Goal: Task Accomplishment & Management: Manage account settings

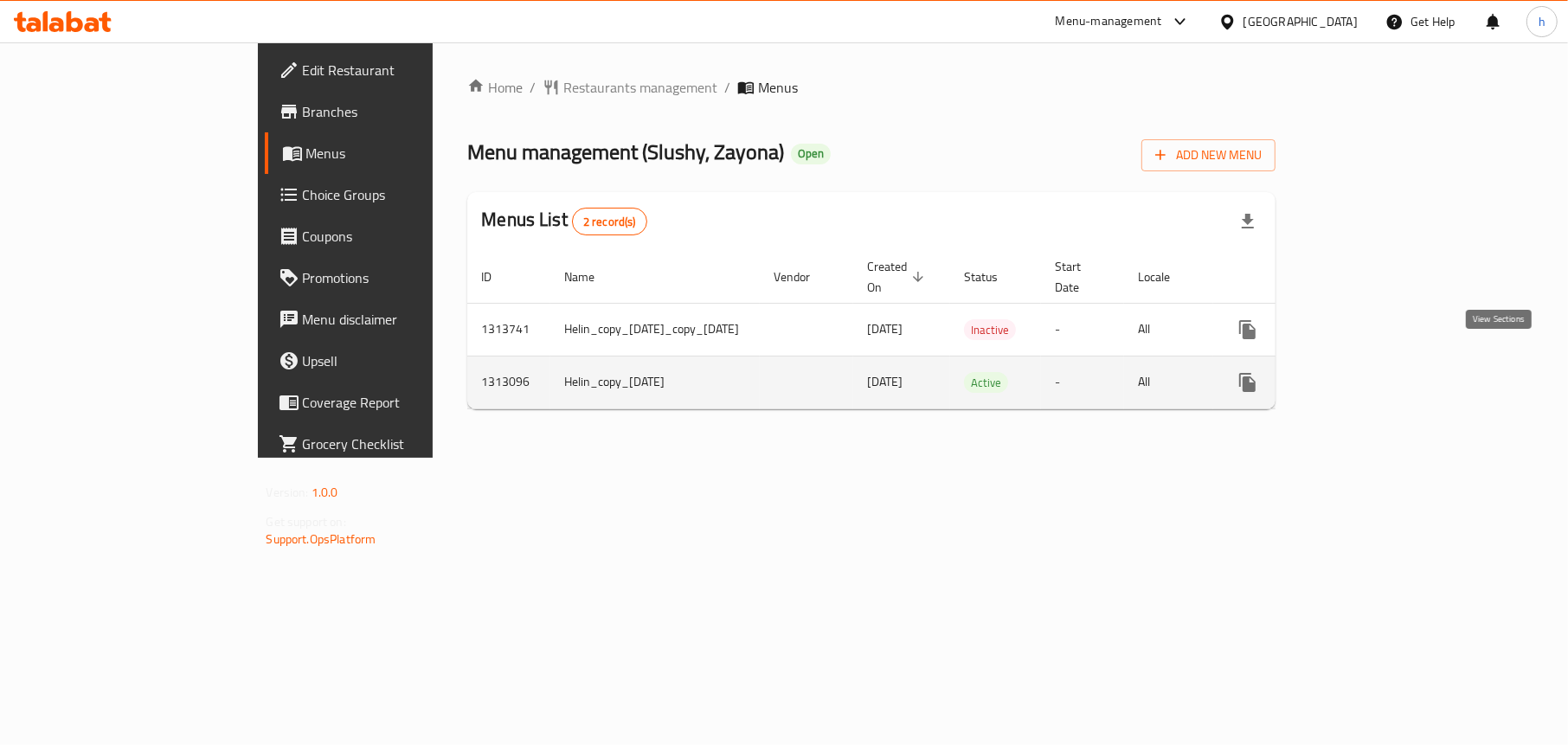
click at [1382, 372] on icon "enhanced table" at bounding box center [1372, 382] width 20 height 20
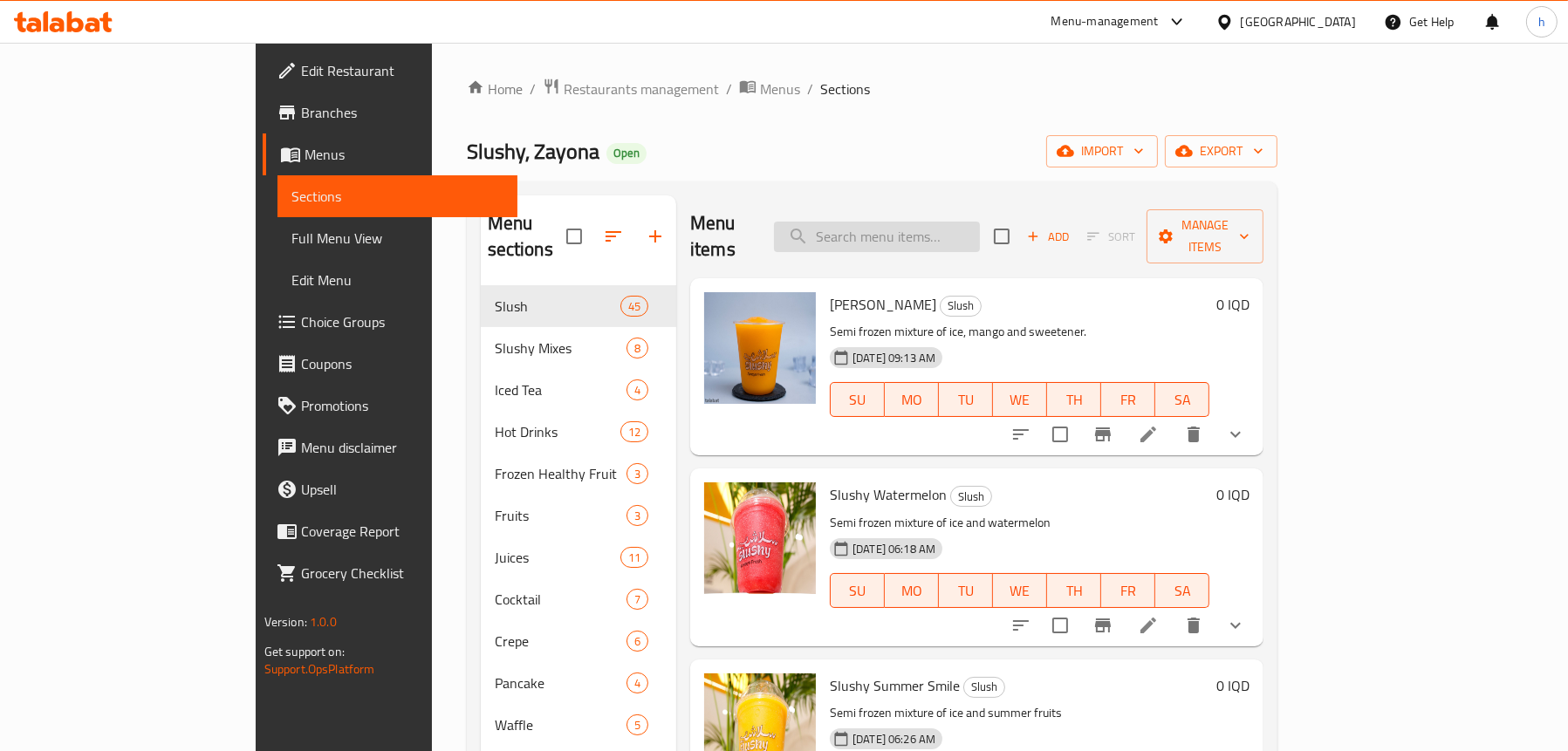
click at [916, 222] on input "search" at bounding box center [877, 237] width 206 height 30
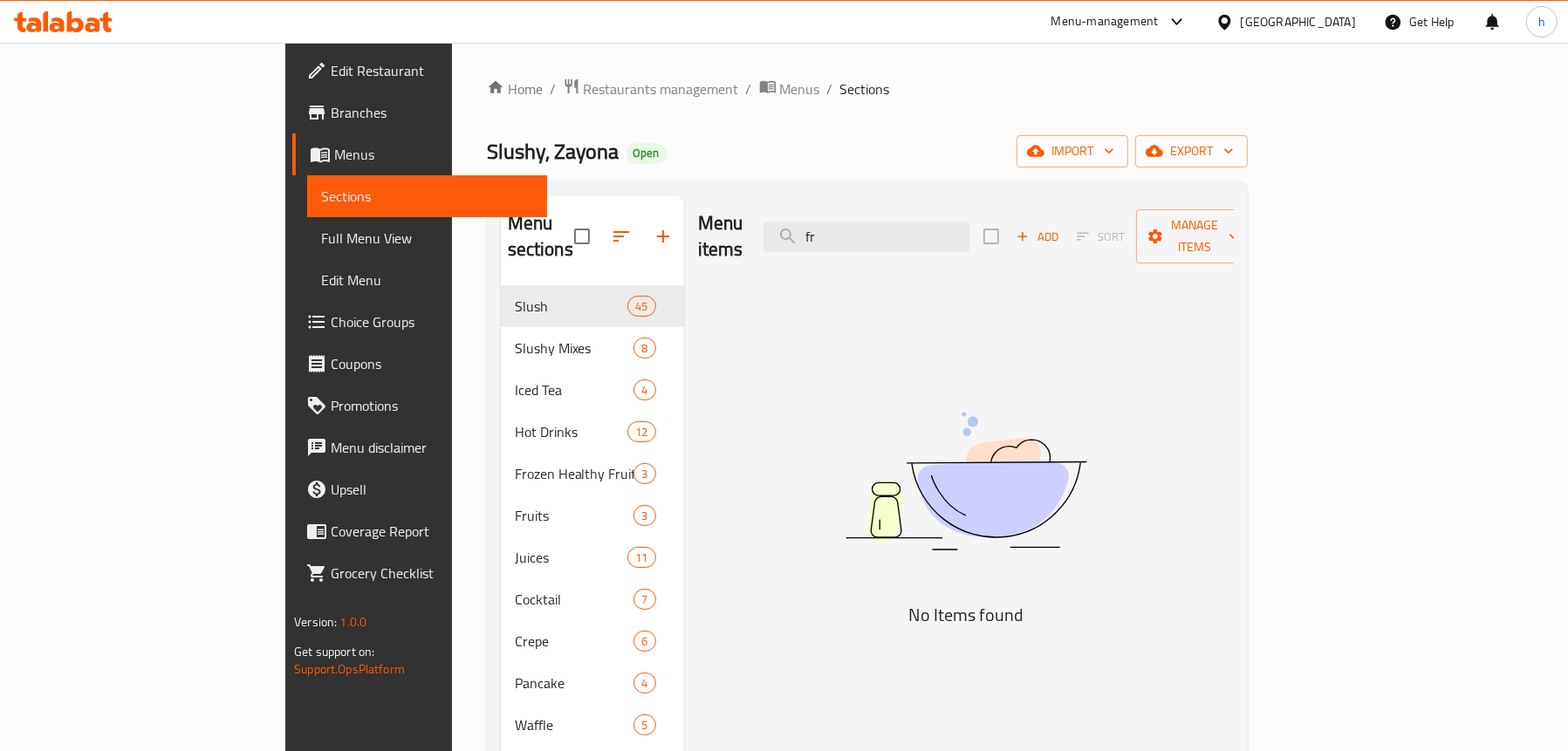
type input "f"
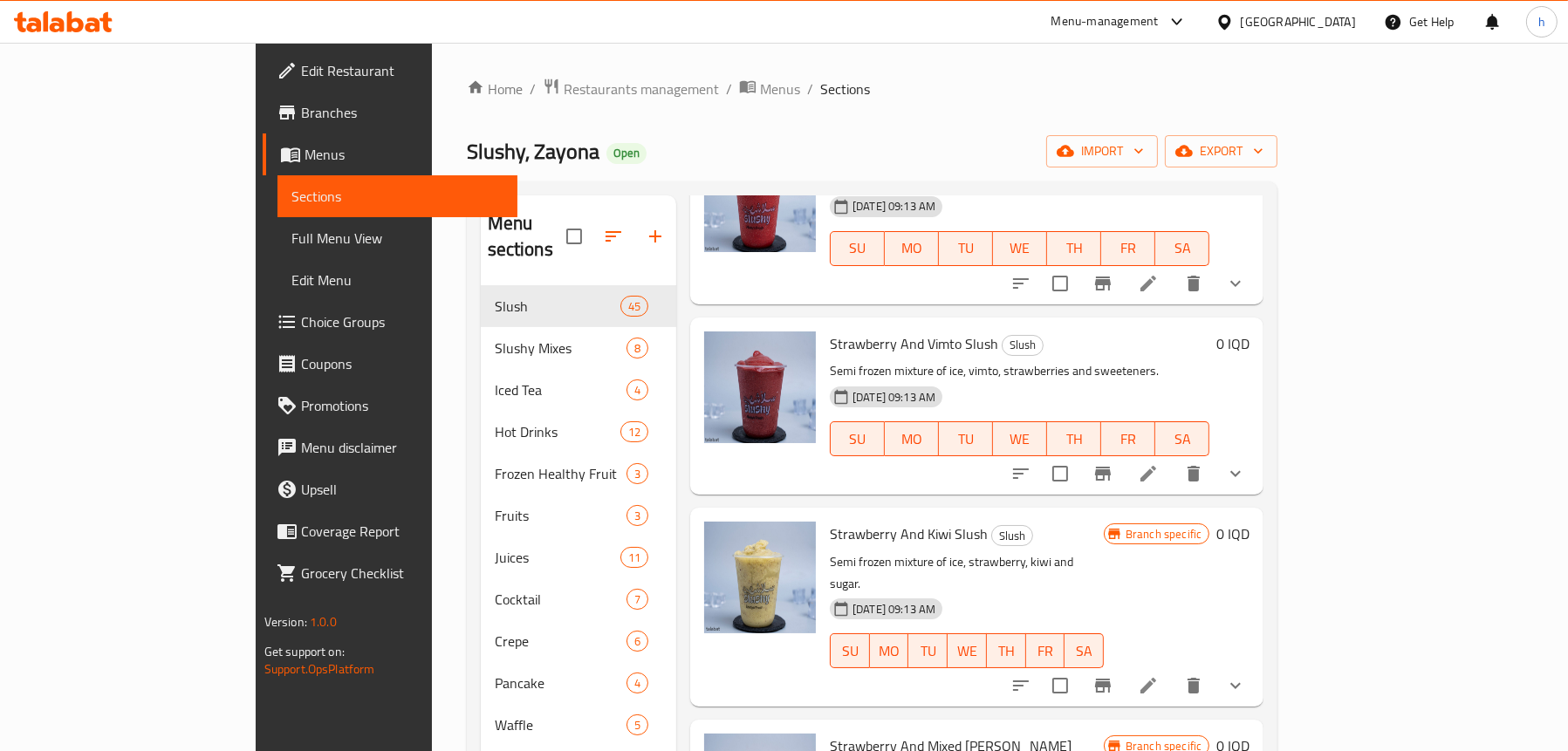
scroll to position [1832, 0]
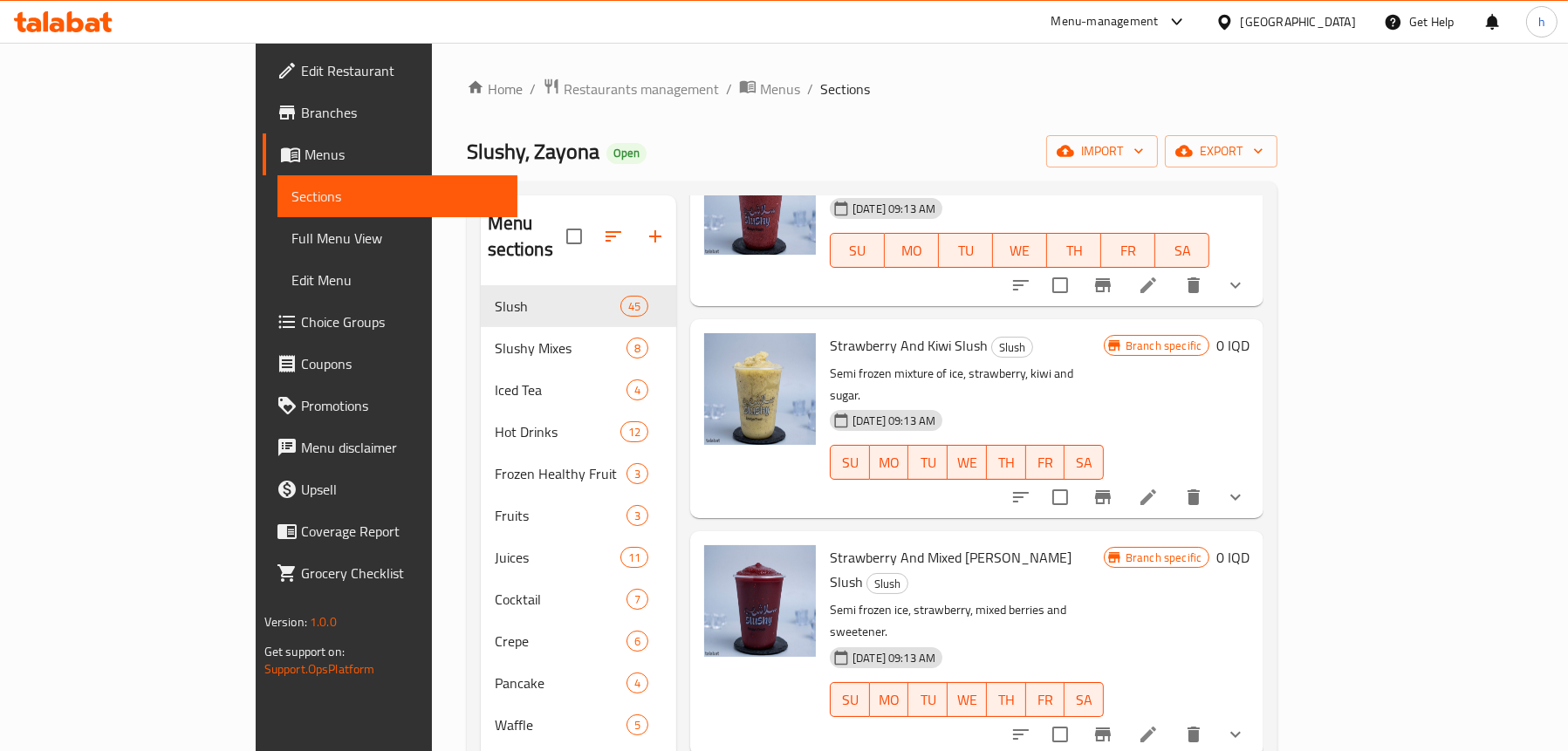
type input "strawberr"
click at [292, 241] on span "Full Menu View" at bounding box center [398, 237] width 212 height 21
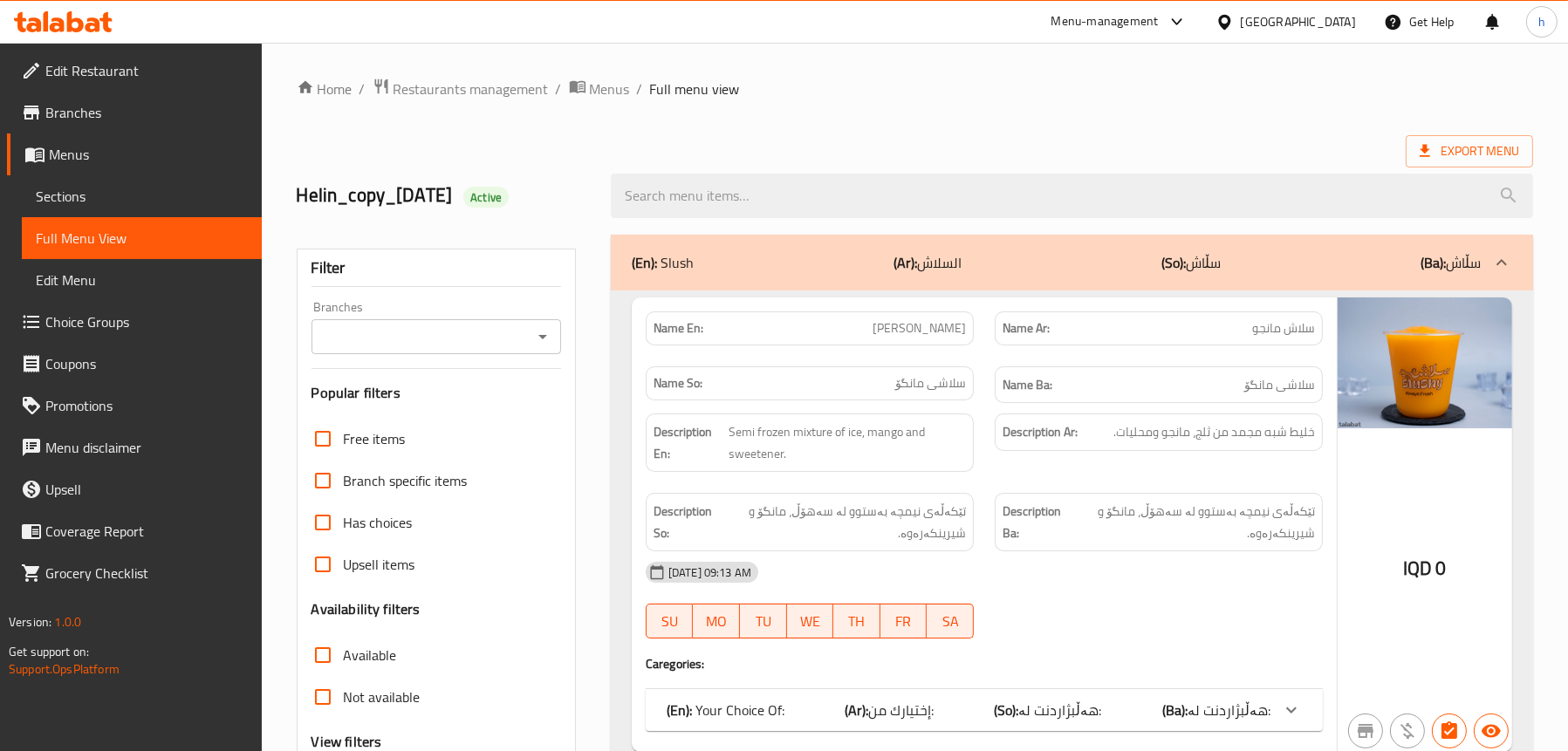
click at [543, 334] on icon "Open" at bounding box center [543, 337] width 21 height 21
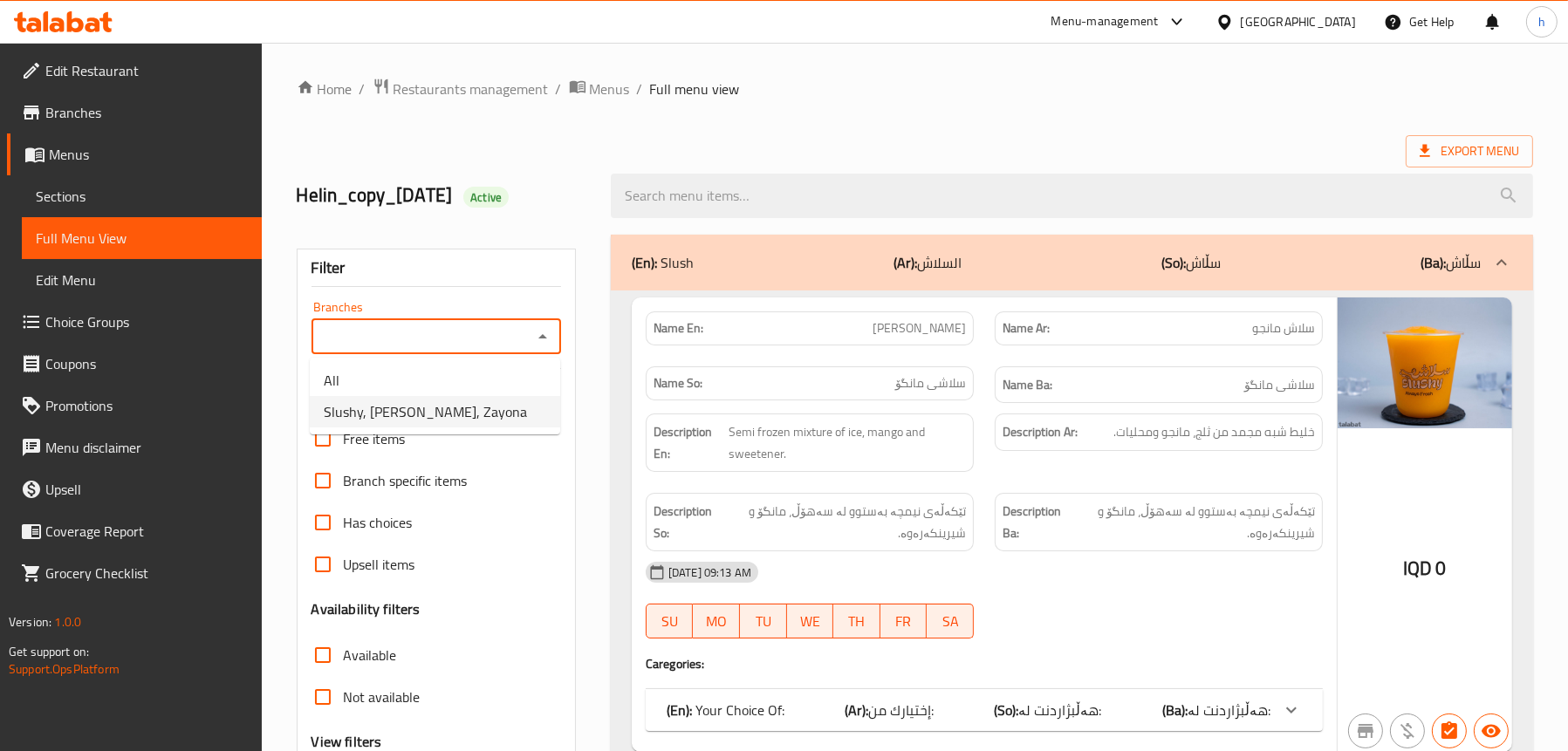
click at [454, 408] on span "Slushy, Zayona, Zayona" at bounding box center [425, 411] width 203 height 21
type input "Slushy, Zayona, Zayona"
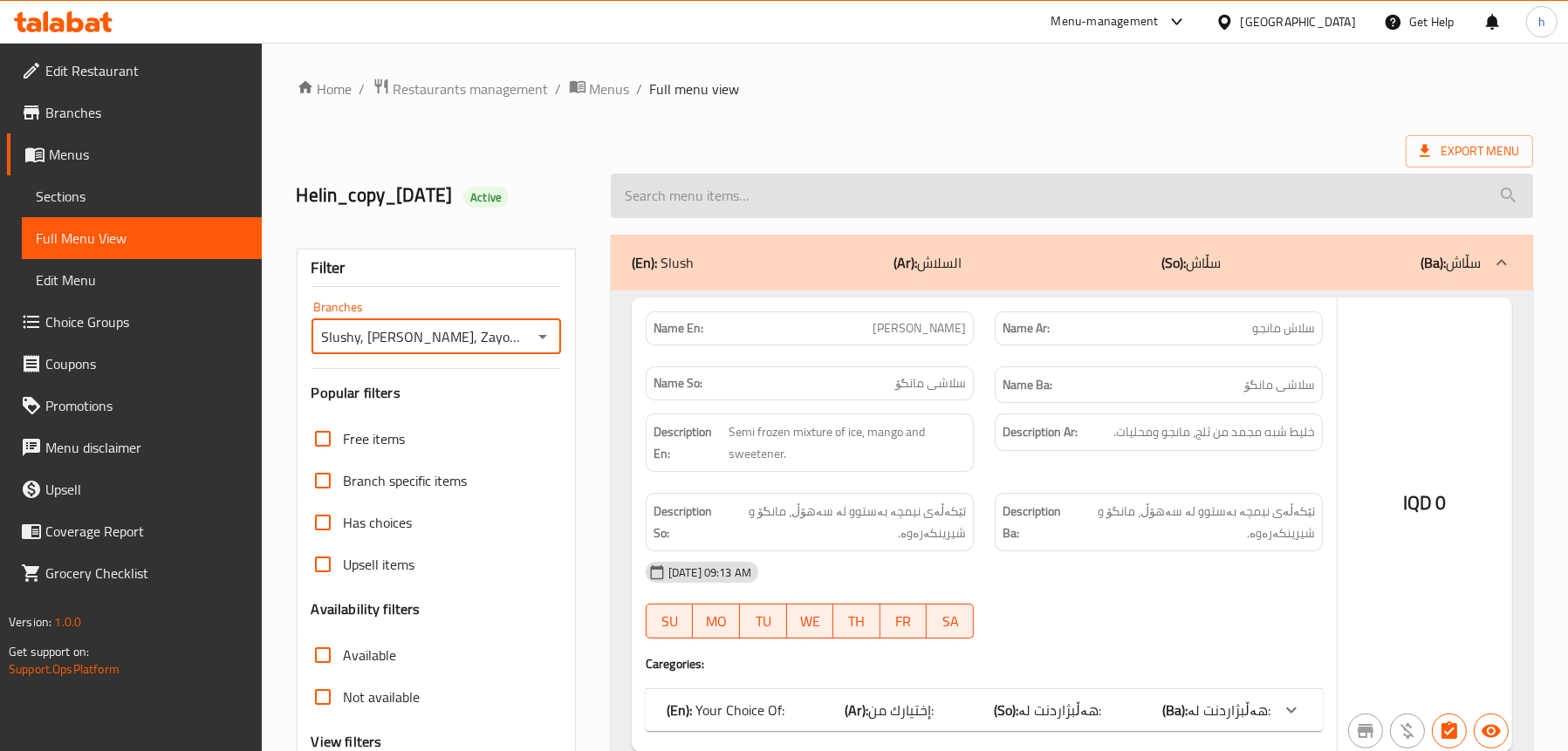
click at [788, 187] on input "search" at bounding box center [1072, 196] width 922 height 45
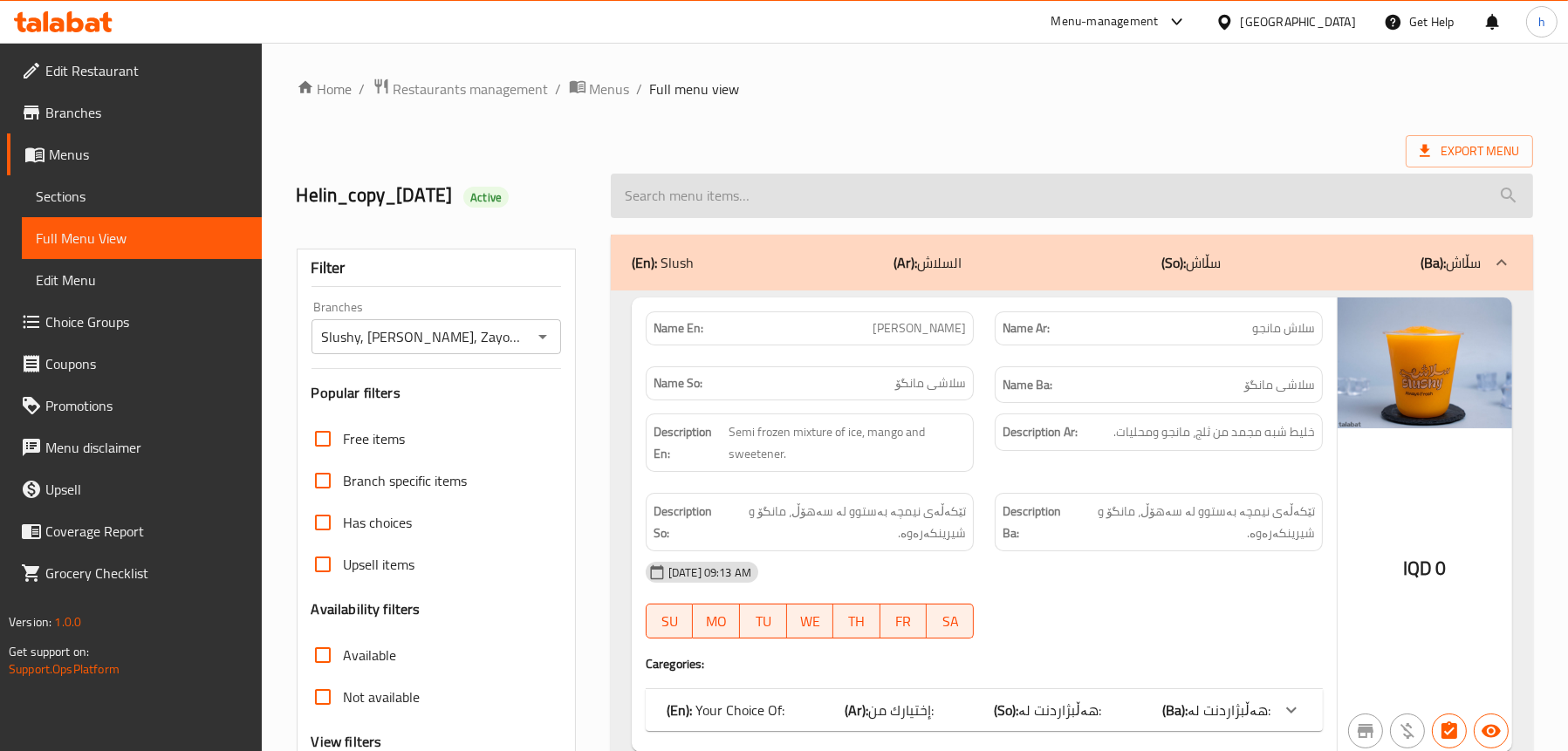
click at [788, 187] on input "search" at bounding box center [1072, 196] width 922 height 45
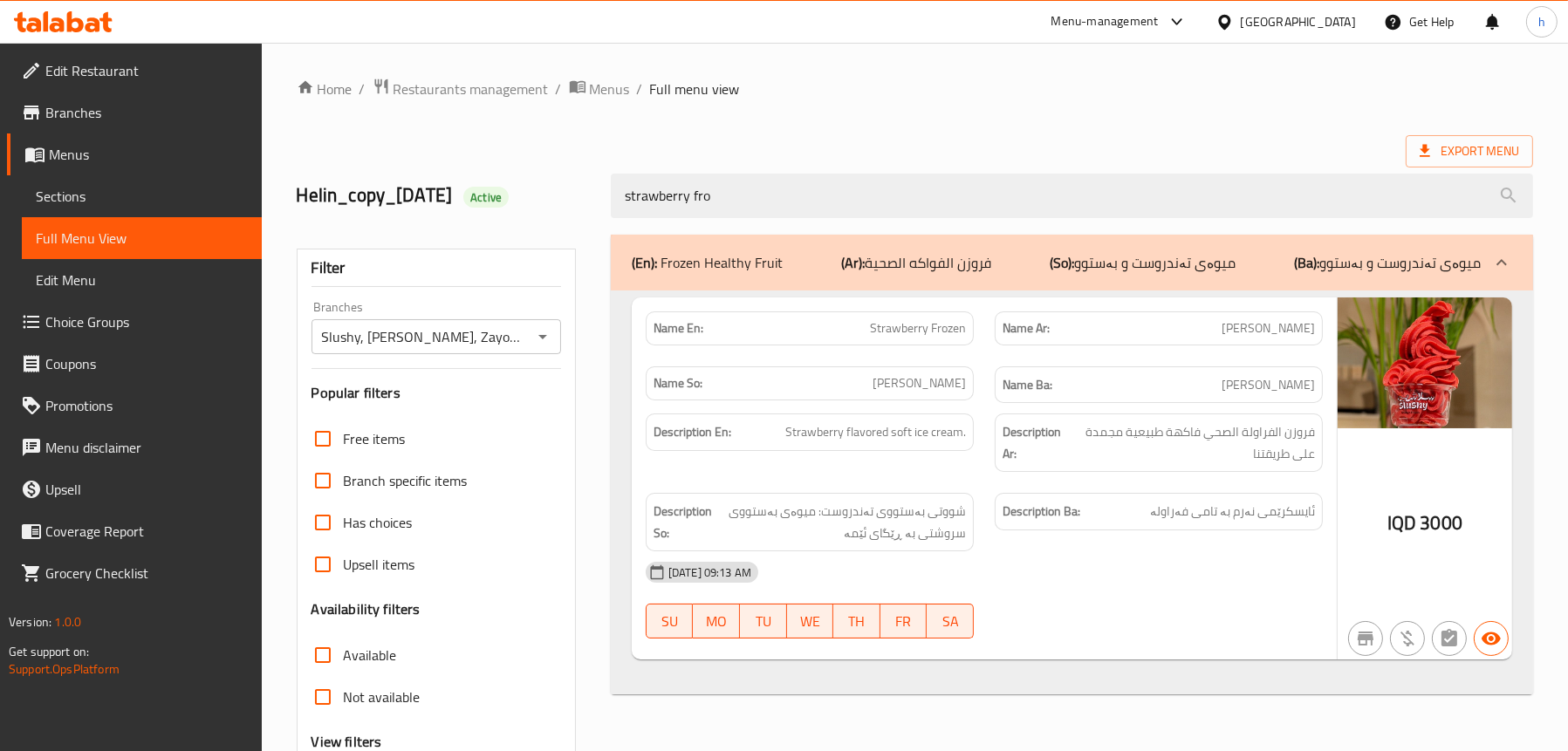
type input "strawberry fro"
click at [130, 194] on span "Sections" at bounding box center [141, 196] width 212 height 21
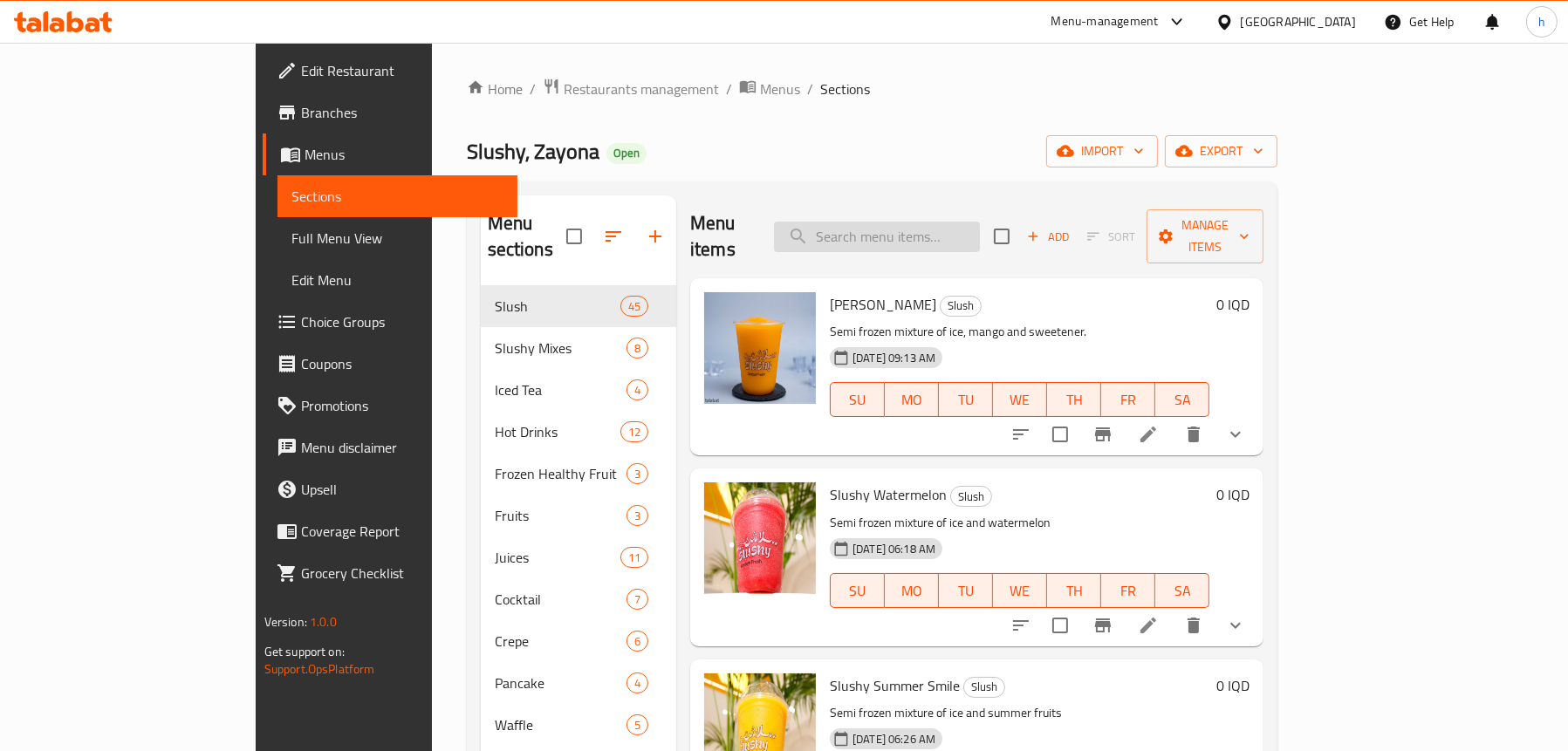
click at [960, 228] on input "search" at bounding box center [877, 237] width 206 height 30
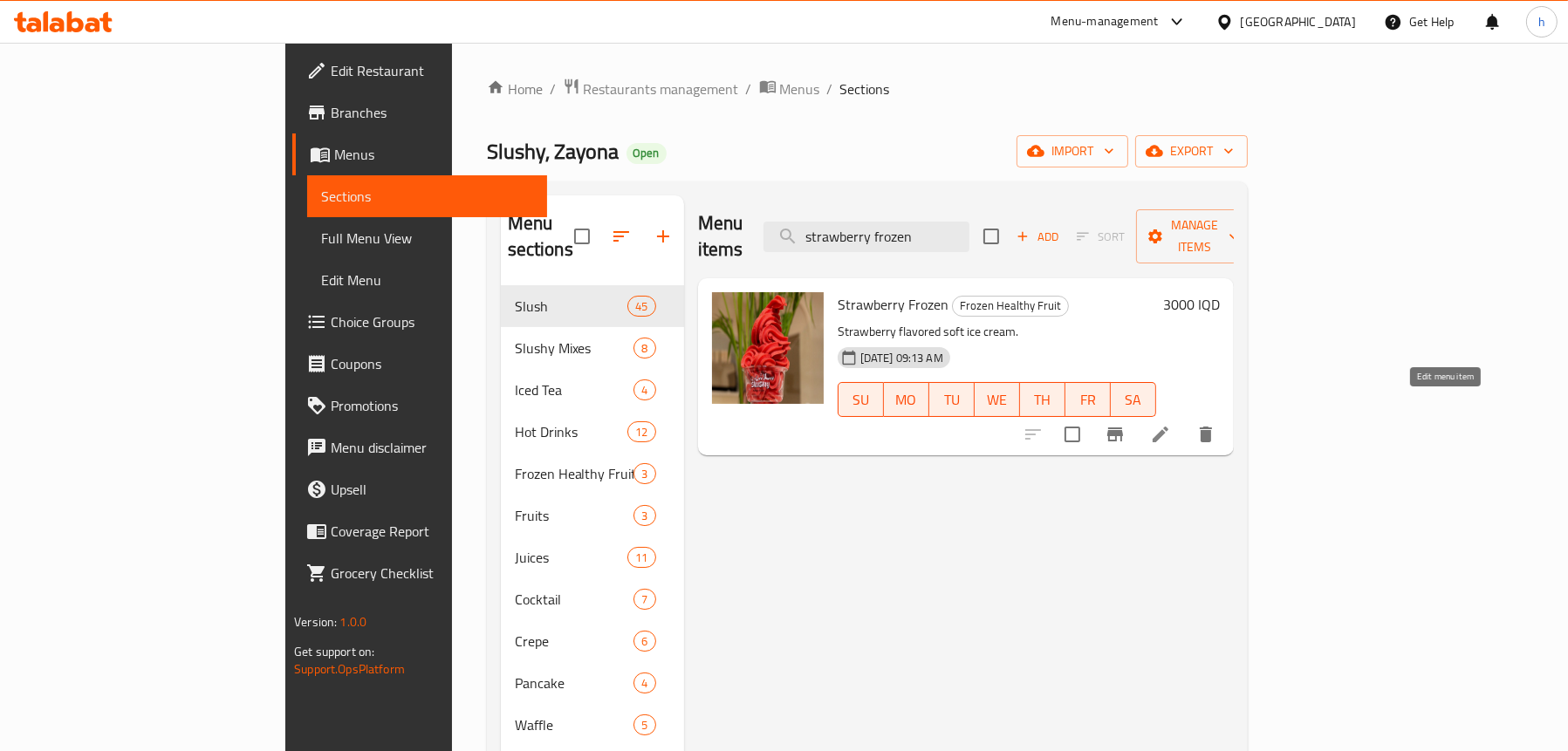
type input "strawberry frozen"
click at [1169, 427] on icon at bounding box center [1161, 435] width 16 height 16
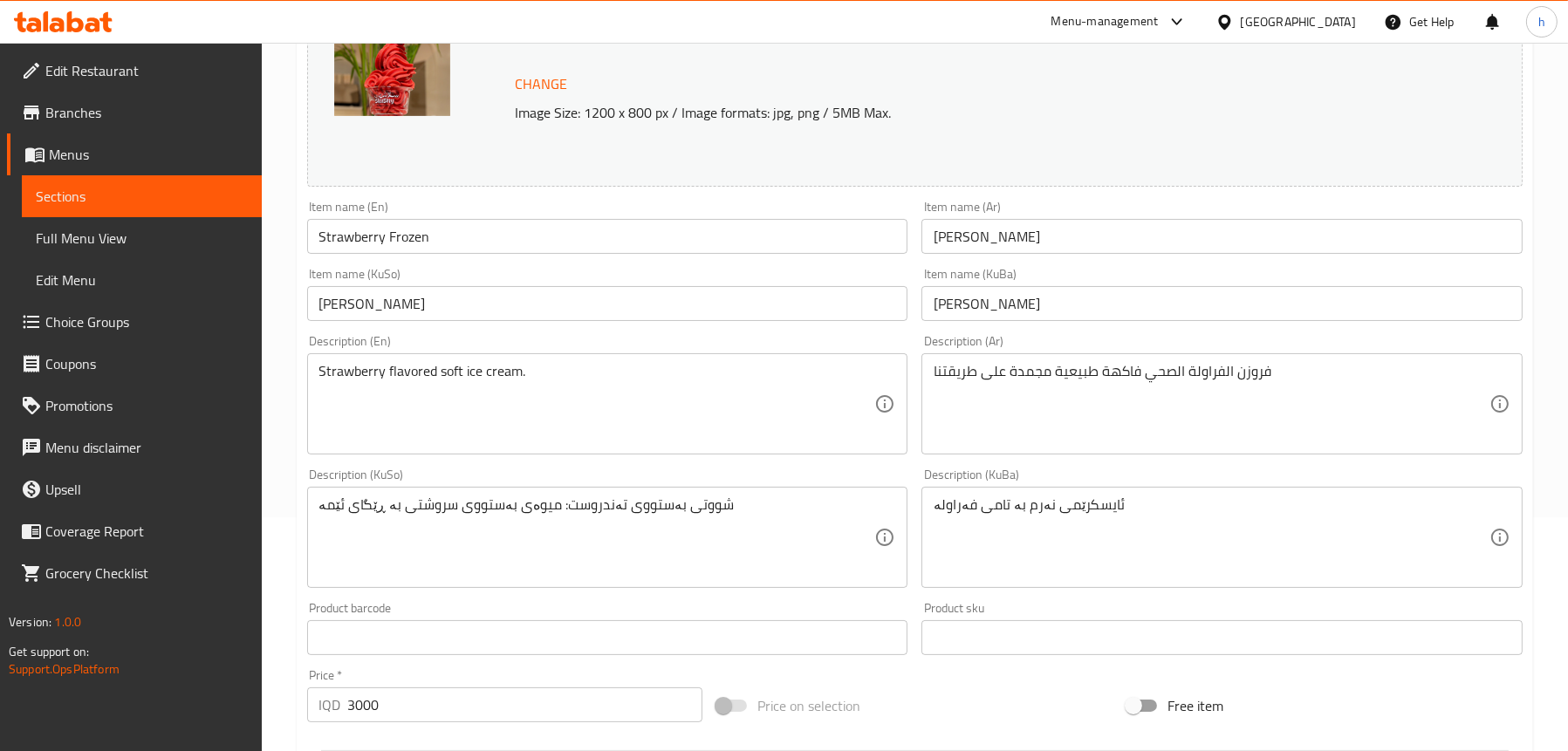
scroll to position [349, 0]
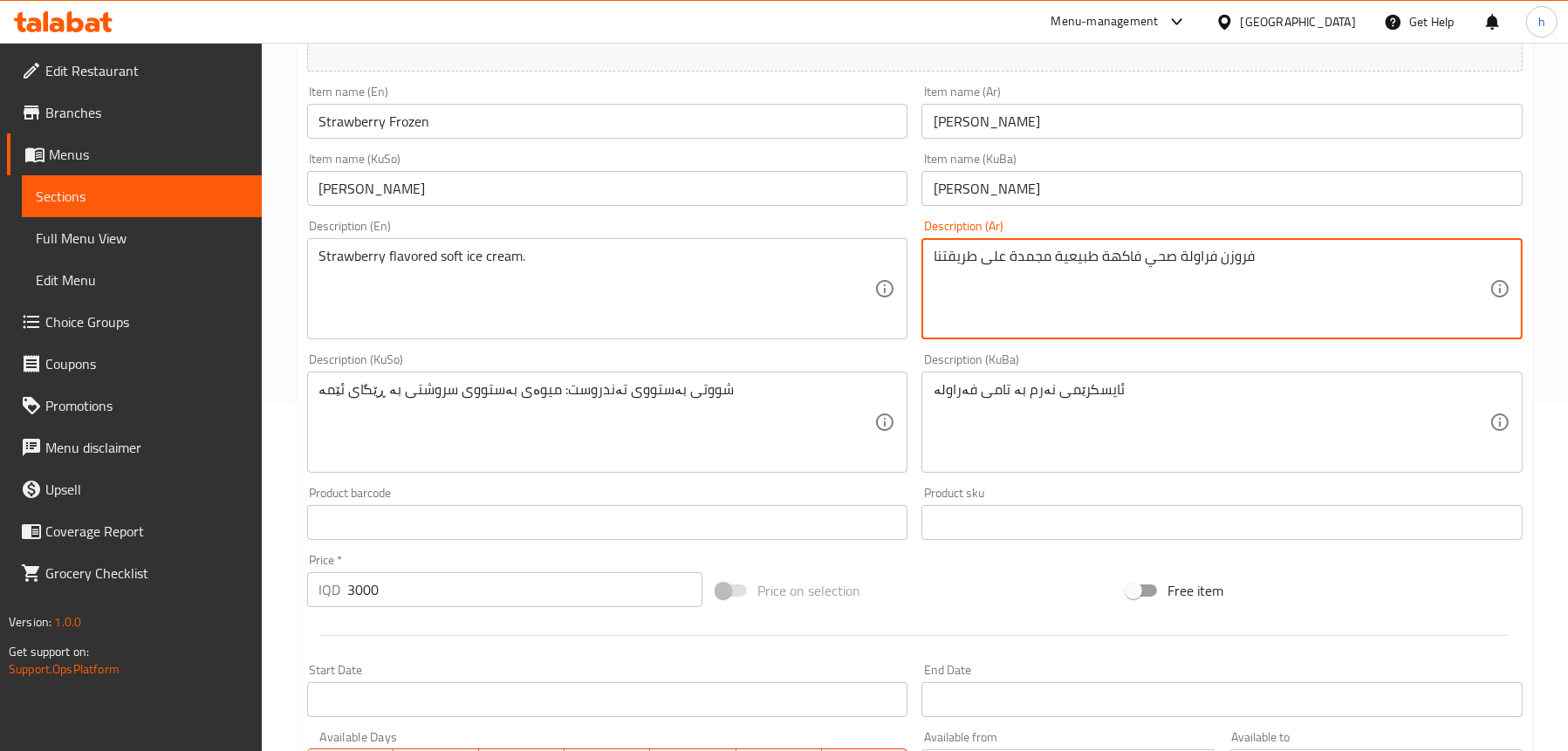
type textarea "فروزن فراولة صحي فاكهة طبيعية مجمدة على طريقتنا"
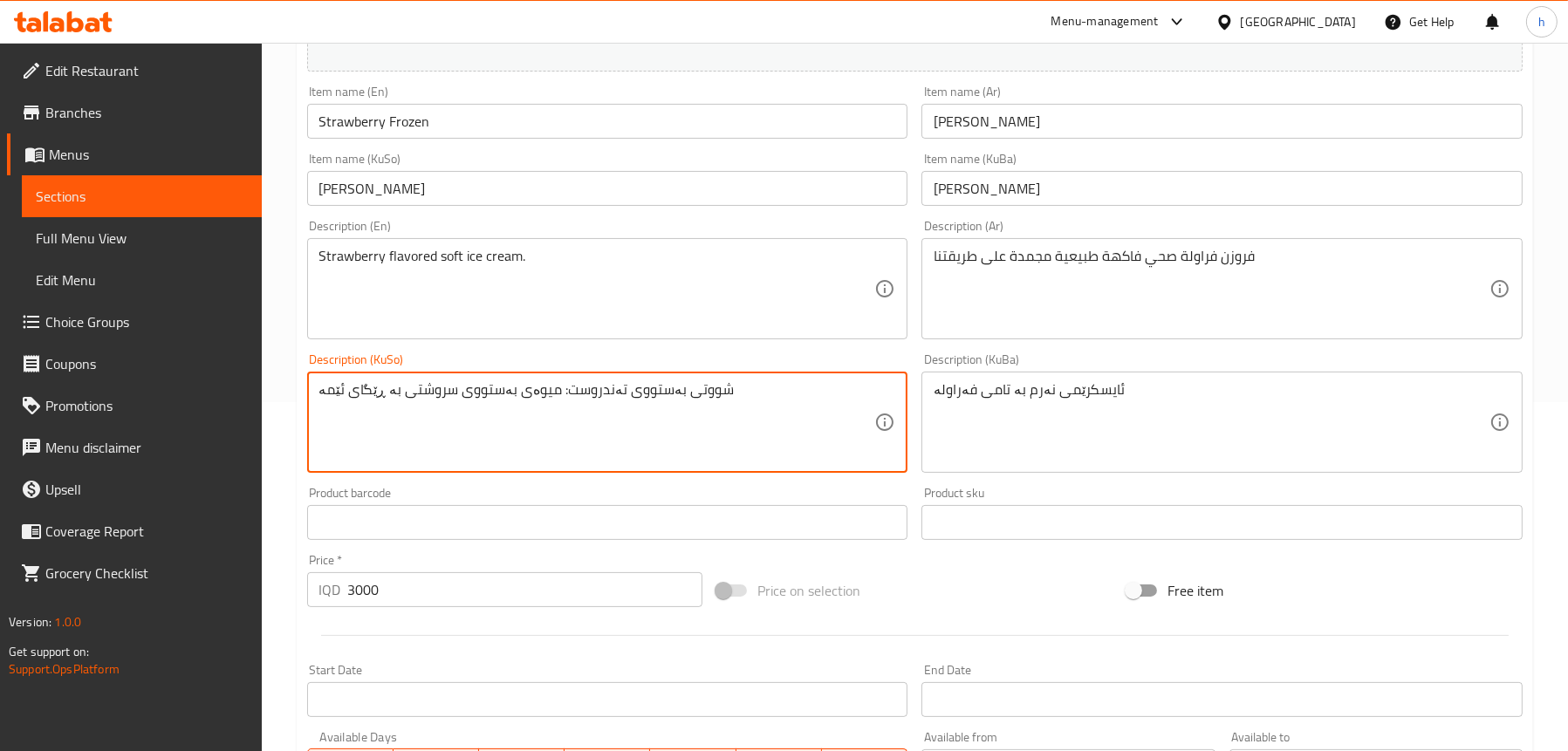
click at [707, 397] on textarea "شووتی بەستووی تەندروست: میوەی بەستووی سروشتی بە ڕێگای ئێمە" at bounding box center [597, 422] width 556 height 83
click at [683, 382] on textarea "شووتی بەستووی تەندروست: میوەی بەستووی سروشتی بە ڕێگای ئێمە" at bounding box center [597, 422] width 556 height 83
click at [545, 388] on textarea "فەراولەی بەستووی تەندروست: میوەی بەستووی سروشتی بە ڕێگای ئێمە" at bounding box center [597, 422] width 556 height 83
type textarea "فەراولەی بەستووی تەندروست میوەی بەستووی سروشتی بە ڕێگای ئێمە"
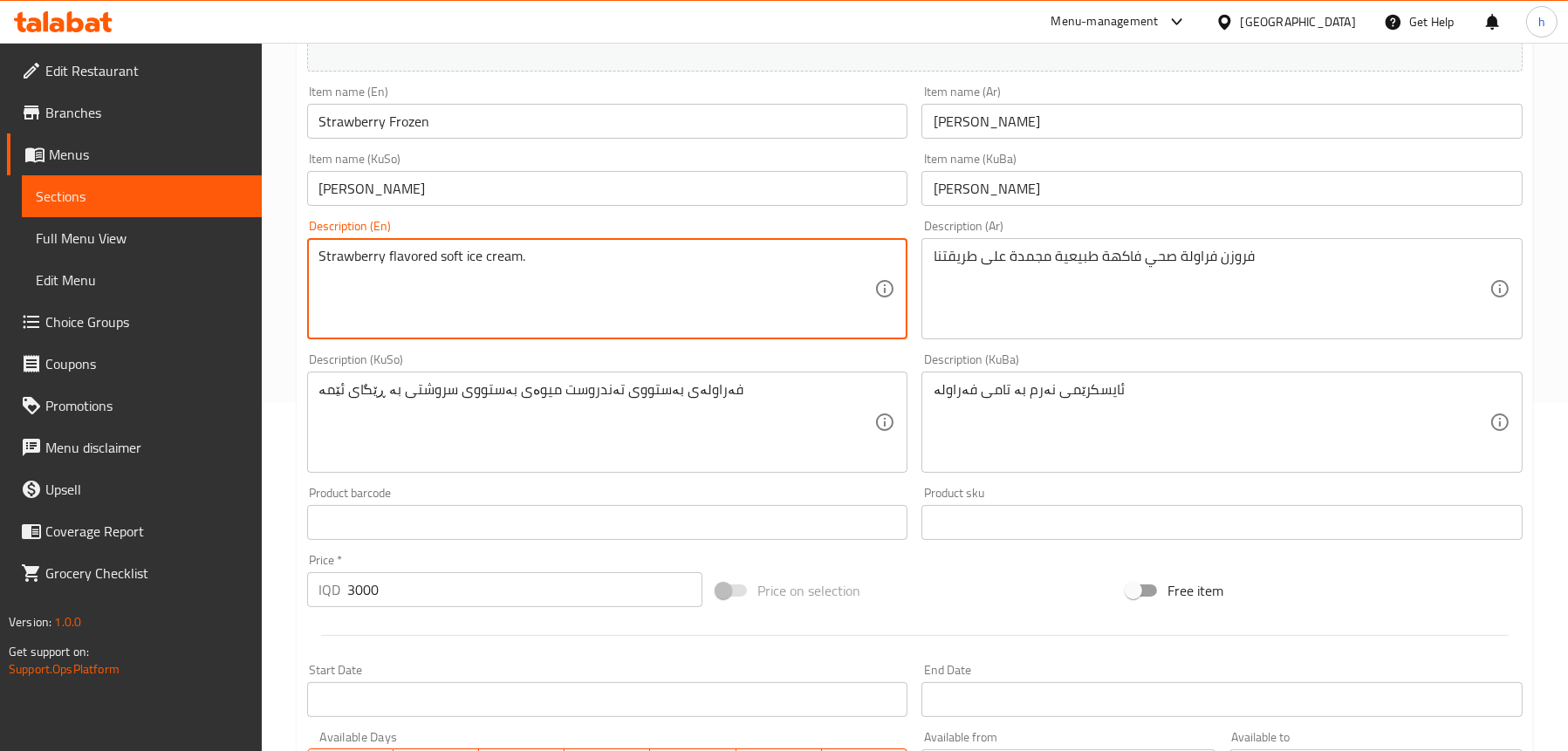
drag, startPoint x: 609, startPoint y: 250, endPoint x: 729, endPoint y: 344, distance: 152.4
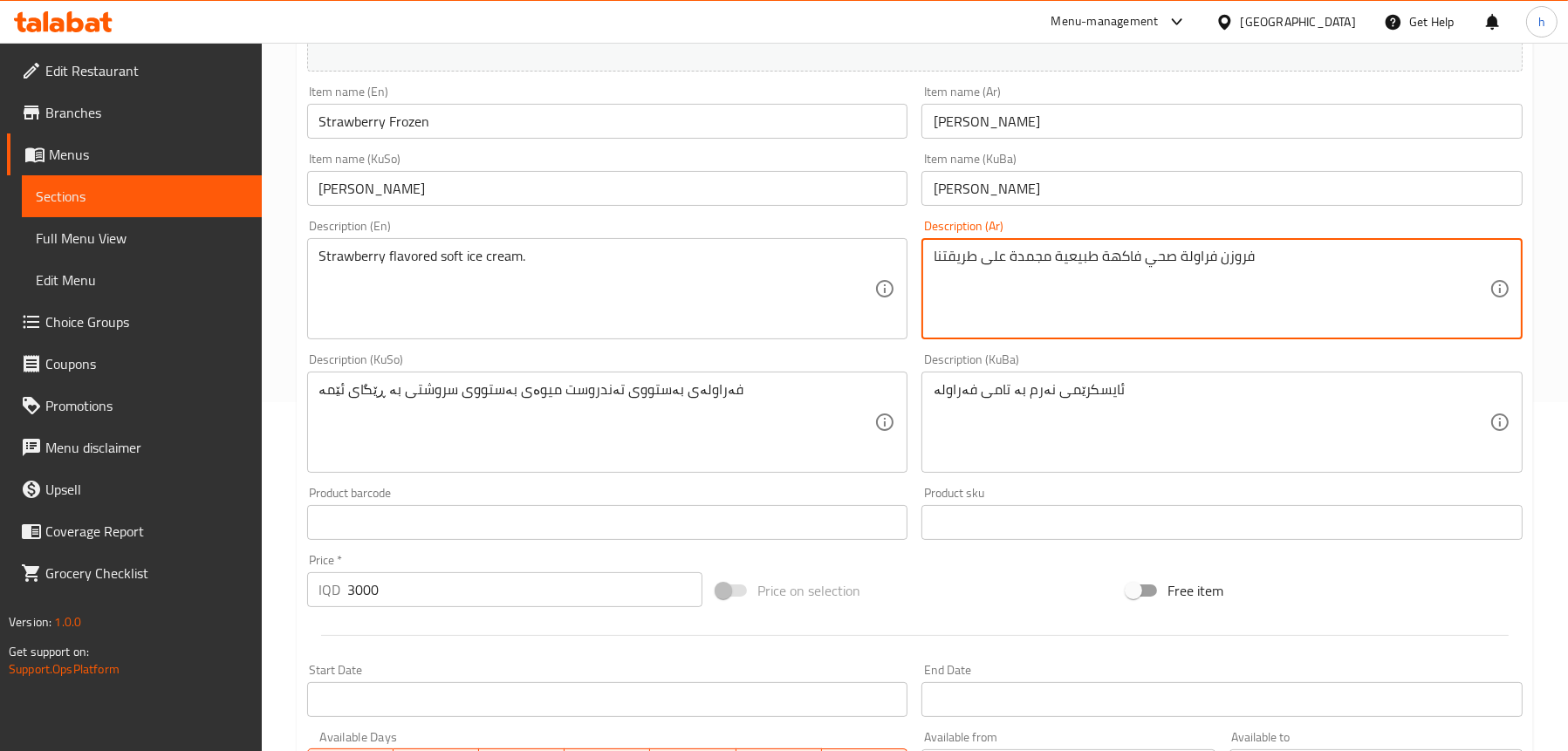
click at [1090, 262] on textarea "فروزن فراولة صحي فاكهة طبيعية مجمدة على طريقتنا" at bounding box center [1212, 289] width 556 height 83
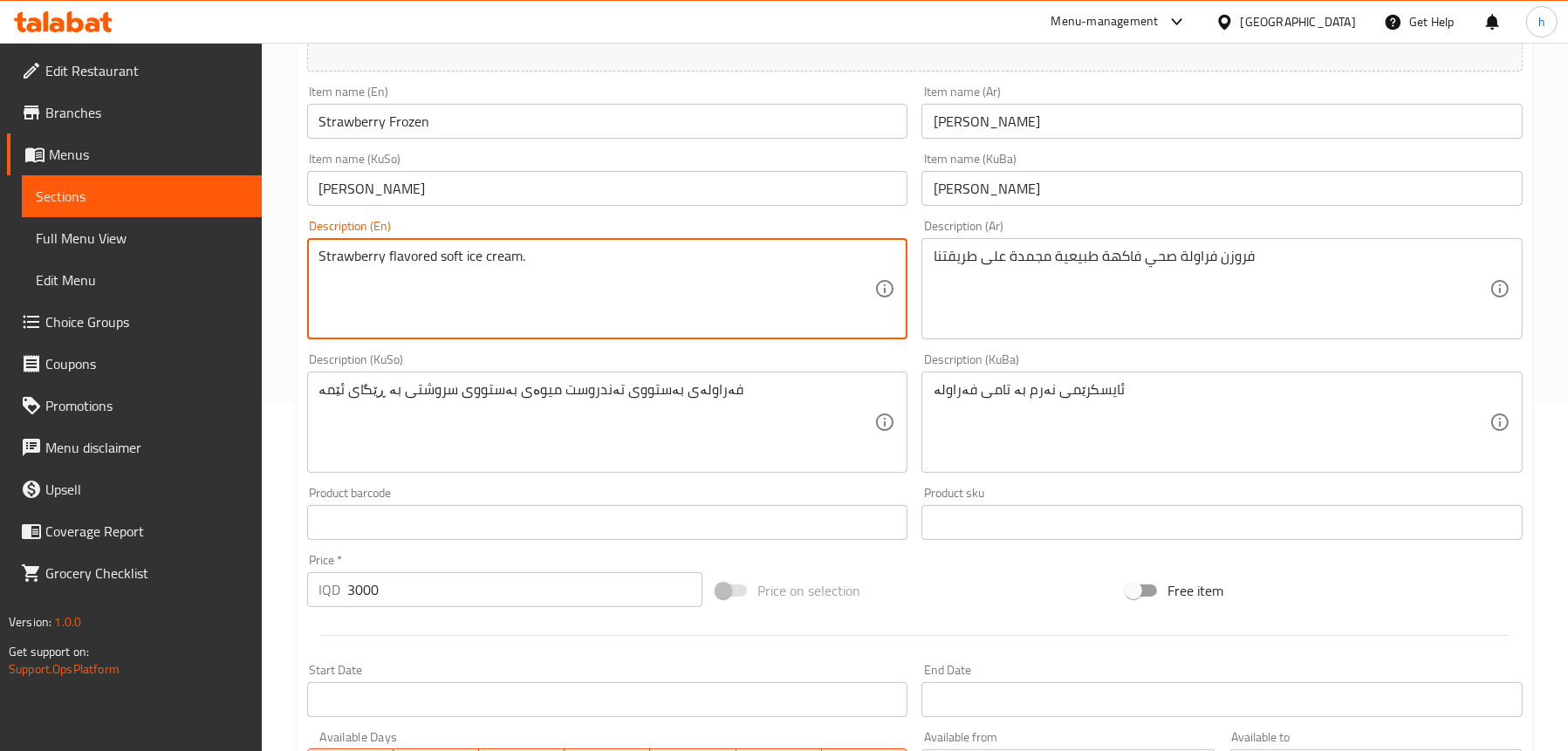
drag, startPoint x: 587, startPoint y: 256, endPoint x: 245, endPoint y: 258, distance: 342.0
paste textarea "Frozen healthy strawberrie natural frozen fruit in our way"
click at [510, 261] on textarea "Frozen healthy strawberrie natural frozen fruit in our way" at bounding box center [597, 289] width 556 height 83
click at [516, 258] on textarea "Frozen healthy strawberrie frozen fruit in our way" at bounding box center [597, 289] width 556 height 83
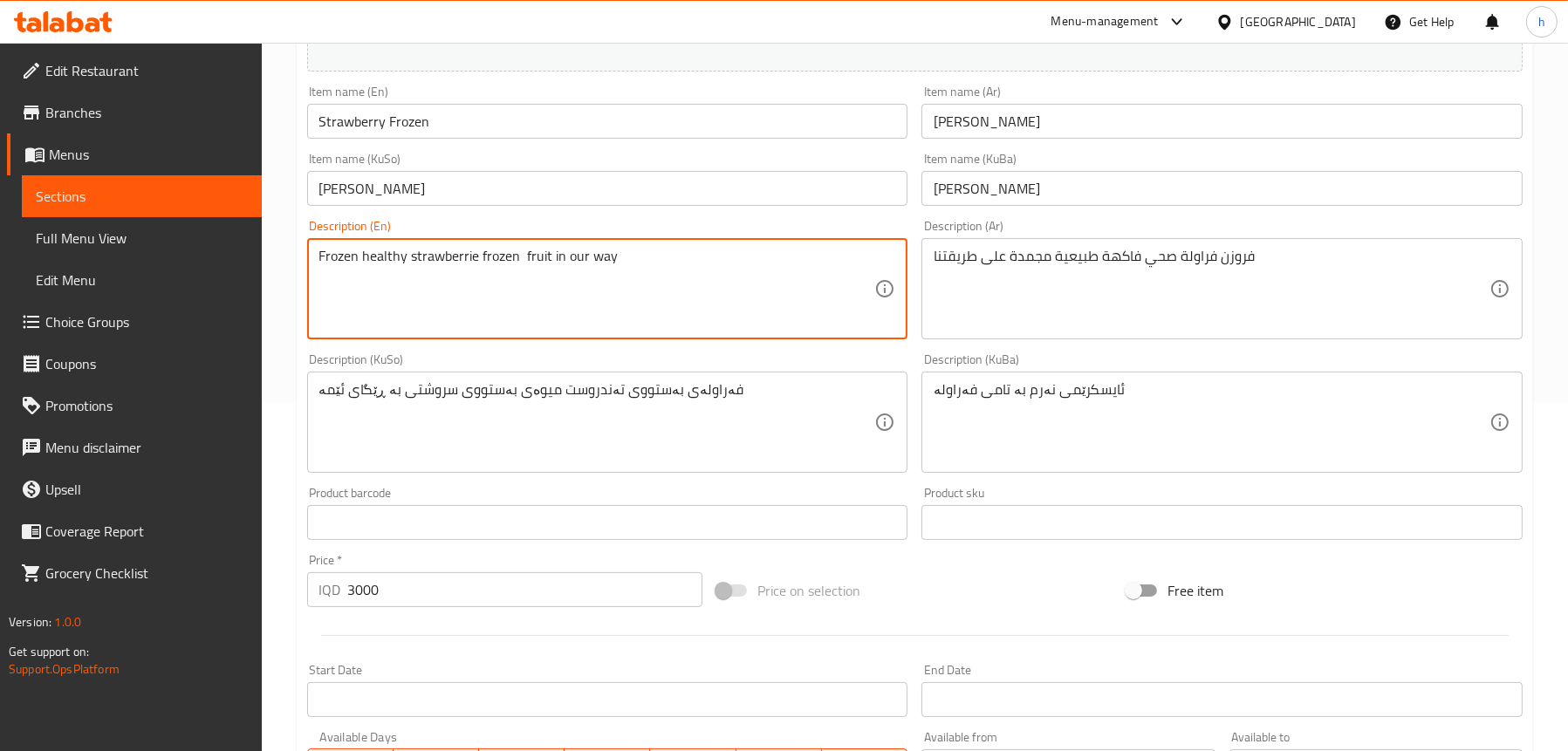
paste textarea "natural"
drag, startPoint x: 664, startPoint y: 261, endPoint x: 606, endPoint y: 256, distance: 58.2
click at [606, 256] on textarea "Frozen healthy strawberrie frozen natural fruit in our way" at bounding box center [597, 289] width 556 height 83
drag, startPoint x: 684, startPoint y: 265, endPoint x: 601, endPoint y: 252, distance: 84.0
click at [531, 257] on textarea "Frozen healthy strawberrie frozen natural fruit in our way" at bounding box center [597, 289] width 556 height 83
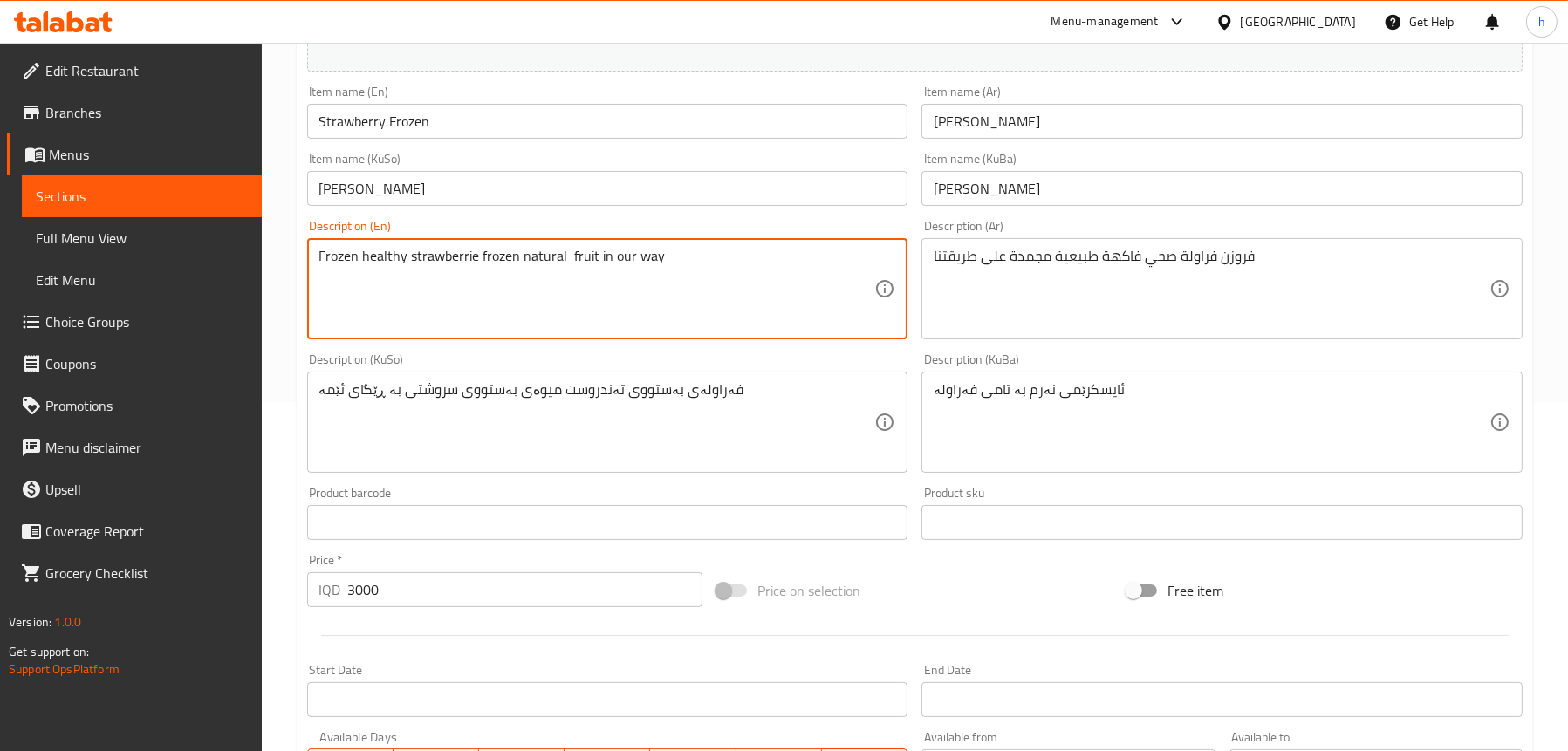
click at [378, 254] on textarea "Frozen healthy strawberrie frozen natural fruit in our way" at bounding box center [597, 289] width 556 height 83
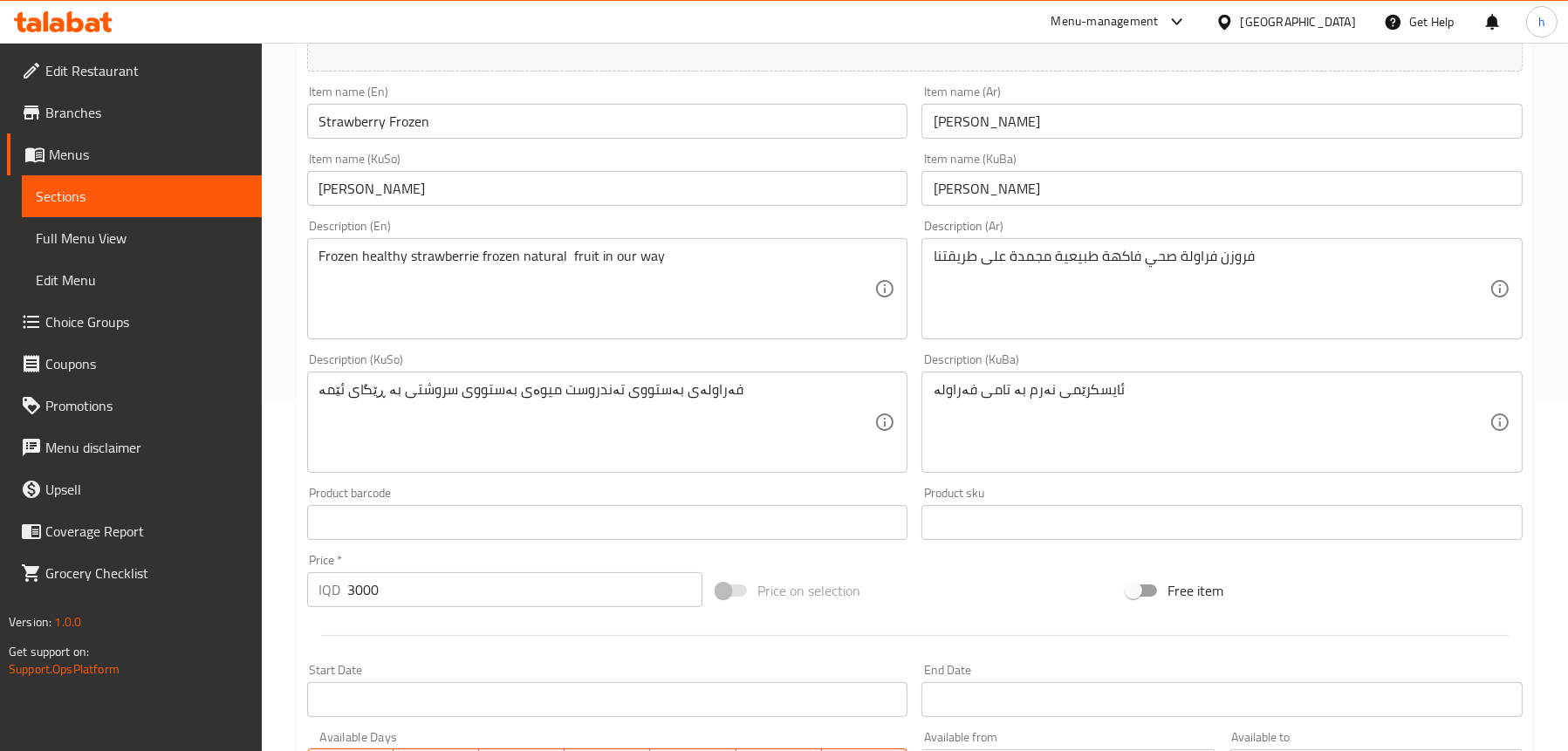
click at [507, 247] on div "Frozen healthy strawberrie frozen natural fruit in our way Description (En)" at bounding box center [608, 288] width 602 height 101
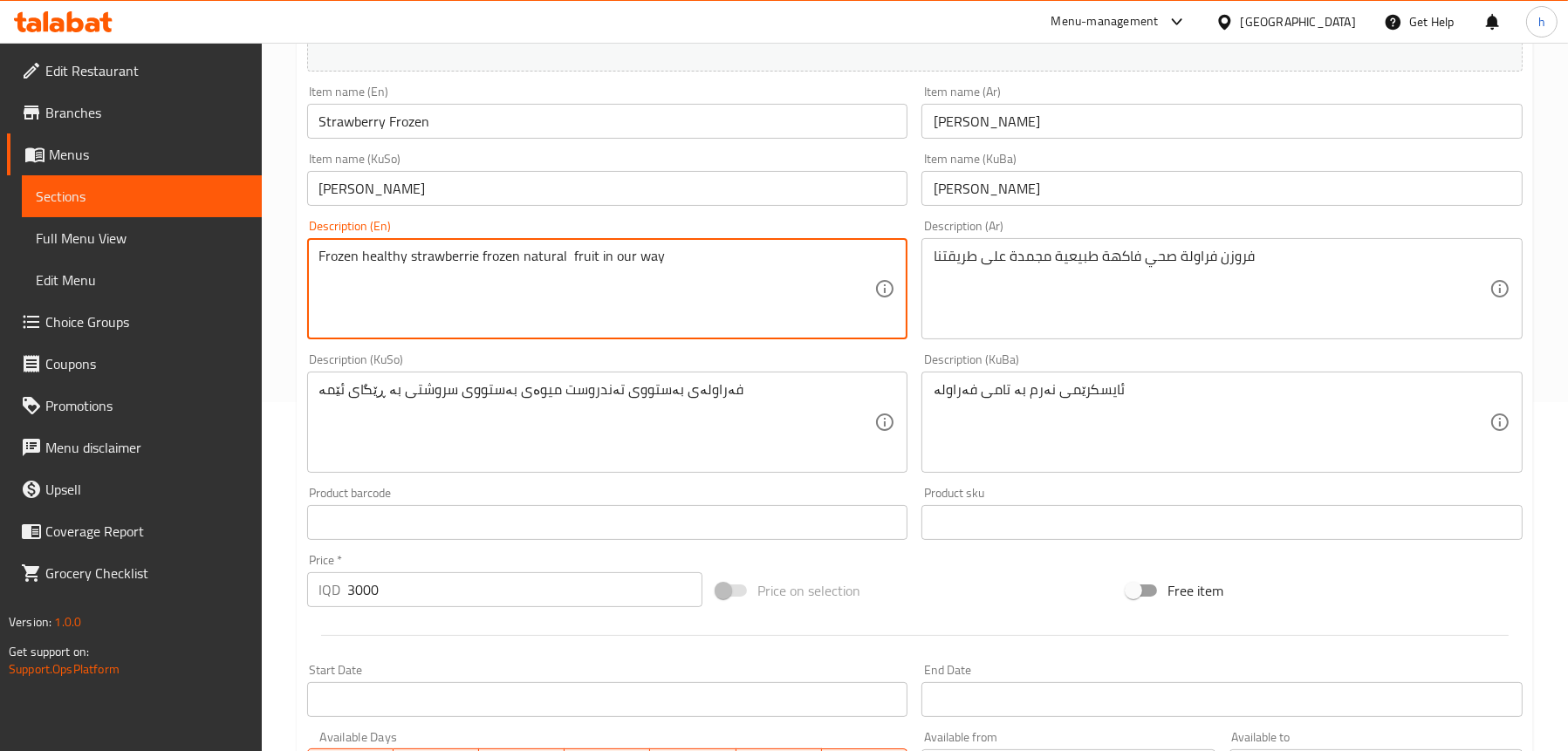
click at [600, 258] on textarea "Frozen healthy strawberrie frozen natural fruit in our way" at bounding box center [597, 289] width 556 height 83
click at [569, 256] on textarea "Frozen healthy strawberrie frozen natural fruit in our way" at bounding box center [597, 289] width 556 height 83
type textarea "Frozen healthy strawberrie frozen natural fruit in our way"
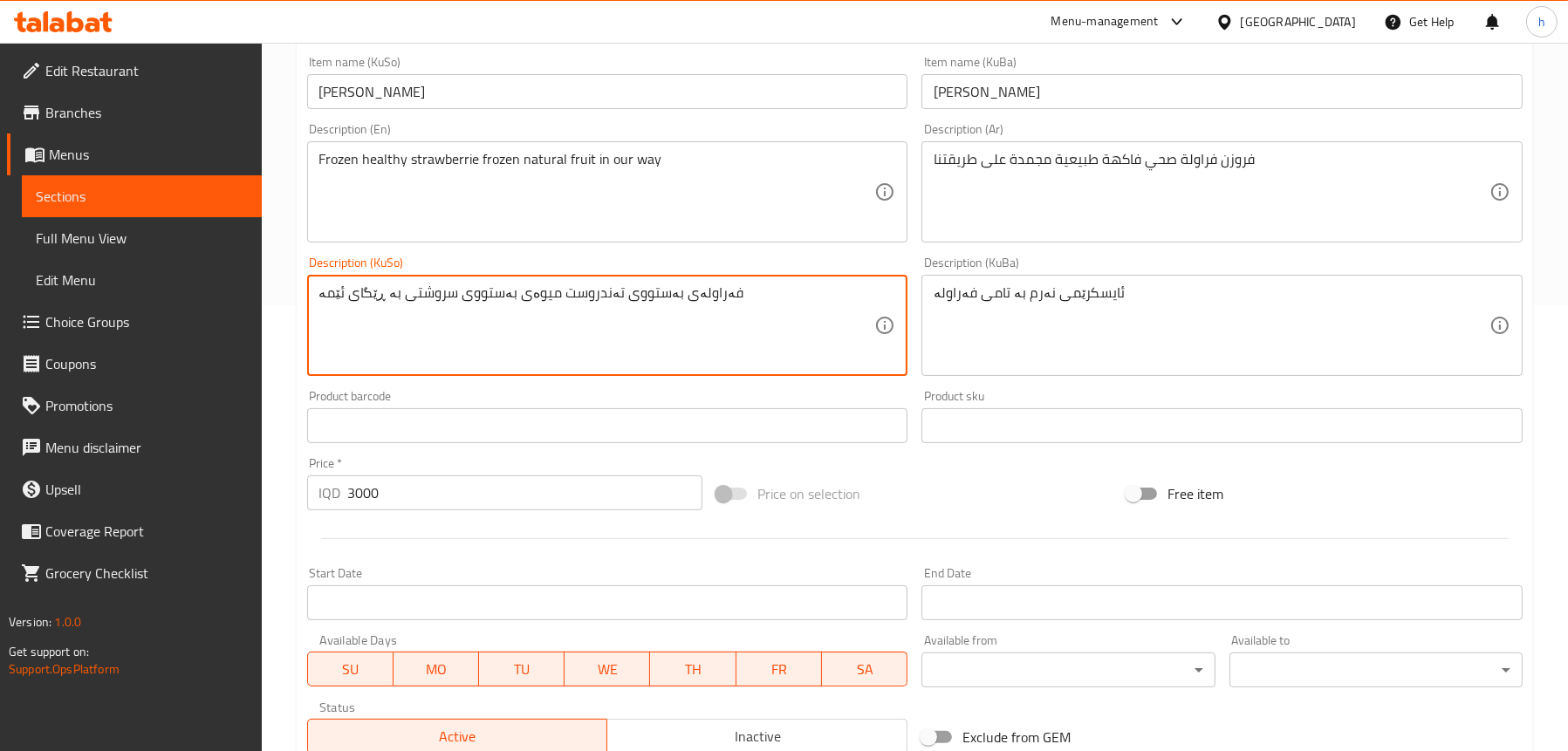
scroll to position [707, 0]
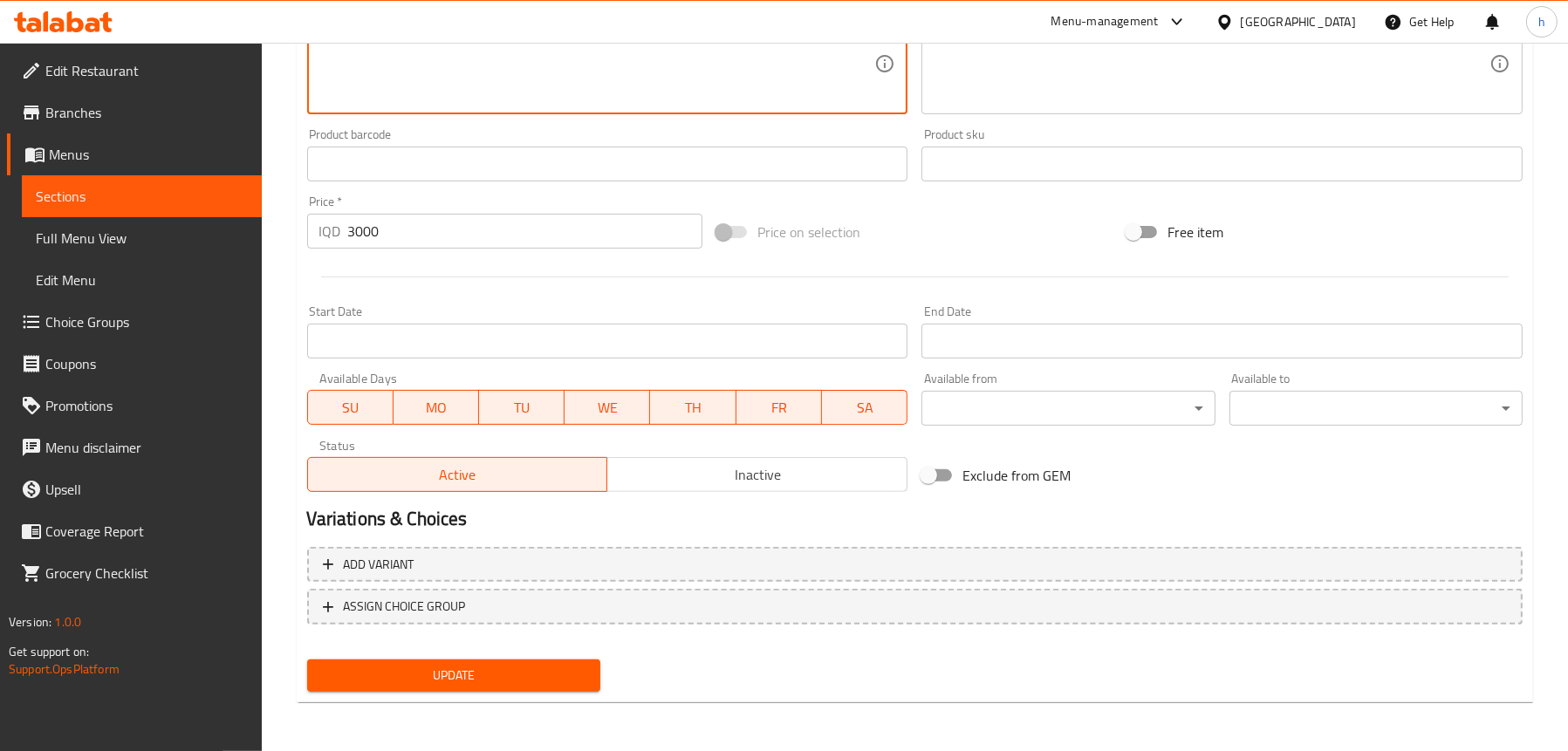
click at [430, 672] on span "Update" at bounding box center [454, 676] width 265 height 21
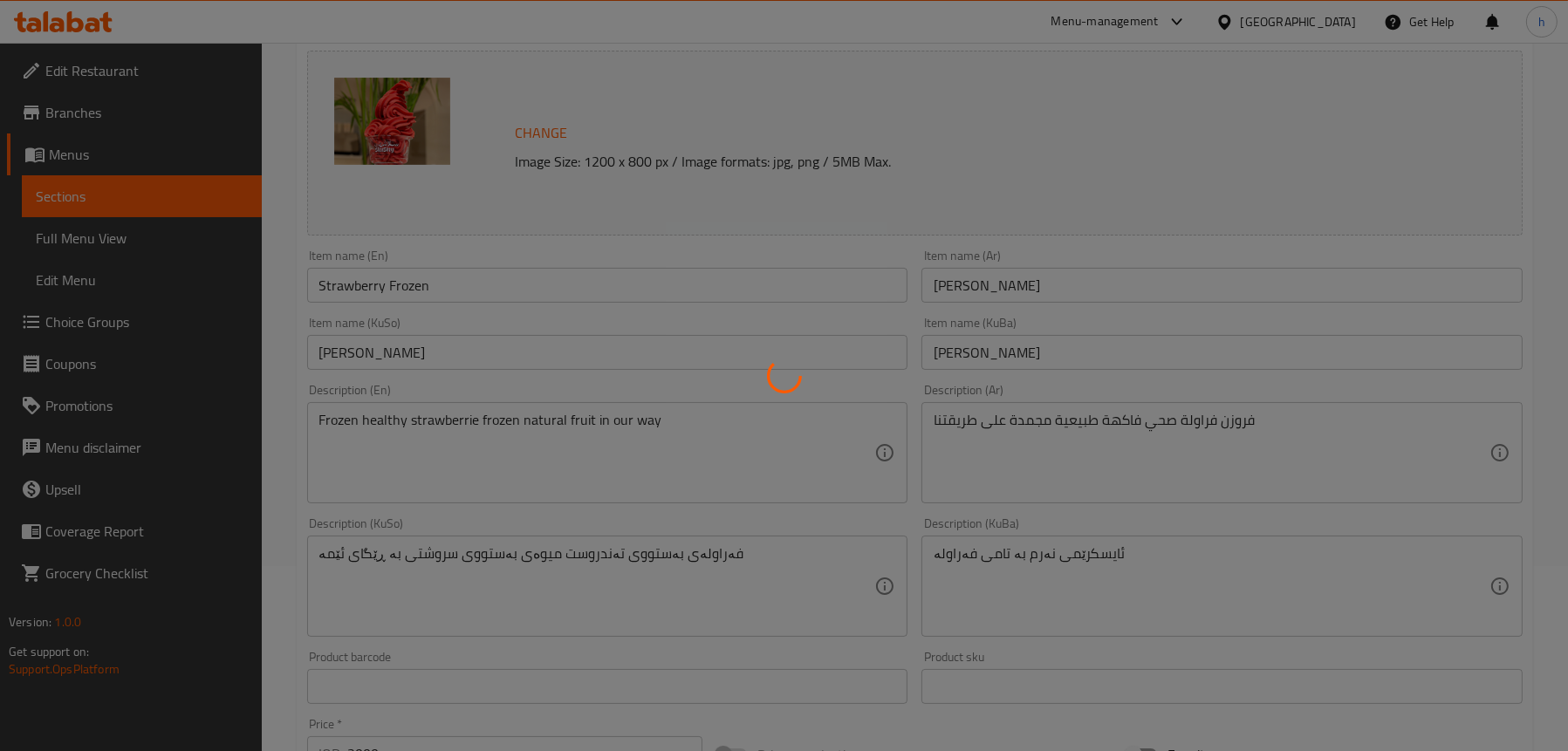
scroll to position [184, 0]
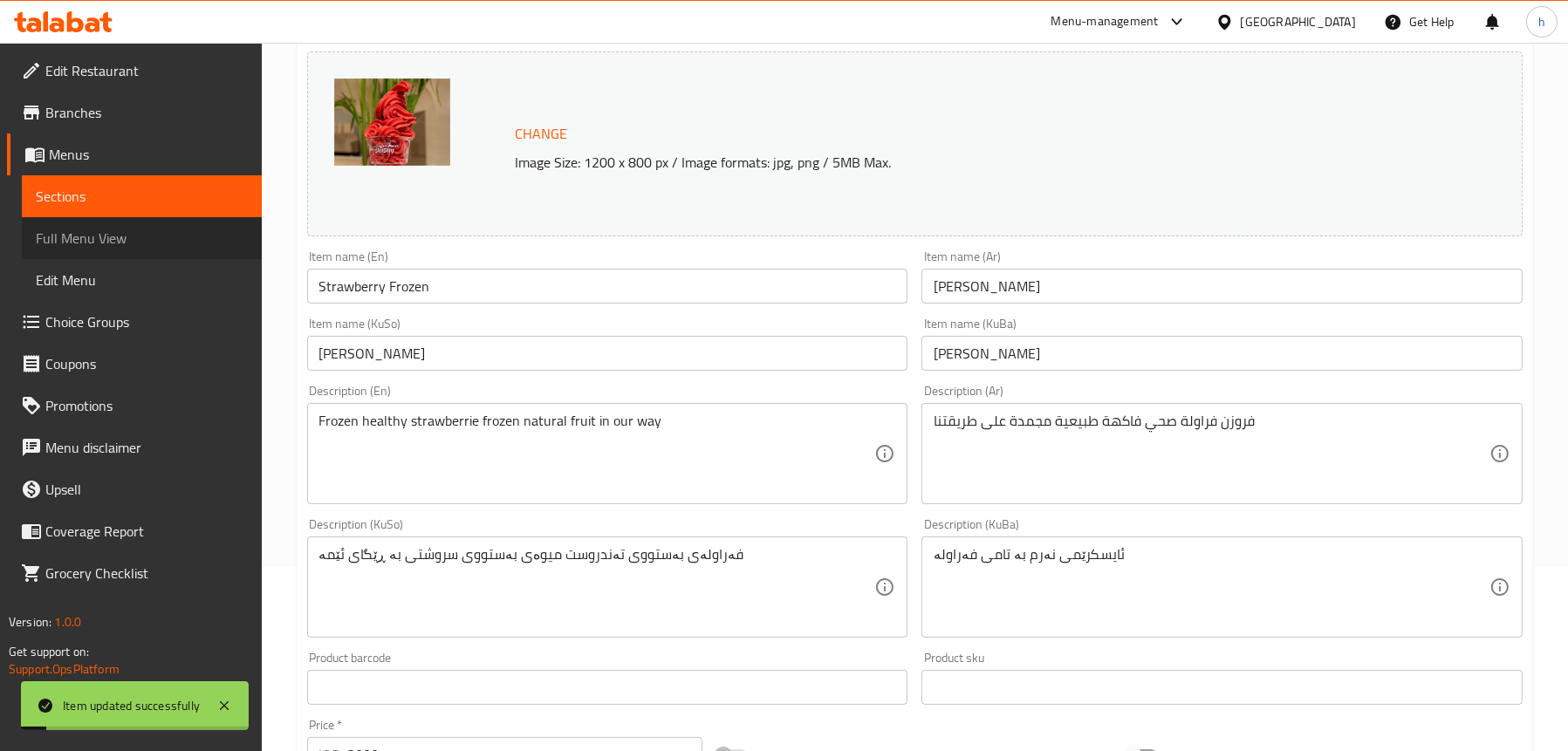
click at [135, 243] on span "Full Menu View" at bounding box center [141, 237] width 212 height 21
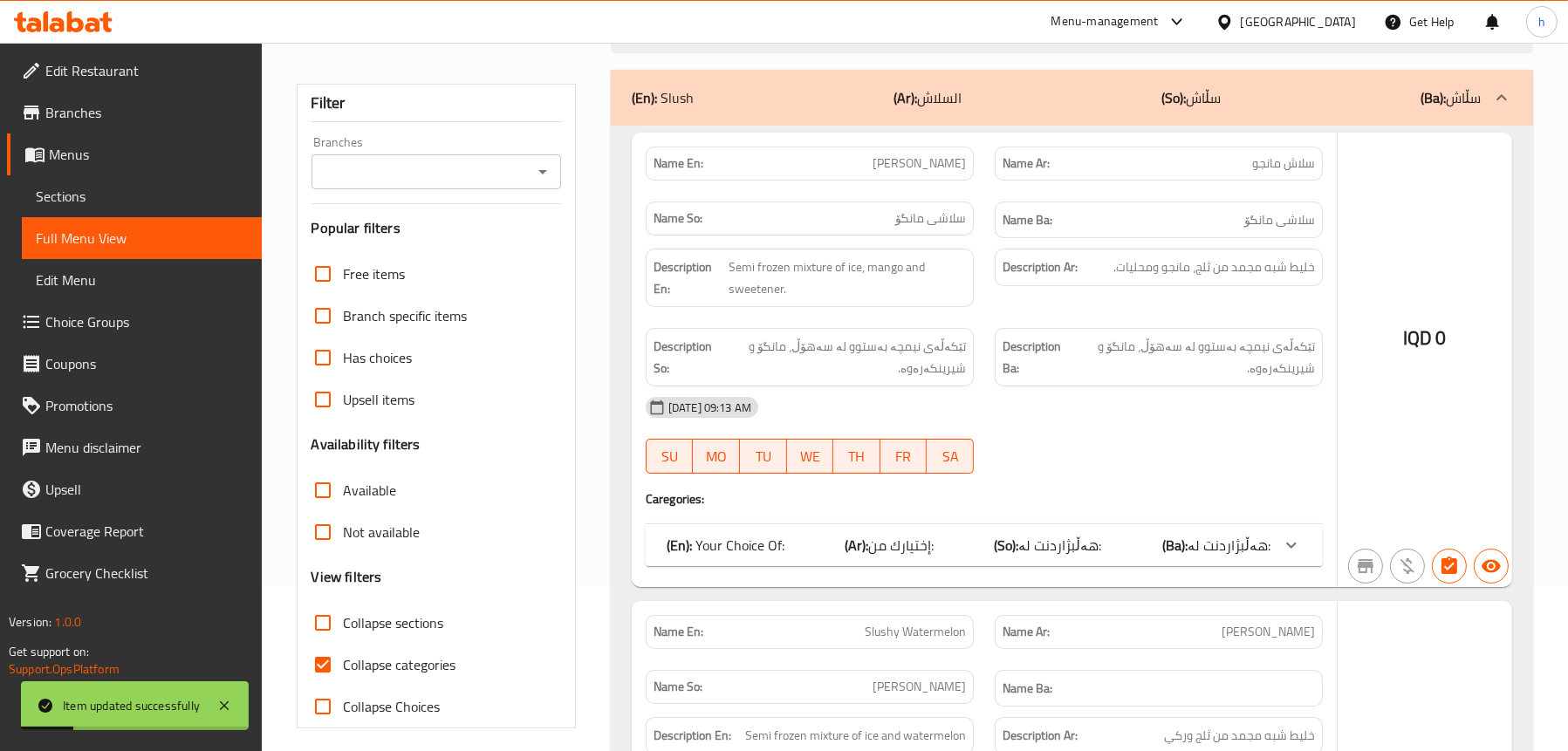
click at [121, 199] on div at bounding box center [784, 375] width 1568 height 751
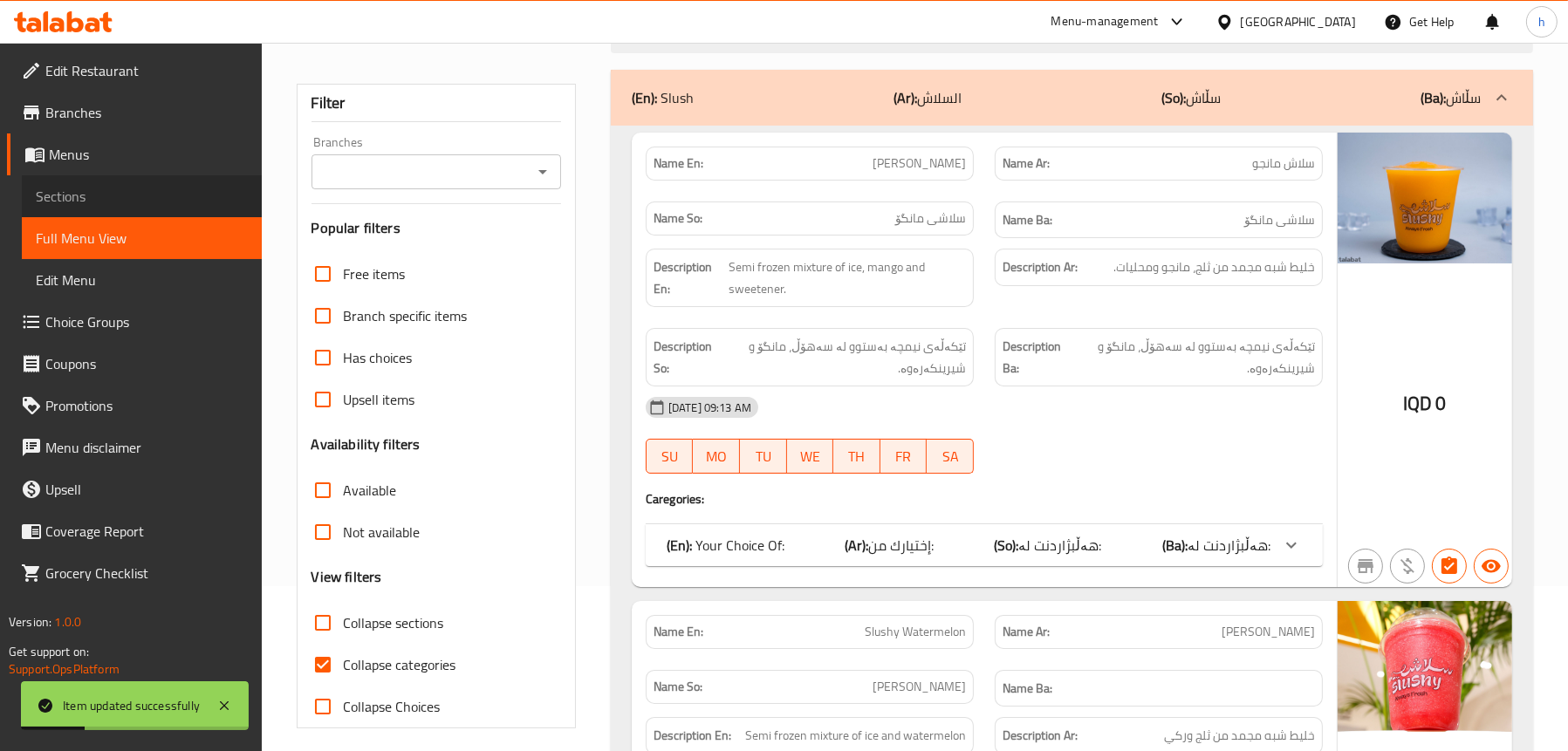
click at [67, 191] on span "Sections" at bounding box center [141, 196] width 212 height 21
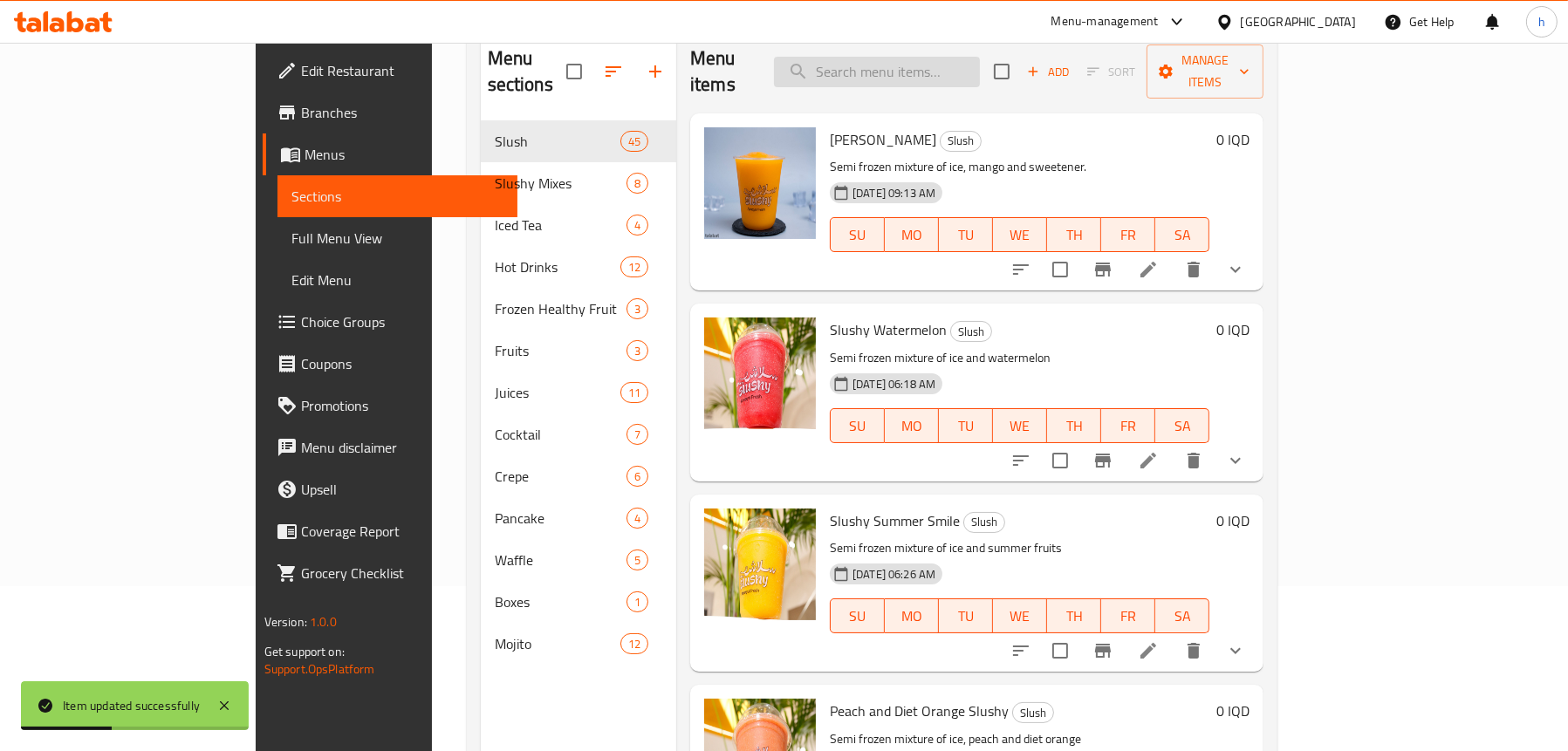
click at [941, 56] on input "search" at bounding box center [877, 72] width 206 height 30
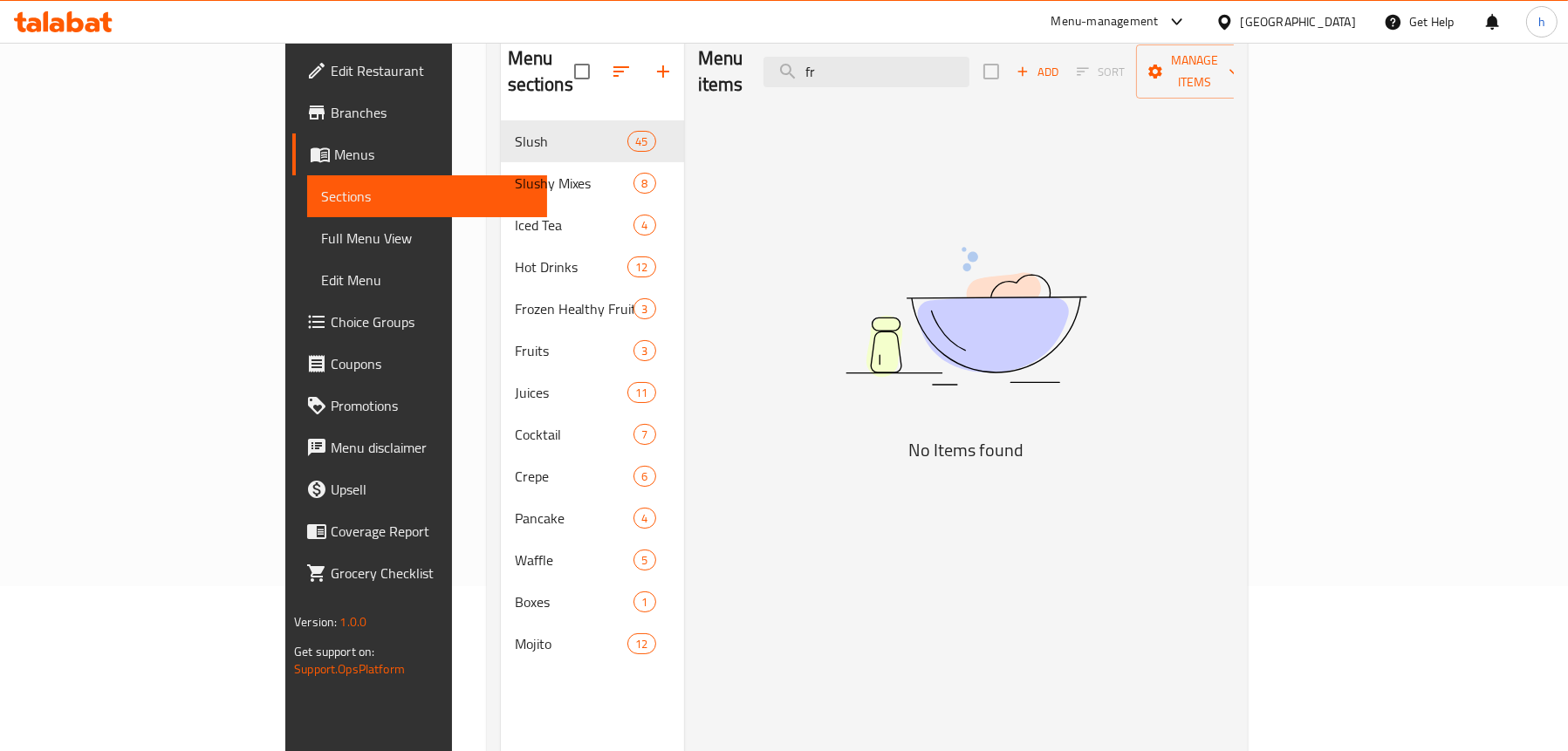
type input "f"
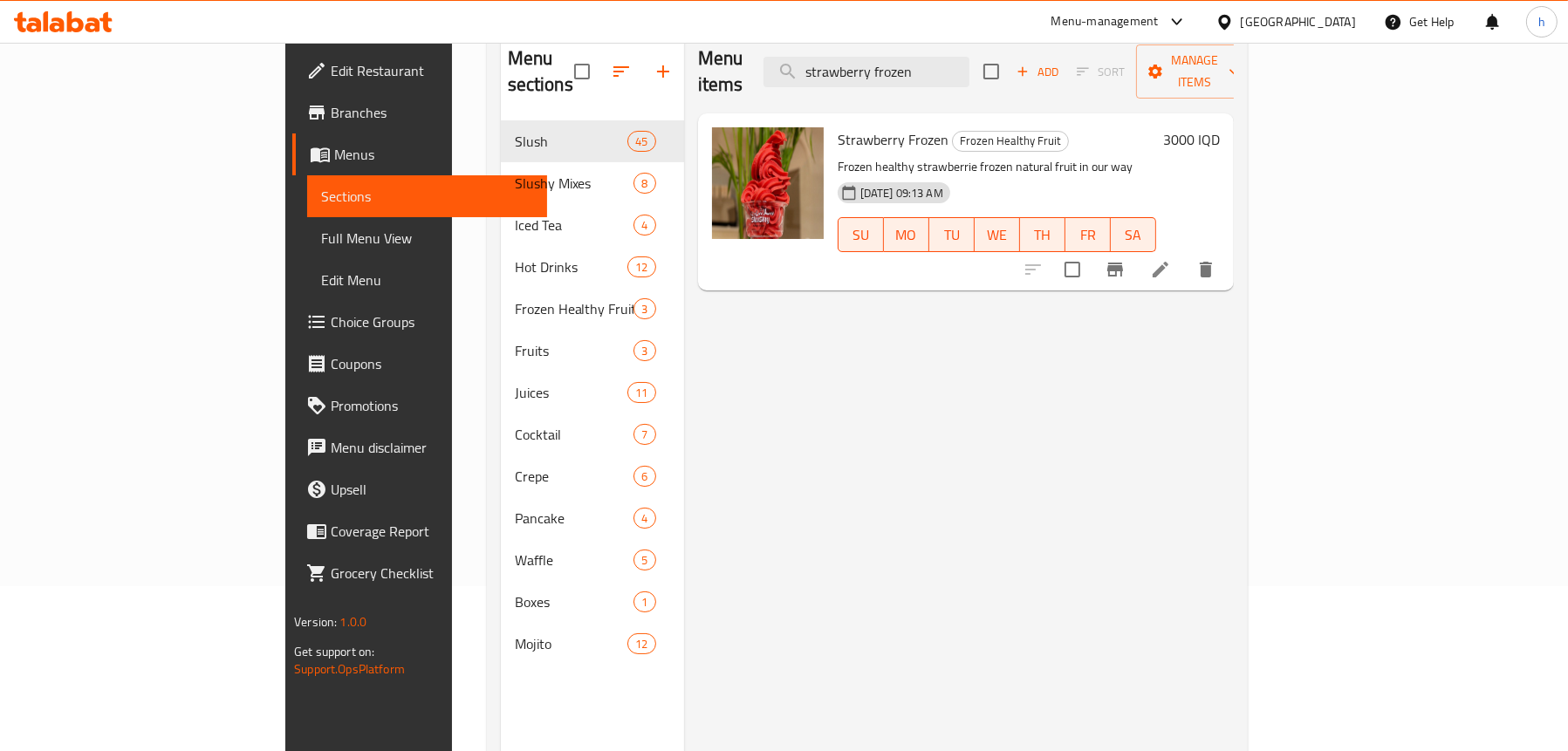
type input "strawberry frozen"
click at [1186, 256] on li at bounding box center [1161, 269] width 49 height 31
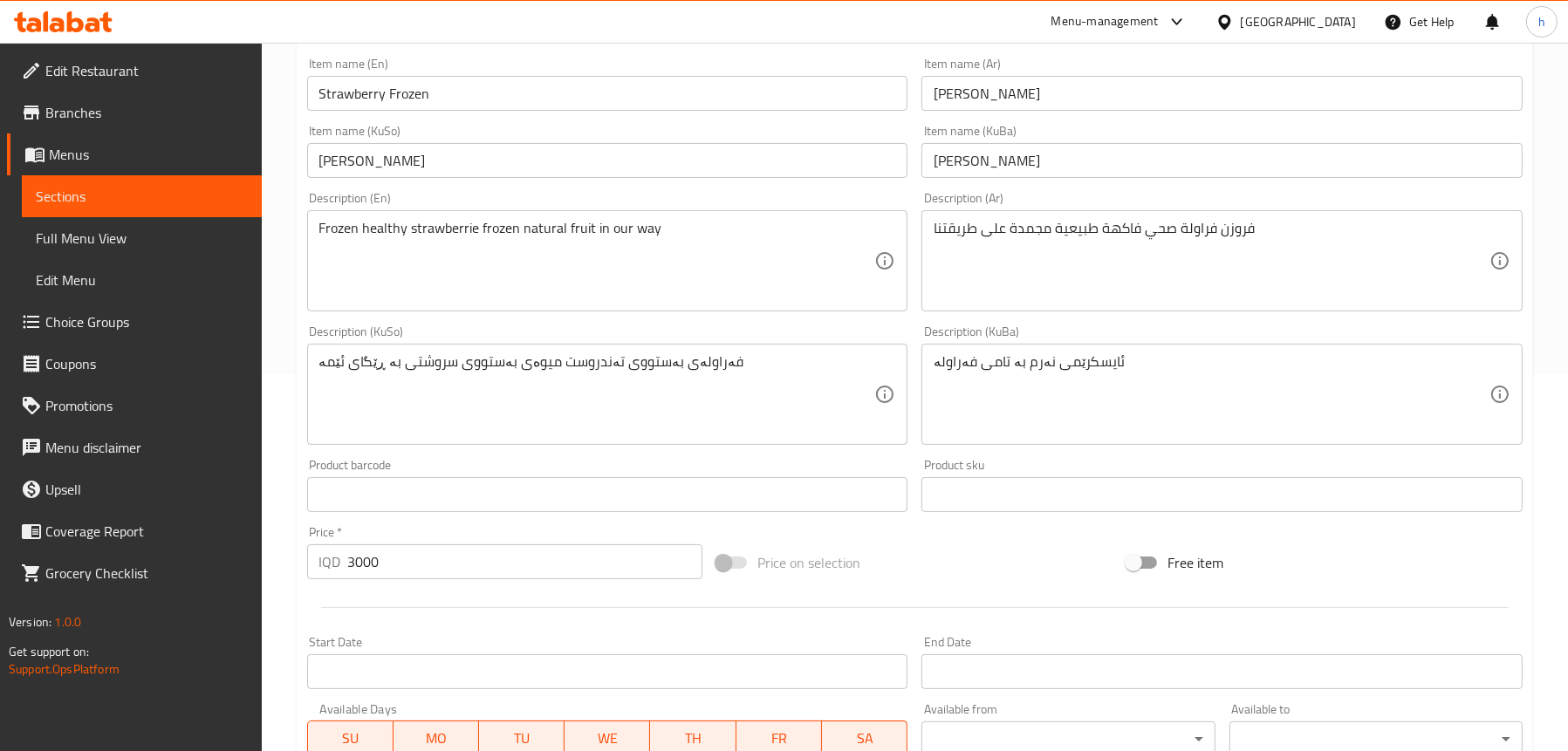
scroll to position [524, 0]
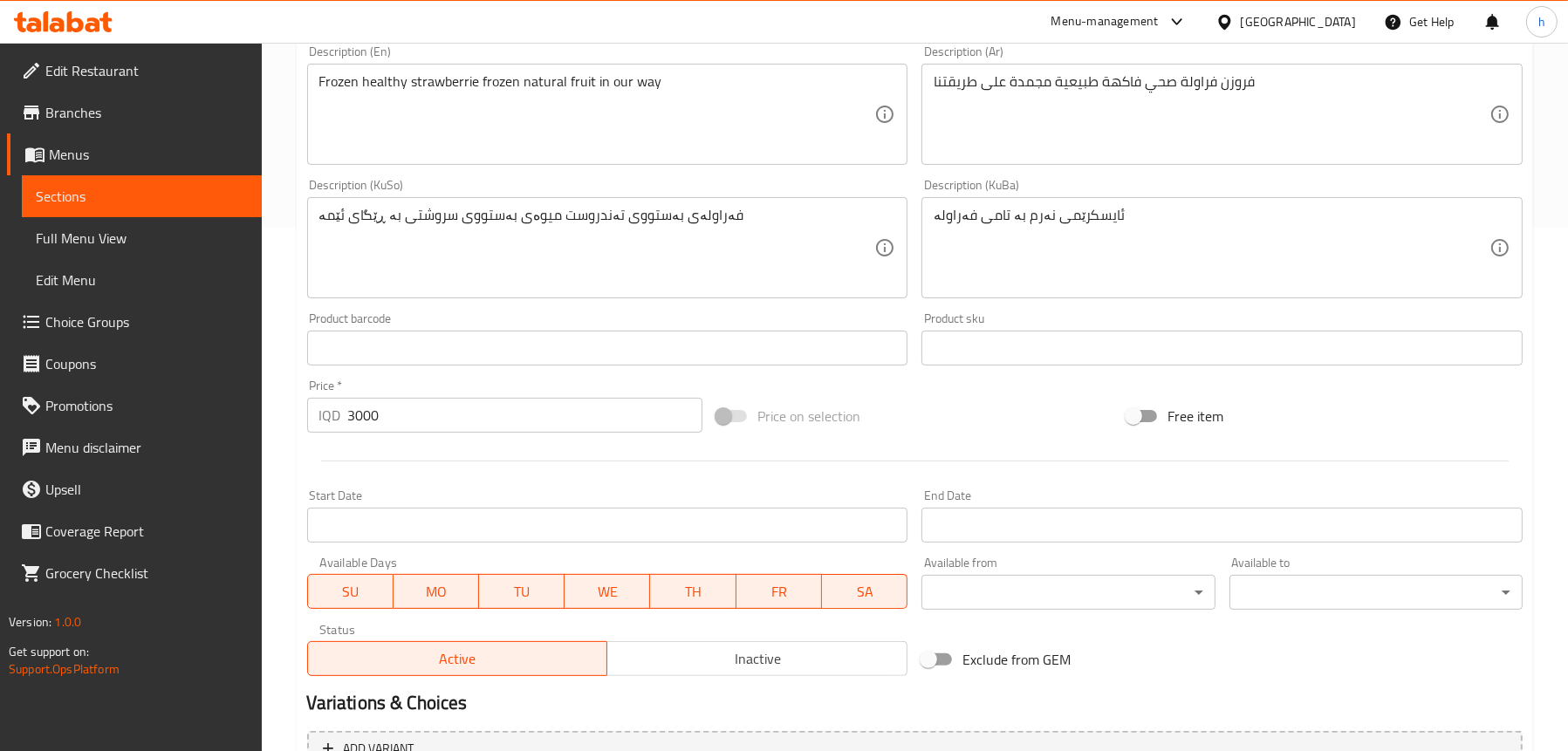
click at [96, 243] on span "Full Menu View" at bounding box center [141, 237] width 212 height 21
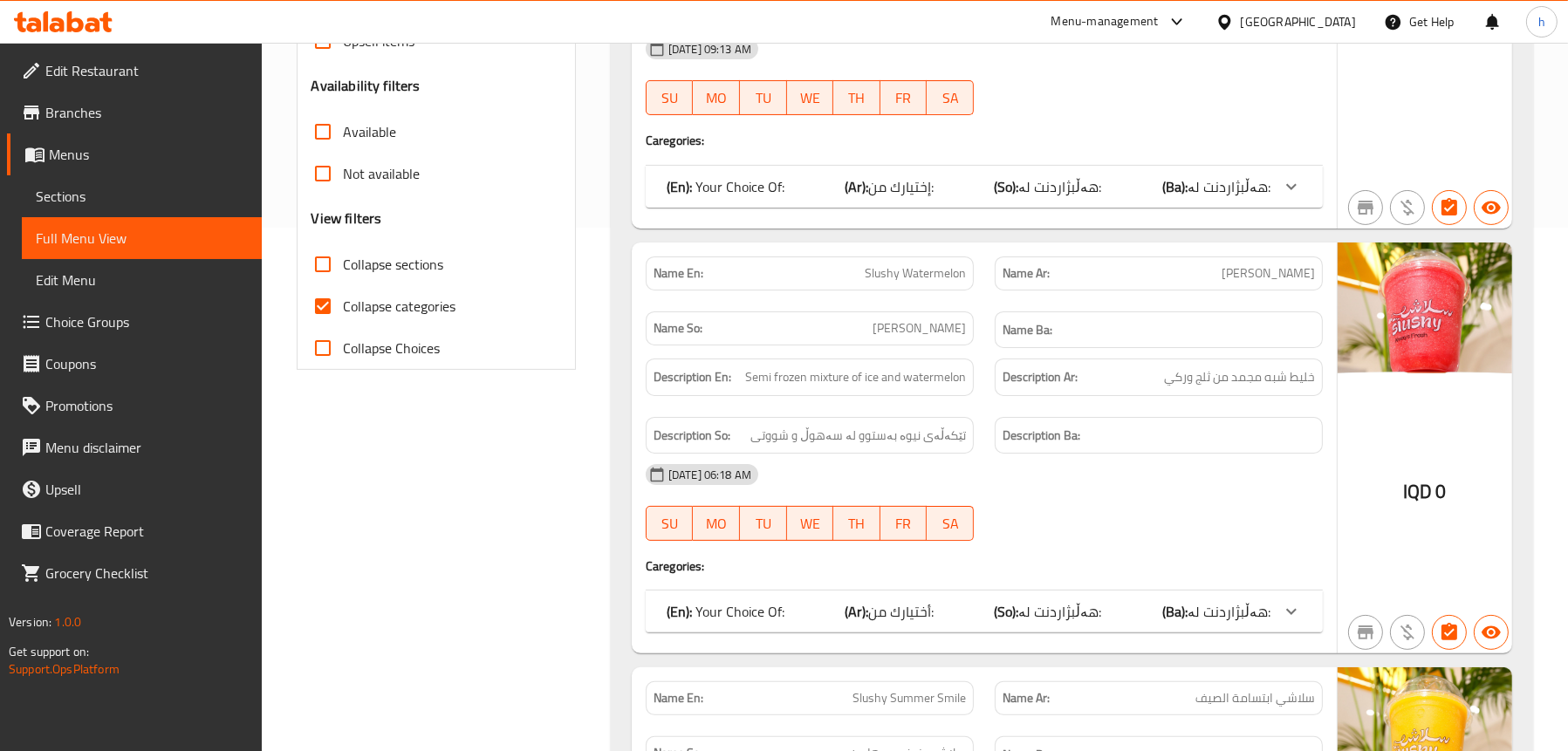
scroll to position [175, 0]
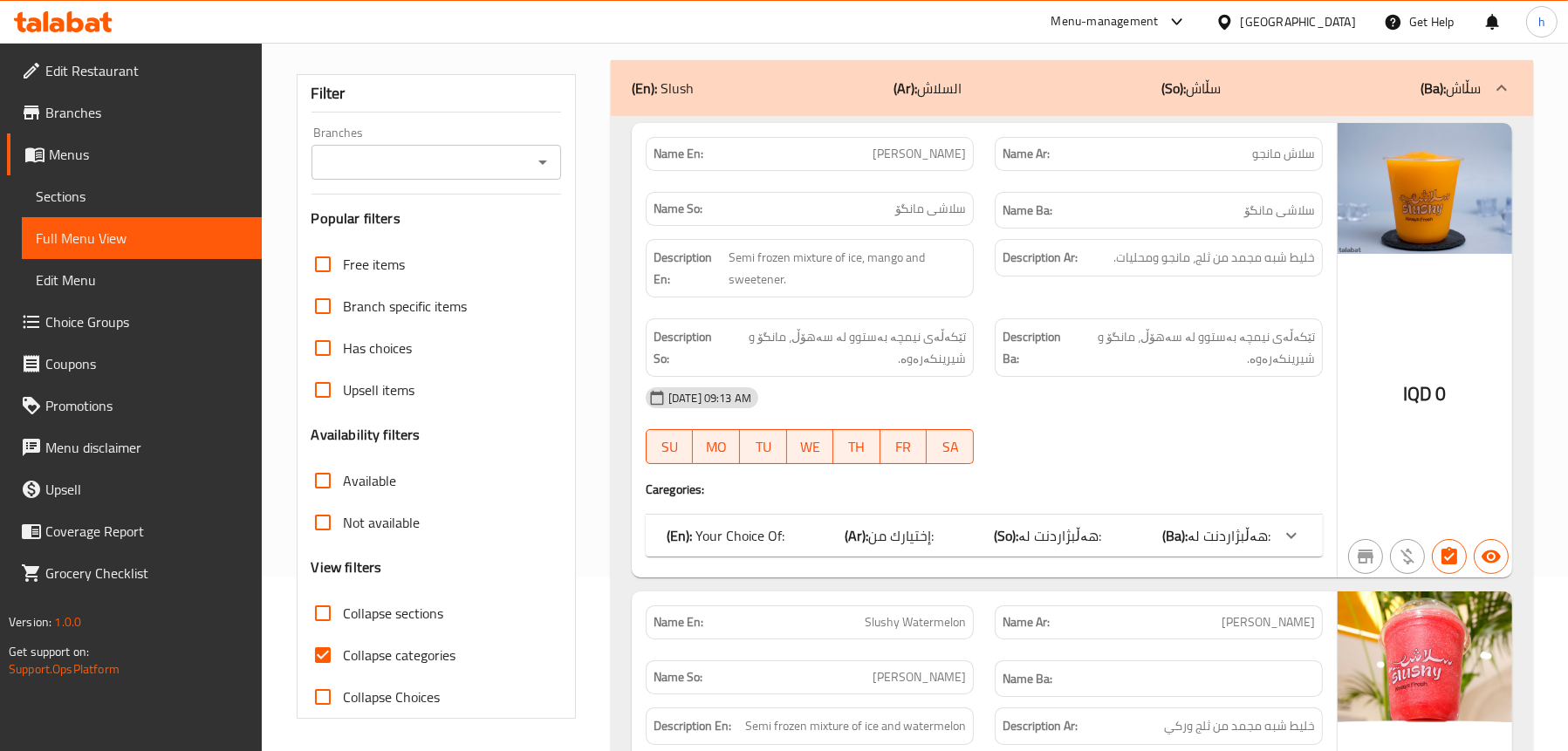
click at [548, 158] on icon "Open" at bounding box center [543, 162] width 21 height 21
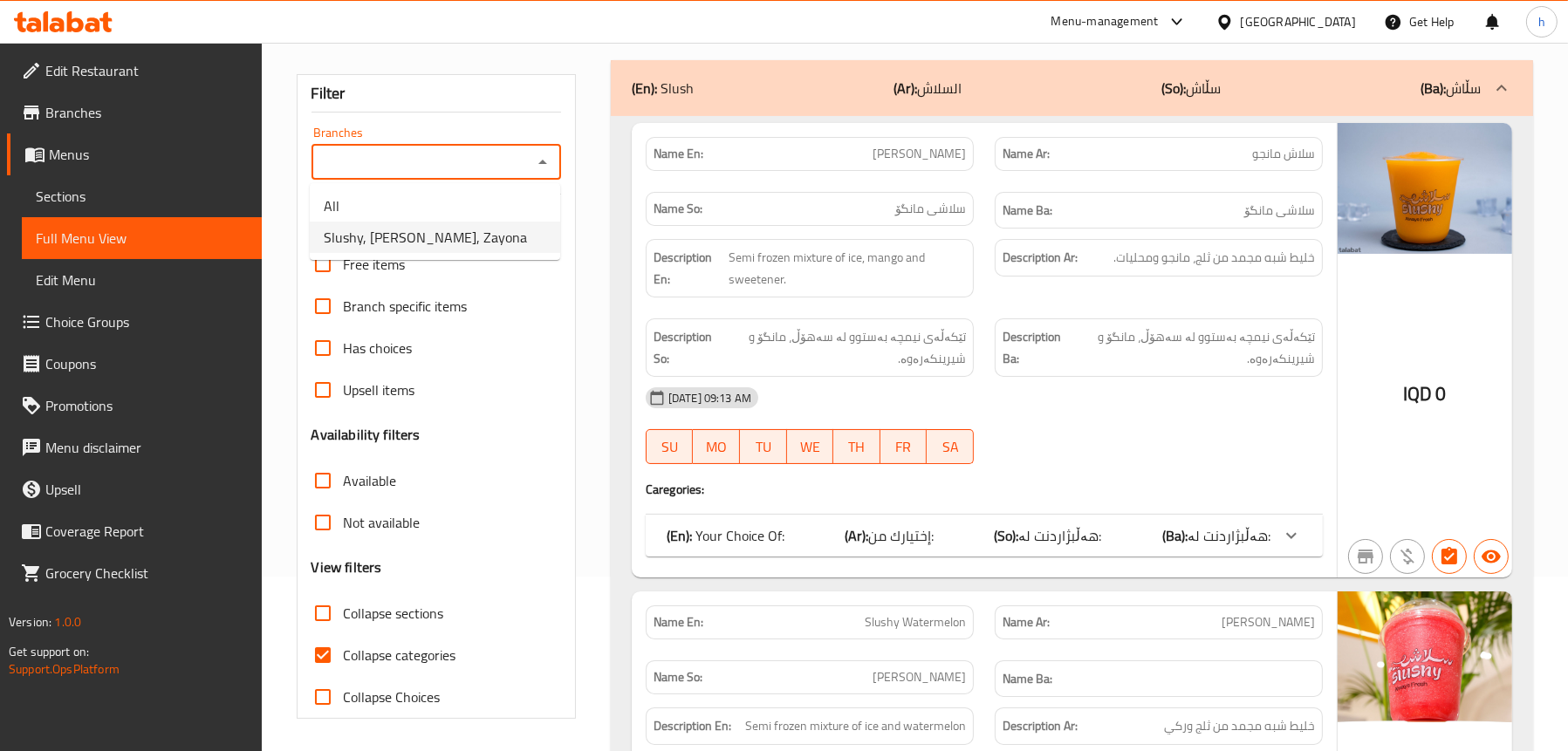
click at [462, 224] on li "Slushy, Zayona, Zayona" at bounding box center [435, 237] width 251 height 31
type input "Slushy, Zayona, Zayona"
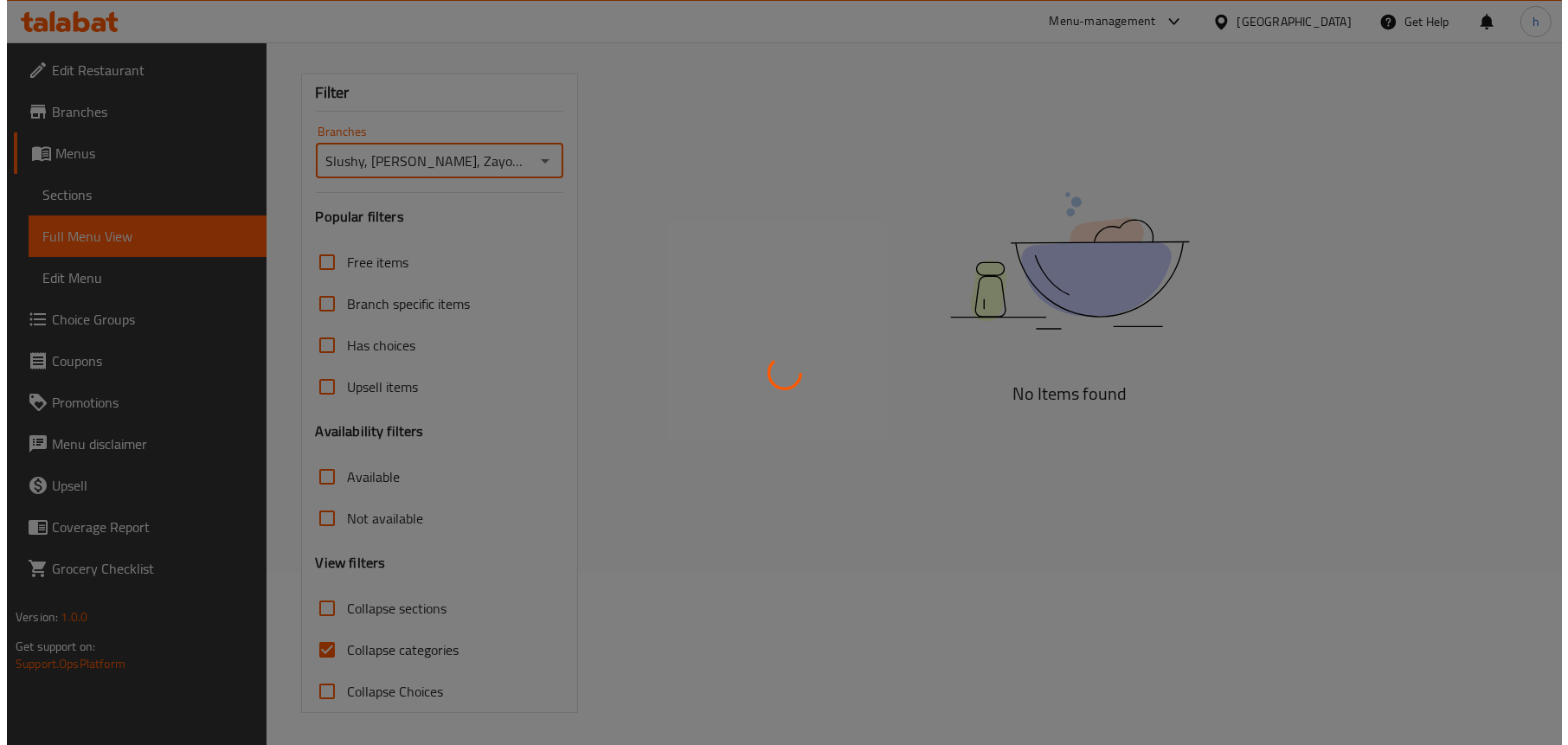
scroll to position [0, 0]
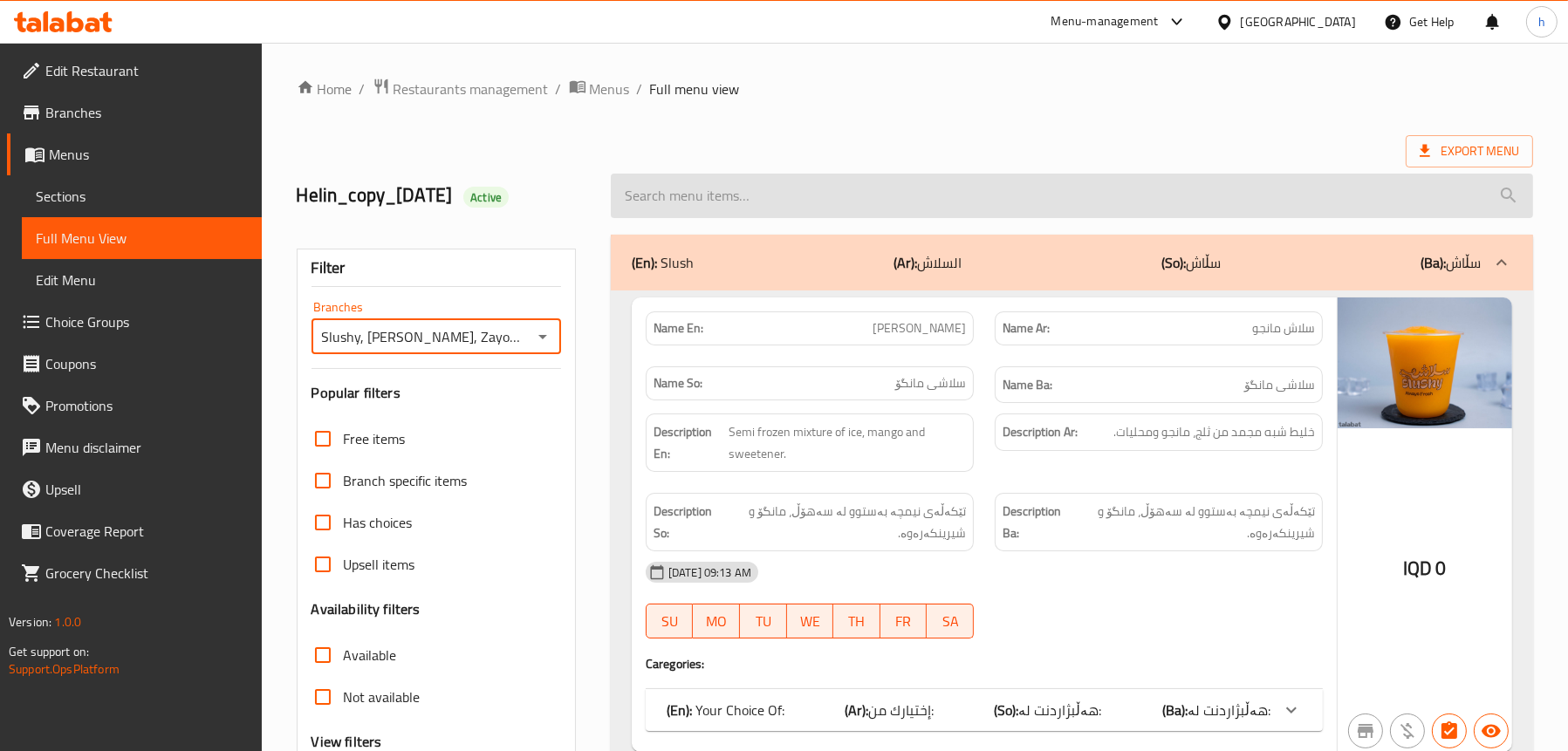
click at [757, 197] on input "search" at bounding box center [1072, 196] width 922 height 45
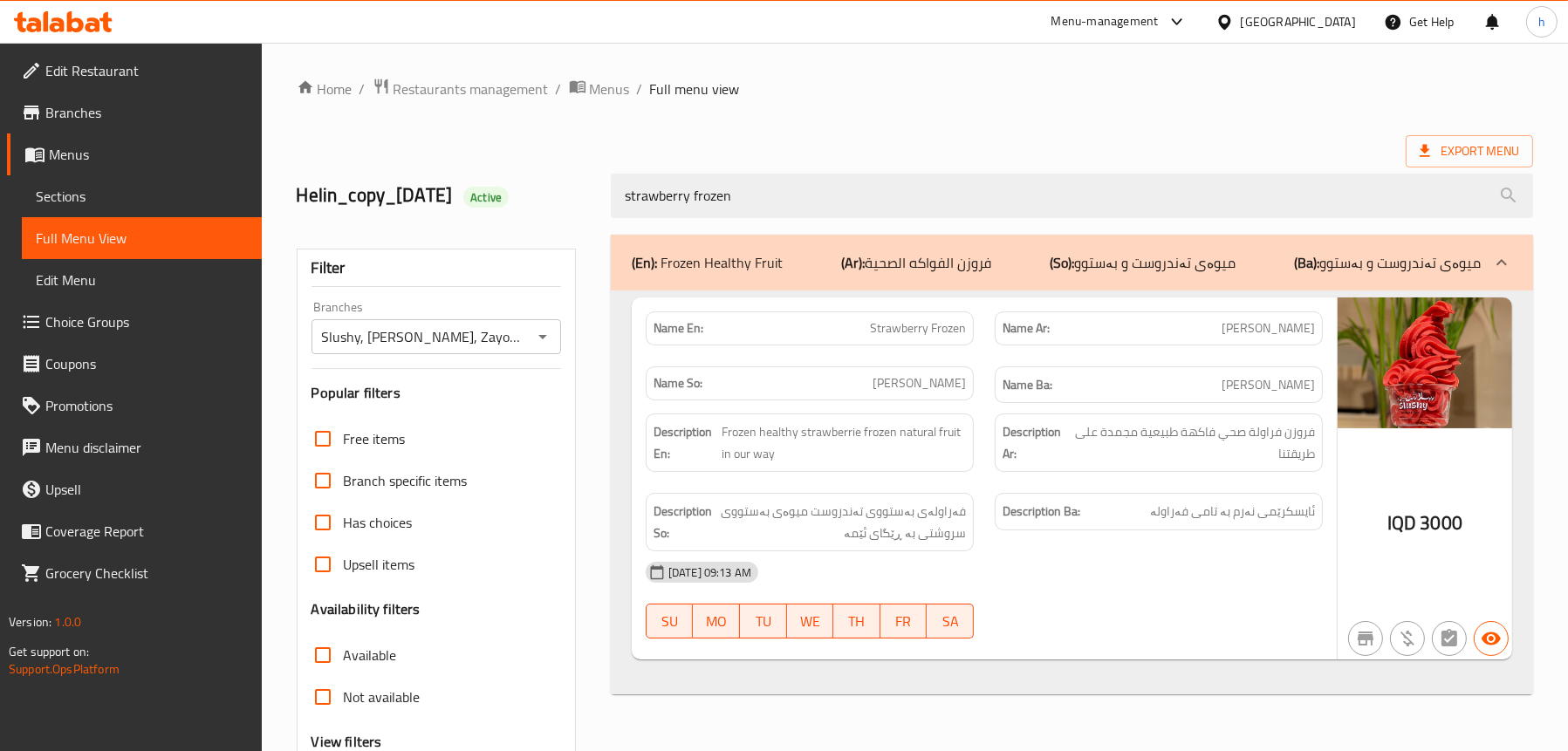
type input "strawberry frozen"
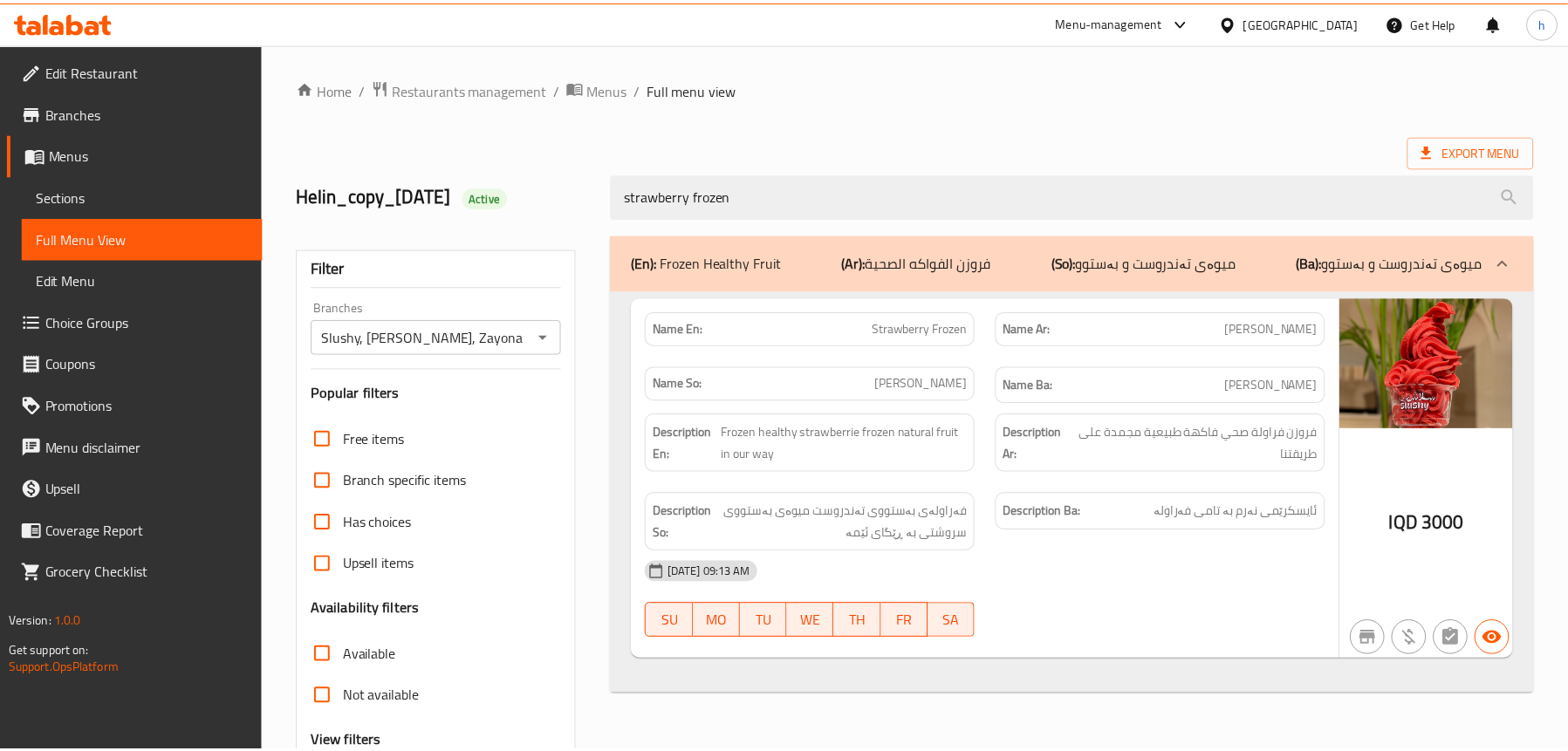
scroll to position [177, 0]
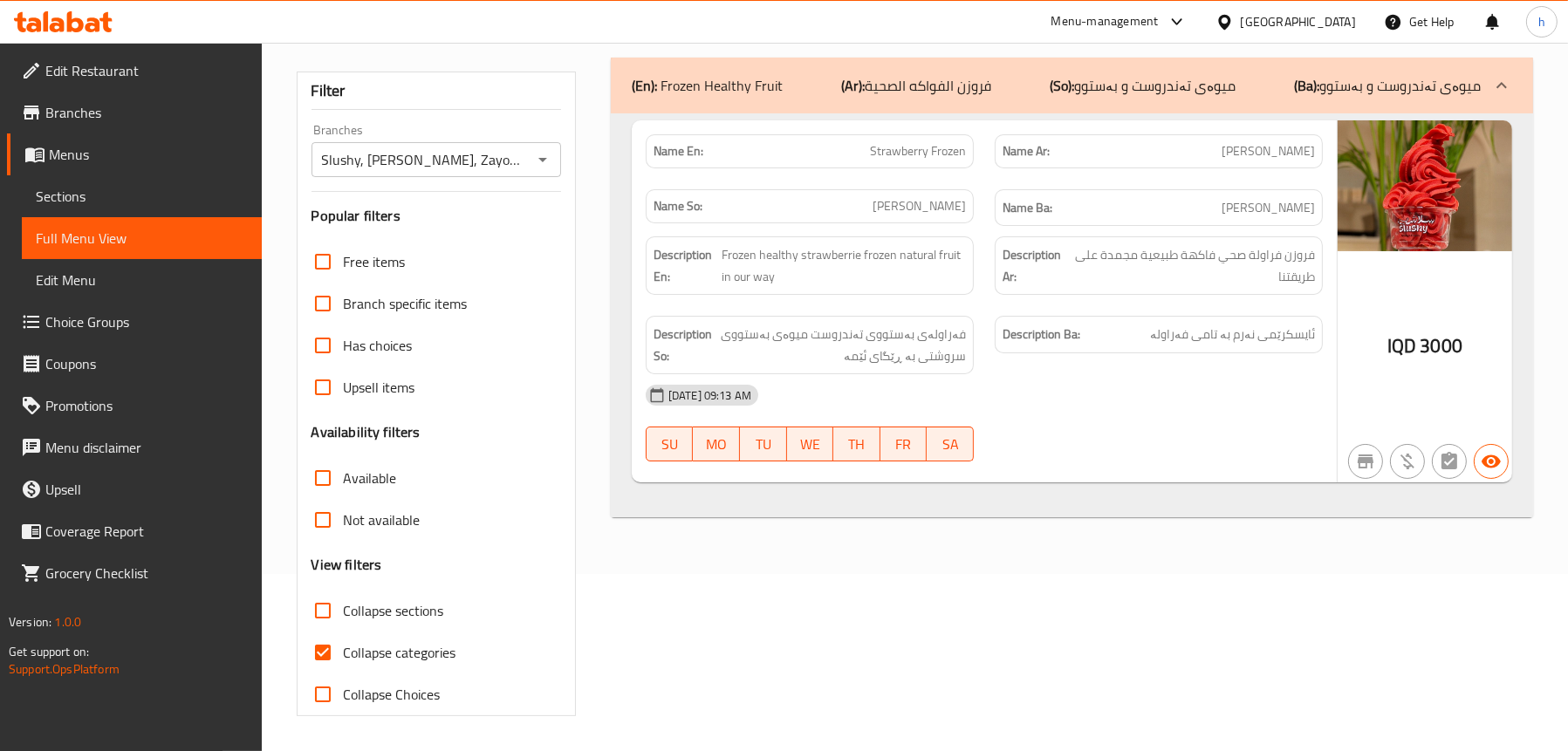
click at [97, 189] on span "Sections" at bounding box center [141, 196] width 212 height 21
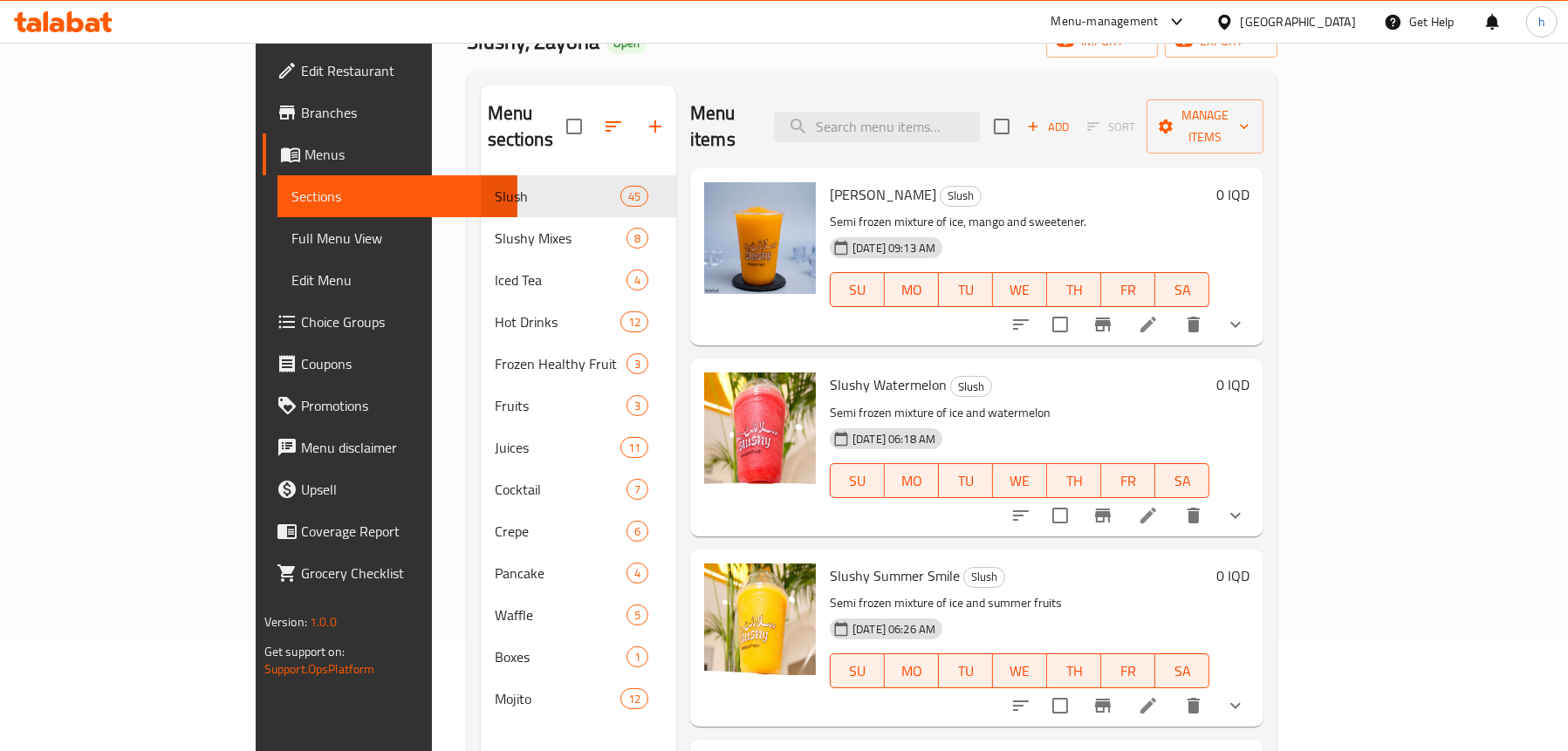
scroll to position [3, 0]
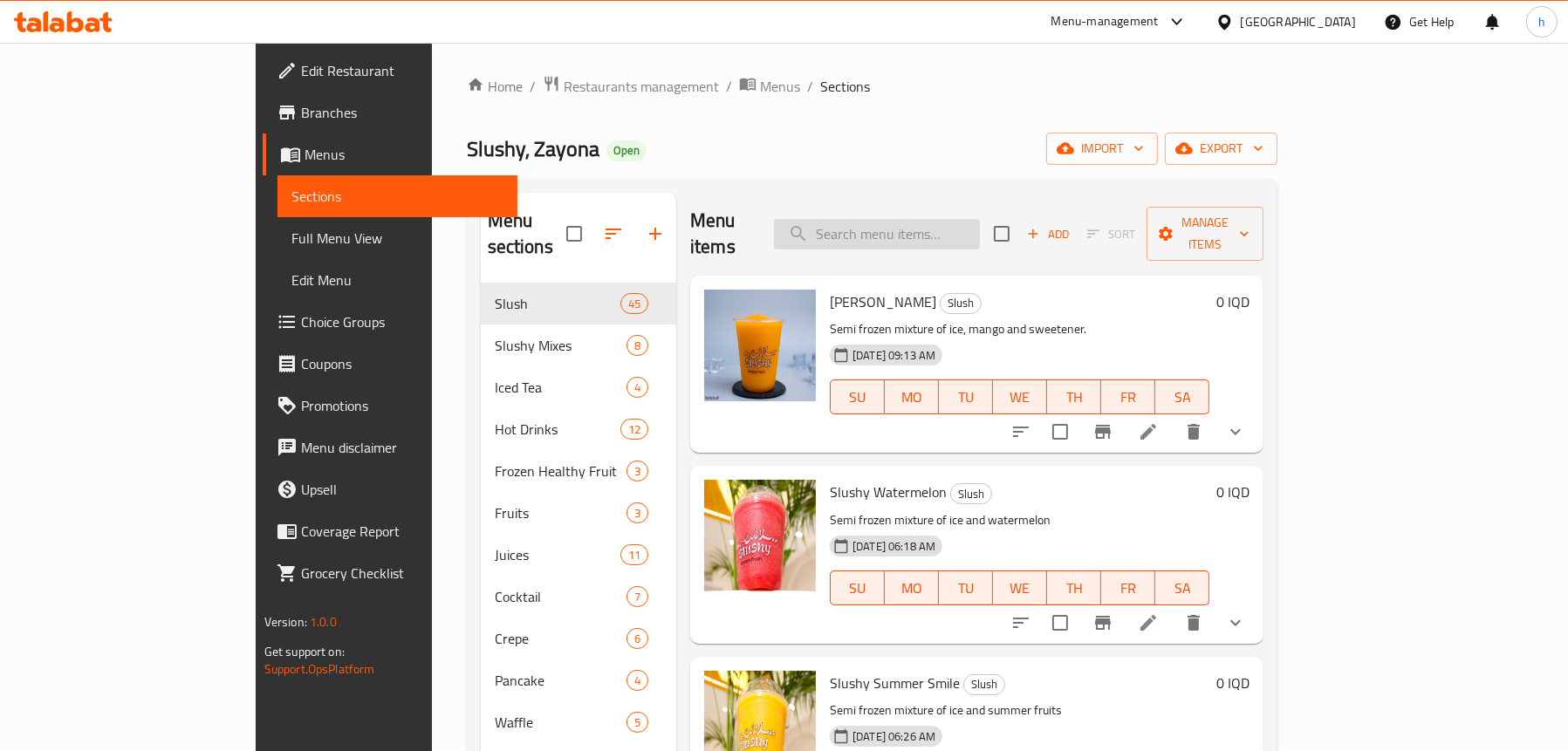
click at [976, 219] on input "search" at bounding box center [877, 235] width 206 height 30
paste input "Strawberry"
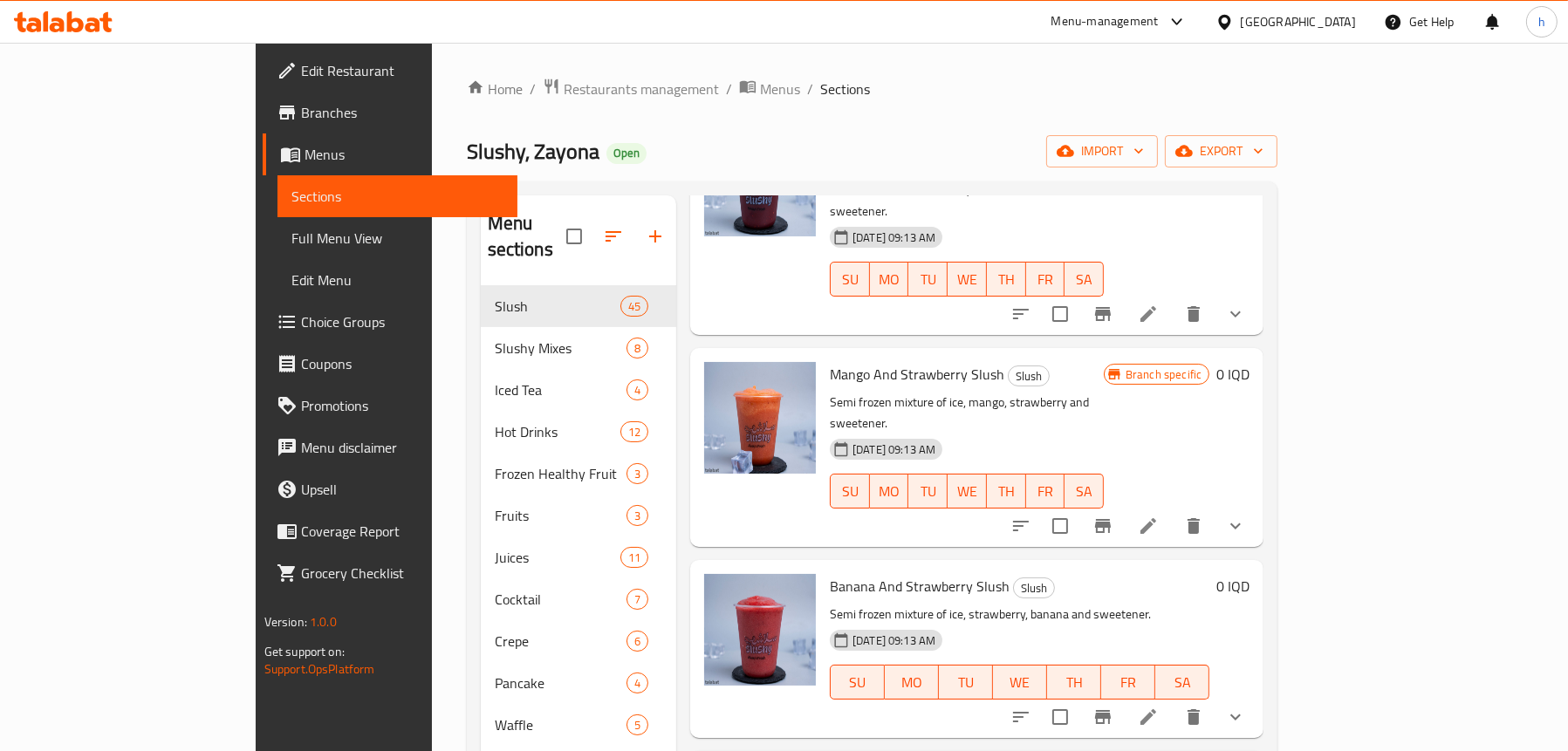
scroll to position [2485, 0]
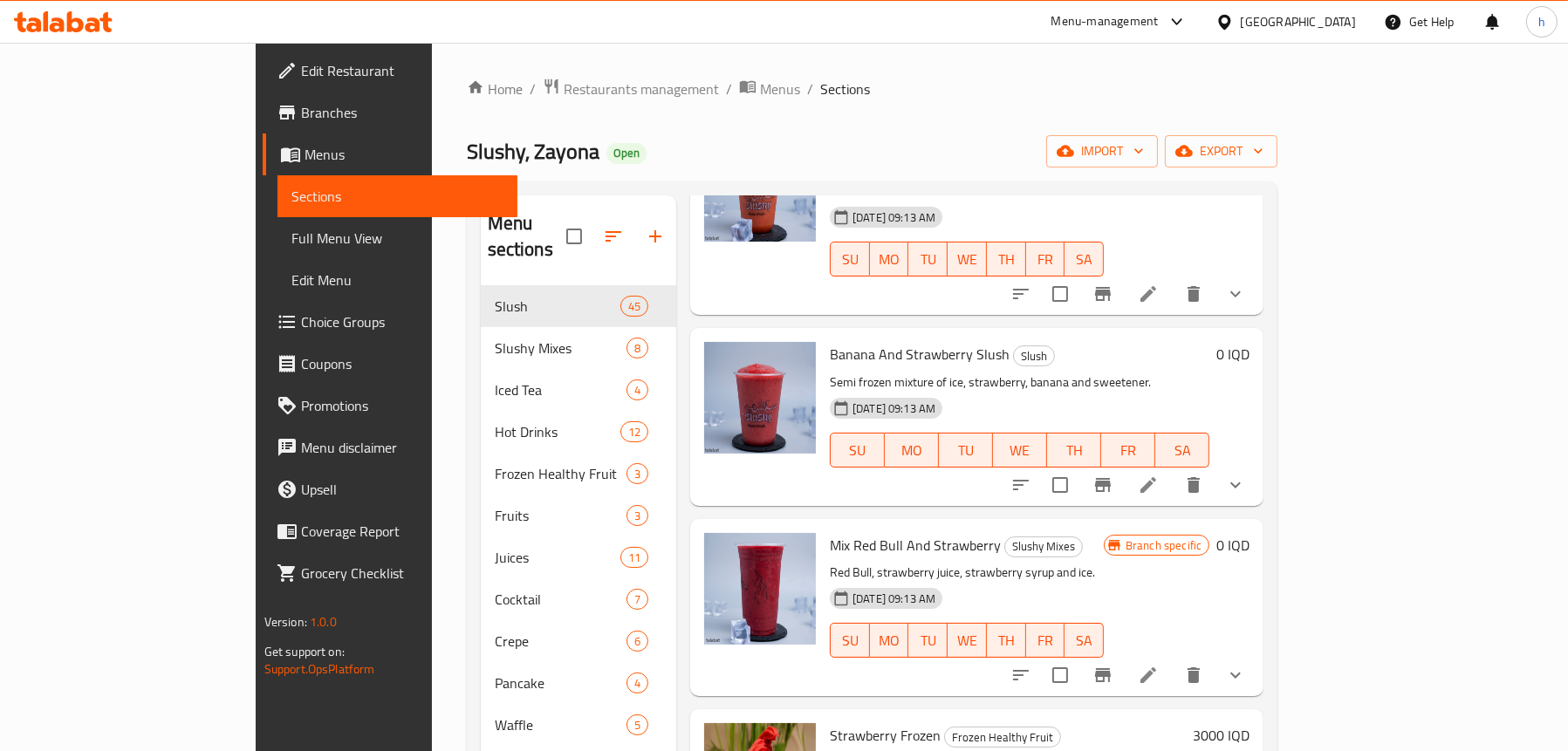
type input "Strawberry"
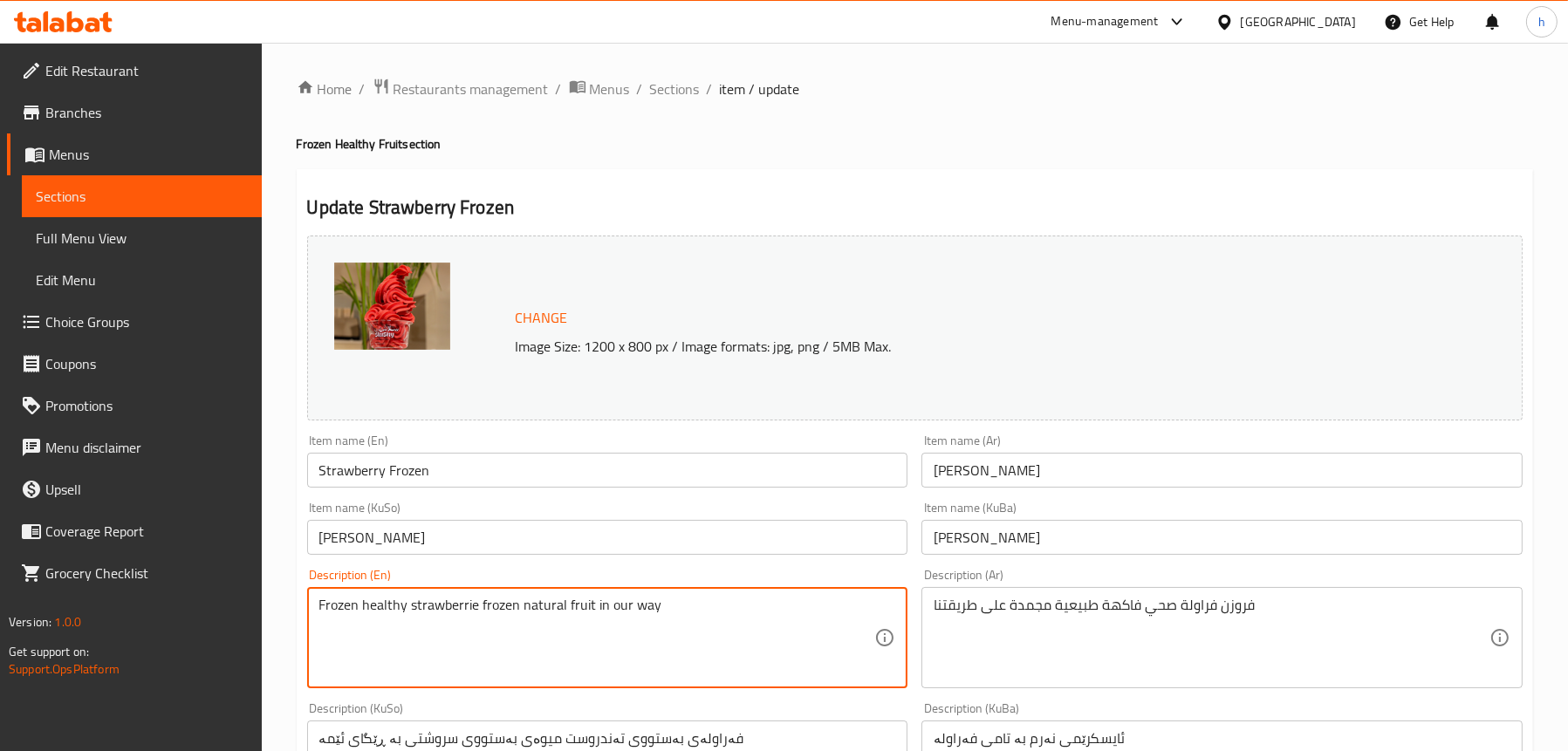
click at [443, 604] on textarea "Frozen healthy strawberrie frozen natural fruit in our way" at bounding box center [597, 638] width 556 height 83
paste textarea "Strawberry"
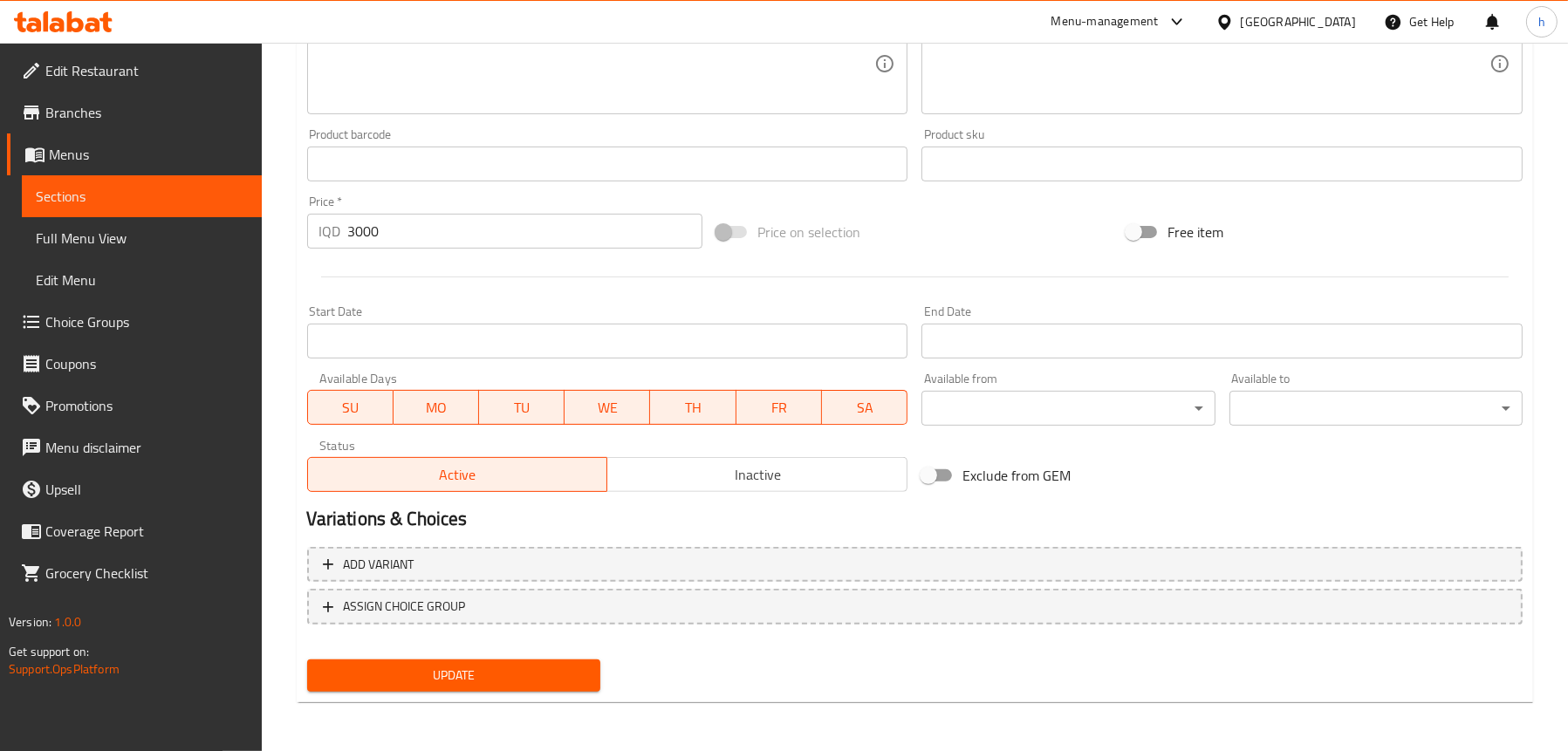
type textarea "Frozen healthy strawberry frozen natural fruit in our way"
click at [520, 680] on span "Update" at bounding box center [454, 676] width 265 height 21
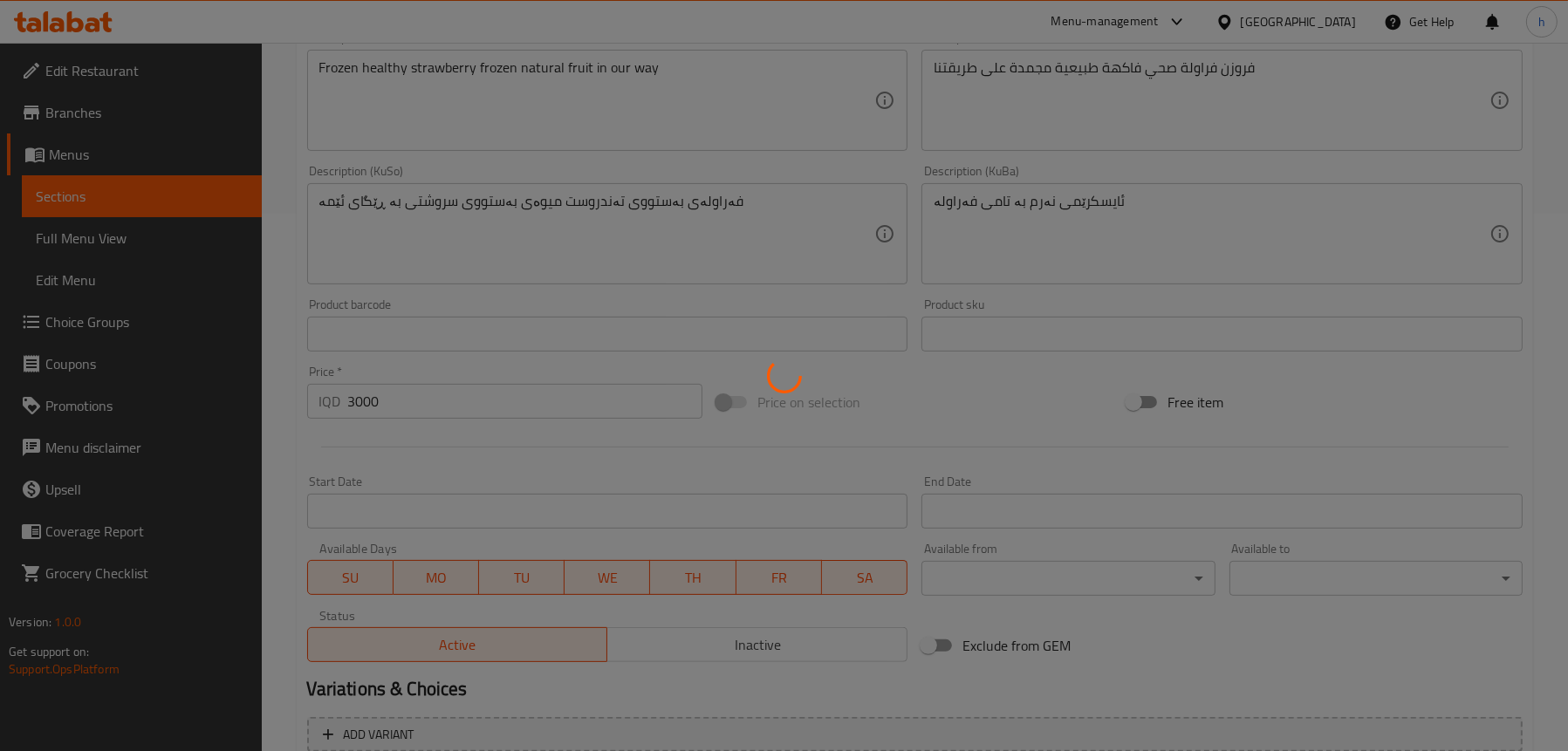
scroll to position [359, 0]
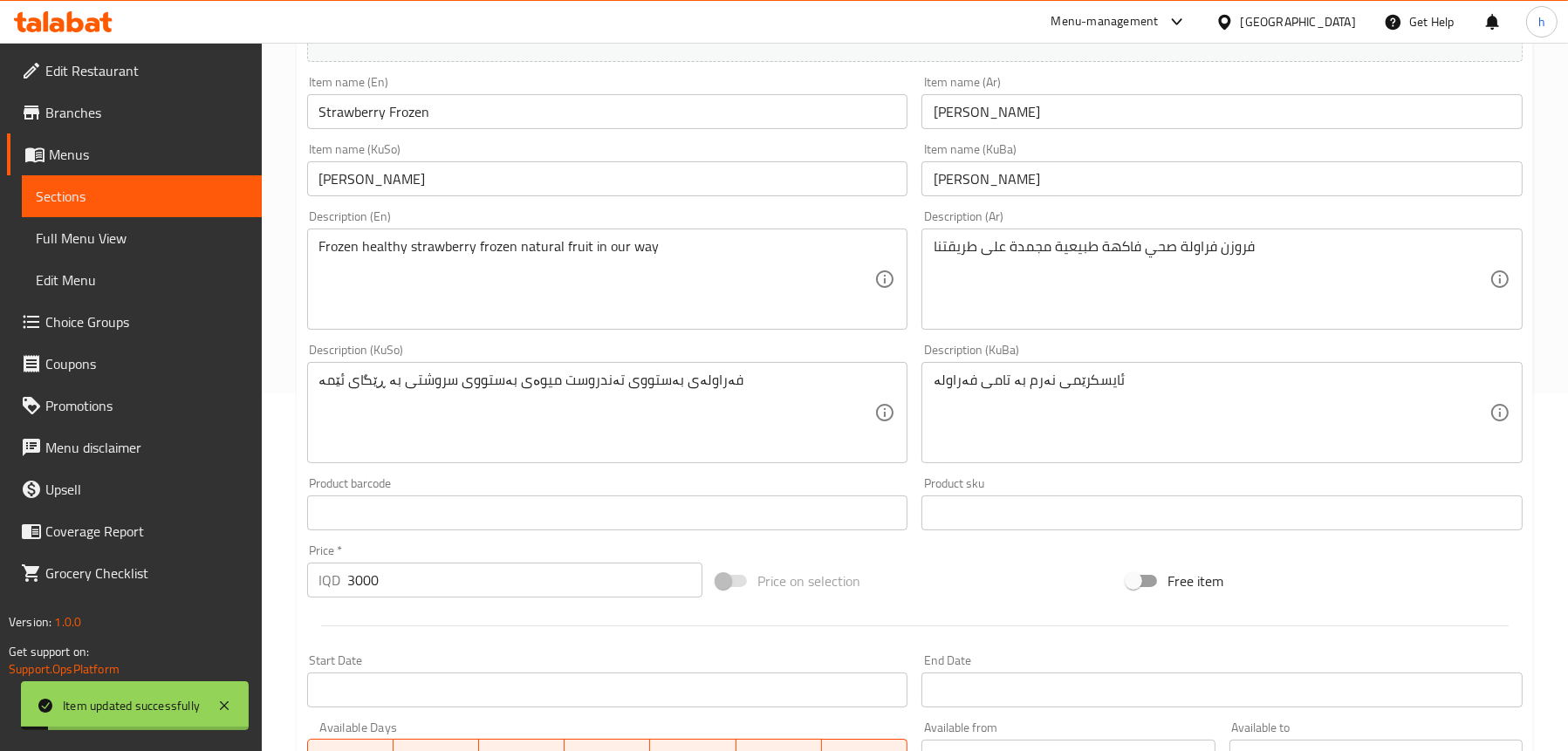
click at [106, 234] on span "Full Menu View" at bounding box center [141, 237] width 212 height 21
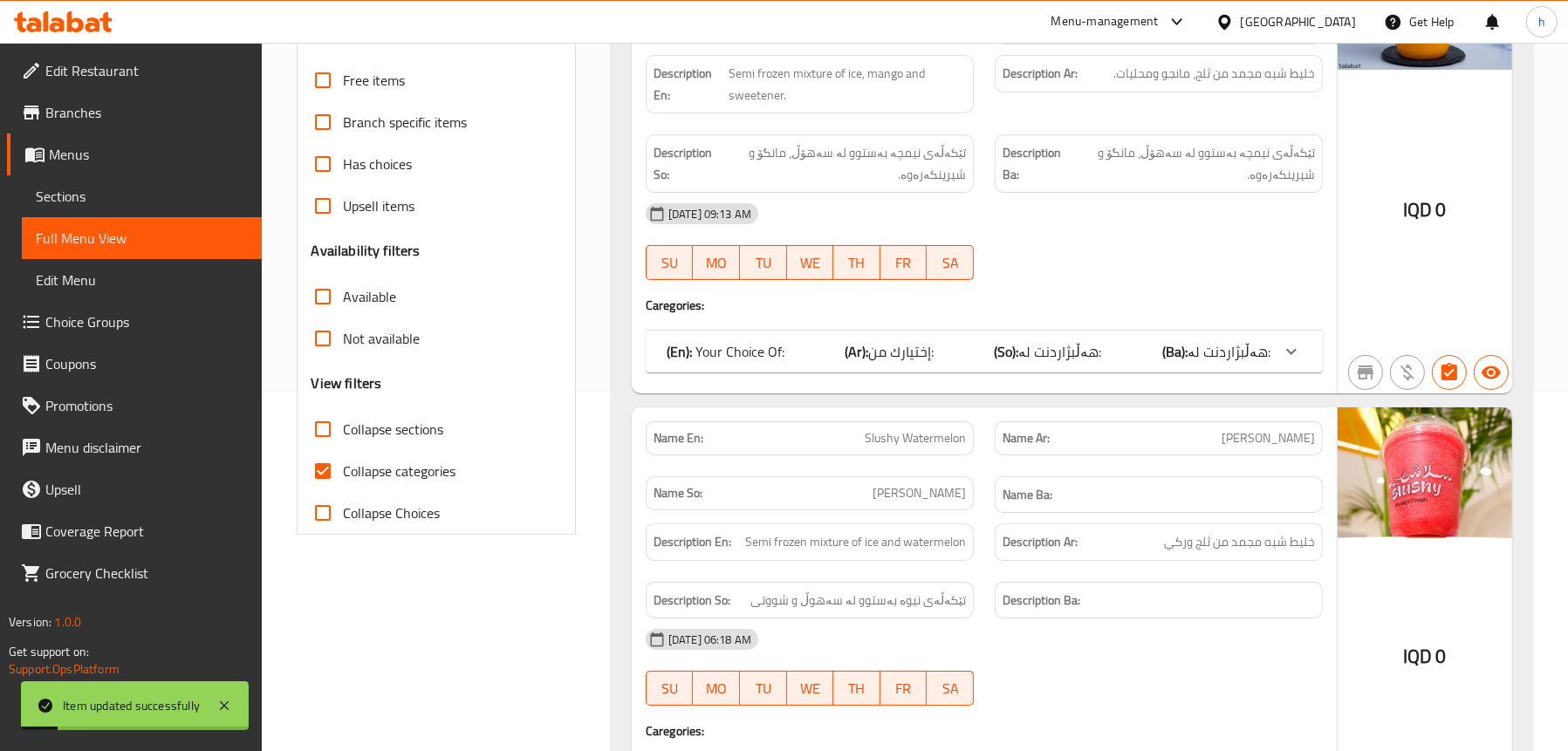
scroll to position [10, 0]
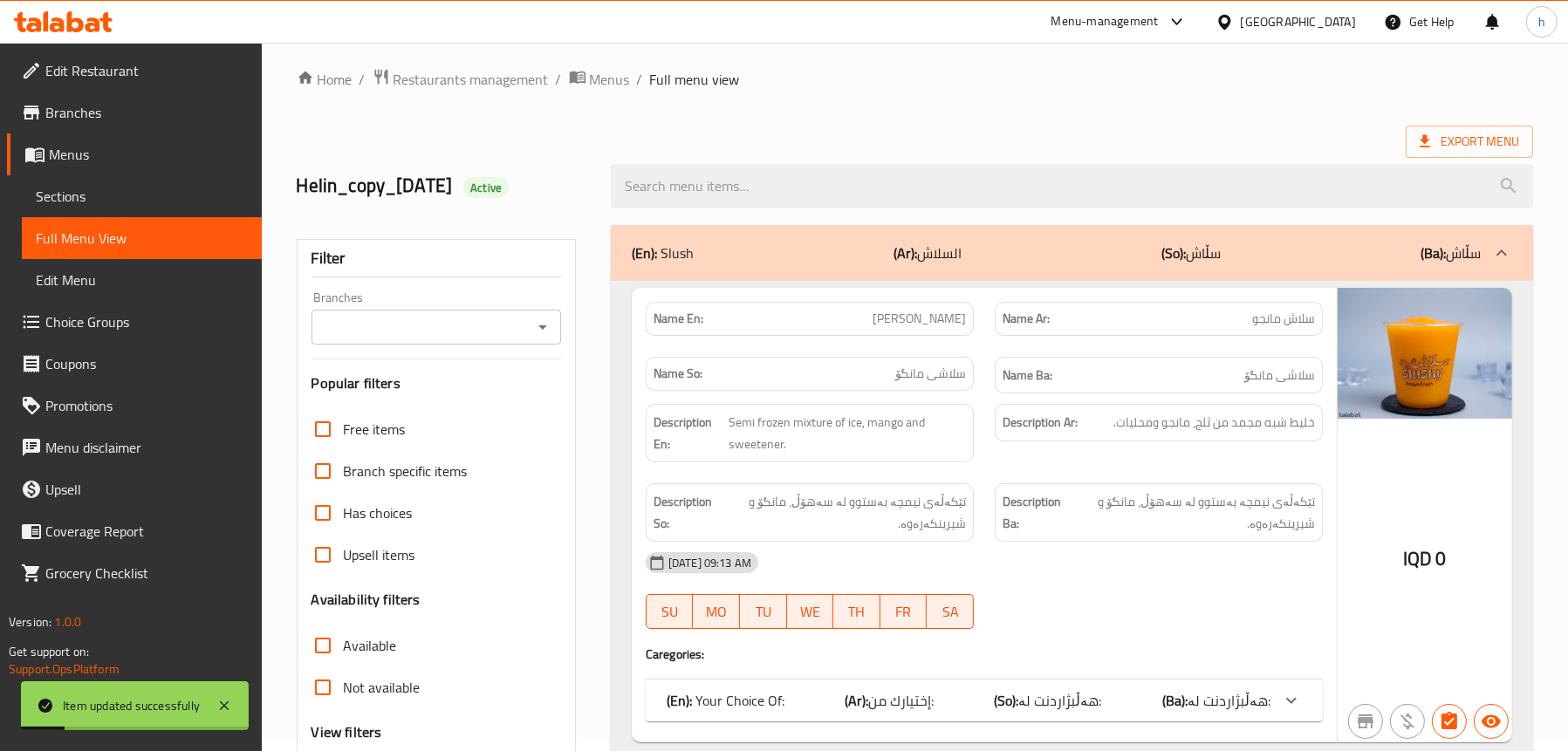
click at [536, 329] on icon "Open" at bounding box center [543, 327] width 21 height 21
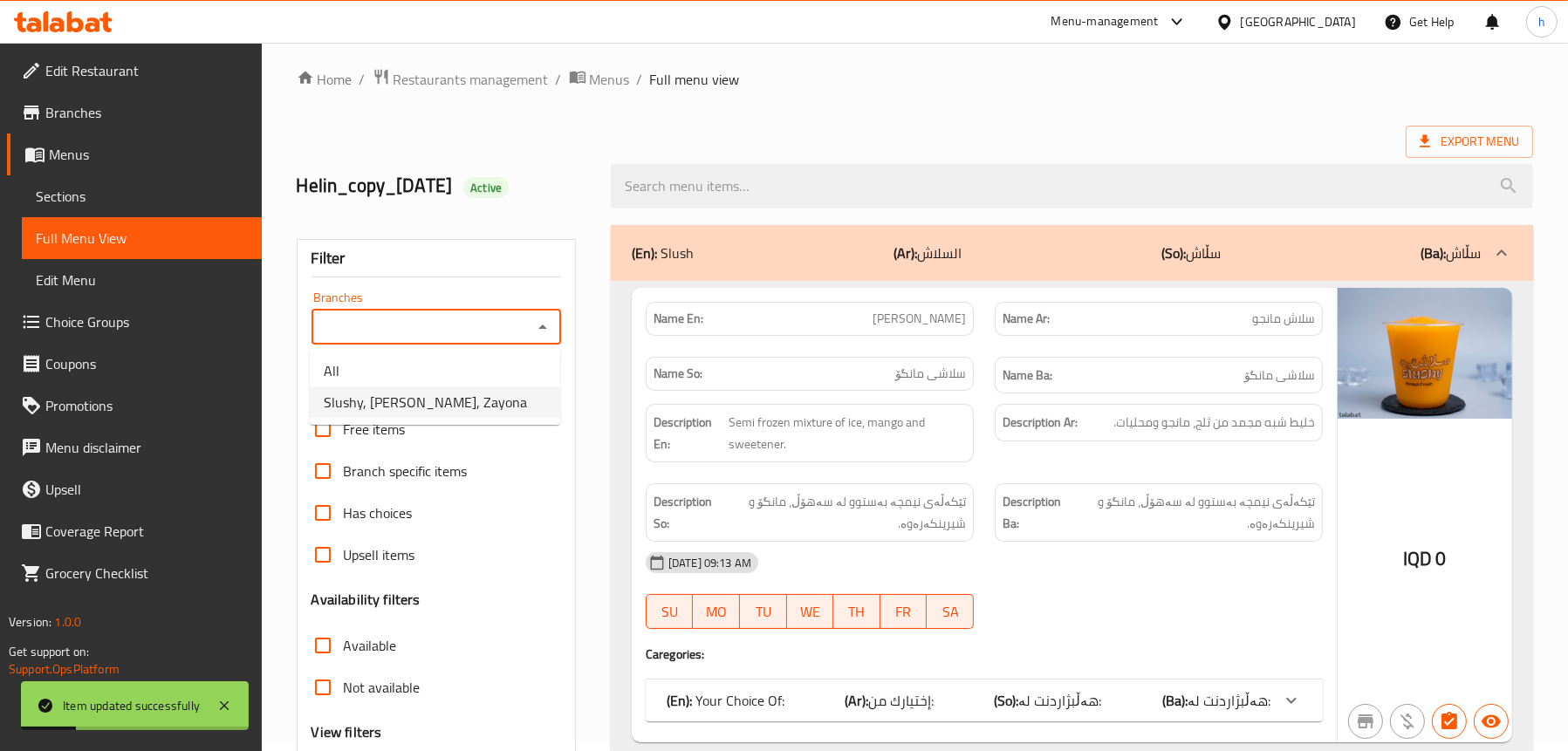
click at [474, 401] on li "Slushy, Zayona, Zayona" at bounding box center [435, 402] width 251 height 31
type input "Slushy, Zayona, Zayona"
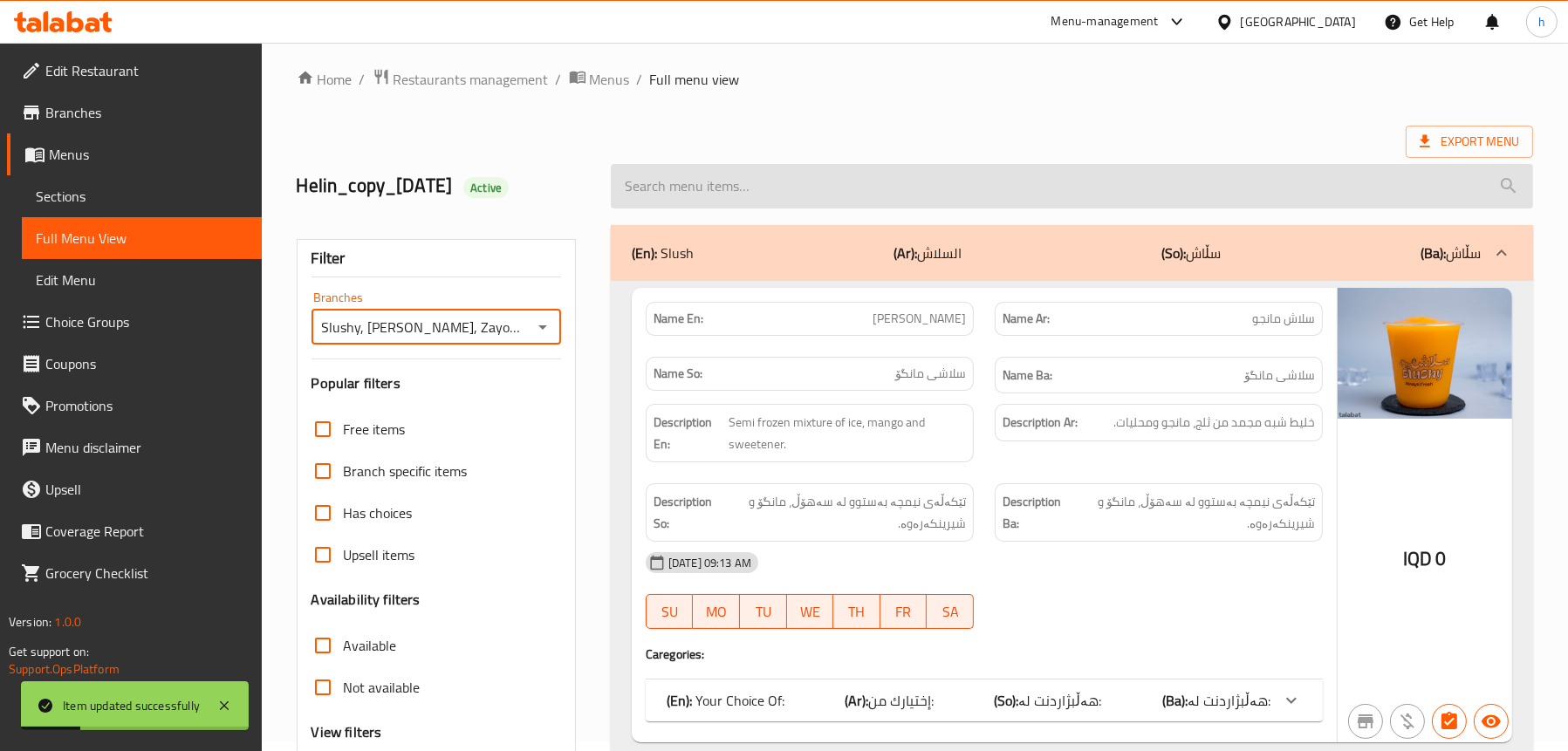
click at [841, 199] on input "search" at bounding box center [1072, 186] width 922 height 45
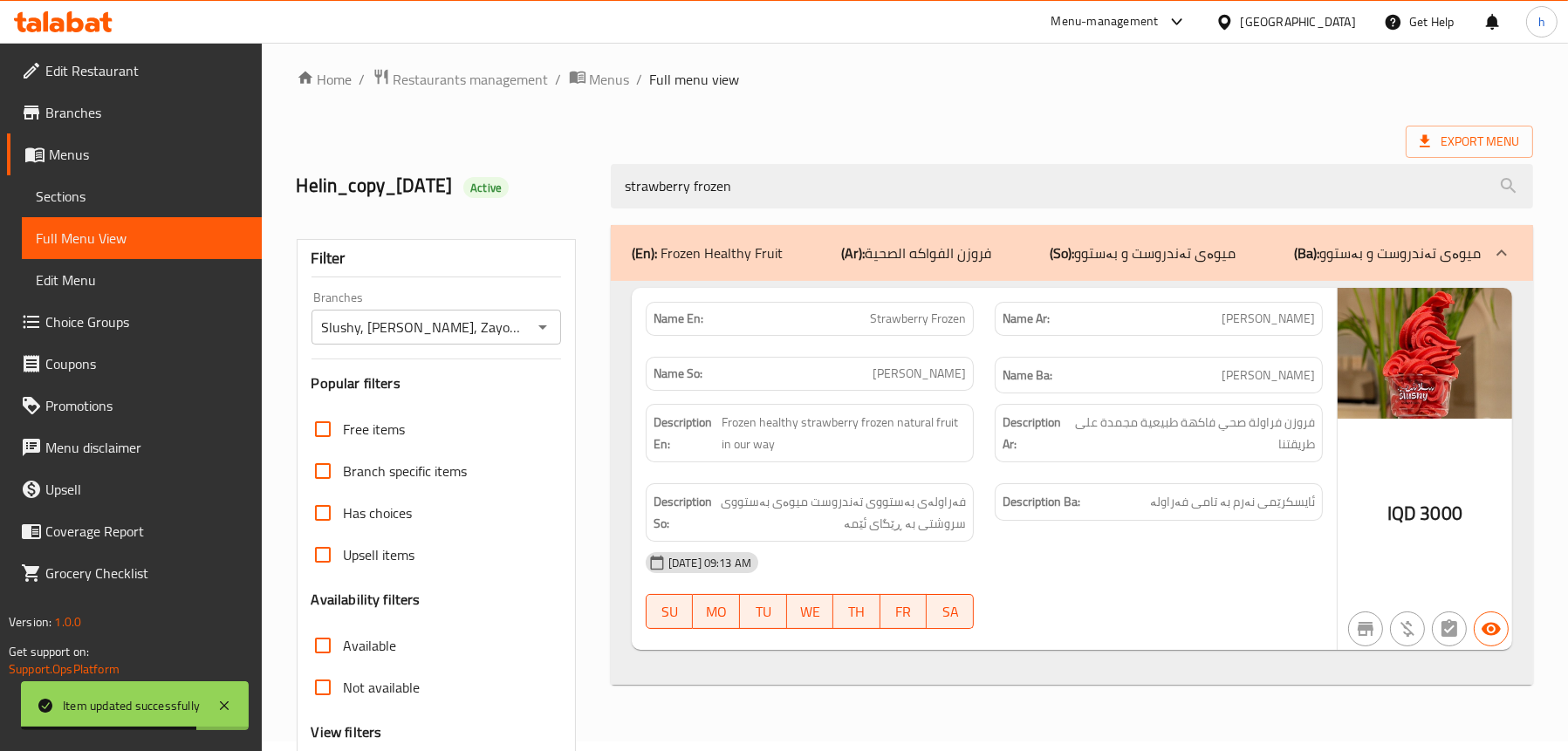
type input "strawberry frozen"
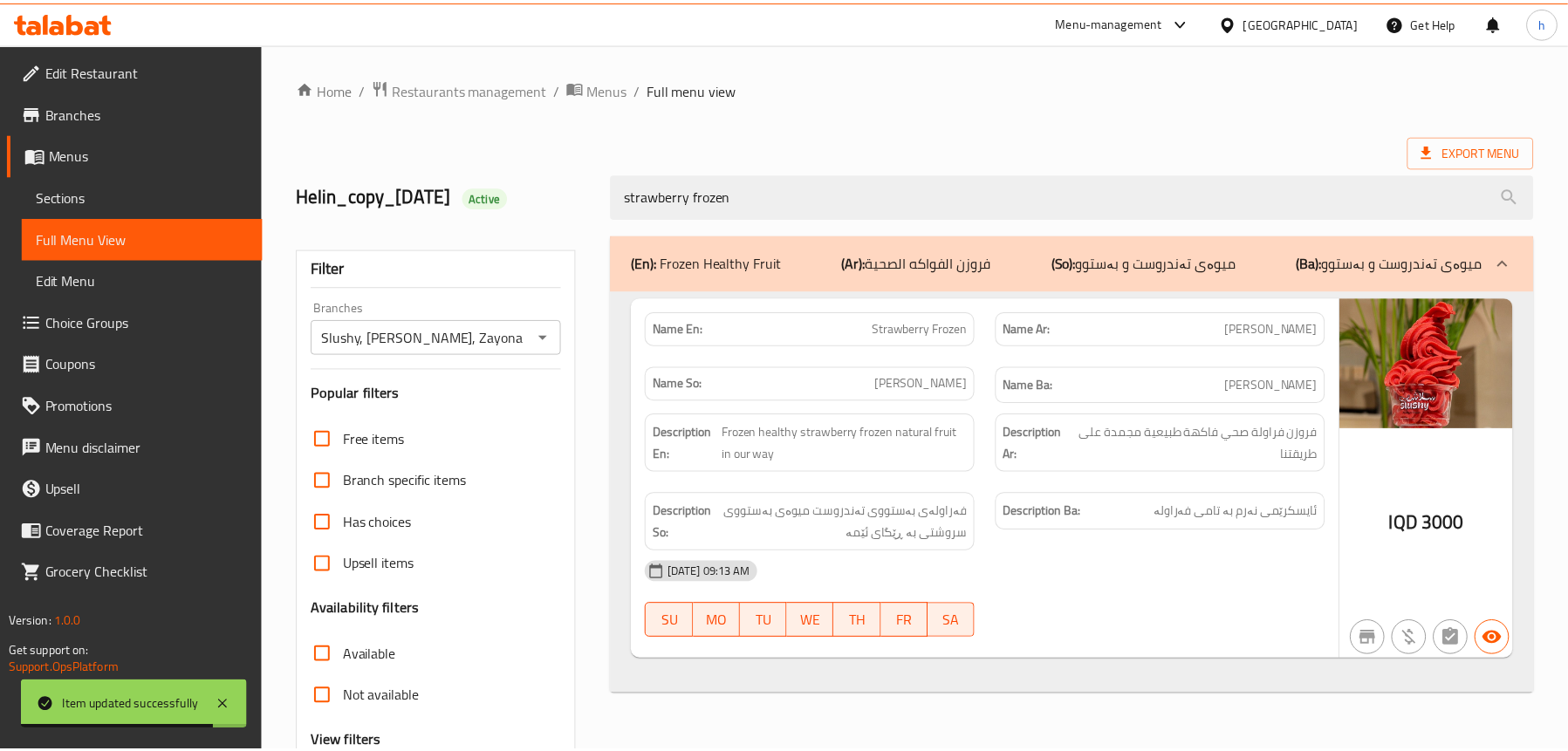
scroll to position [177, 0]
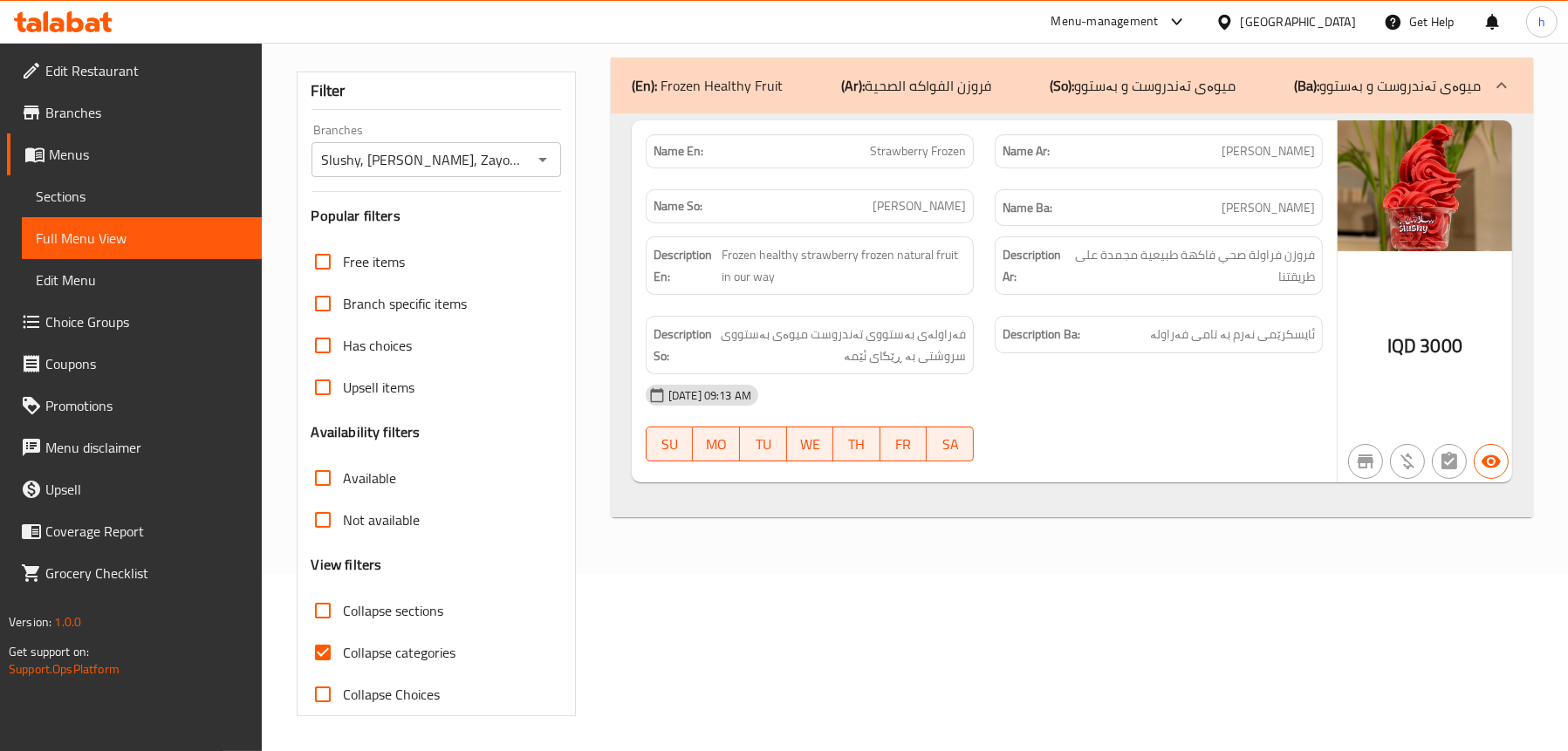
click at [124, 195] on span "Sections" at bounding box center [141, 196] width 212 height 21
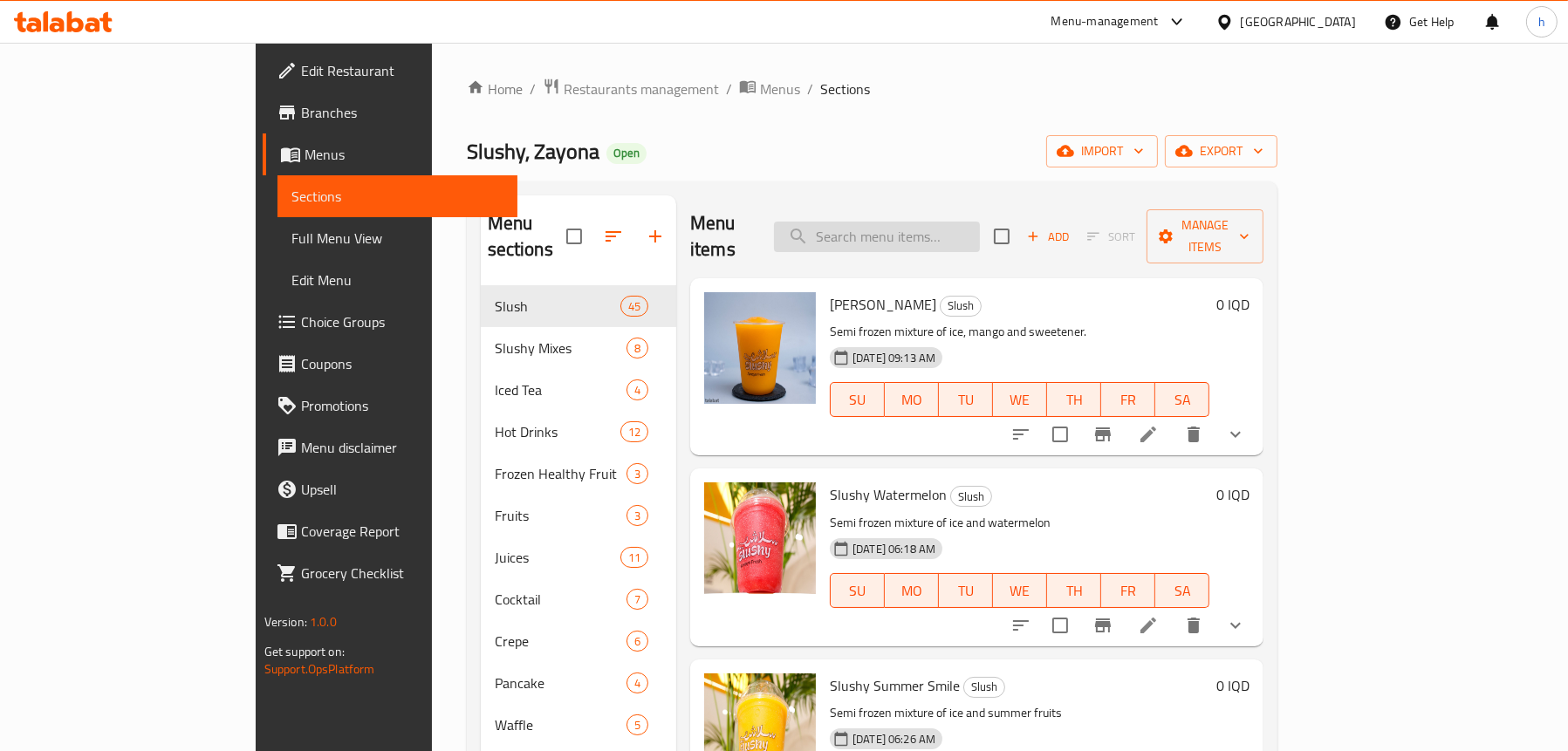
click at [926, 224] on input "search" at bounding box center [877, 237] width 206 height 30
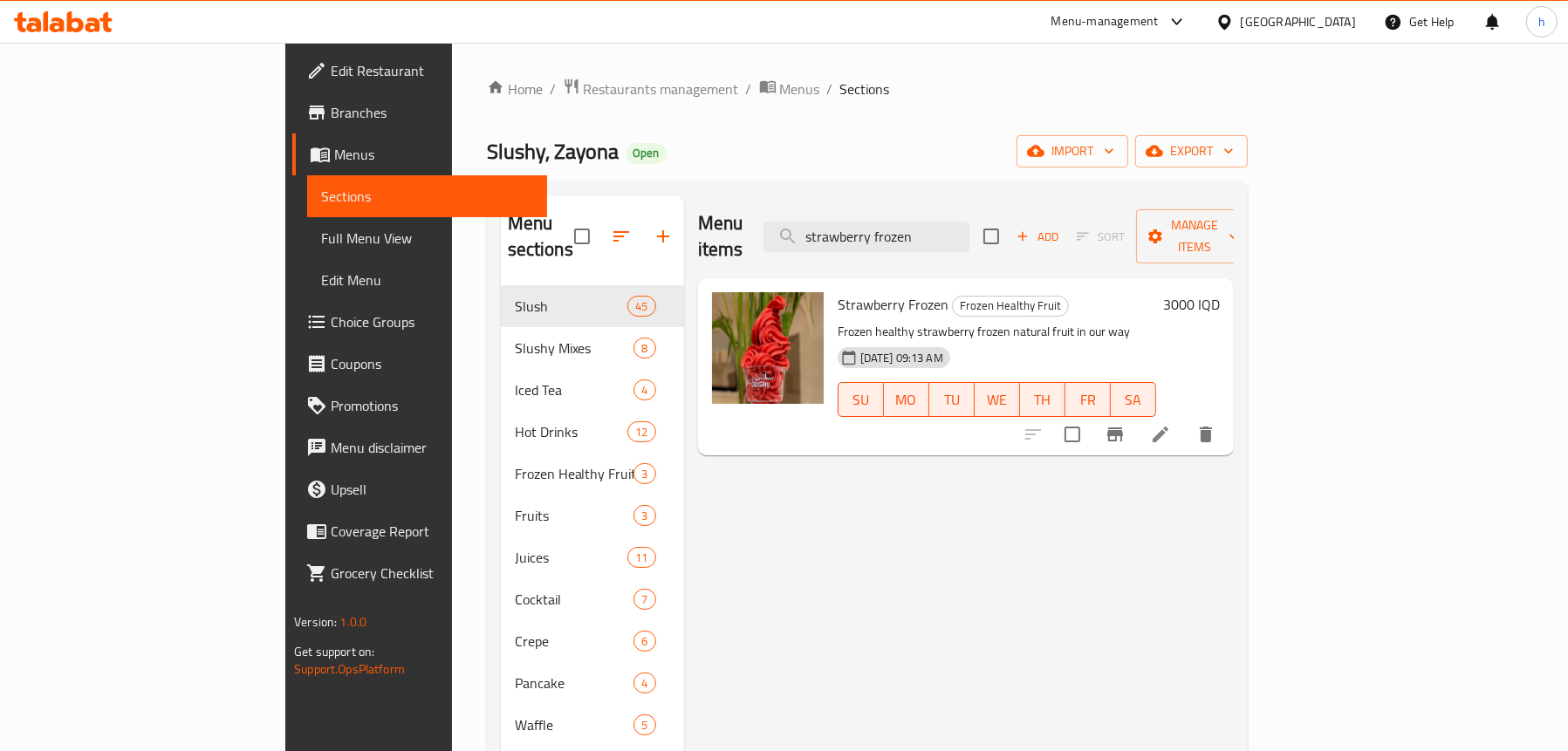
type input "strawberry frozen"
click at [1186, 419] on li at bounding box center [1161, 434] width 49 height 31
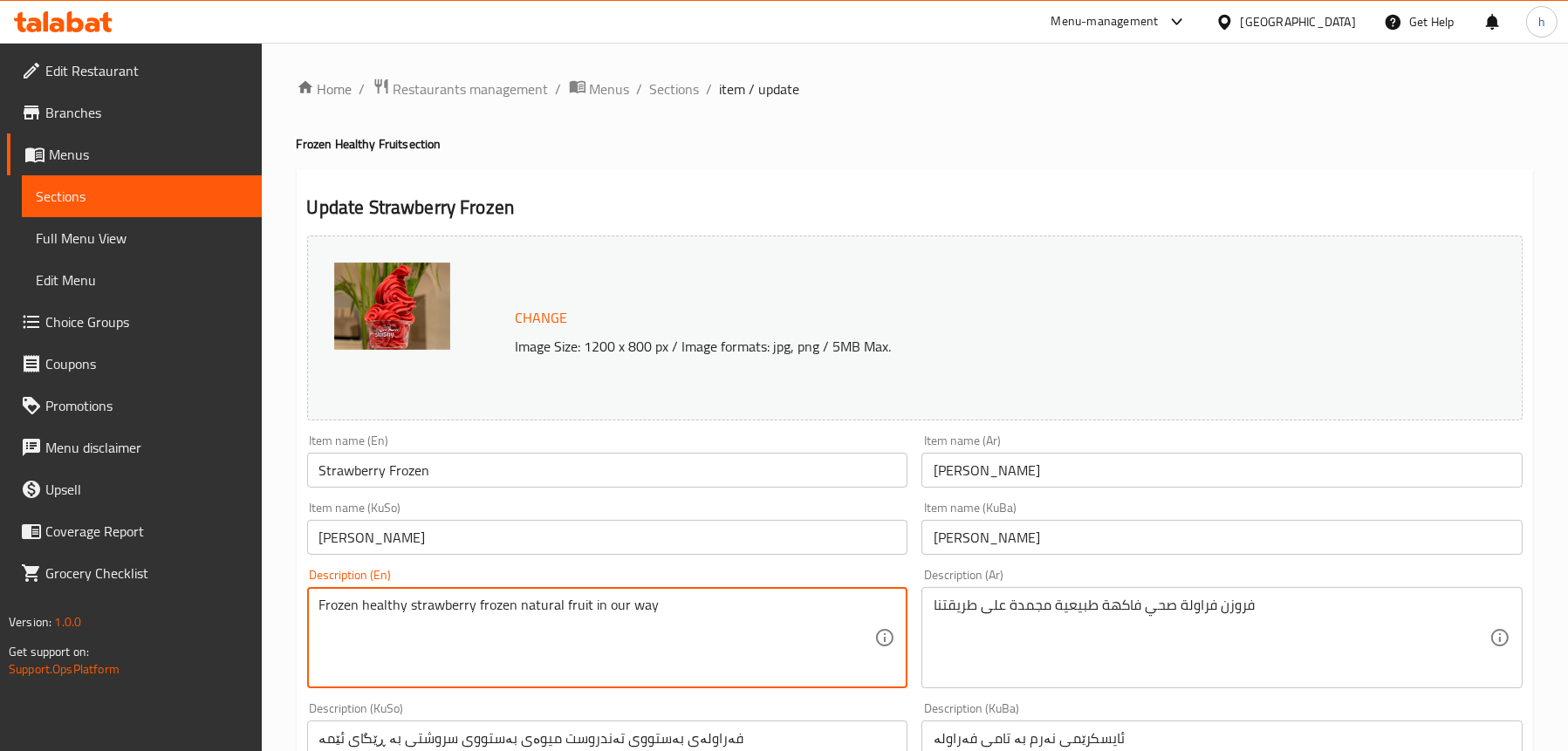
click at [597, 606] on textarea "Frozen healthy strawberry frozen natural fruit in our way" at bounding box center [597, 638] width 556 height 83
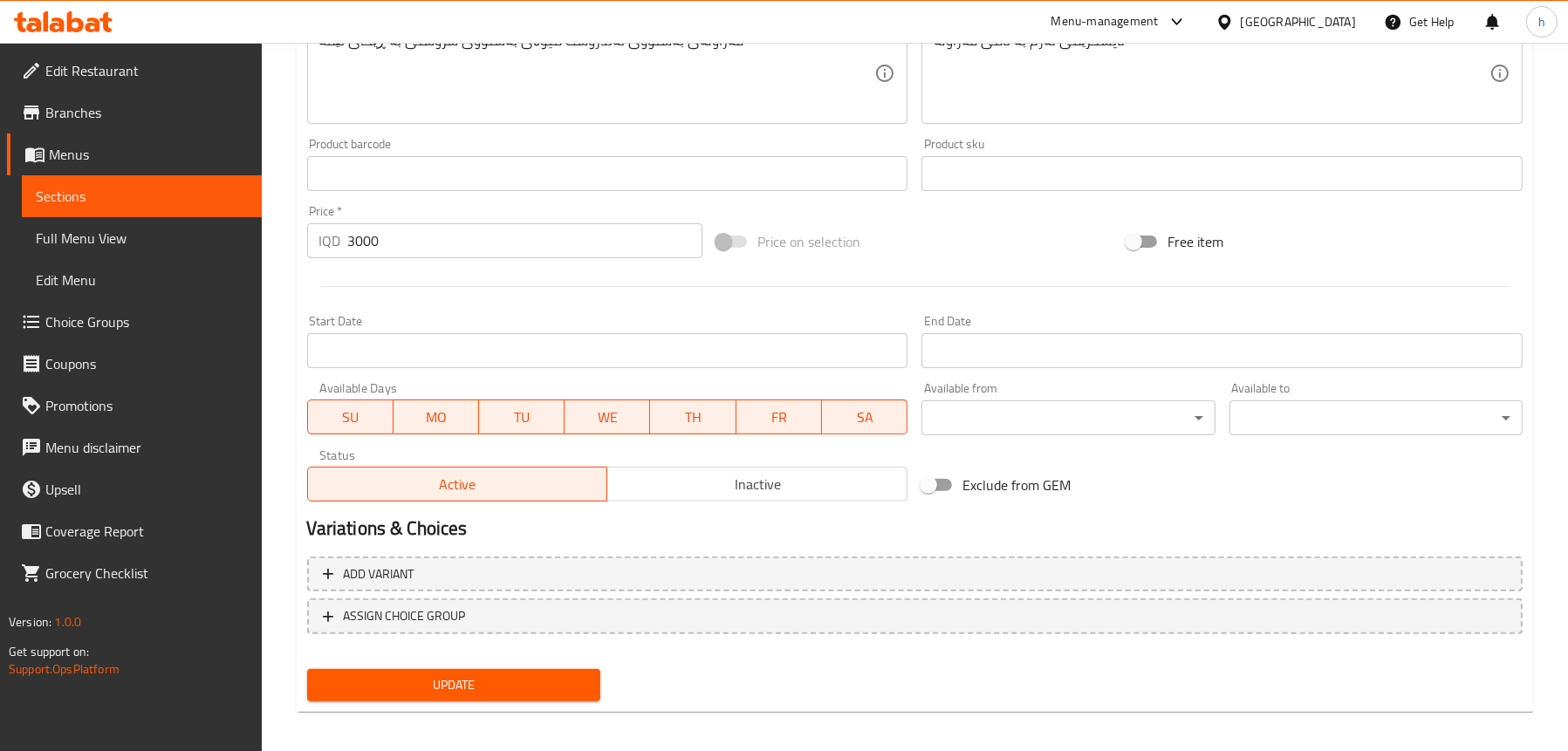
type textarea "Frozen healthy strawberry frozen natural fruit on our way"
click at [494, 686] on span "Update" at bounding box center [454, 685] width 265 height 21
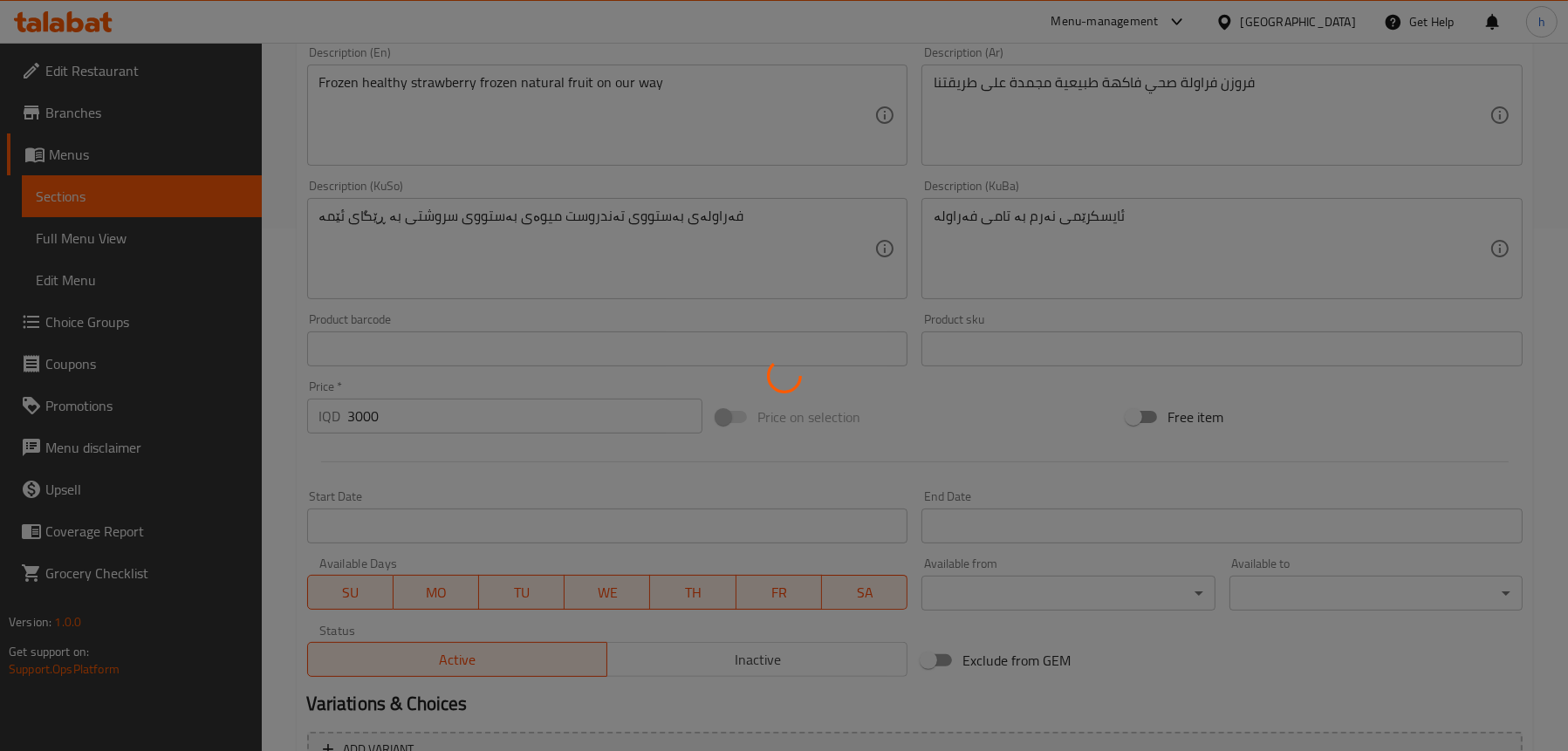
scroll to position [436, 0]
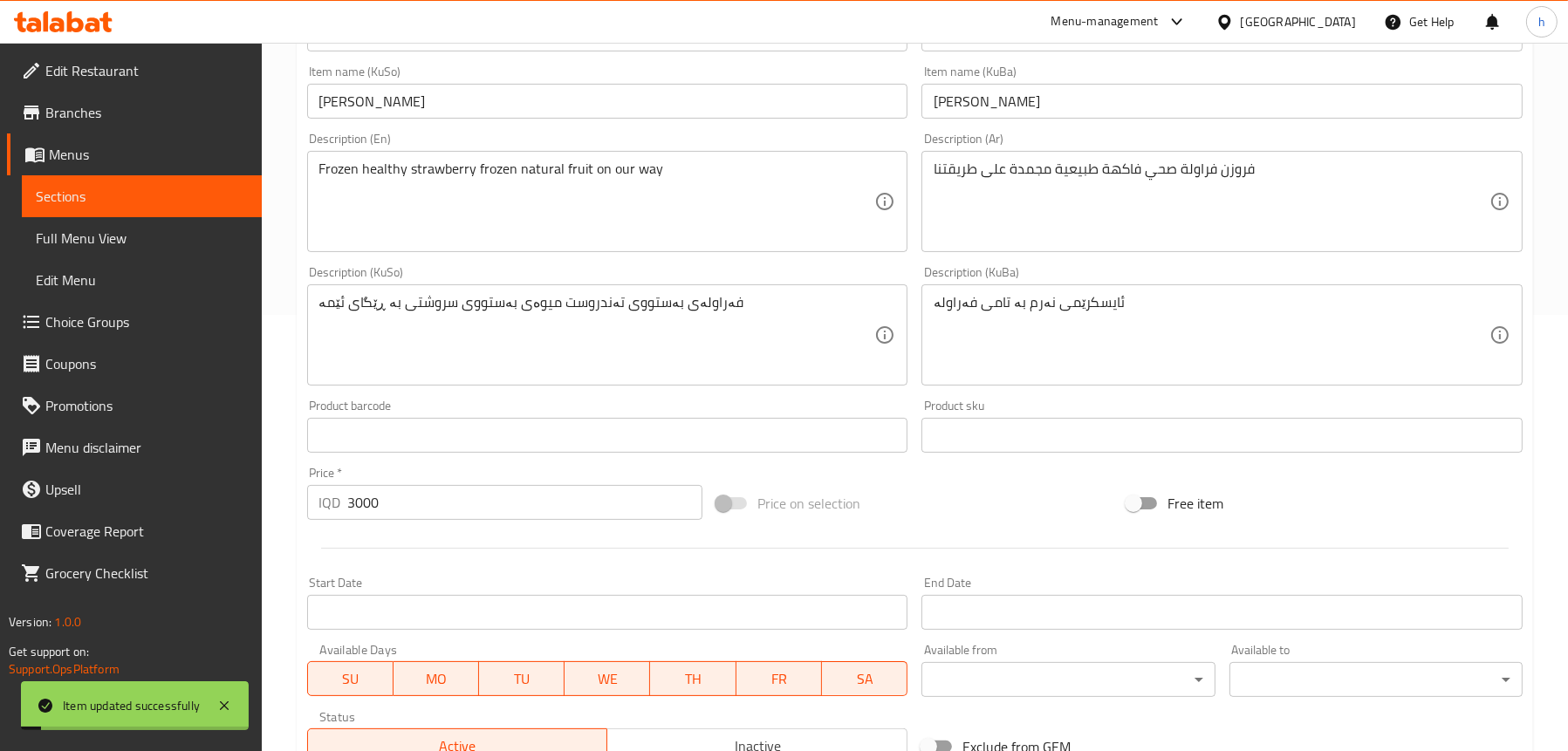
click at [118, 231] on span "Full Menu View" at bounding box center [141, 237] width 212 height 21
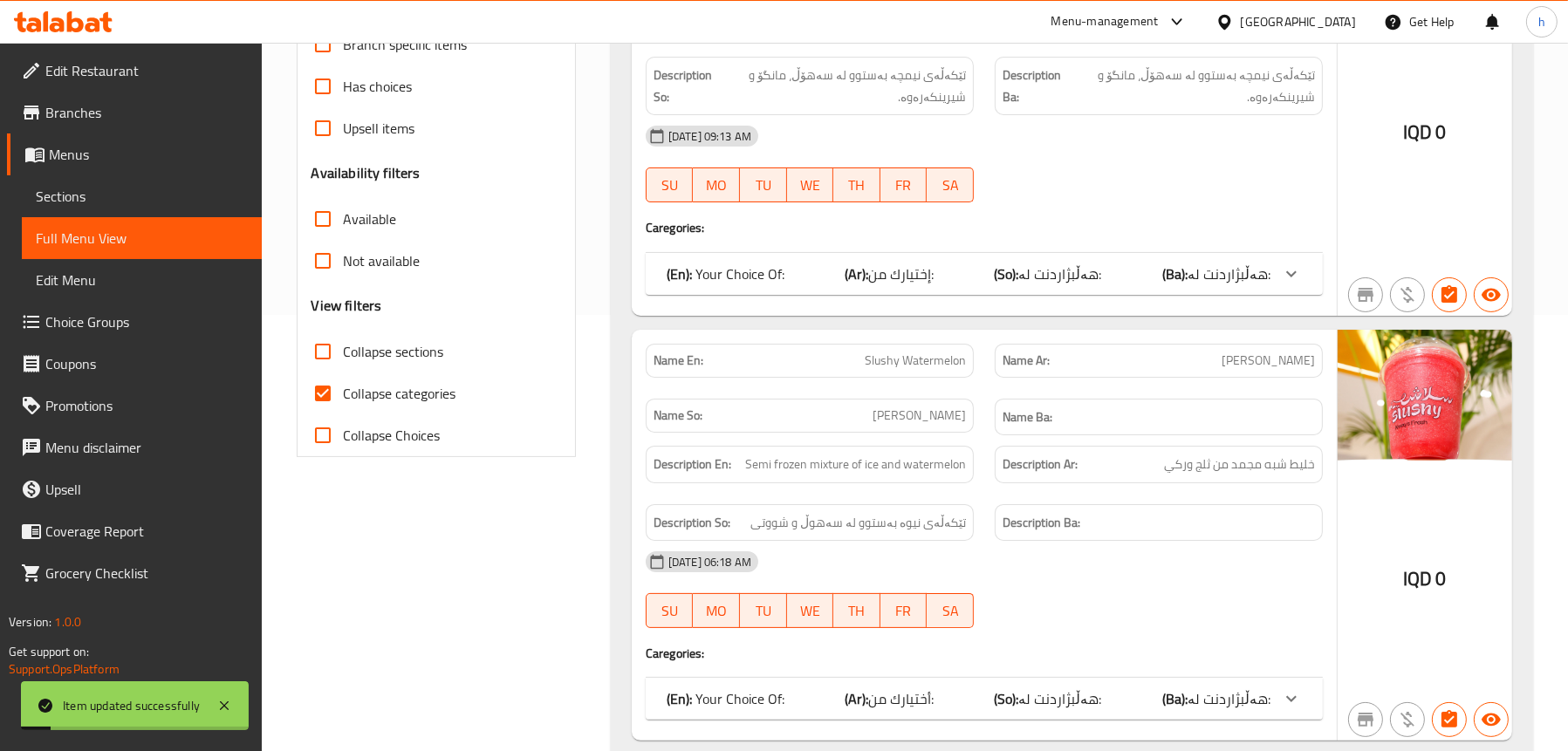
scroll to position [87, 0]
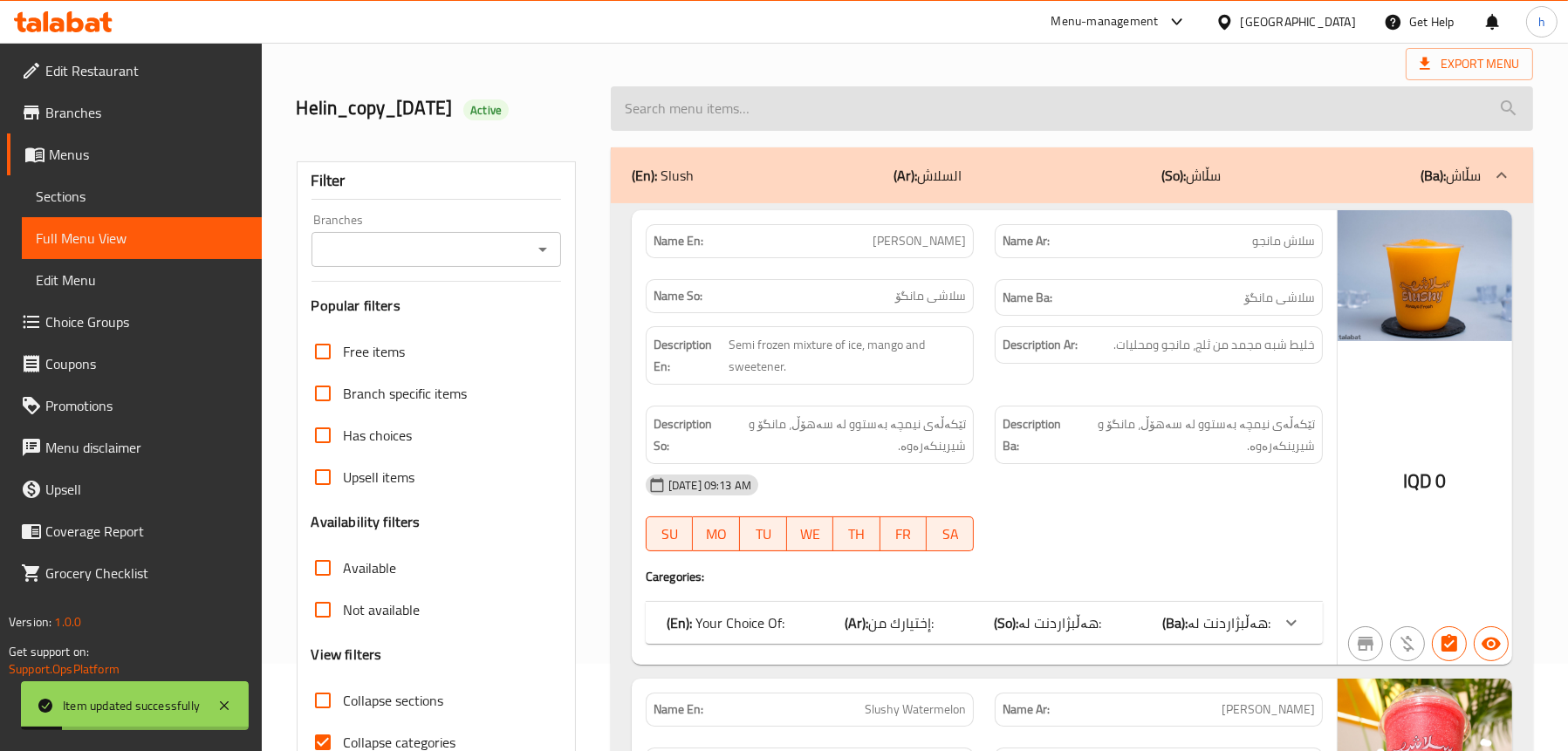
click at [753, 109] on input "search" at bounding box center [1072, 108] width 922 height 45
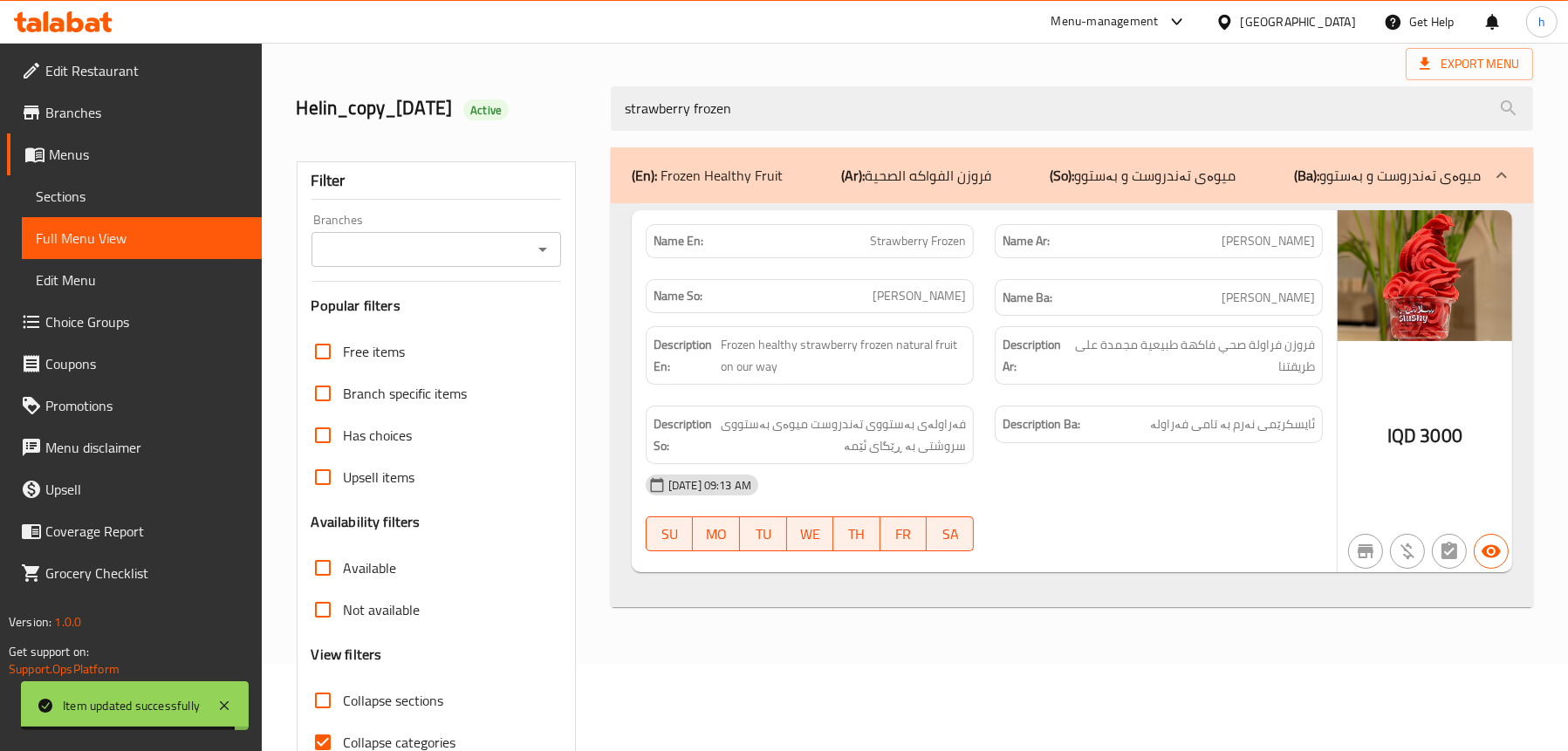
type input "strawberry frozen"
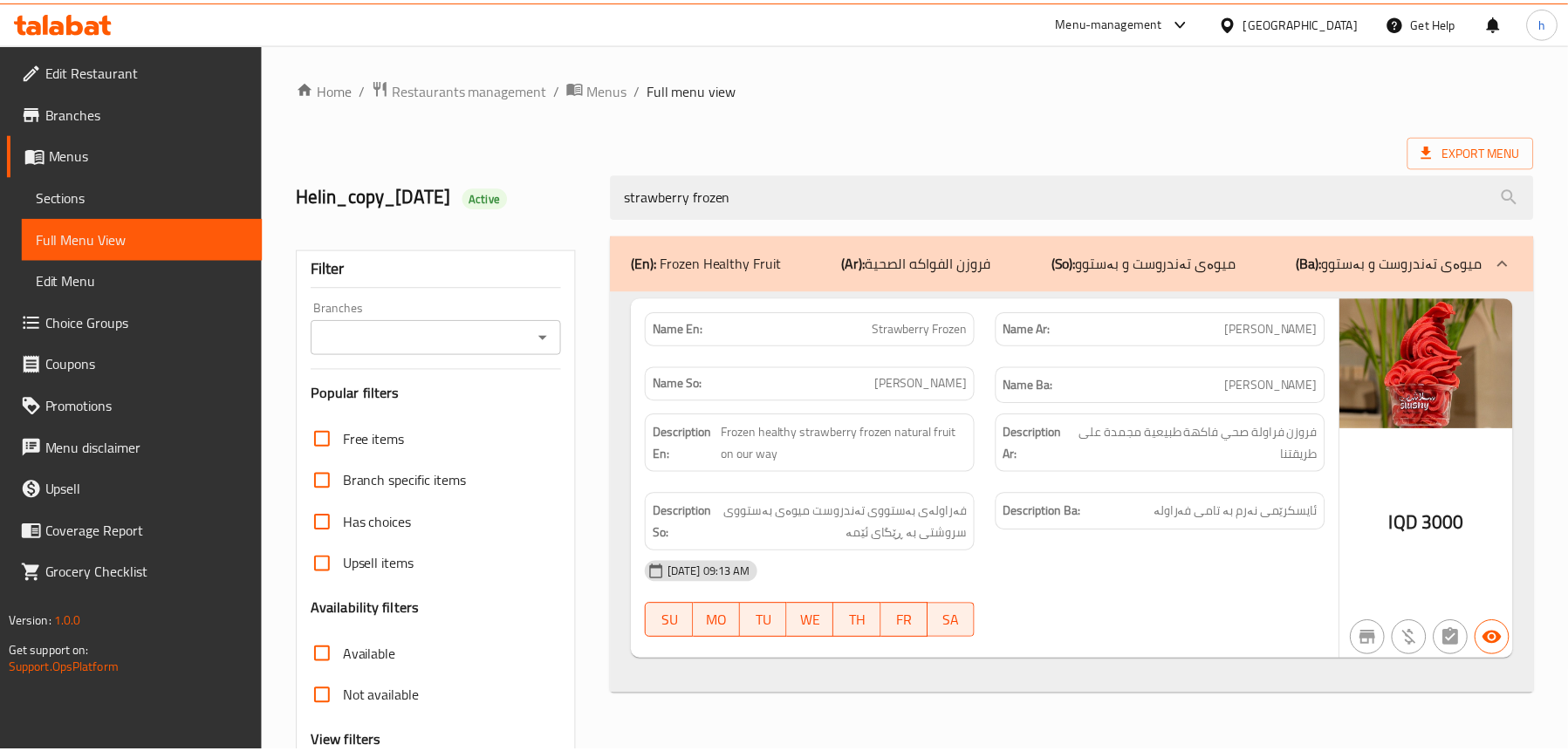
scroll to position [177, 0]
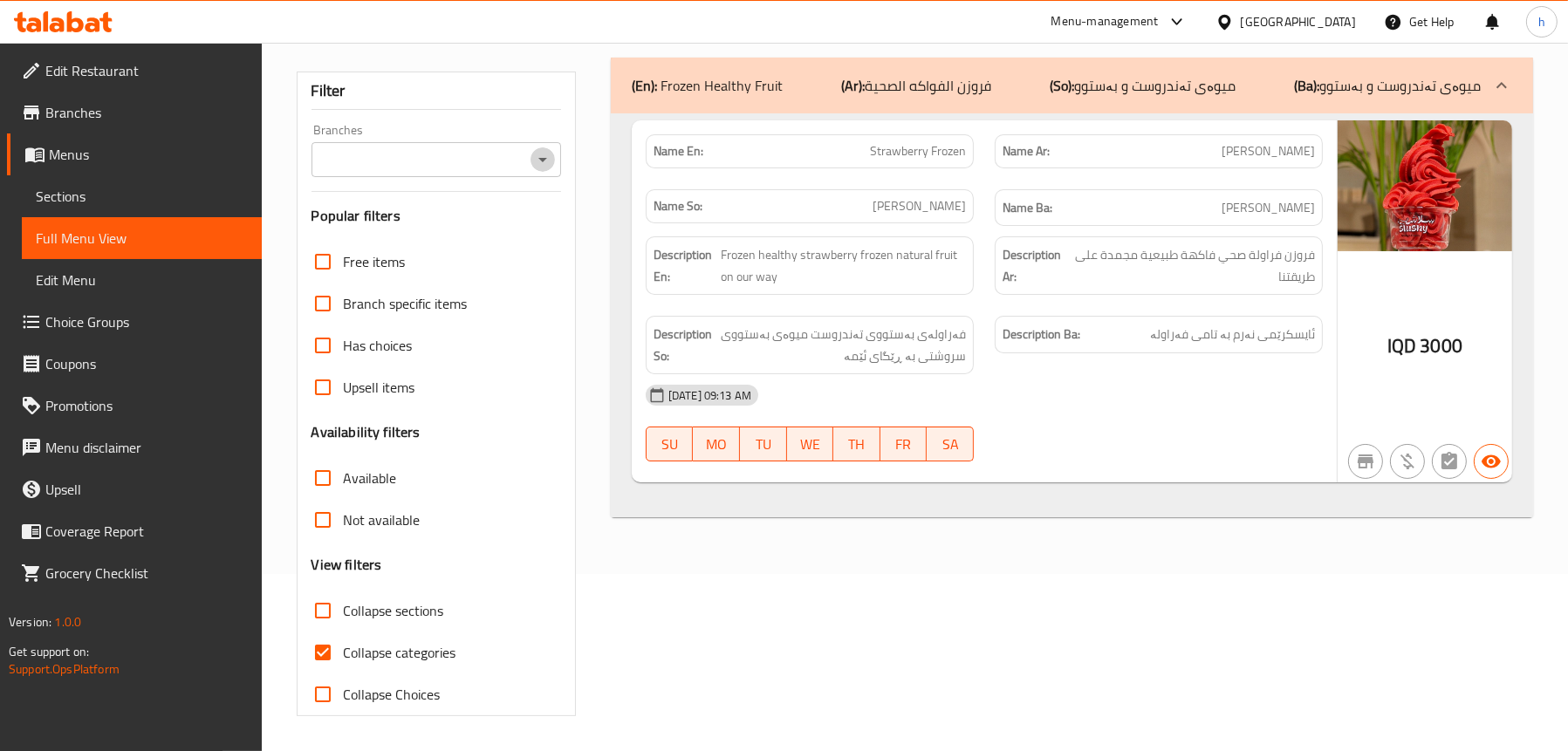
click at [534, 159] on icon "Open" at bounding box center [543, 159] width 21 height 21
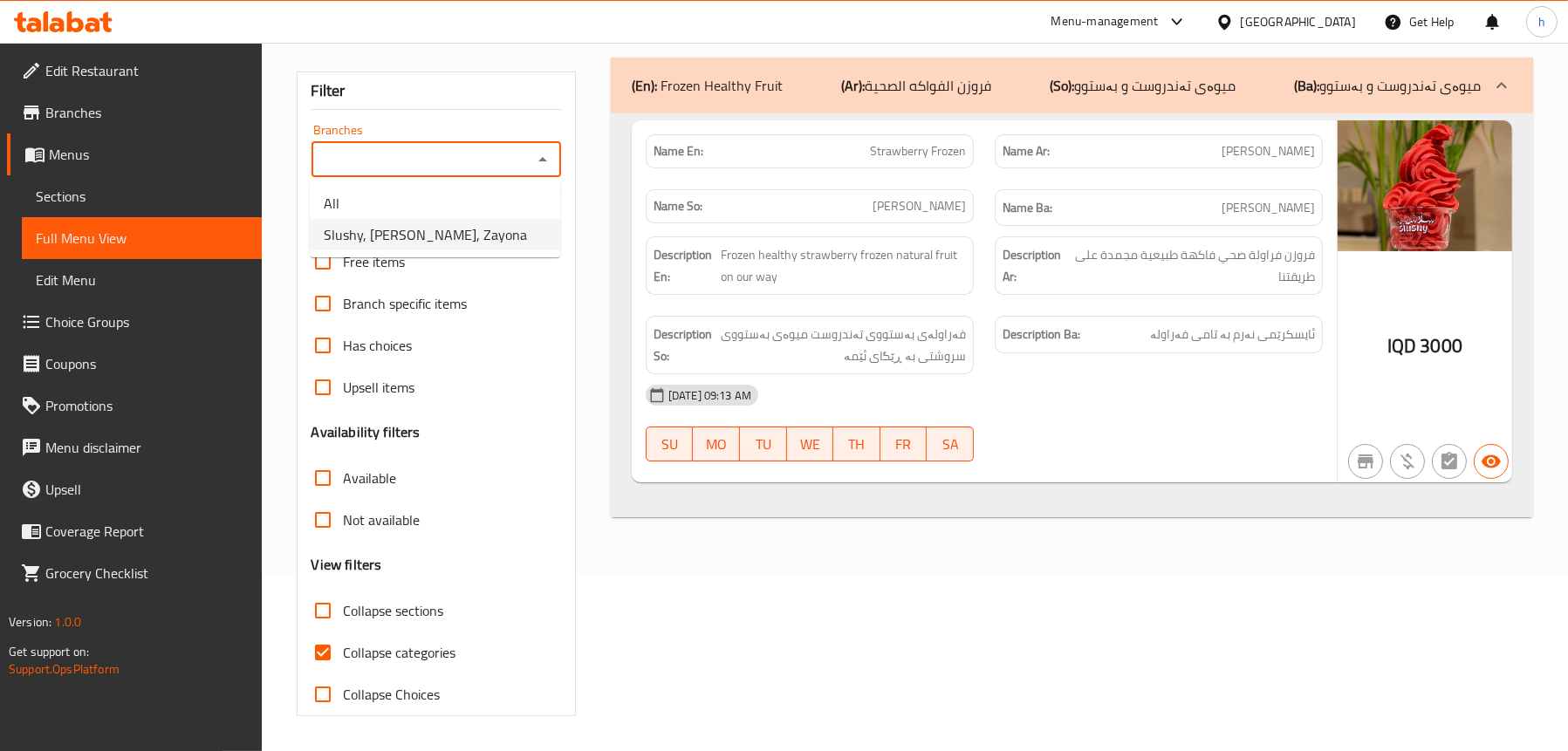
click at [465, 236] on li "Slushy, Zayona, Zayona" at bounding box center [435, 235] width 251 height 31
type input "Slushy, Zayona, Zayona"
click at [159, 189] on span "Sections" at bounding box center [141, 196] width 212 height 21
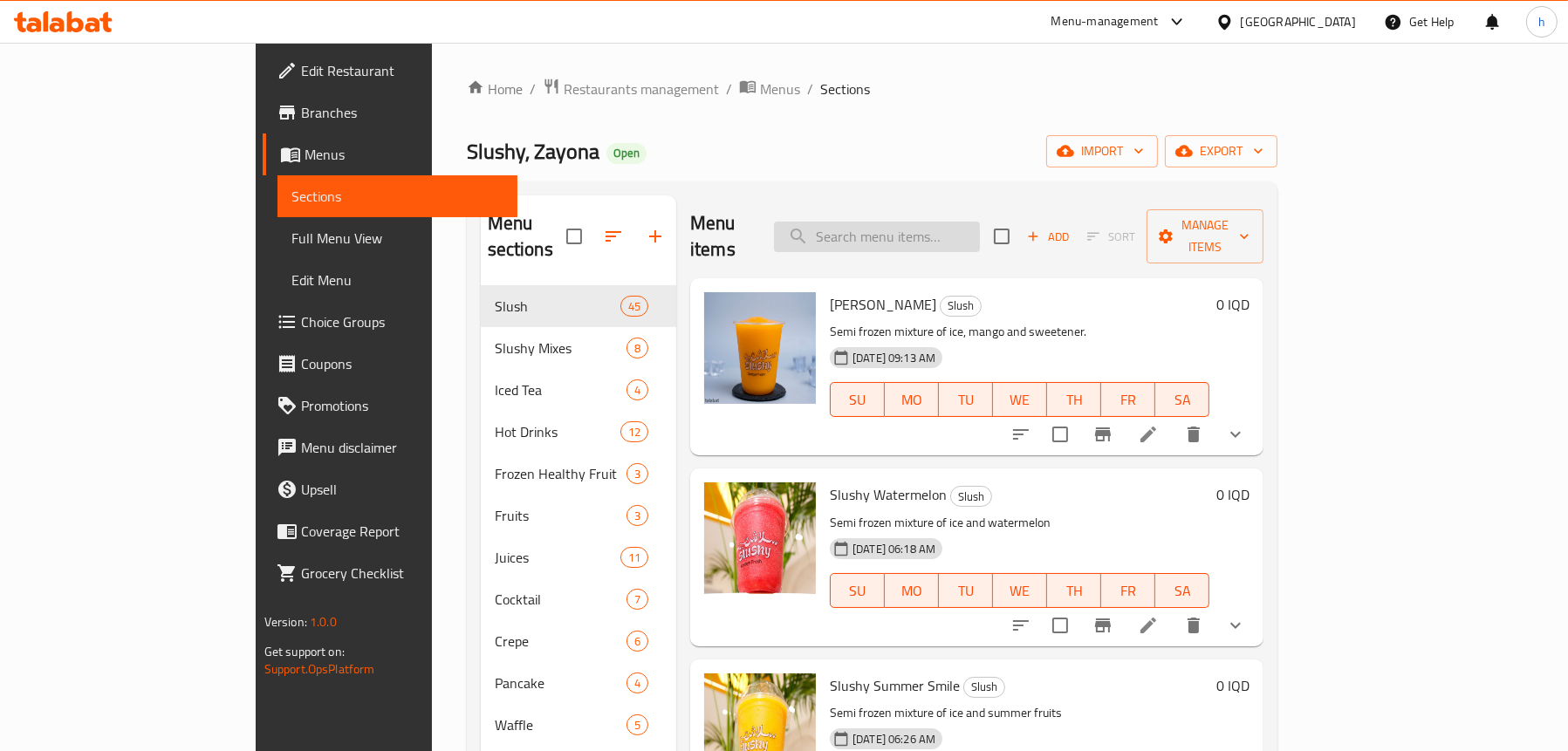
click at [946, 222] on input "search" at bounding box center [877, 237] width 206 height 30
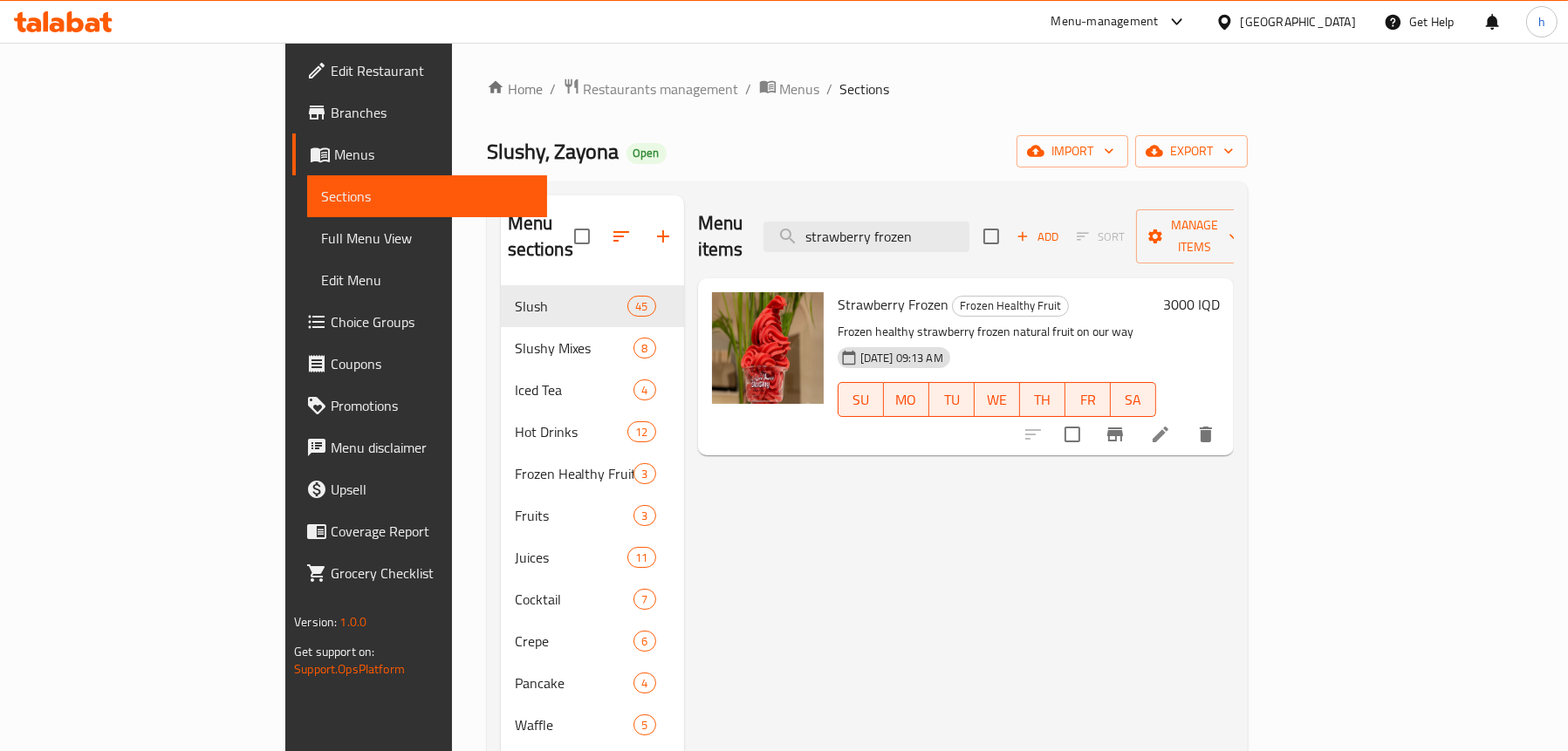
type input "strawberry frozen"
click at [1171, 424] on icon at bounding box center [1161, 434] width 21 height 21
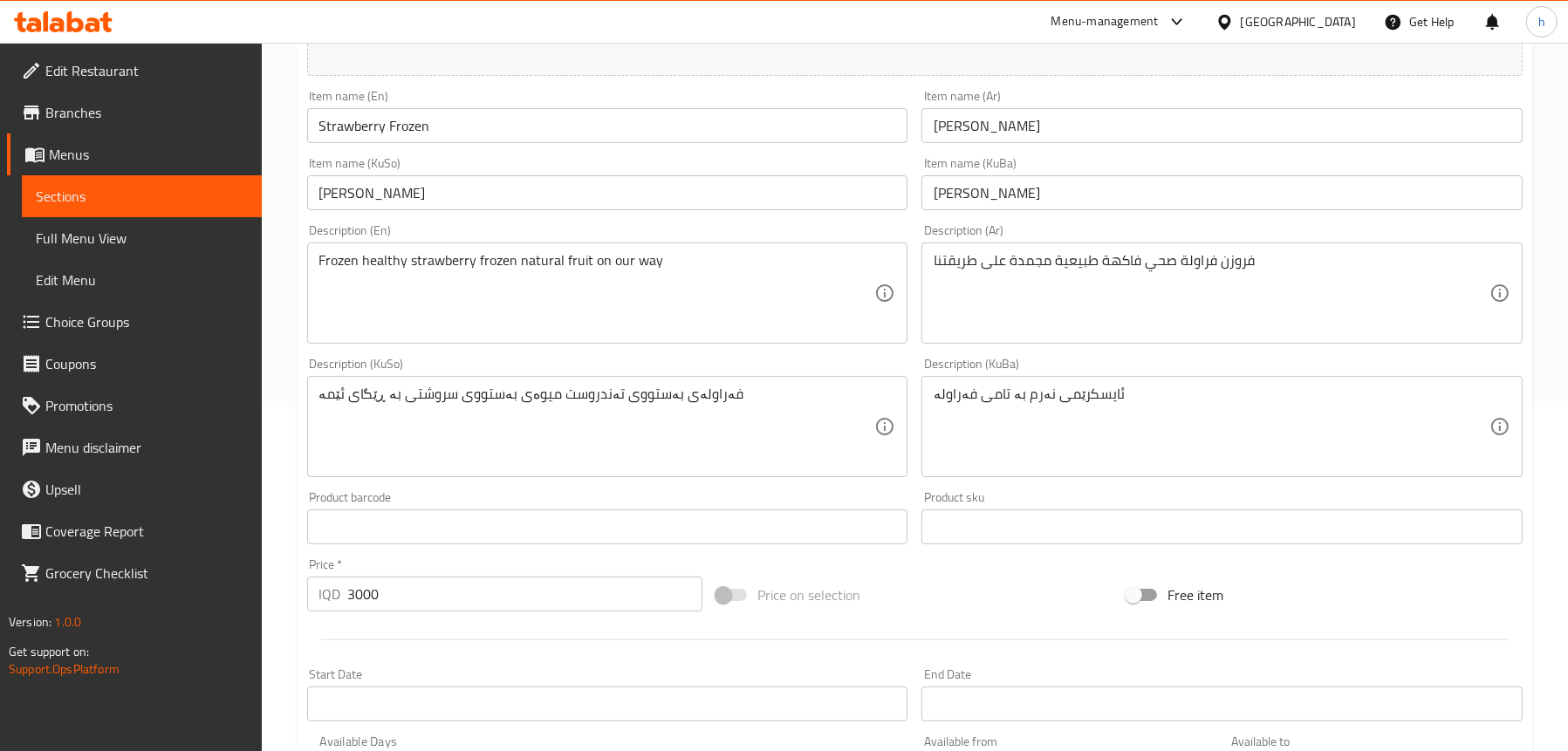
scroll to position [349, 0]
click at [471, 394] on textarea "فەراولەی بەستووی تەندروست میوەی بەستووی سروشتی بە ڕێگای ئێمە" at bounding box center [597, 422] width 556 height 83
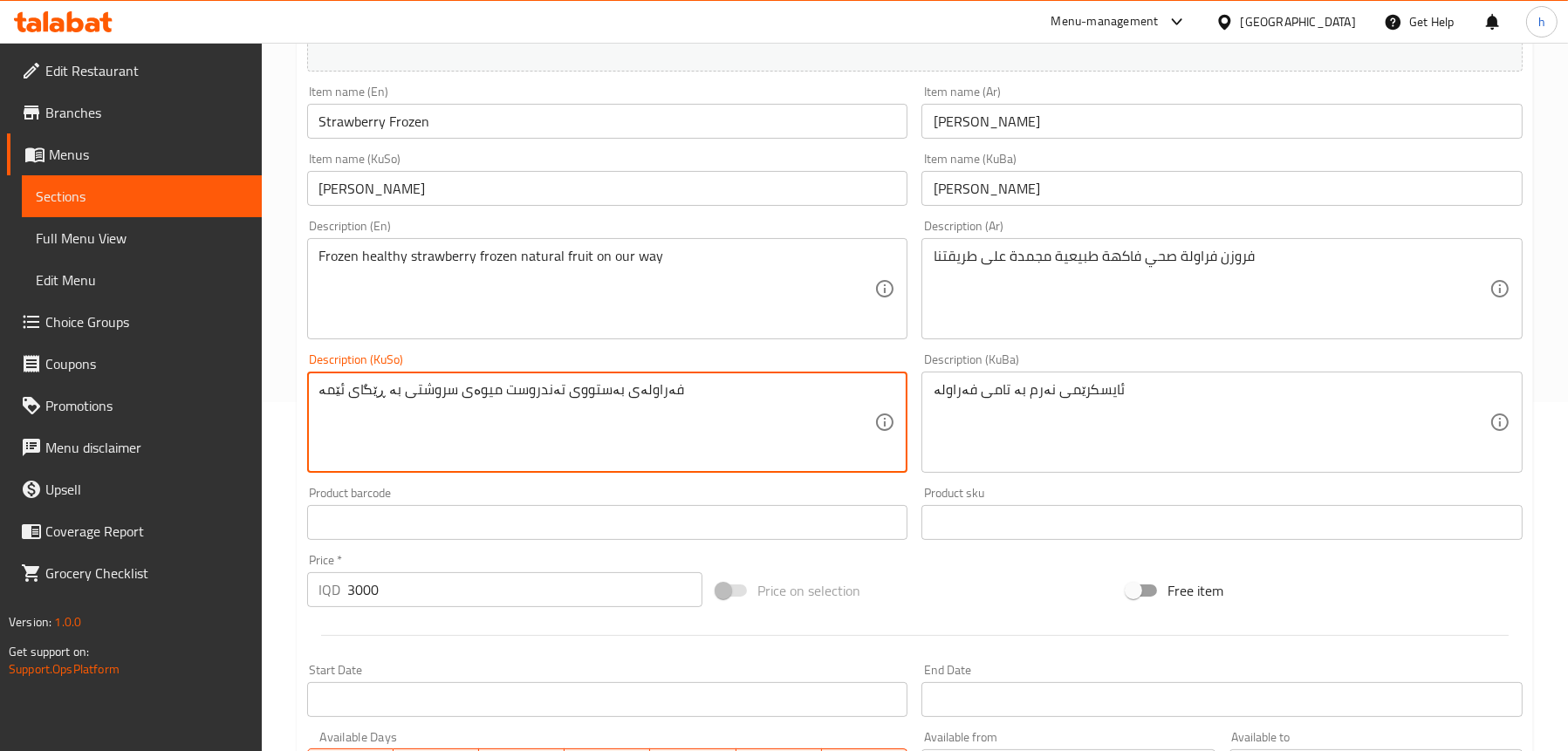
click at [398, 392] on textarea "فەراولەی بەستووی تەندروست میوەی سروشتی بە ڕێگای ئێمە" at bounding box center [597, 422] width 556 height 83
paste textarea "بەستووی"
click at [553, 391] on textarea "فەراولەی بەستووی تەندروست میوەی سروشتی بەستووی بە ڕێگای ئێمە" at bounding box center [597, 422] width 556 height 83
click at [396, 397] on textarea "فەراولەی بەستووی تەندروست میوەی سروشتی بەستووی بە ڕێگای ئێمە" at bounding box center [597, 422] width 556 height 83
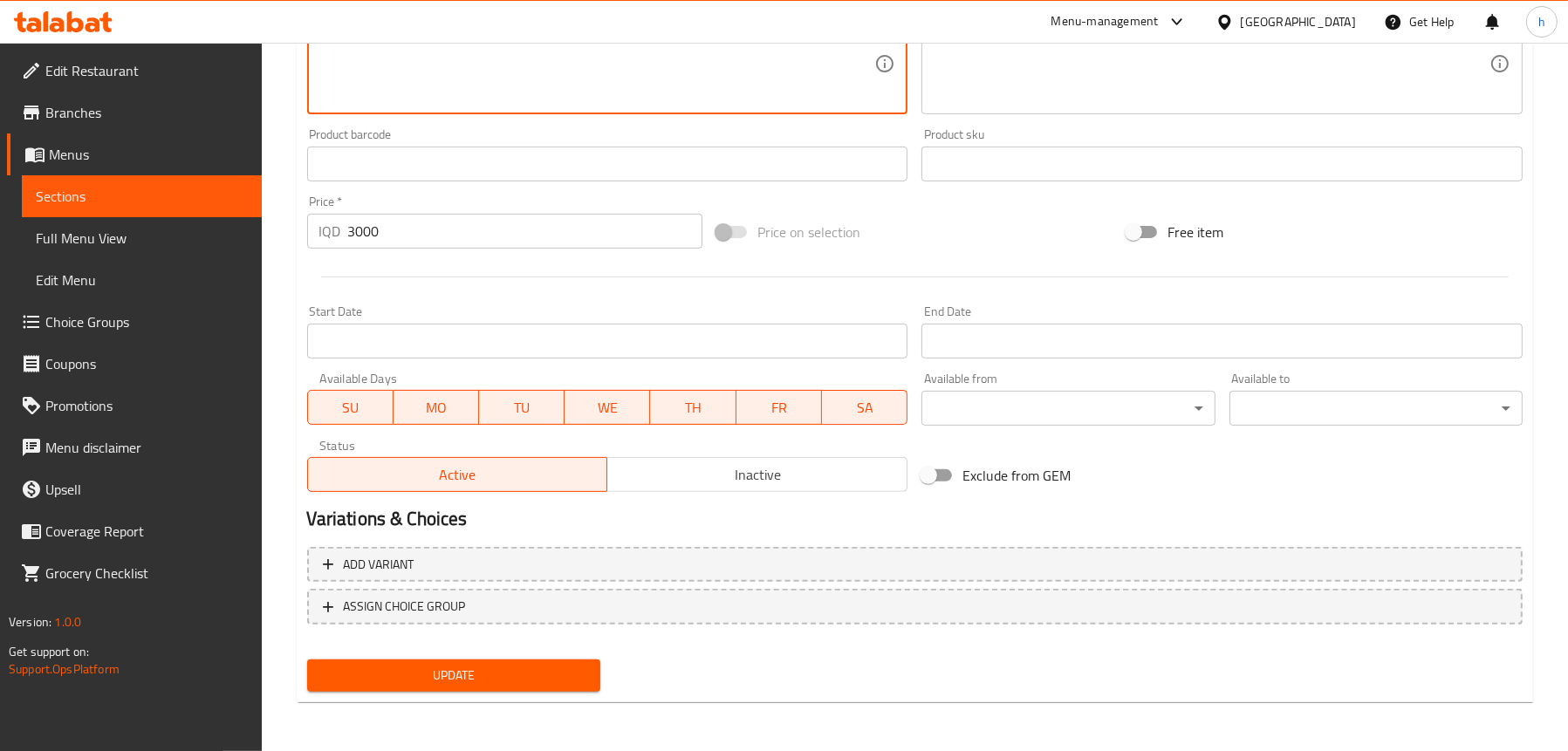
type textarea "فەراولەی بەستووی تەندروست میوەی سروشتی بەستوو بە ڕێگای ئێمە"
click at [473, 680] on span "Update" at bounding box center [454, 676] width 265 height 21
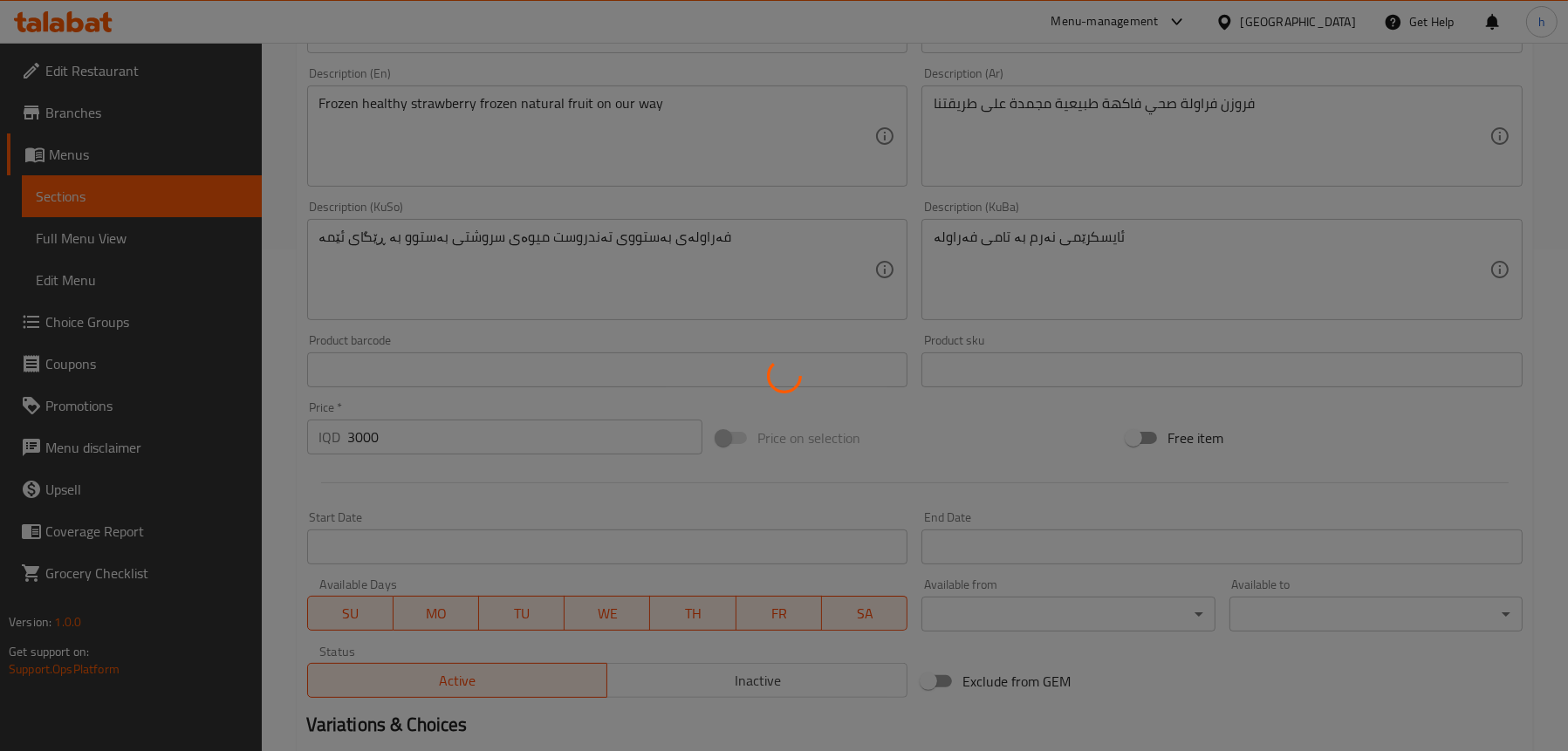
scroll to position [446, 0]
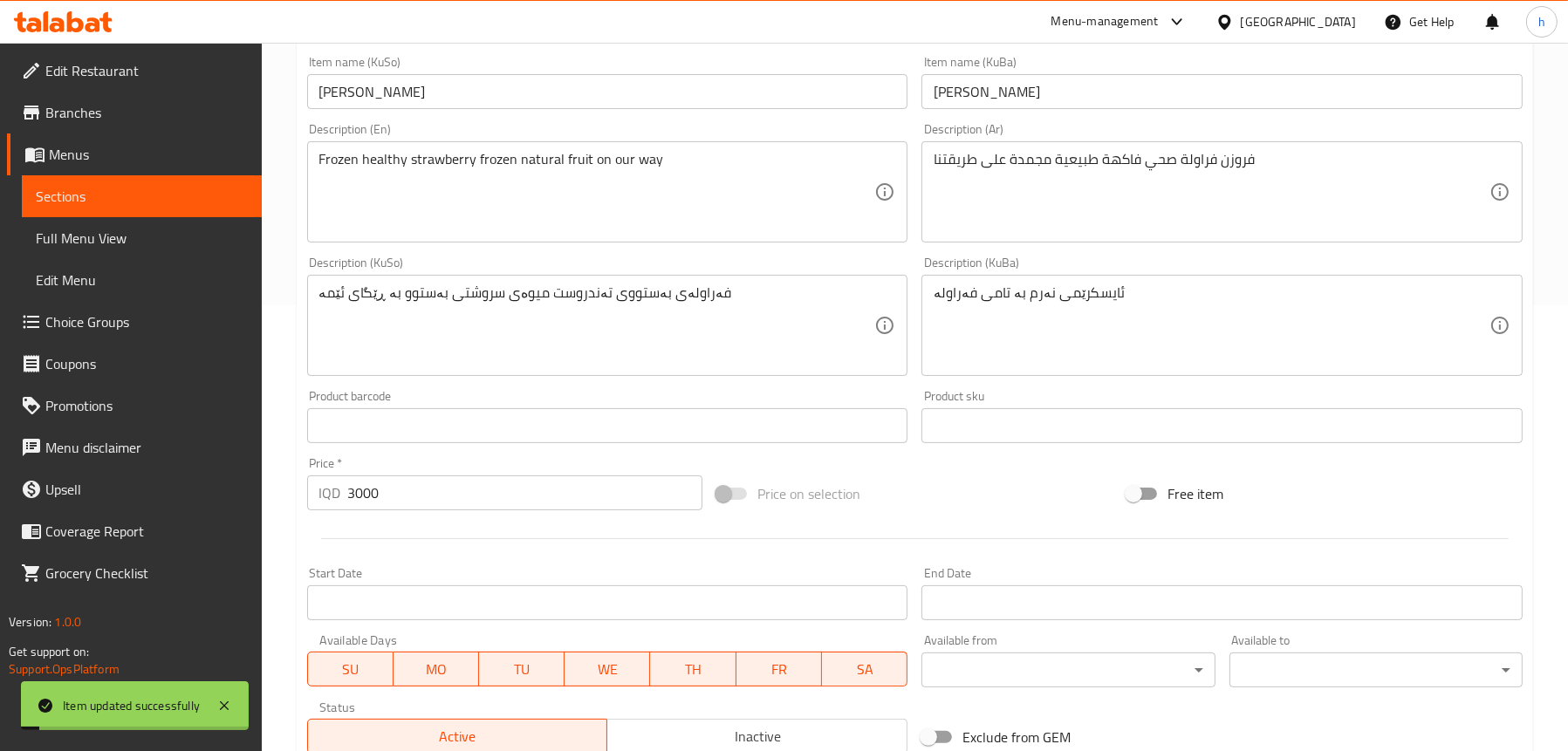
click at [152, 228] on span "Full Menu View" at bounding box center [141, 237] width 212 height 21
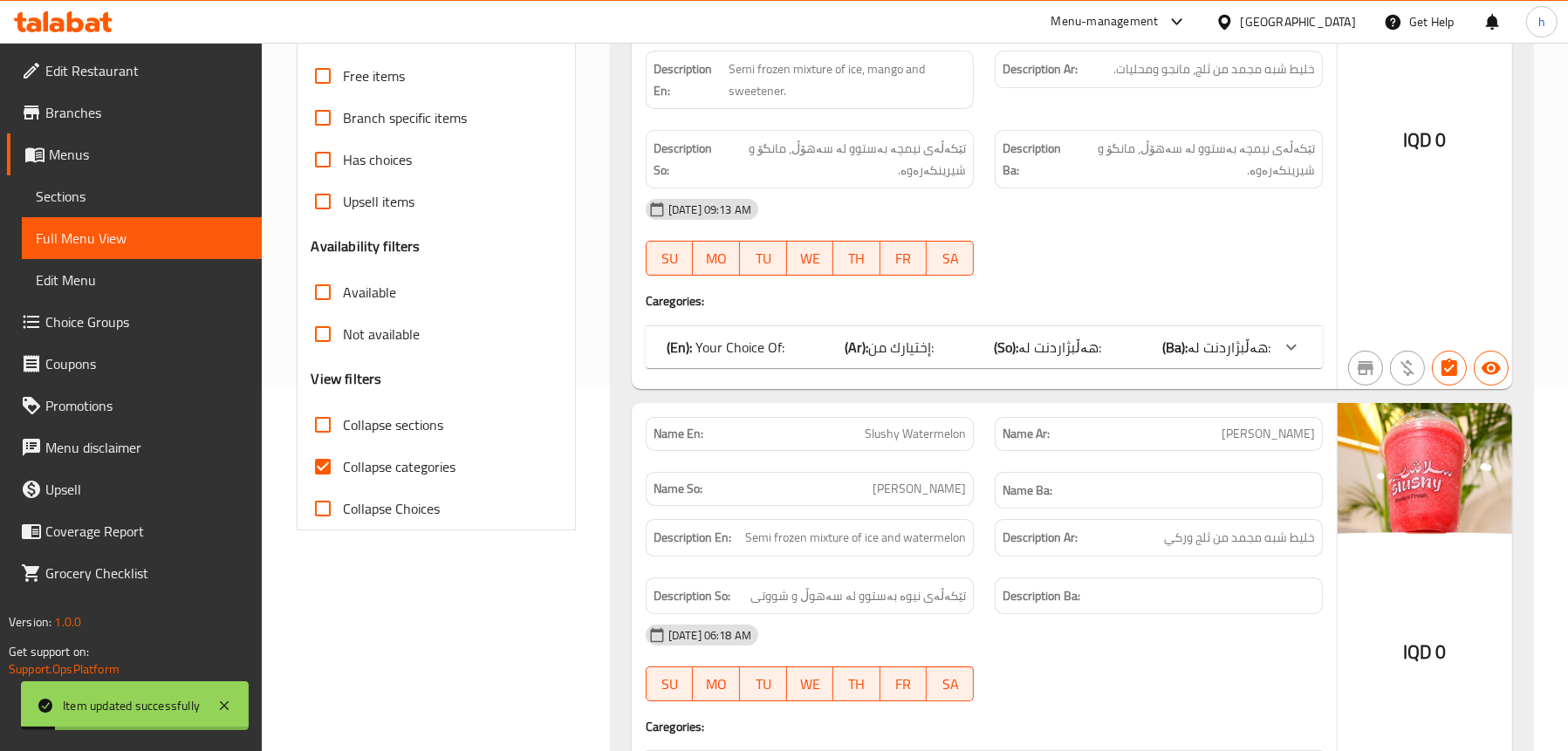
scroll to position [97, 0]
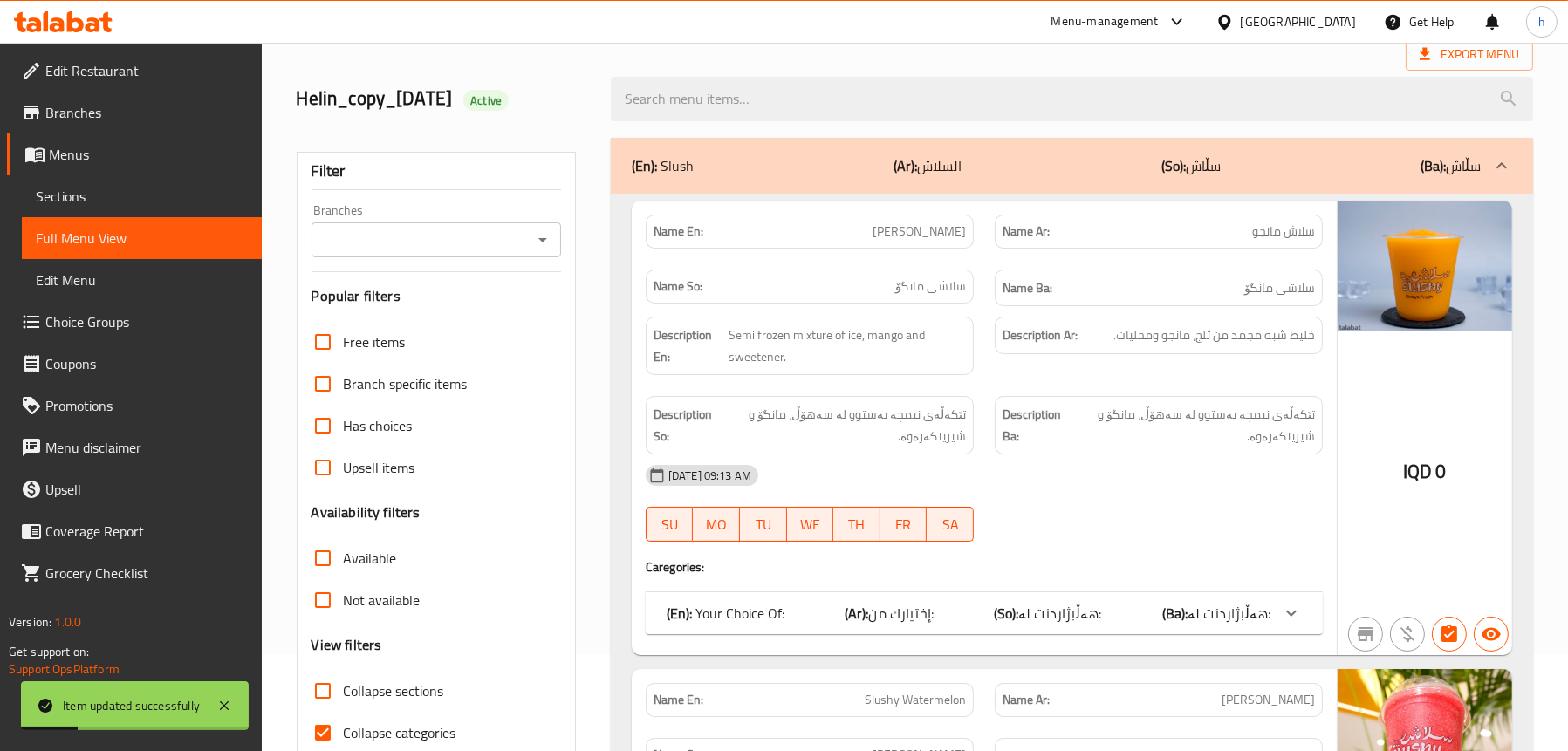
click at [545, 232] on icon "Open" at bounding box center [543, 239] width 21 height 21
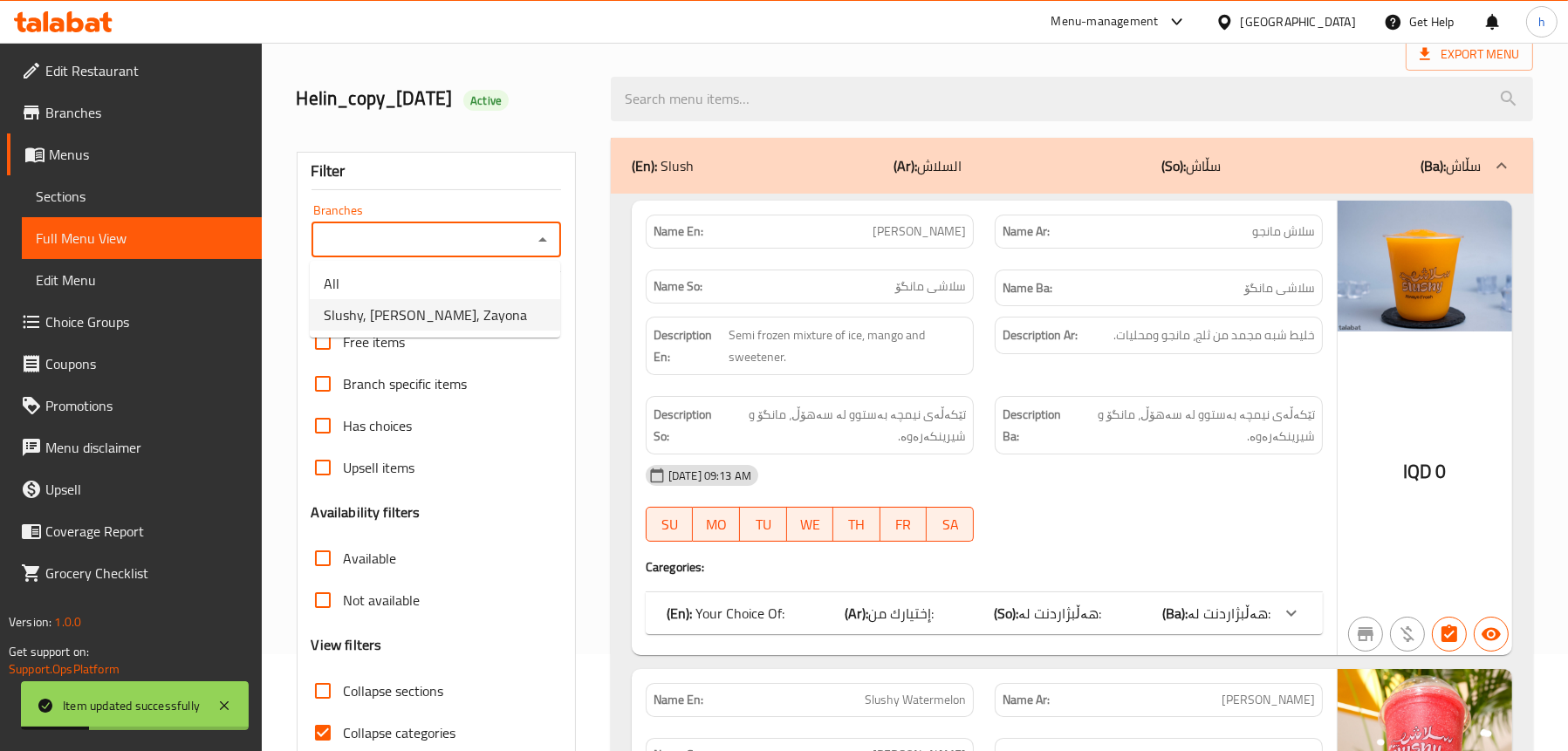
click at [476, 317] on li "Slushy, Zayona, Zayona" at bounding box center [435, 314] width 251 height 31
type input "Slushy, Zayona, Zayona"
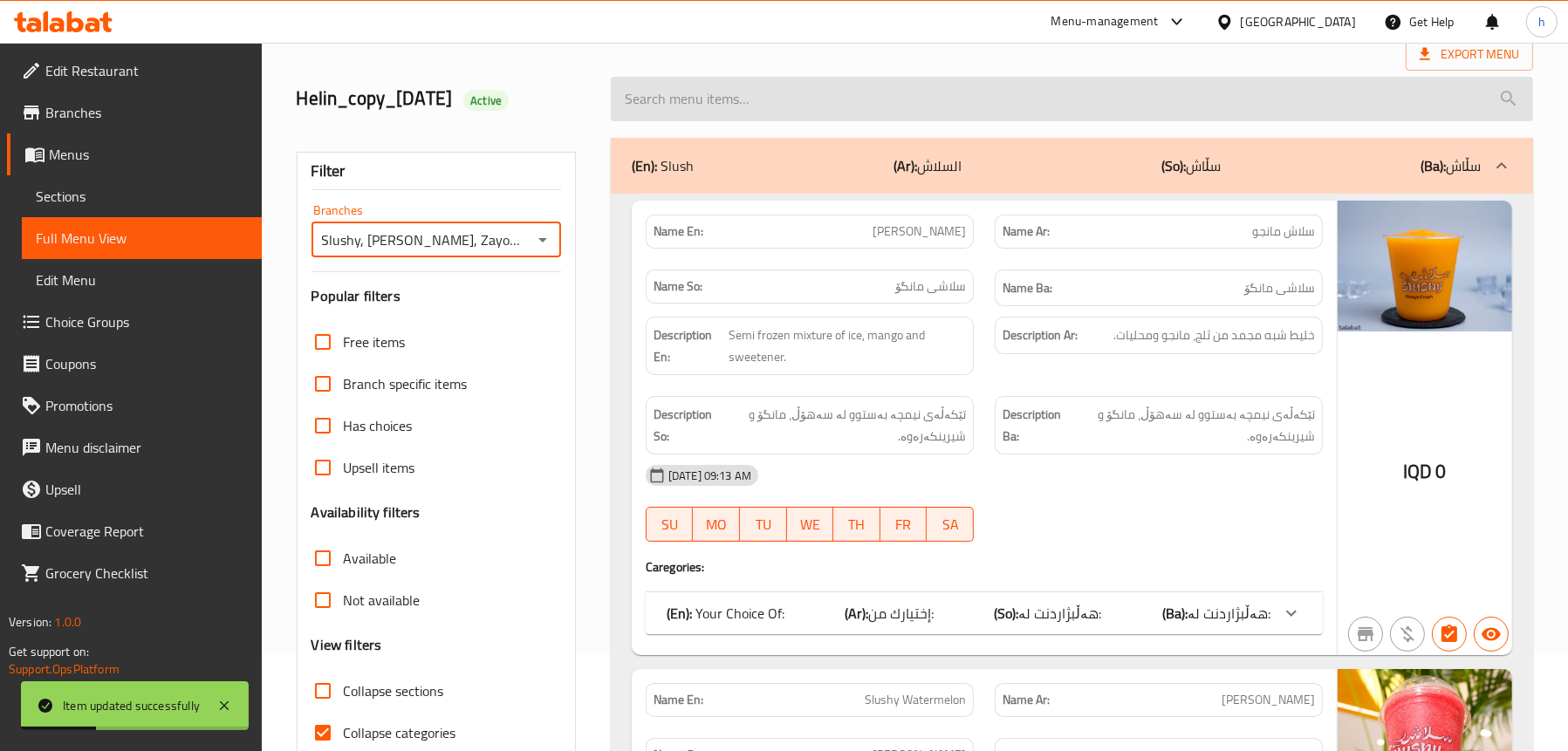
click at [784, 89] on input "search" at bounding box center [1072, 99] width 922 height 45
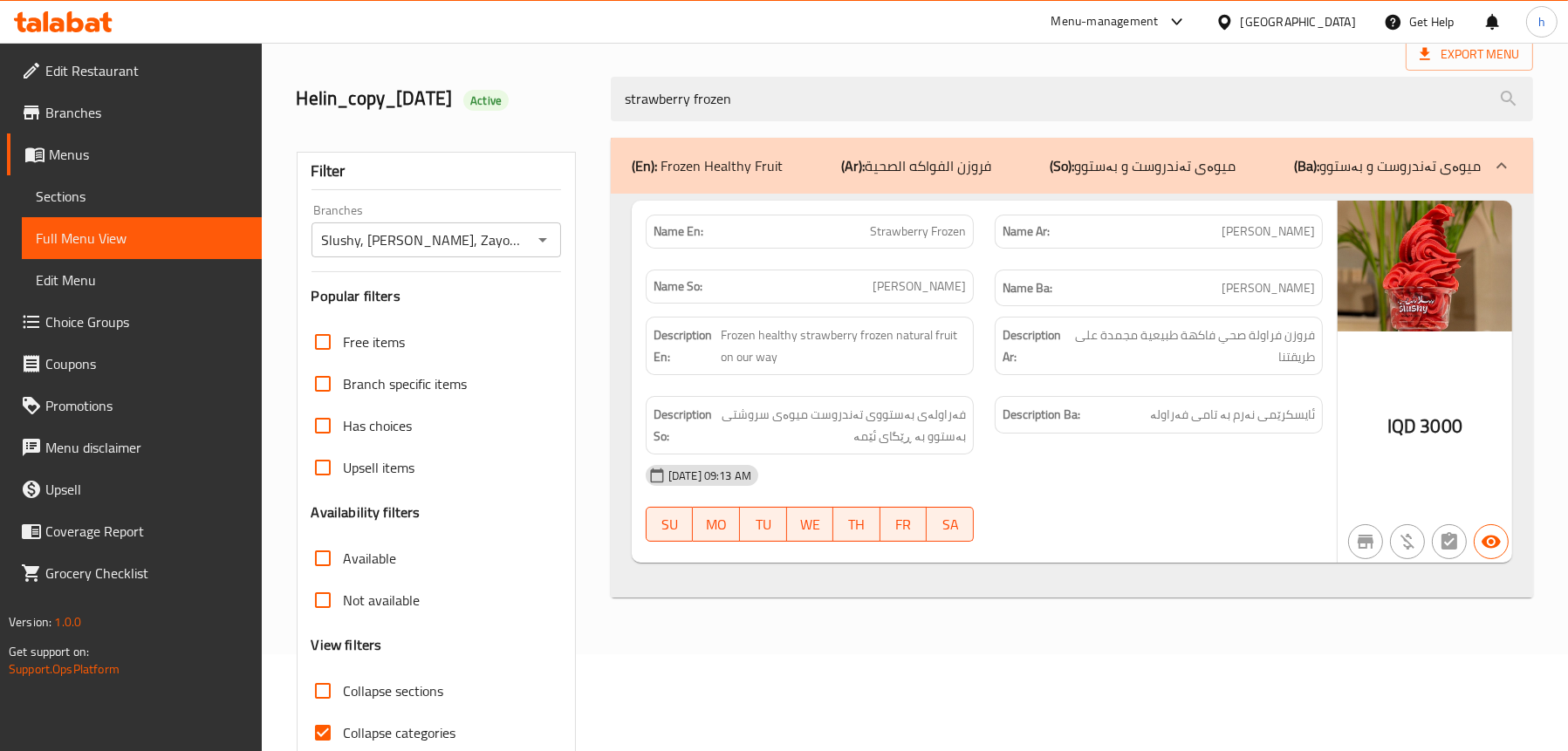
type input "strawberry frozen"
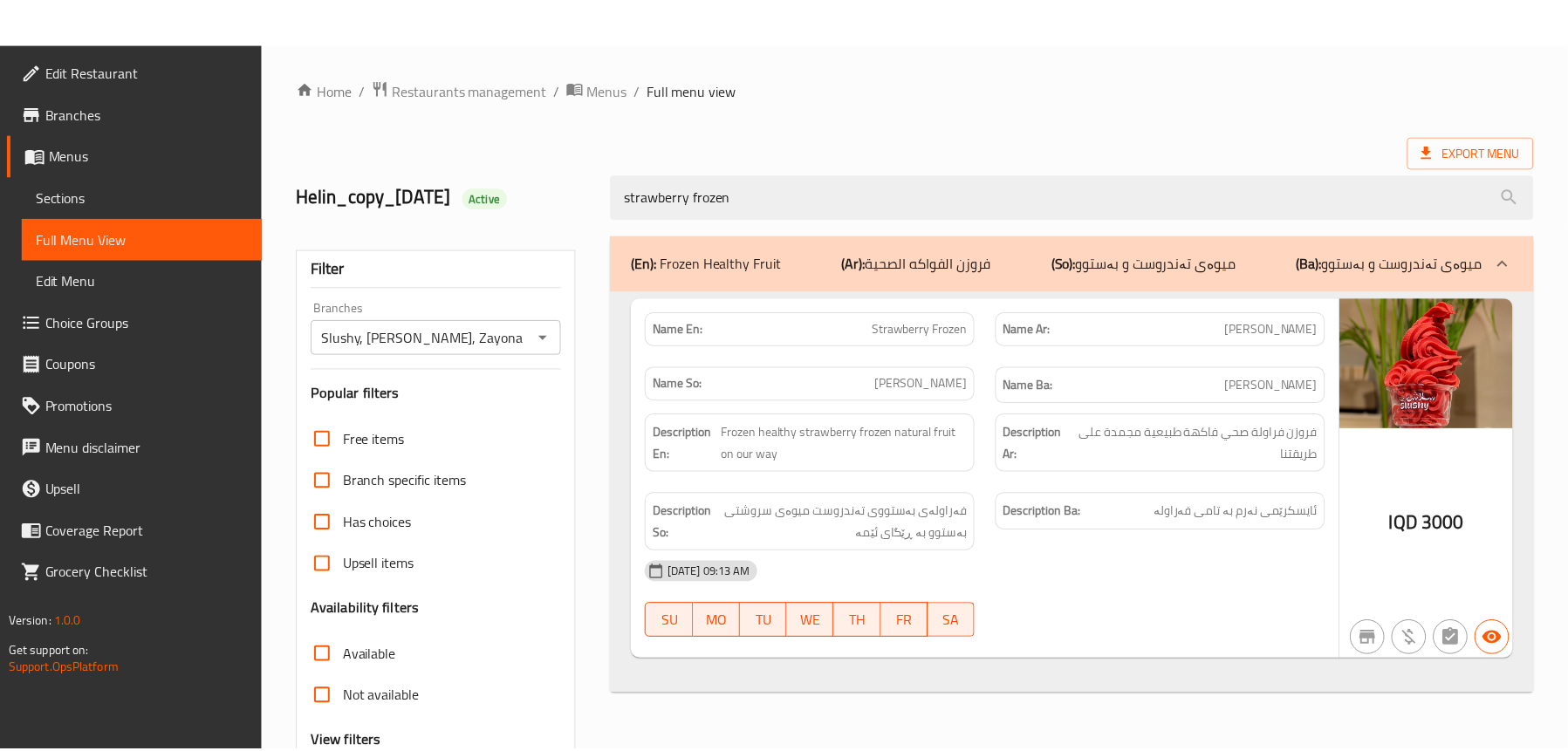
scroll to position [177, 0]
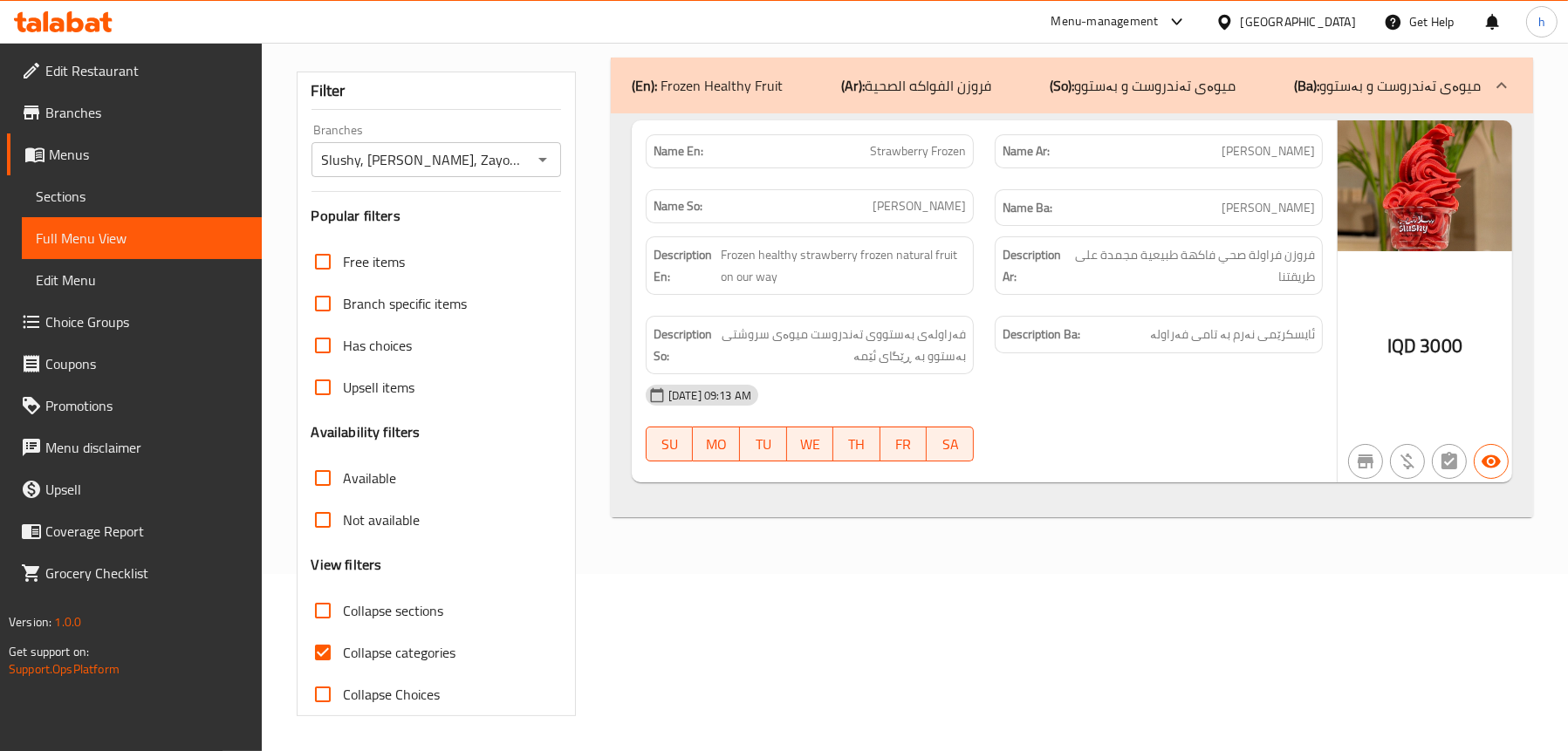
click at [170, 184] on link "Sections" at bounding box center [141, 196] width 240 height 42
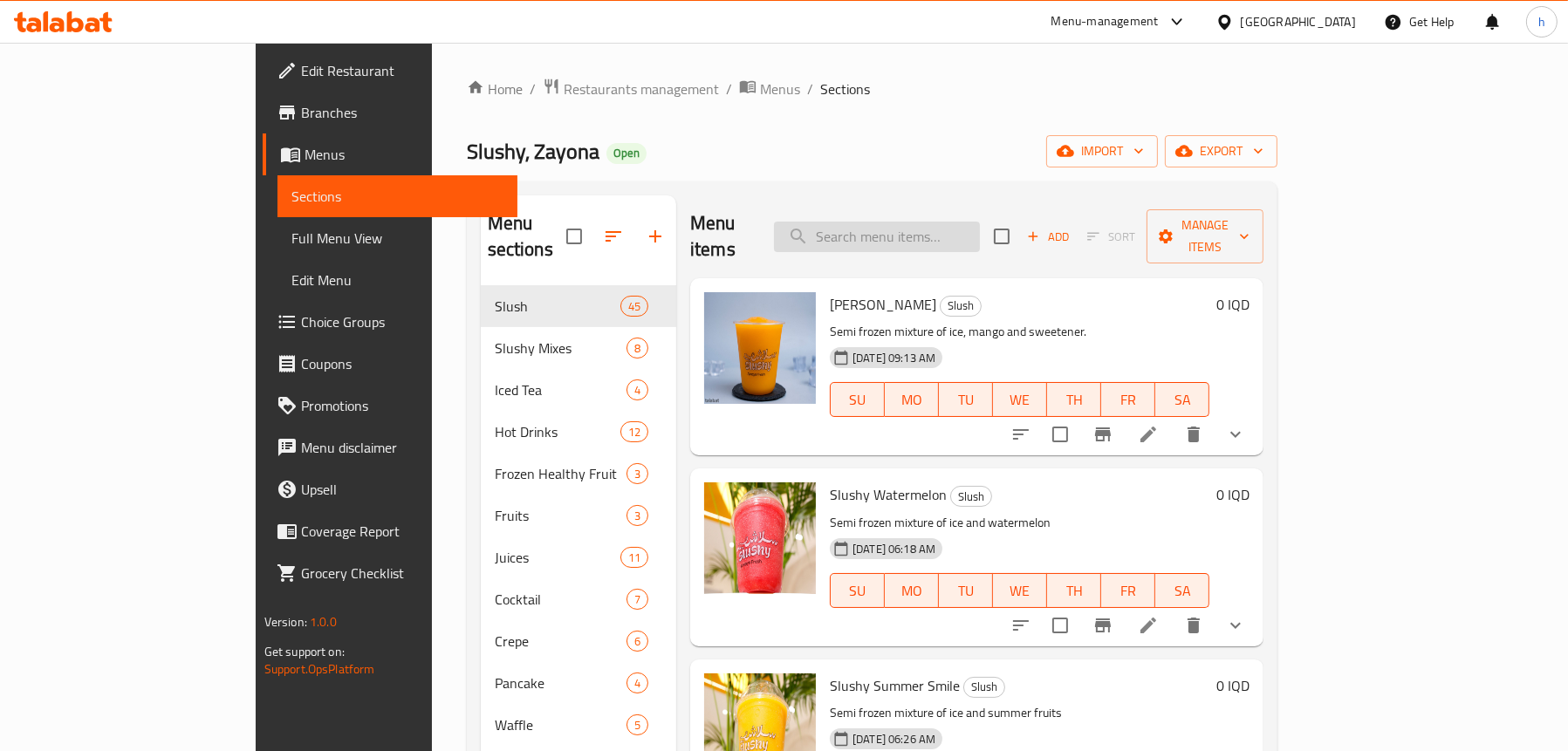
click at [930, 235] on input "search" at bounding box center [877, 237] width 206 height 30
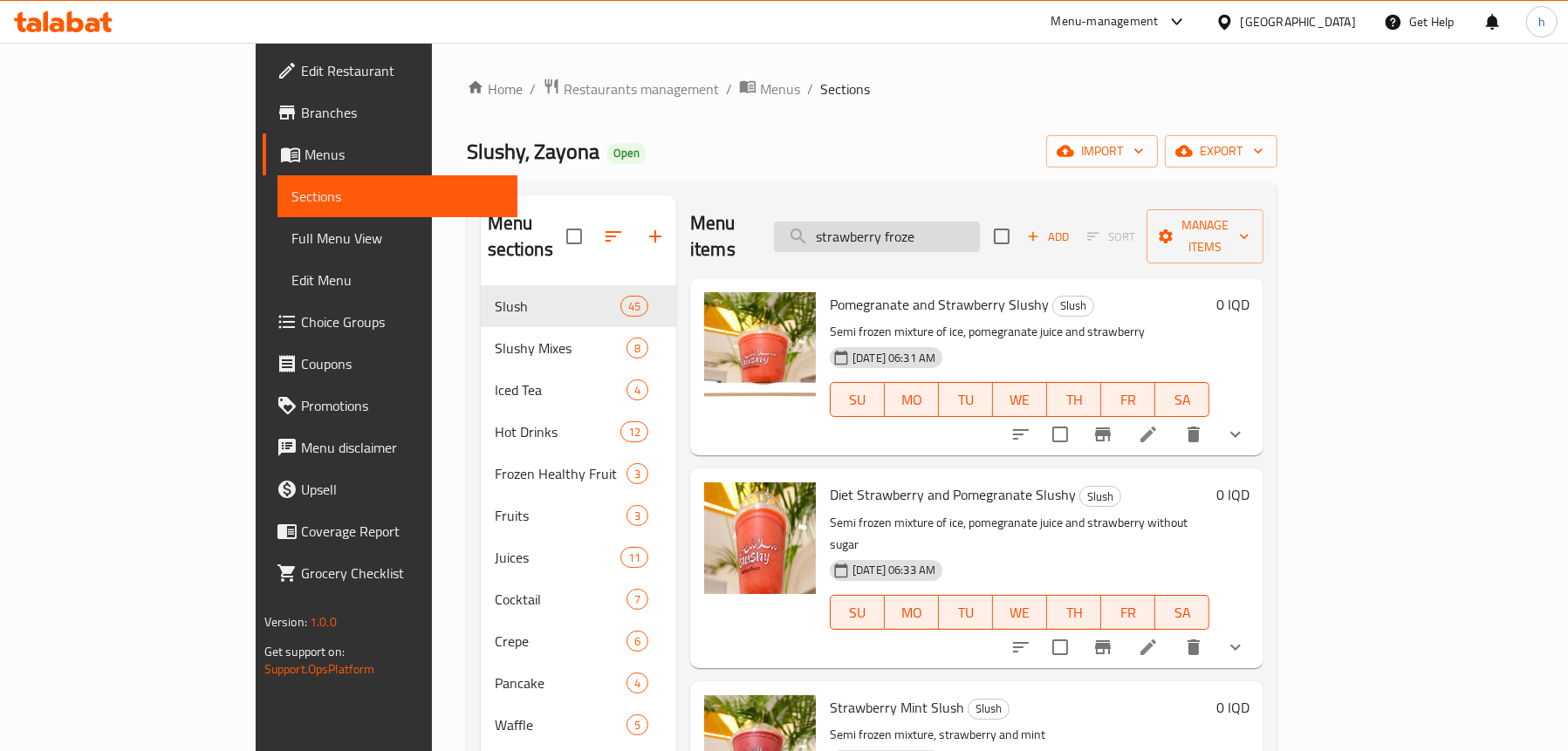
type input "strawberry frozen"
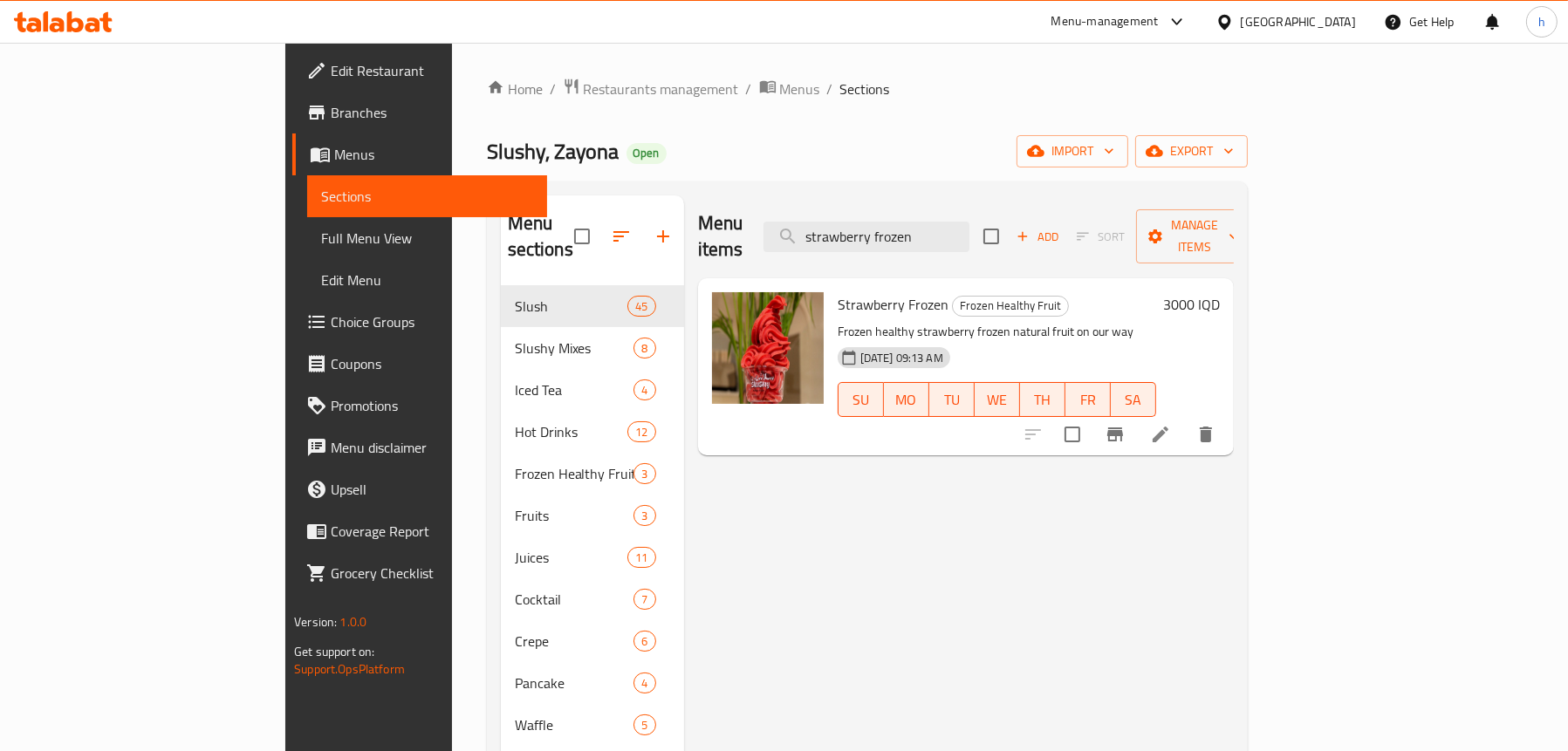
click at [1171, 424] on icon at bounding box center [1161, 434] width 21 height 21
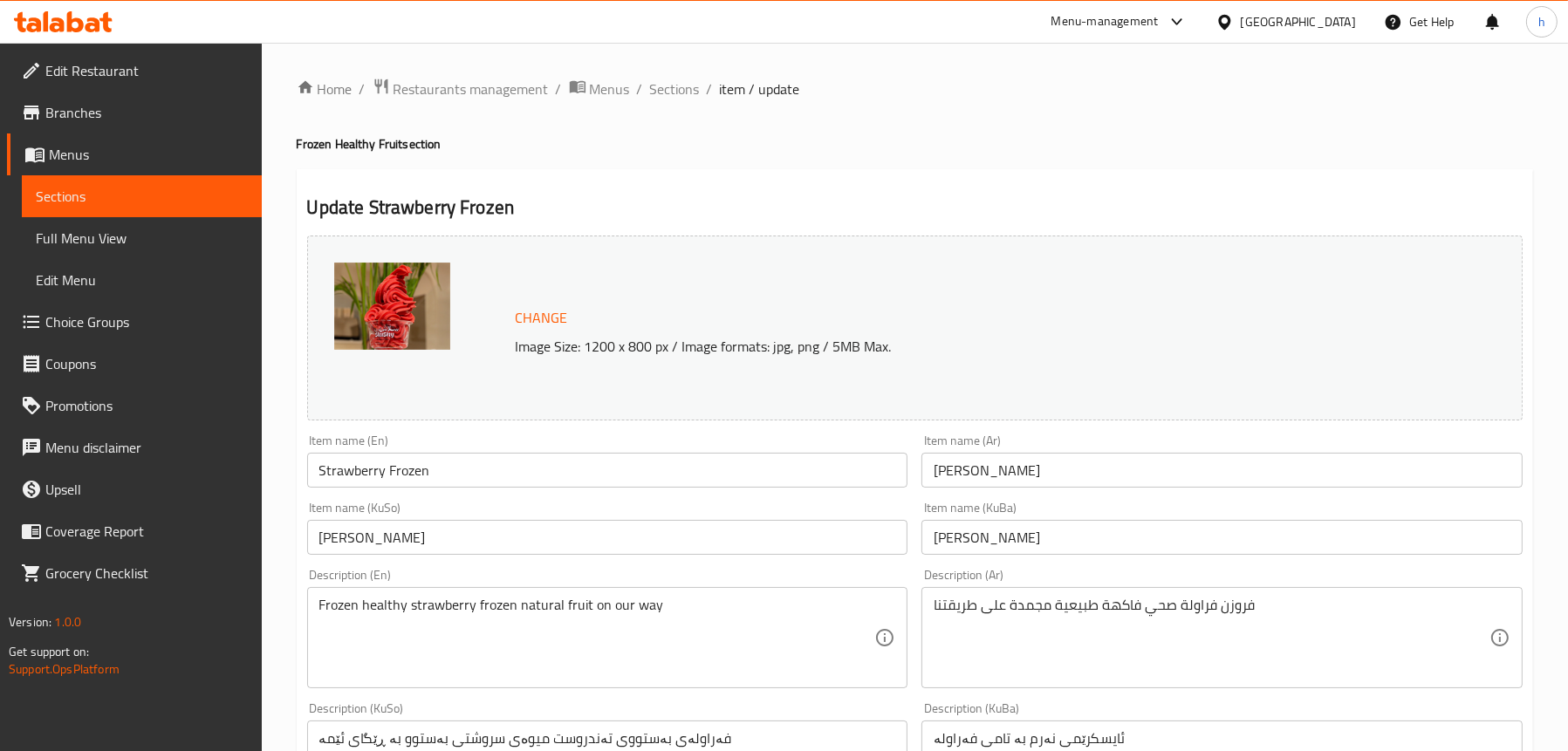
scroll to position [261, 0]
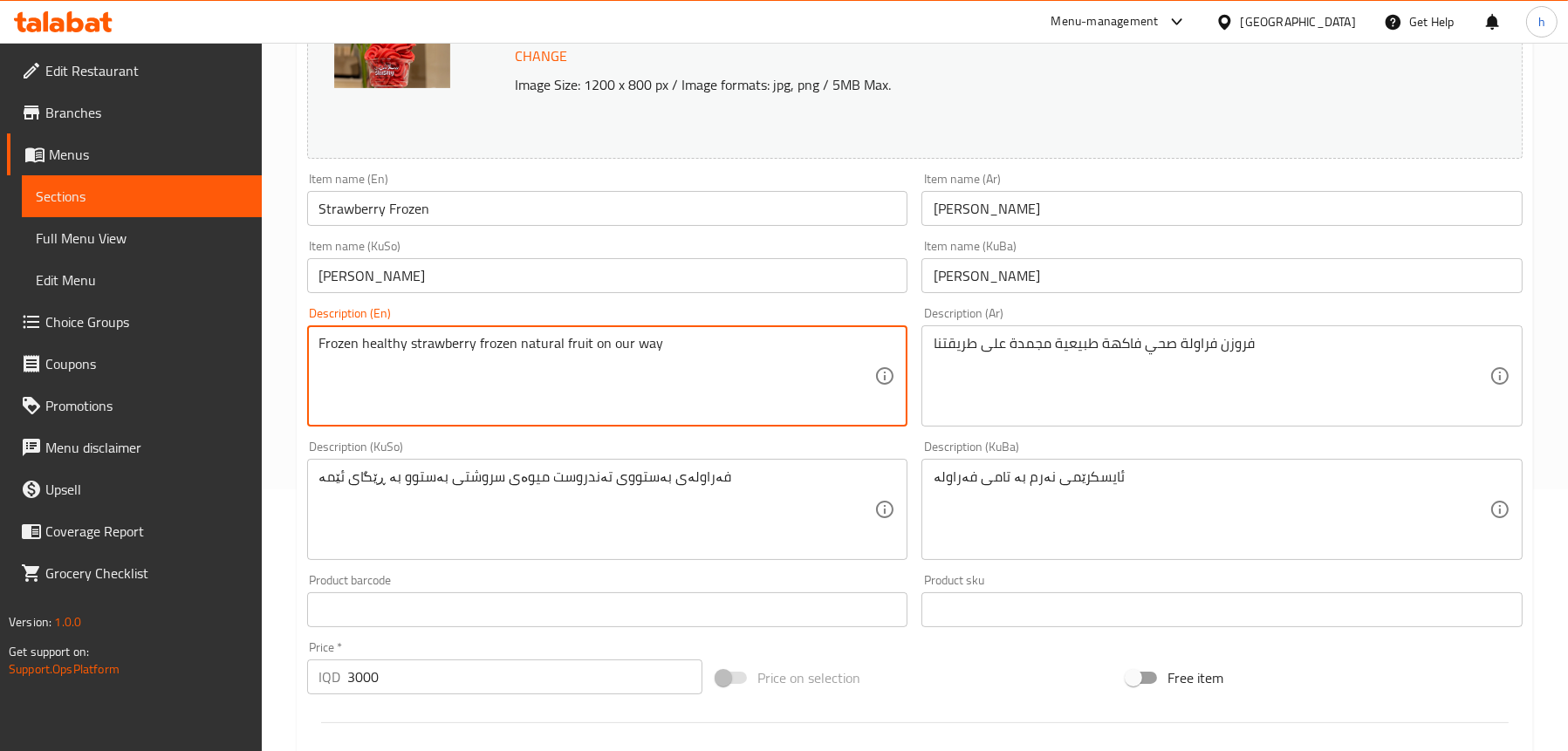
click at [497, 342] on textarea "Frozen healthy strawberry frozen natural fruit on our way" at bounding box center [597, 376] width 556 height 83
click at [542, 345] on textarea "Frozen healthy strawberry natural fruit on our way" at bounding box center [597, 376] width 556 height 83
paste textarea "frozen"
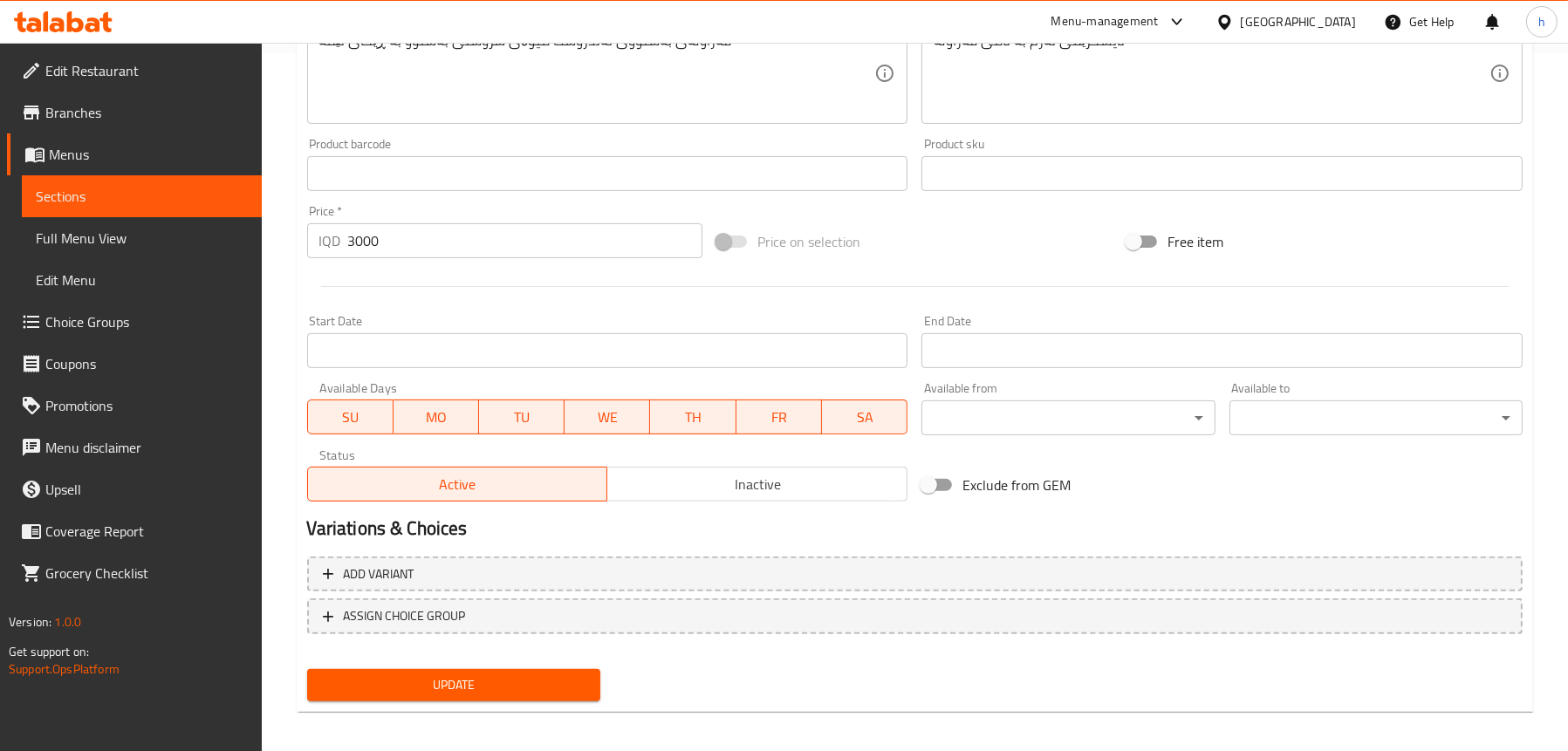
type textarea "Frozen healthy strawberry natural fruit frozen on our way"
click at [433, 685] on span "Update" at bounding box center [454, 685] width 265 height 21
click at [120, 230] on span "Full Menu View" at bounding box center [141, 237] width 212 height 21
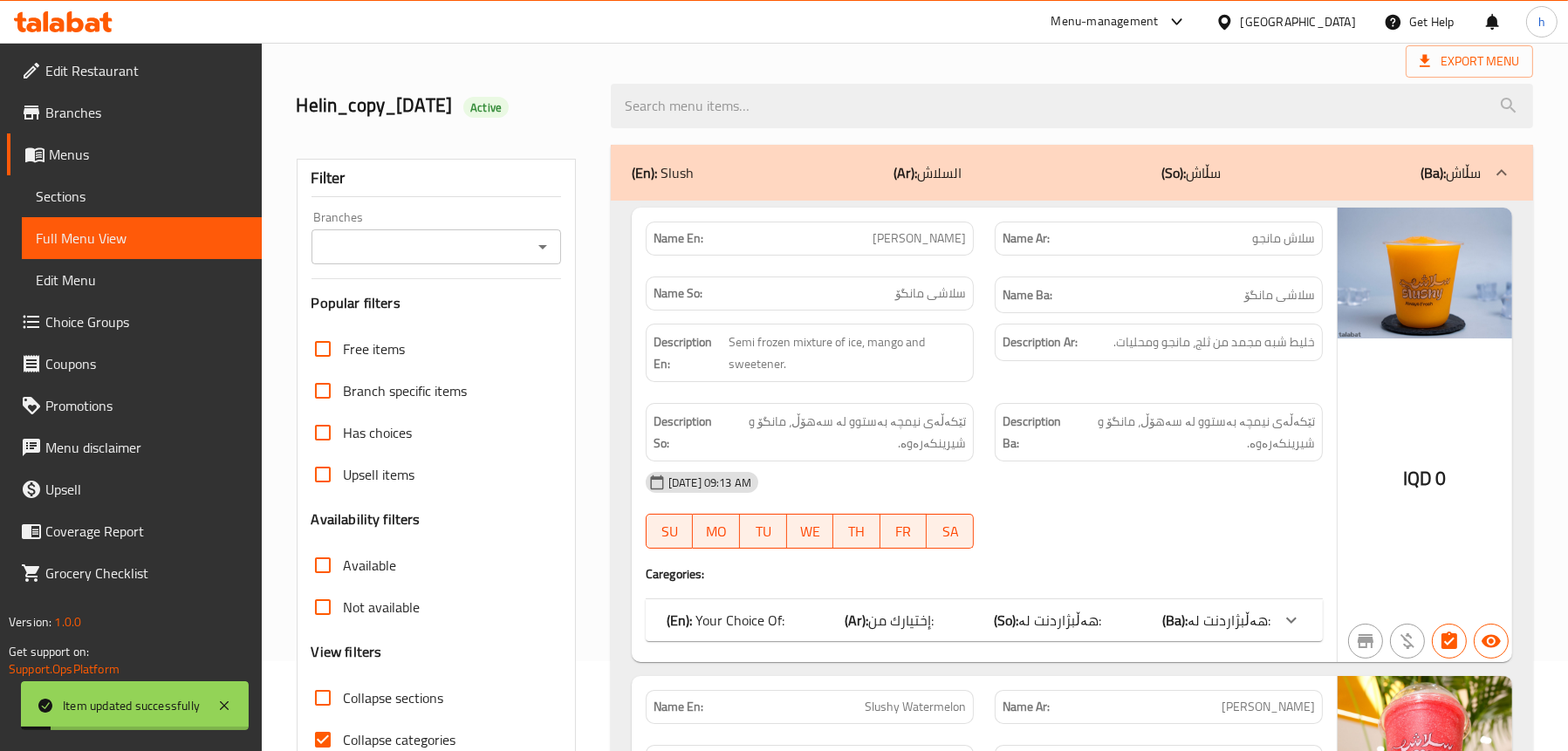
scroll to position [87, 0]
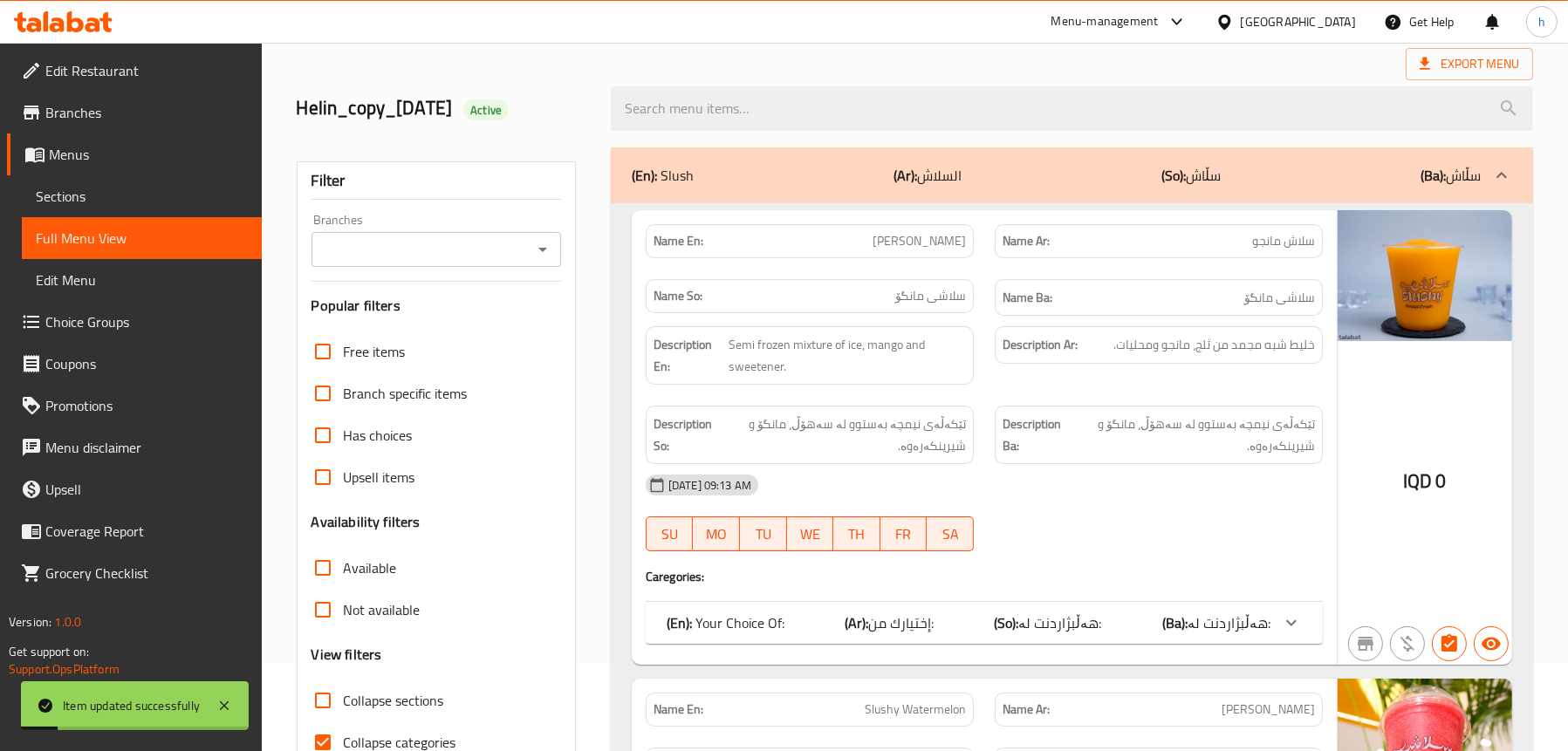
click at [473, 243] on input "Branches" at bounding box center [422, 249] width 210 height 24
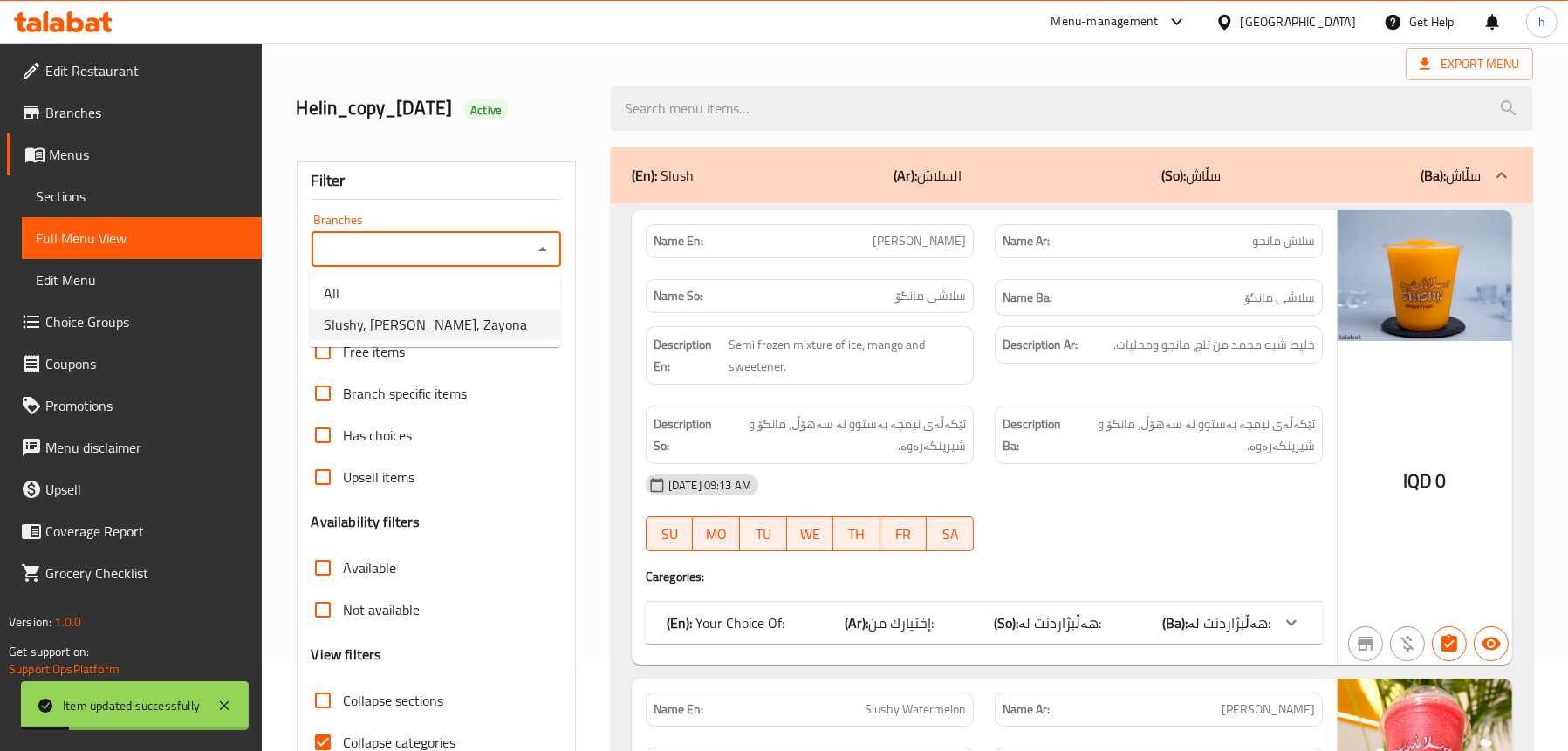
click at [468, 332] on li "Slushy, Zayona, Zayona" at bounding box center [435, 324] width 251 height 31
type input "Slushy, Zayona, Zayona"
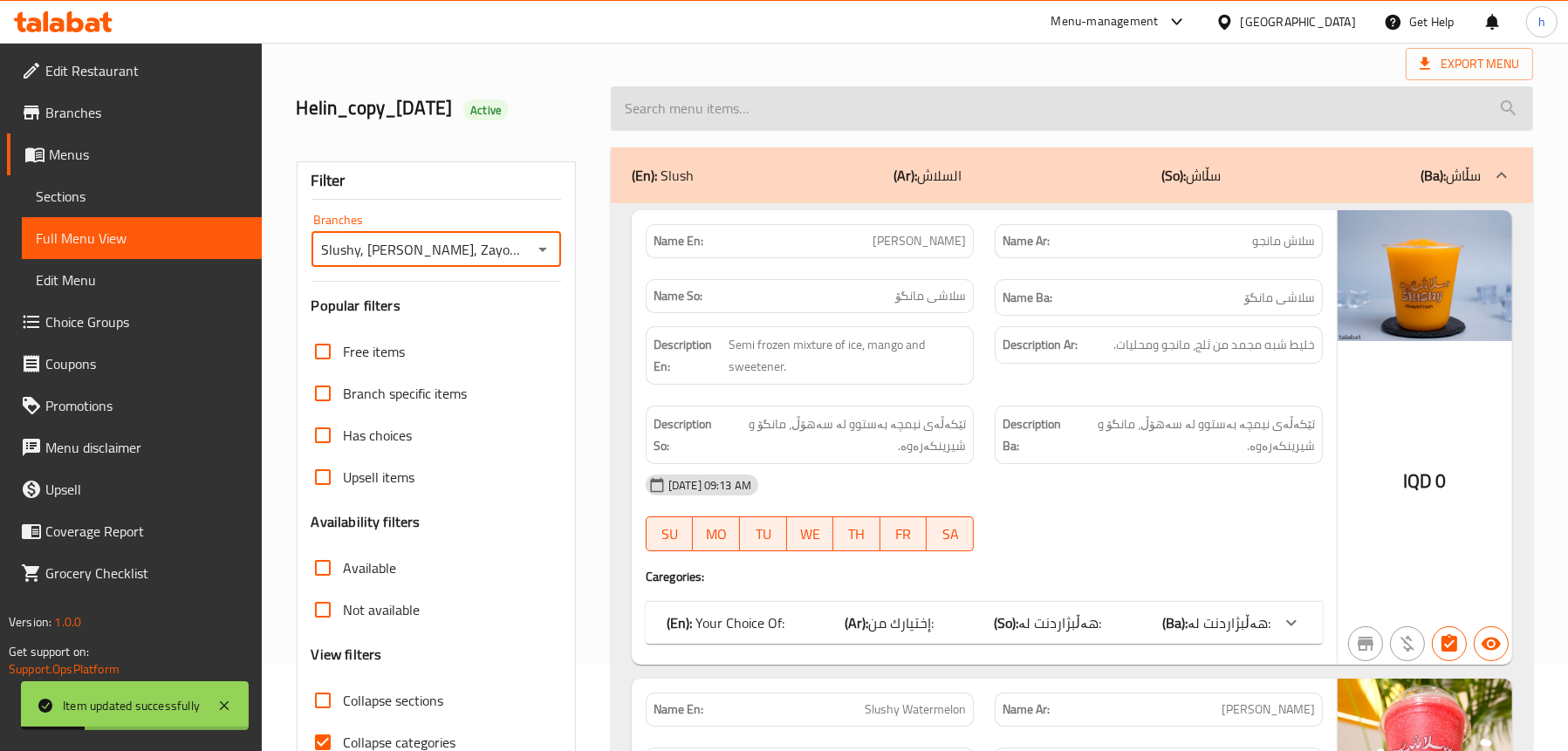
click at [779, 107] on input "search" at bounding box center [1072, 108] width 922 height 45
type input "st"
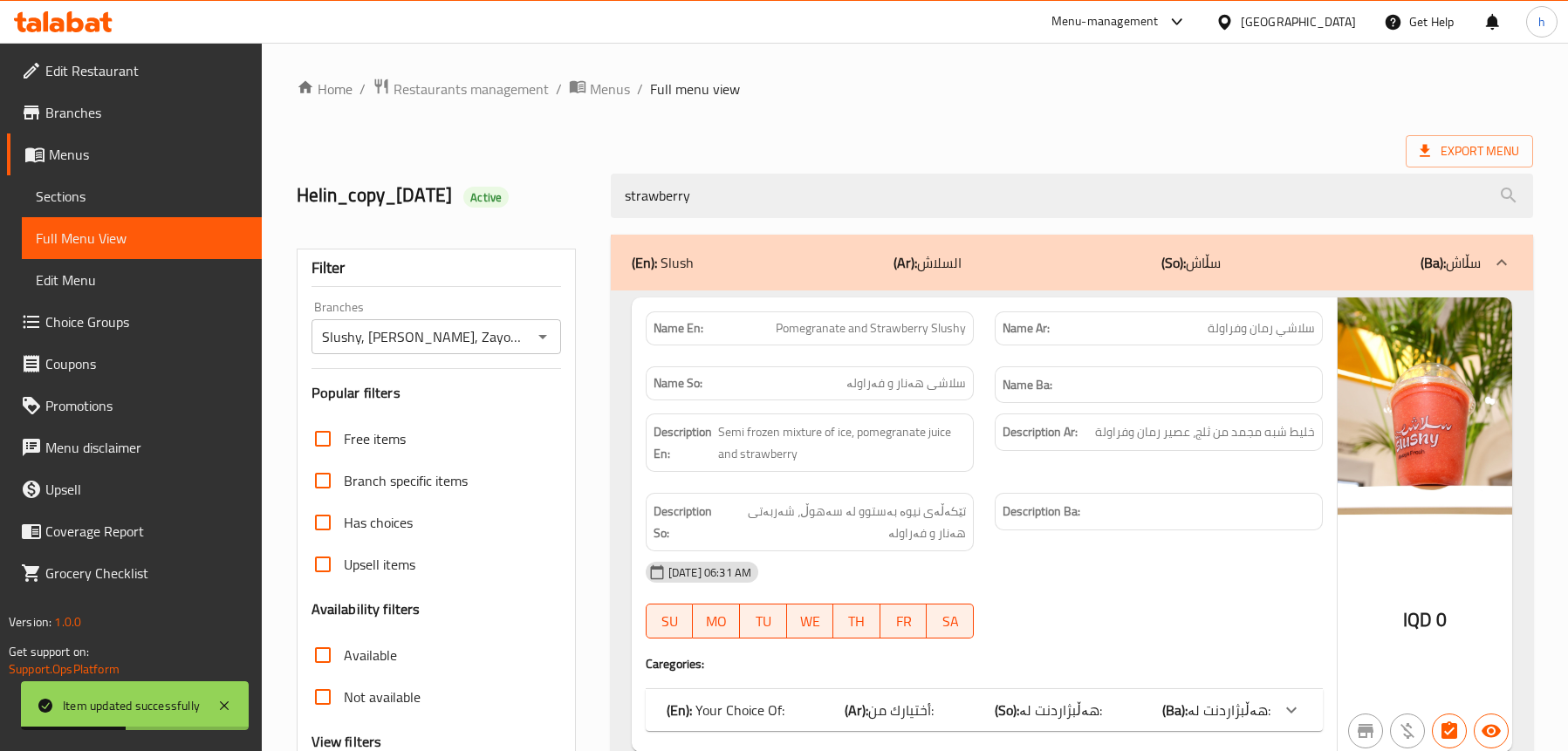
scroll to position [87, 0]
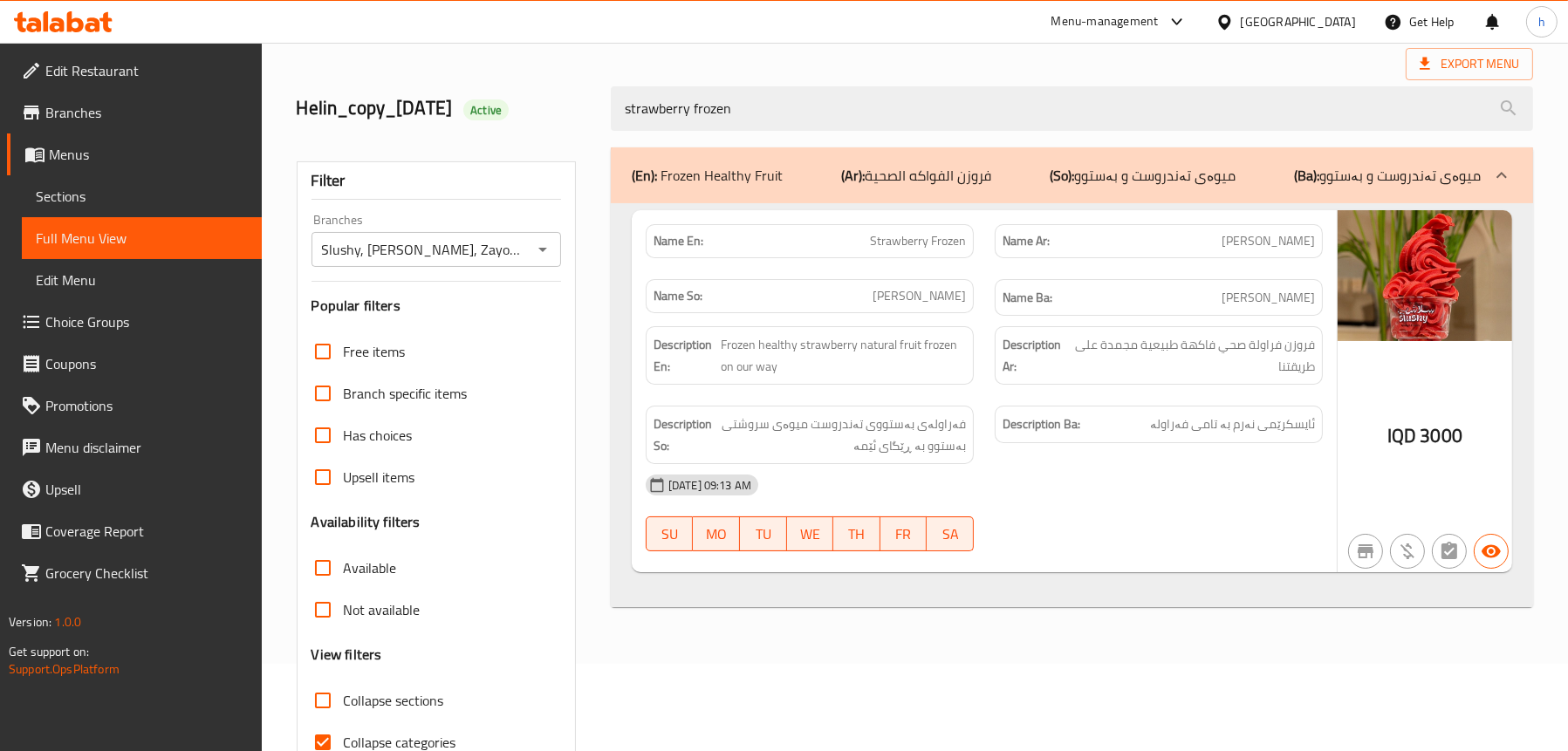
type input "strawberry frozen"
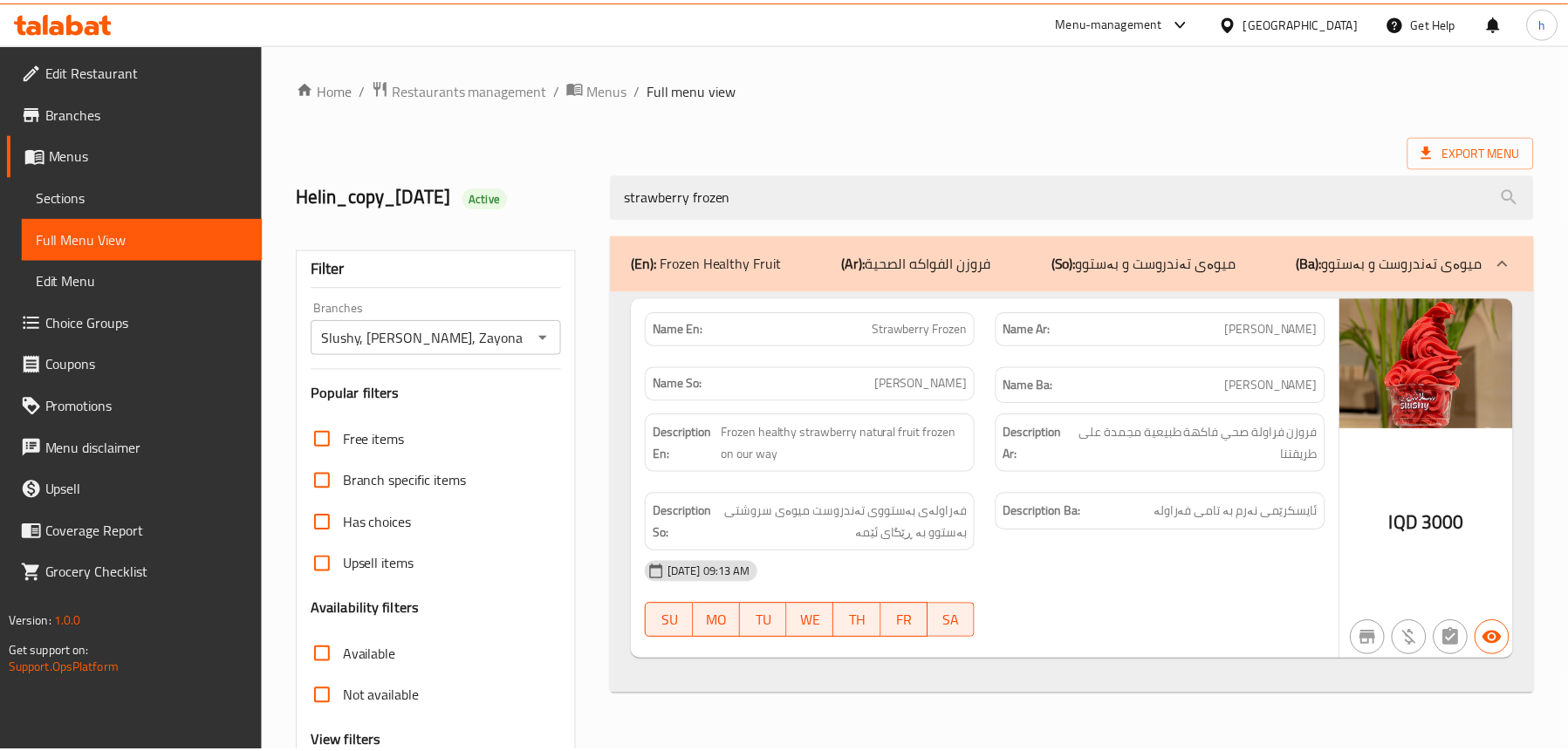
scroll to position [177, 0]
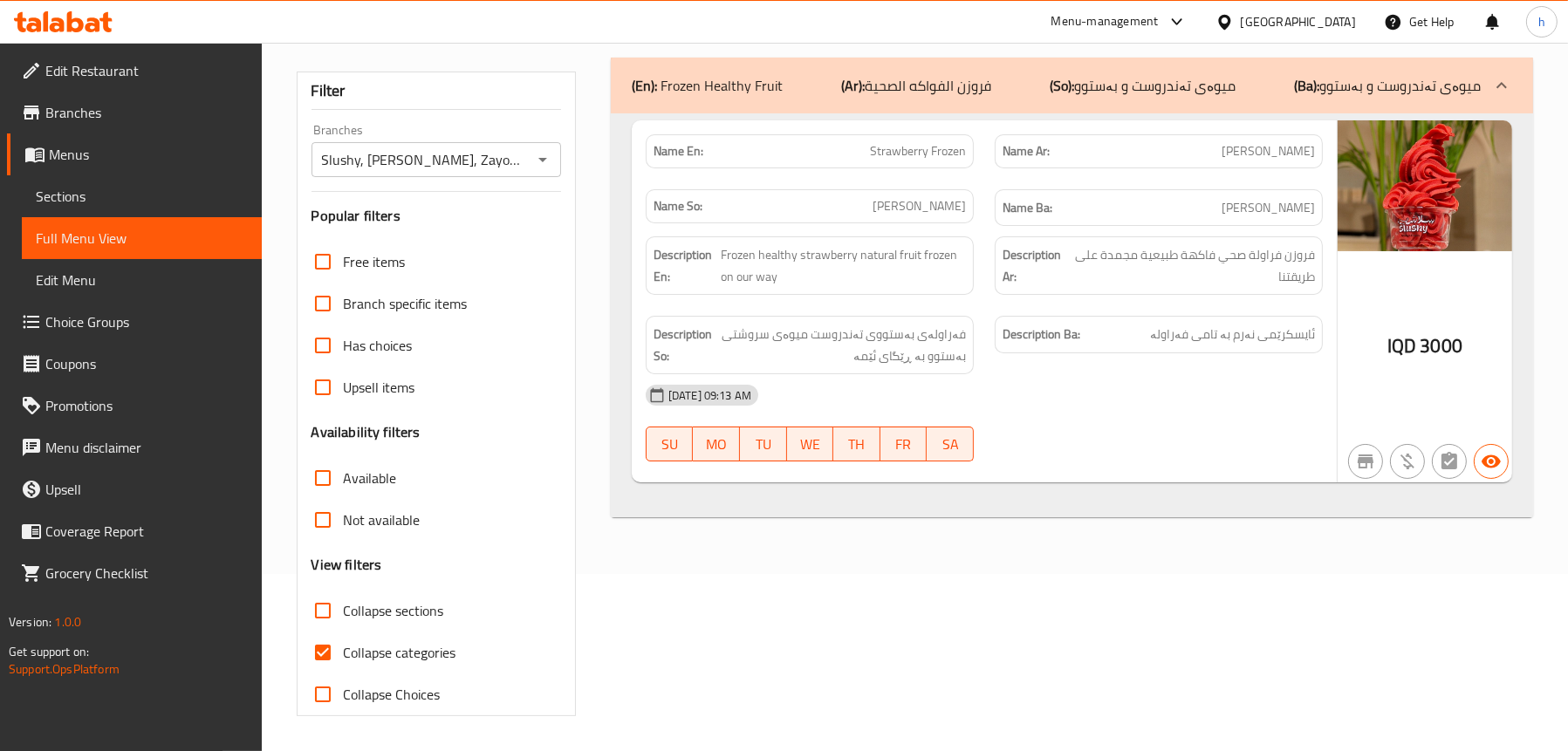
click at [87, 20] on icon at bounding box center [64, 21] width 99 height 21
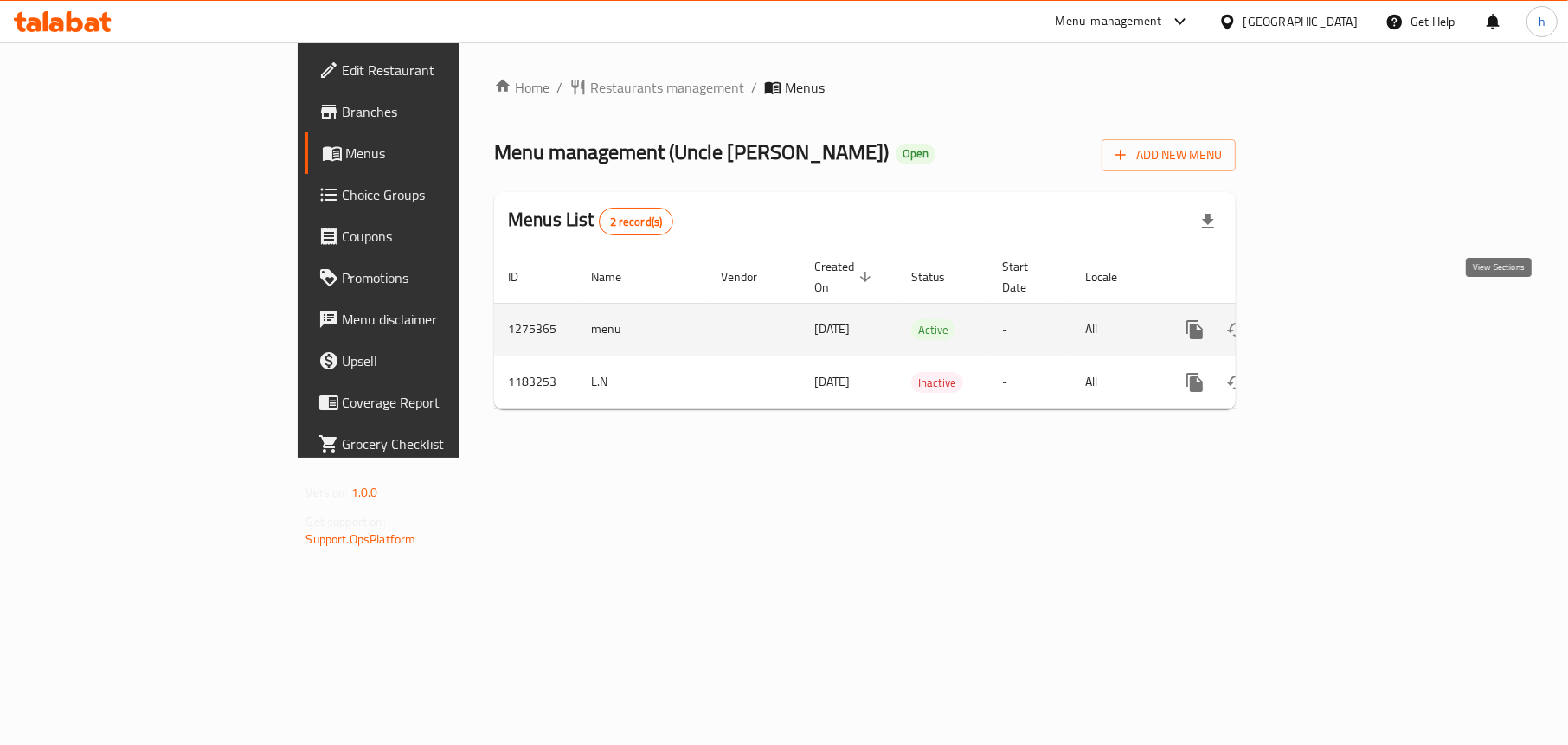
click at [1330, 320] on icon "enhanced table" at bounding box center [1319, 329] width 20 height 20
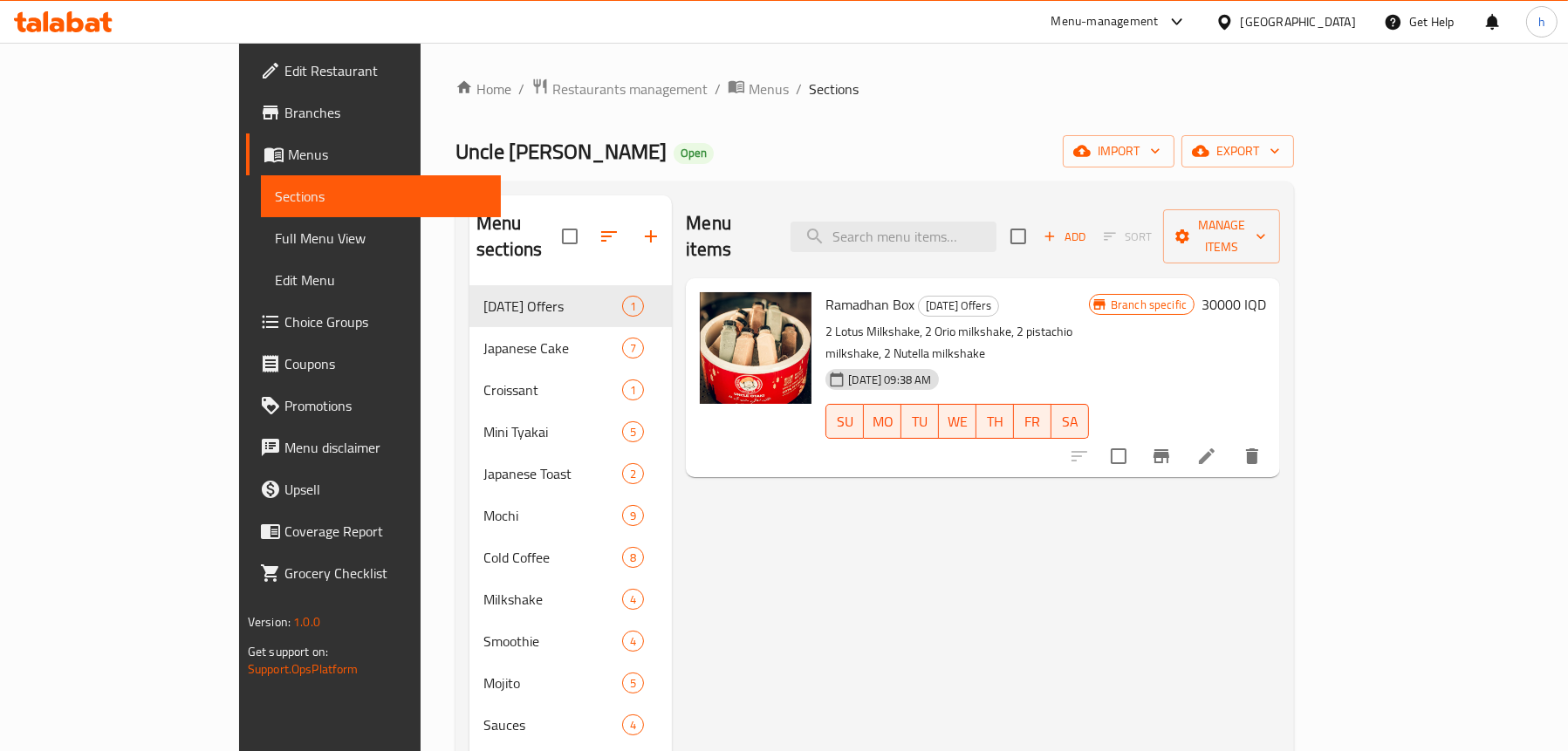
click at [263, 161] on span at bounding box center [275, 154] width 24 height 21
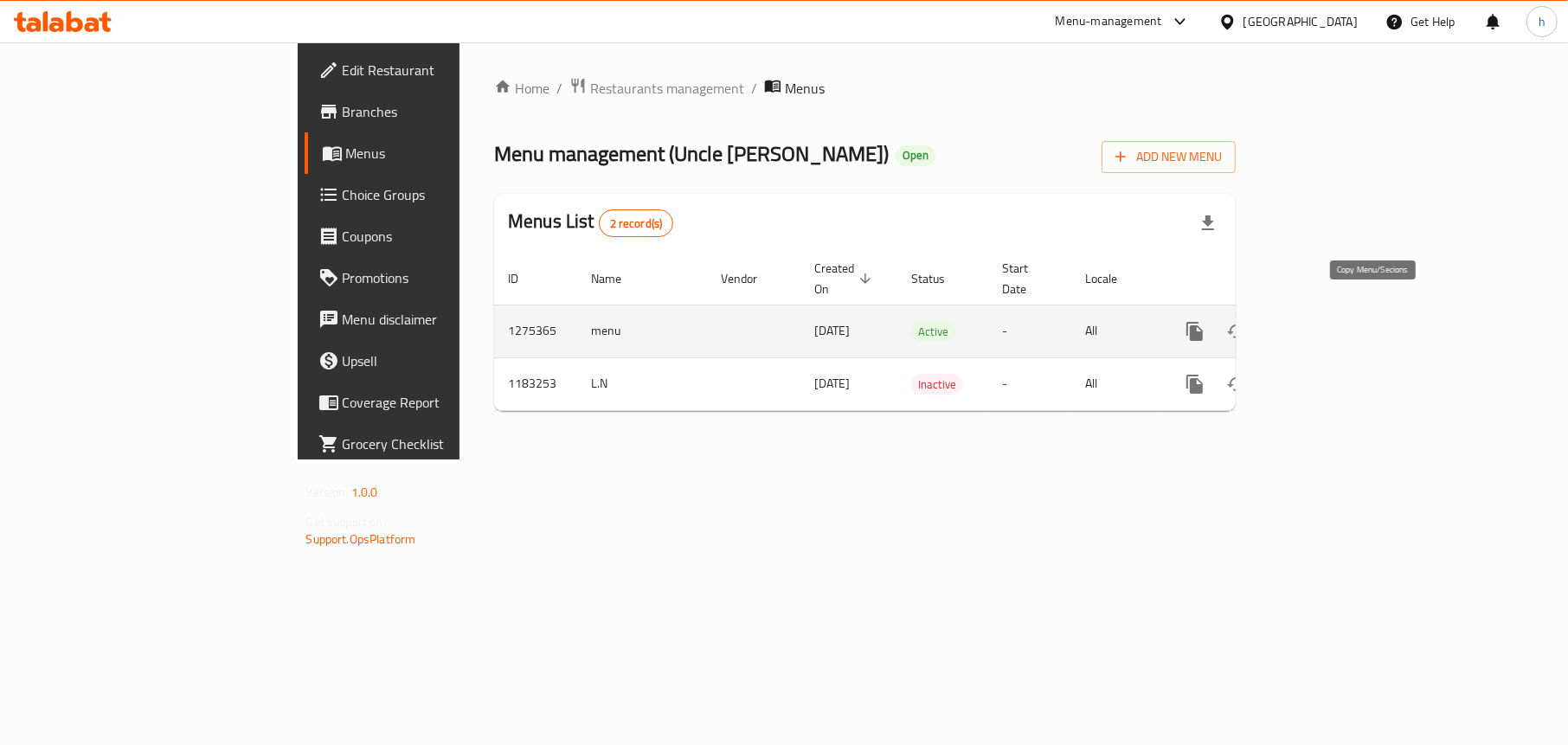
click at [1203, 322] on icon "more" at bounding box center [1194, 331] width 17 height 19
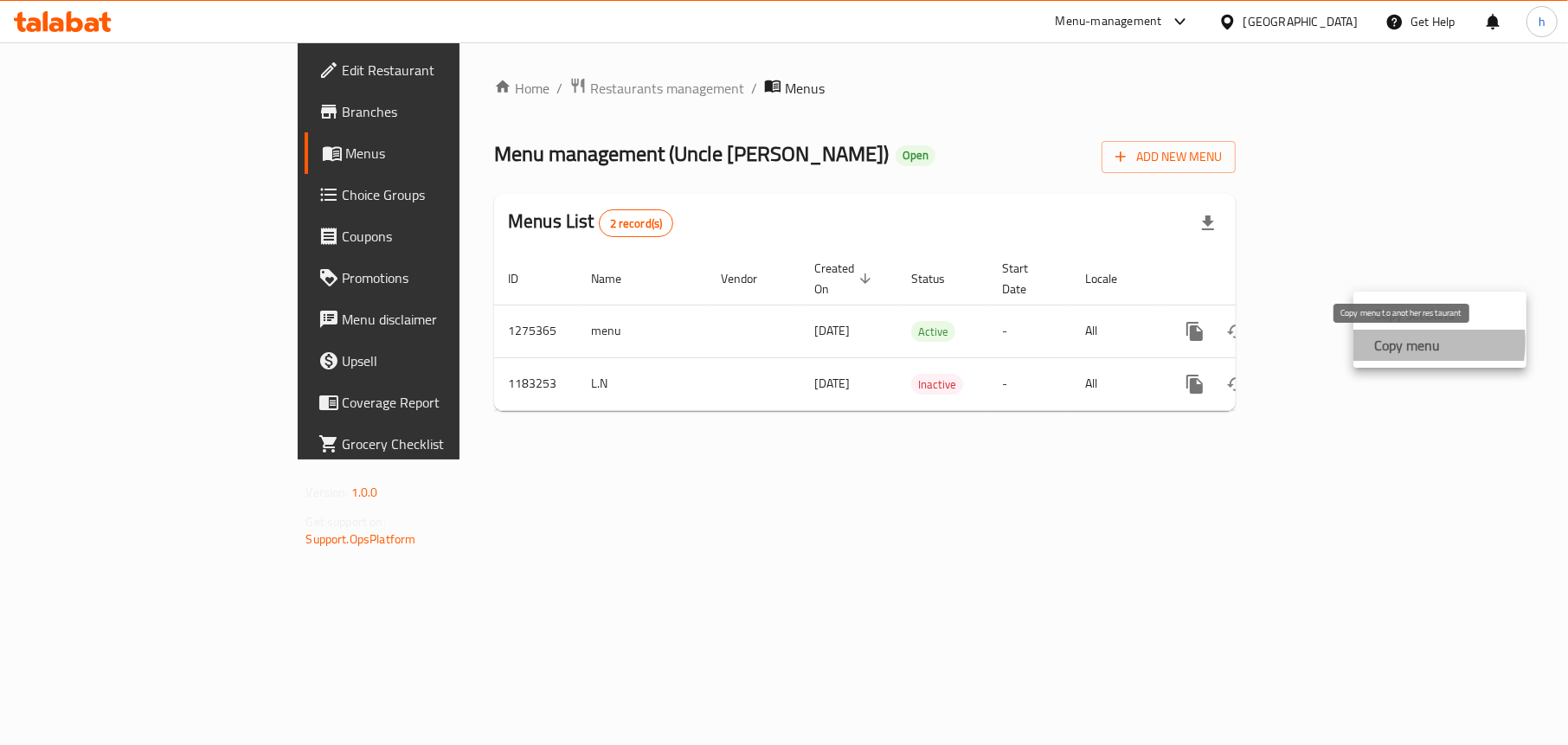
click at [1390, 342] on strong "Copy menu" at bounding box center [1407, 345] width 66 height 20
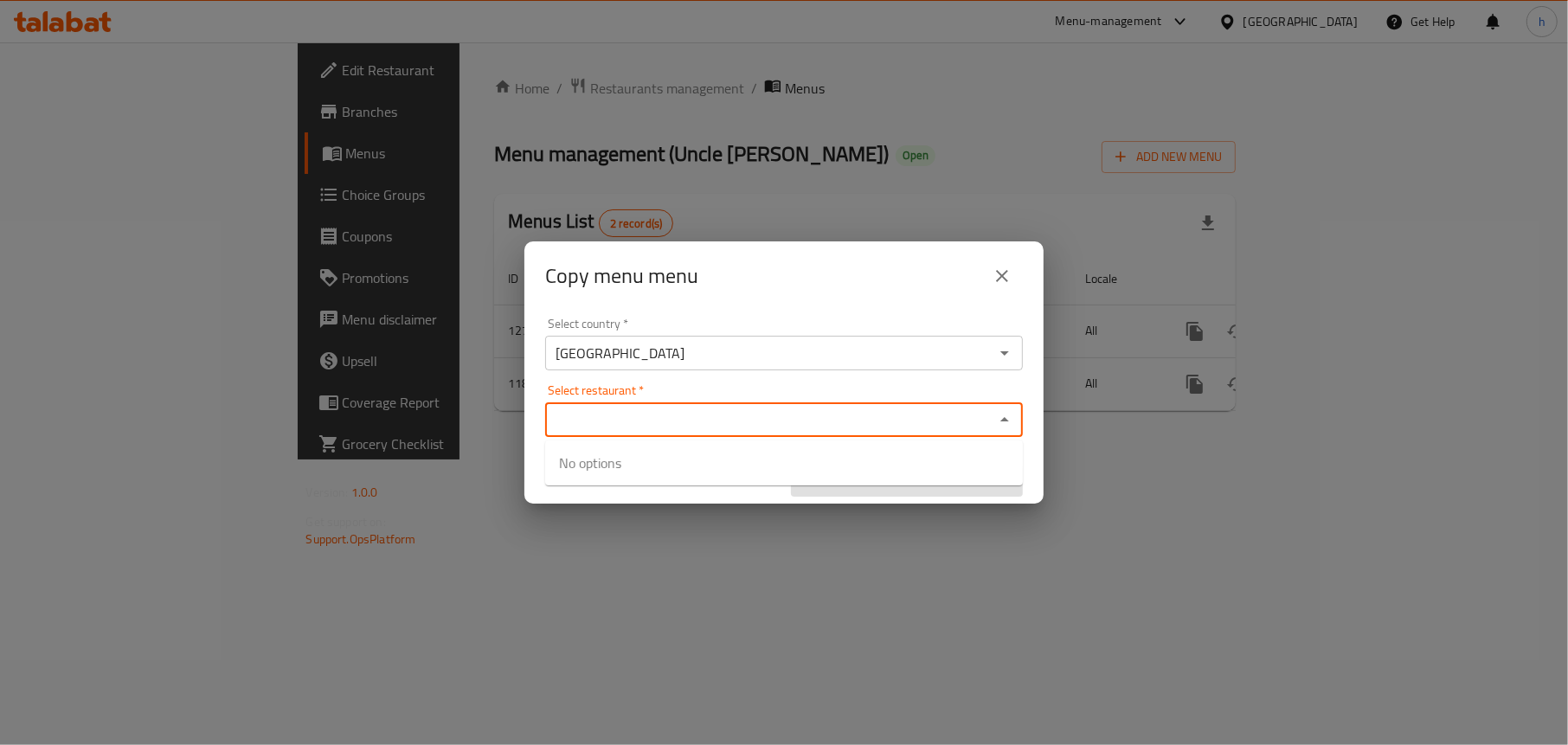
click at [669, 424] on input "Select restaurant   *" at bounding box center [770, 419] width 439 height 24
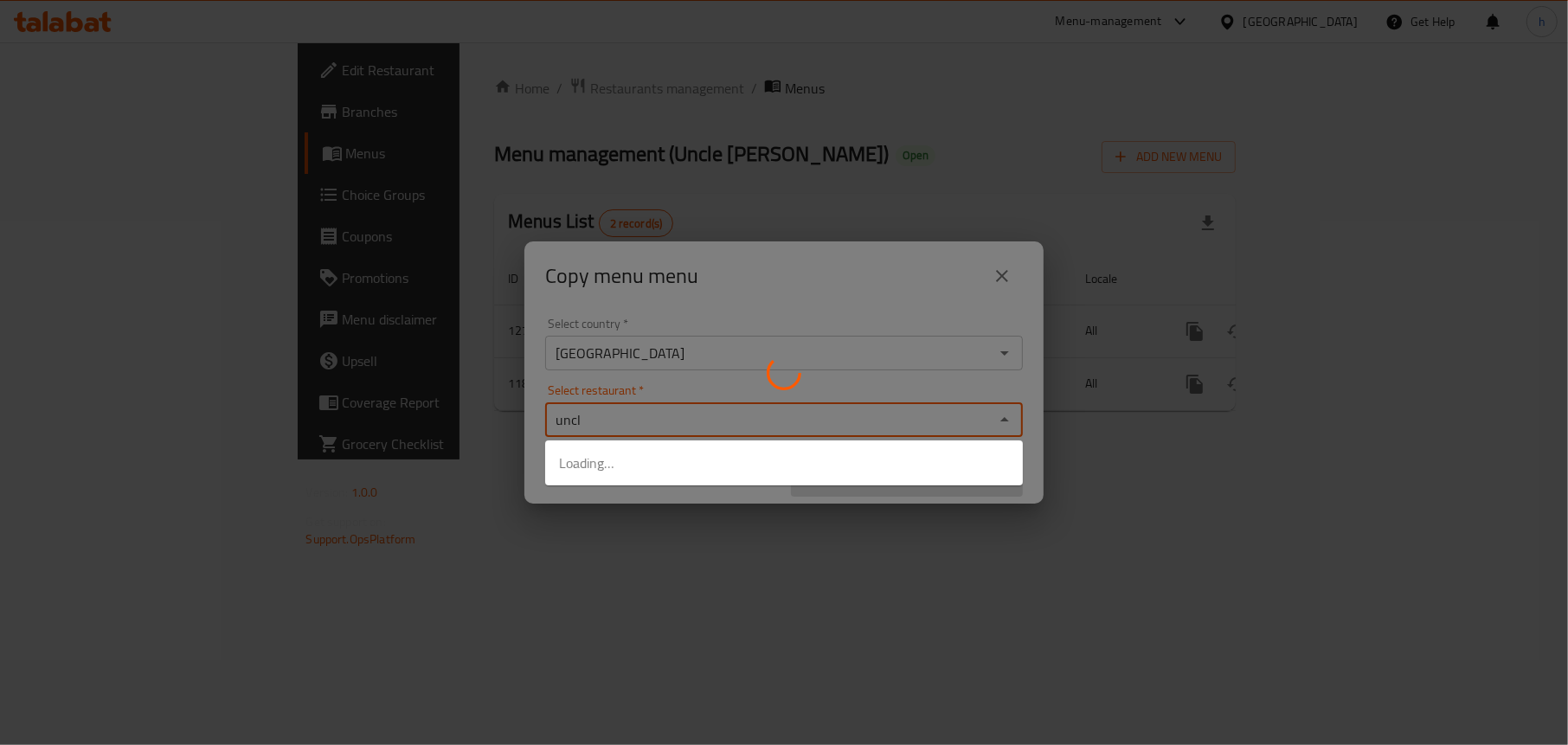
type input "uncle"
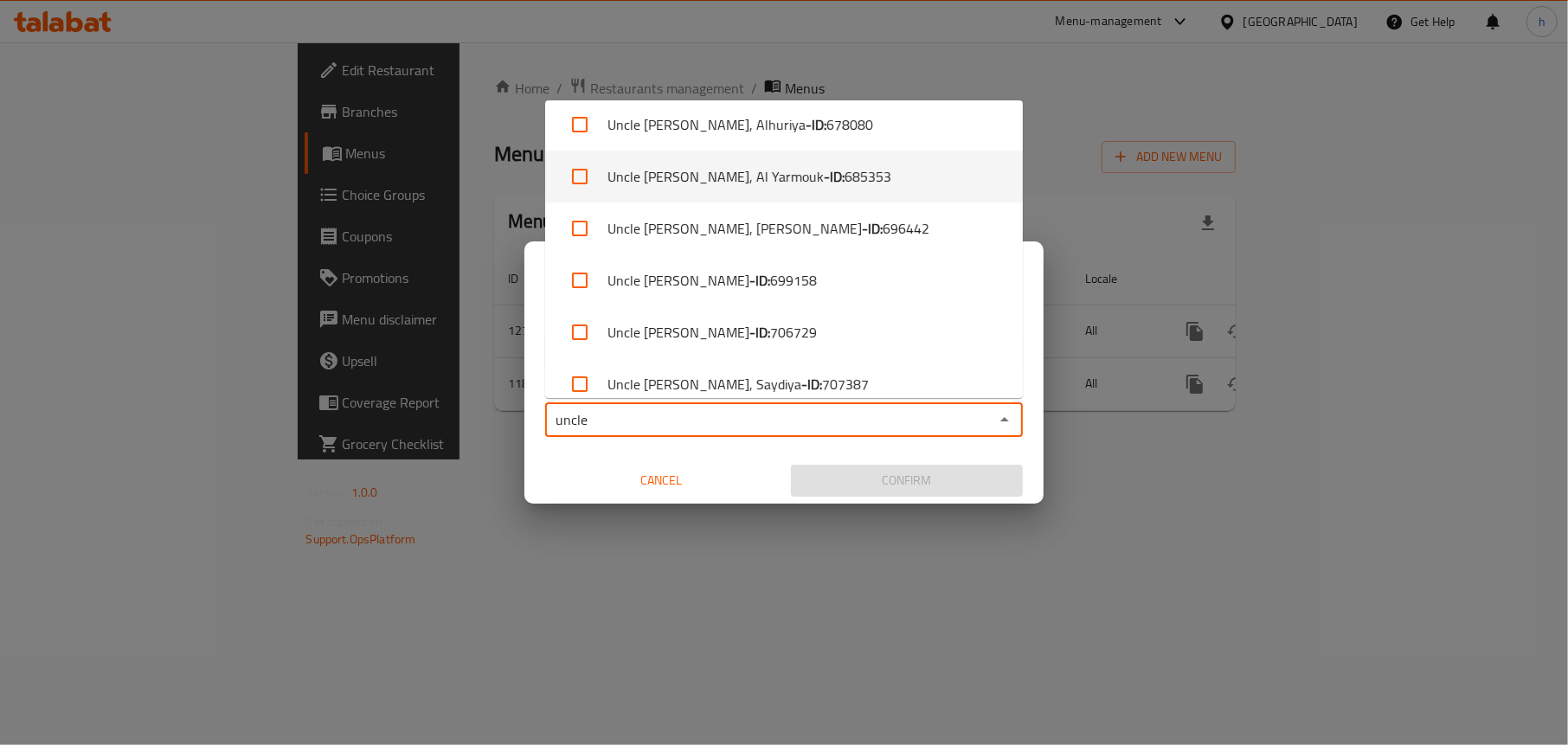
scroll to position [234, 0]
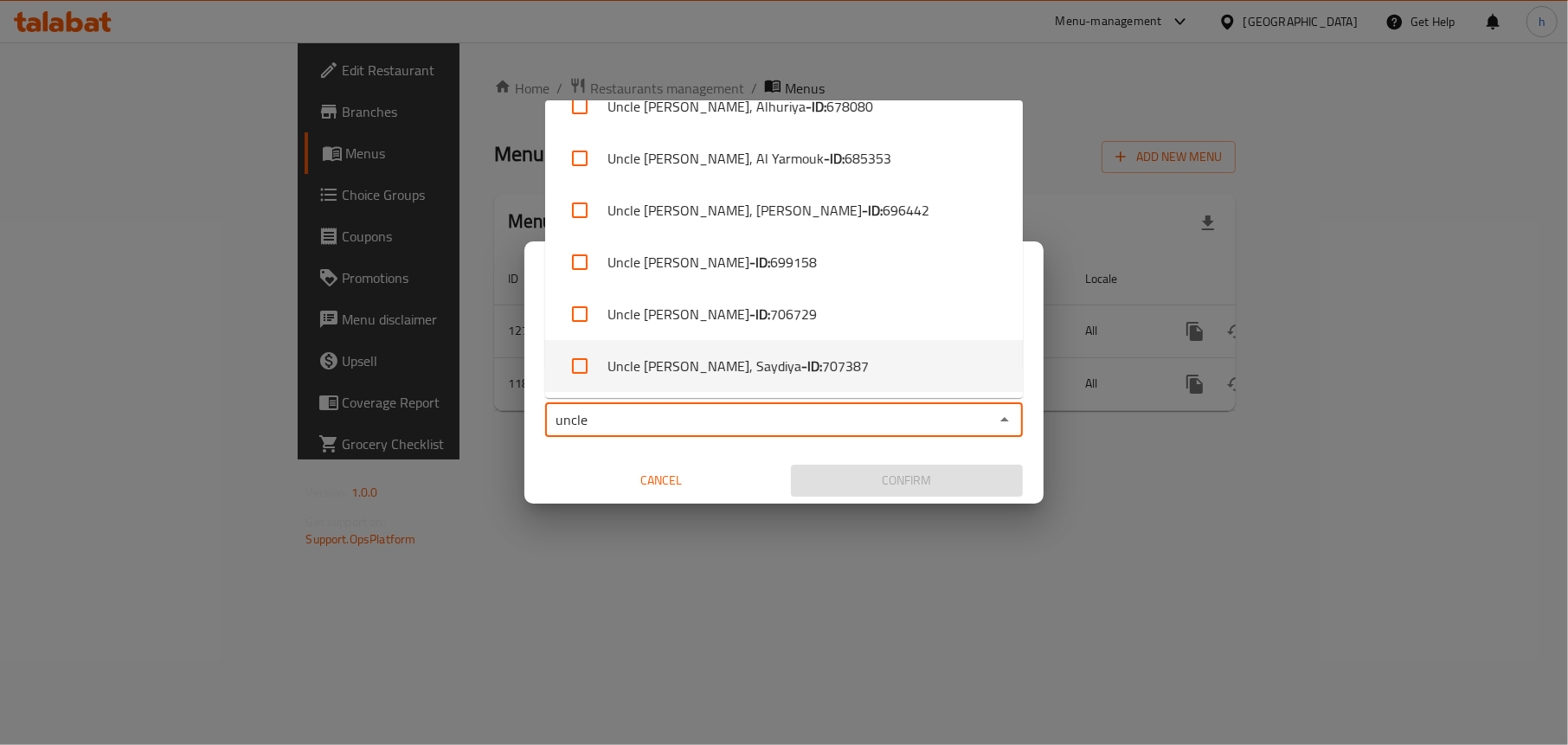
click at [801, 362] on b "- ID:" at bounding box center [811, 366] width 20 height 20
checkbox input "true"
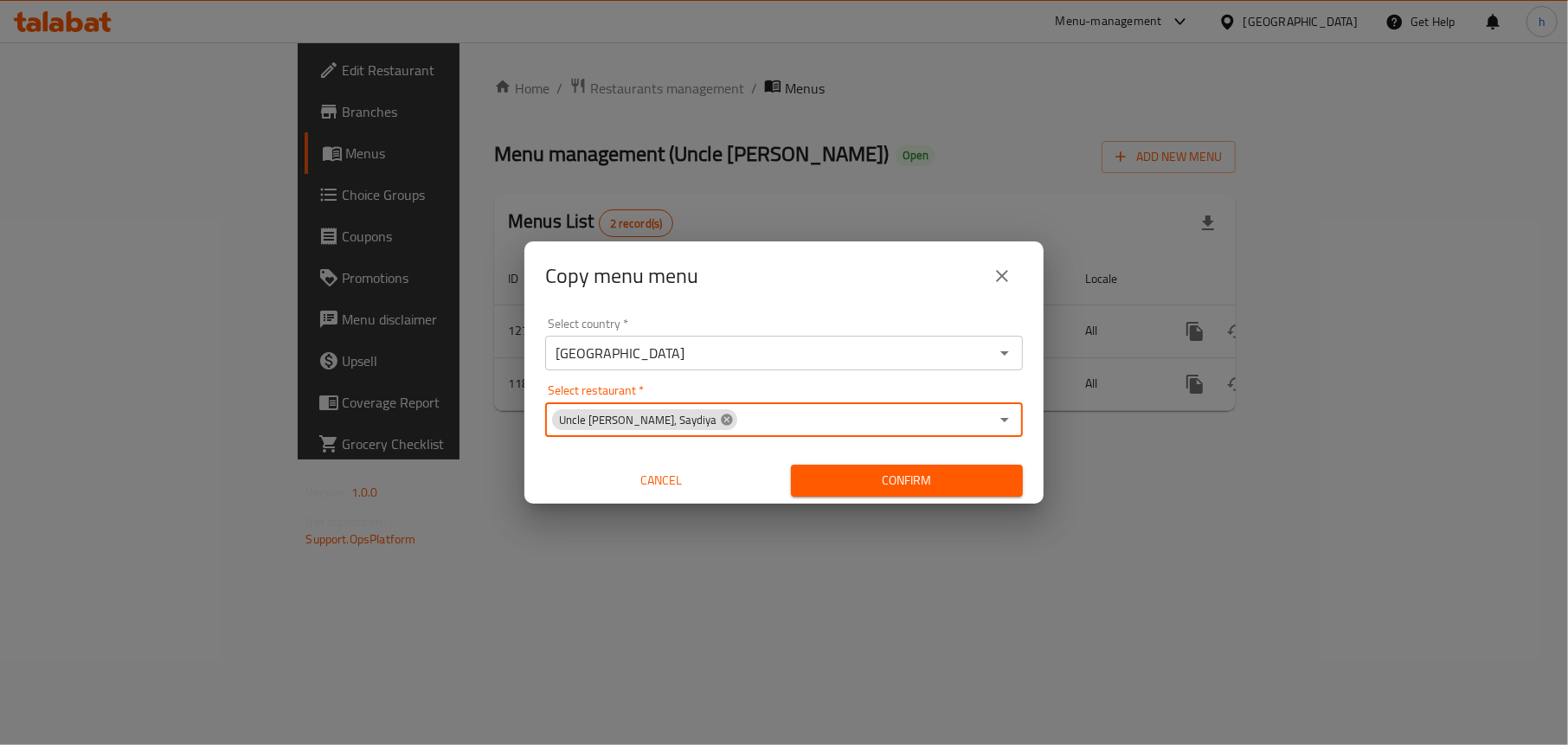
click at [721, 424] on icon at bounding box center [726, 419] width 12 height 12
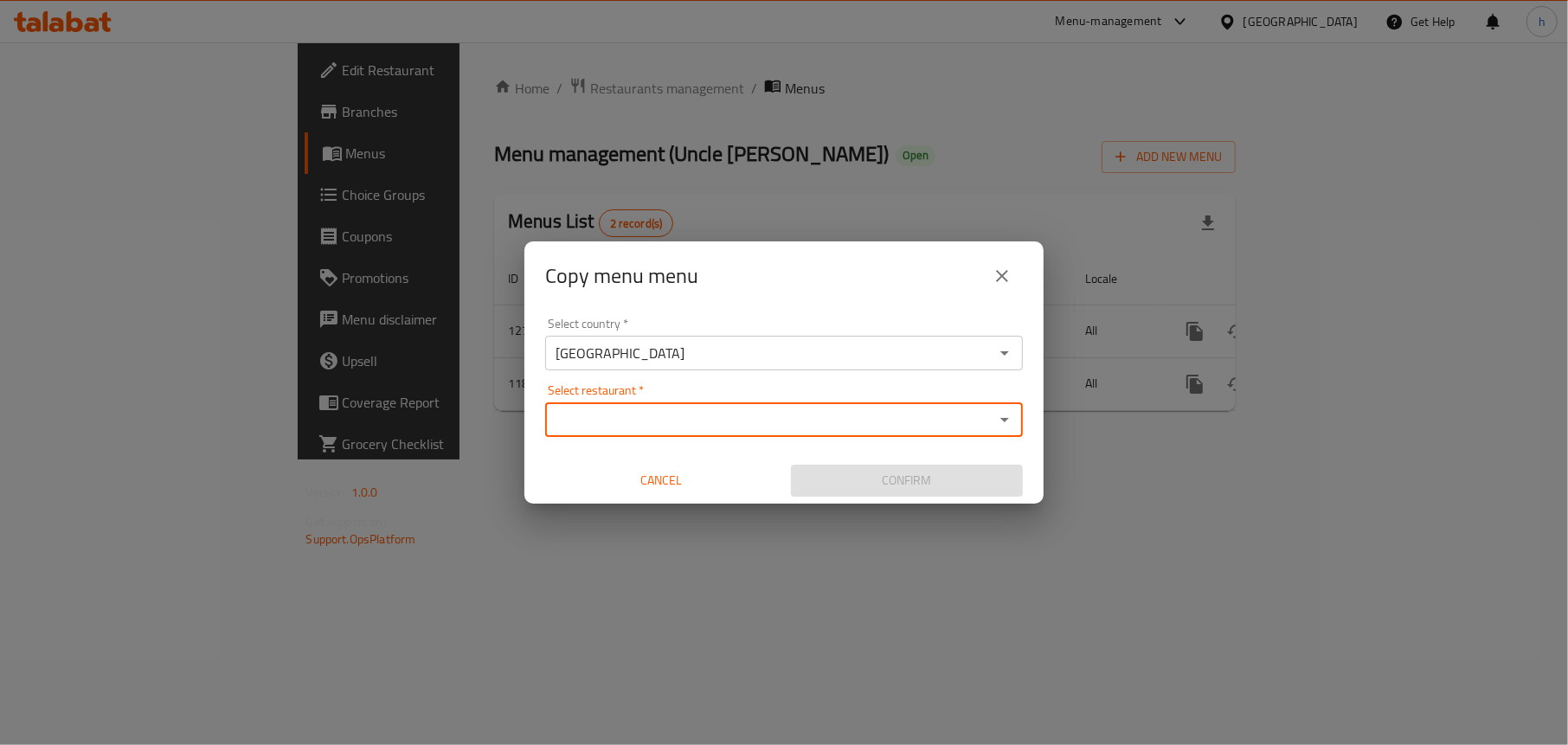
click at [673, 416] on input "Select restaurant   *" at bounding box center [770, 419] width 439 height 24
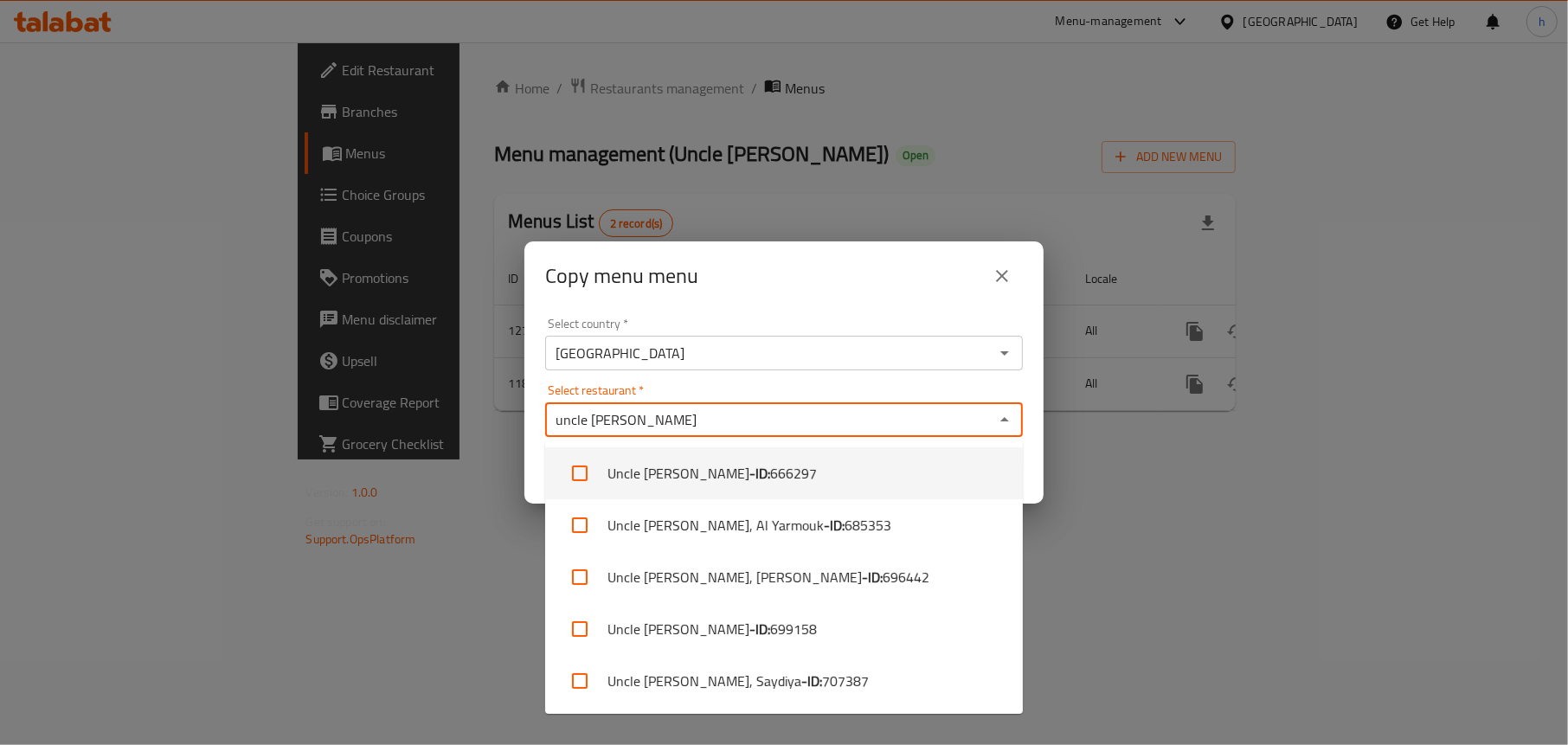
type input "uncle otaki"
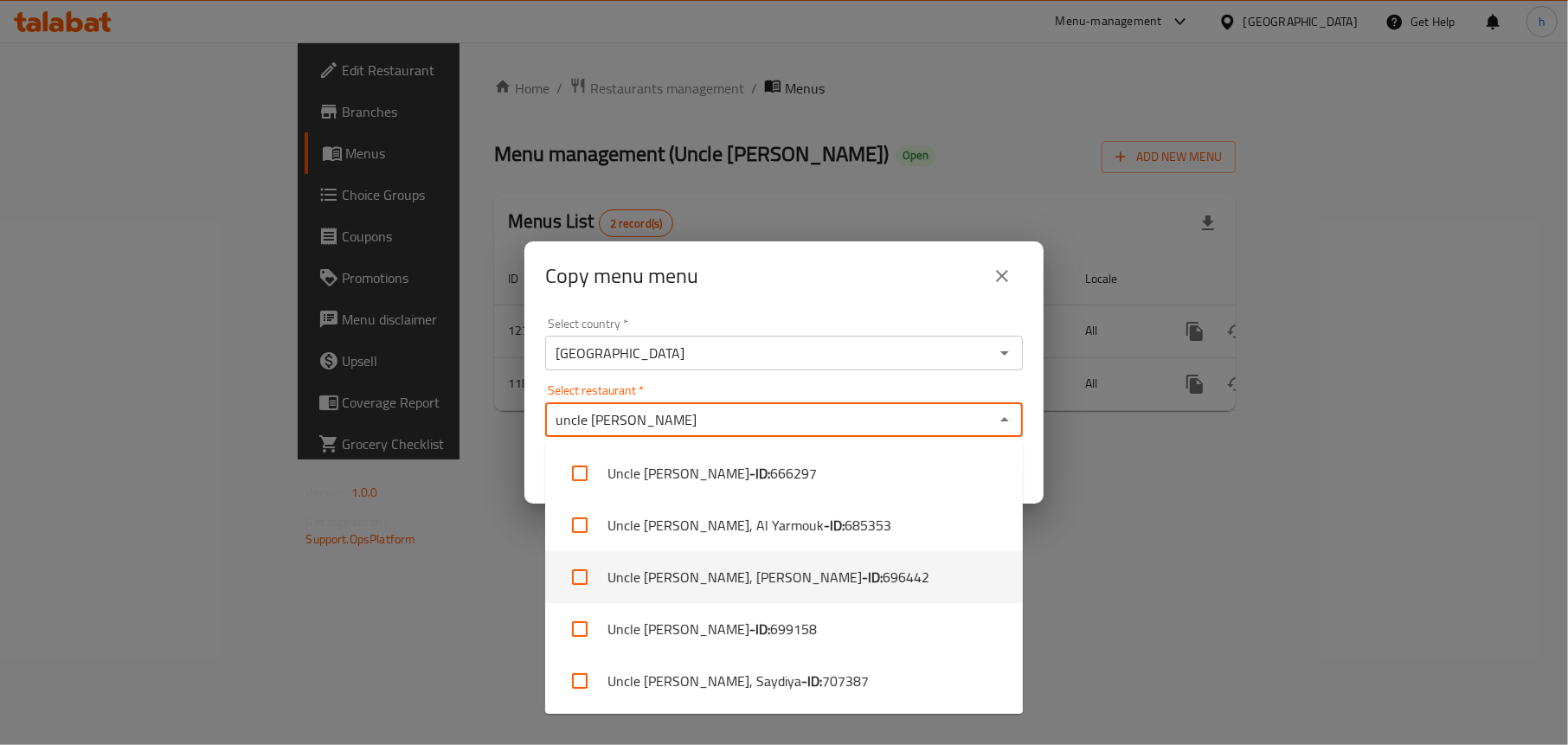
type input "uncle otaki"
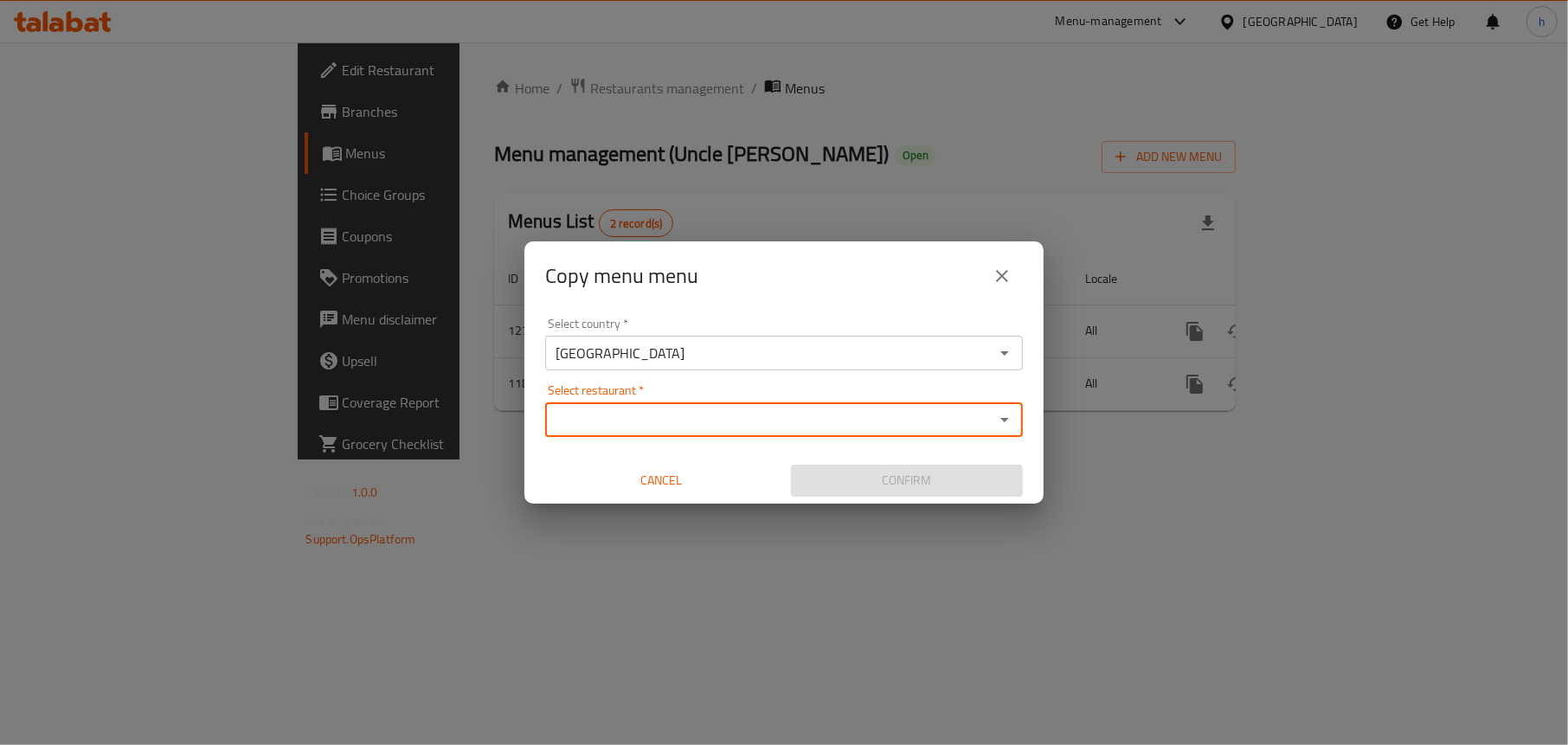
click at [1010, 273] on icon "close" at bounding box center [1002, 275] width 20 height 20
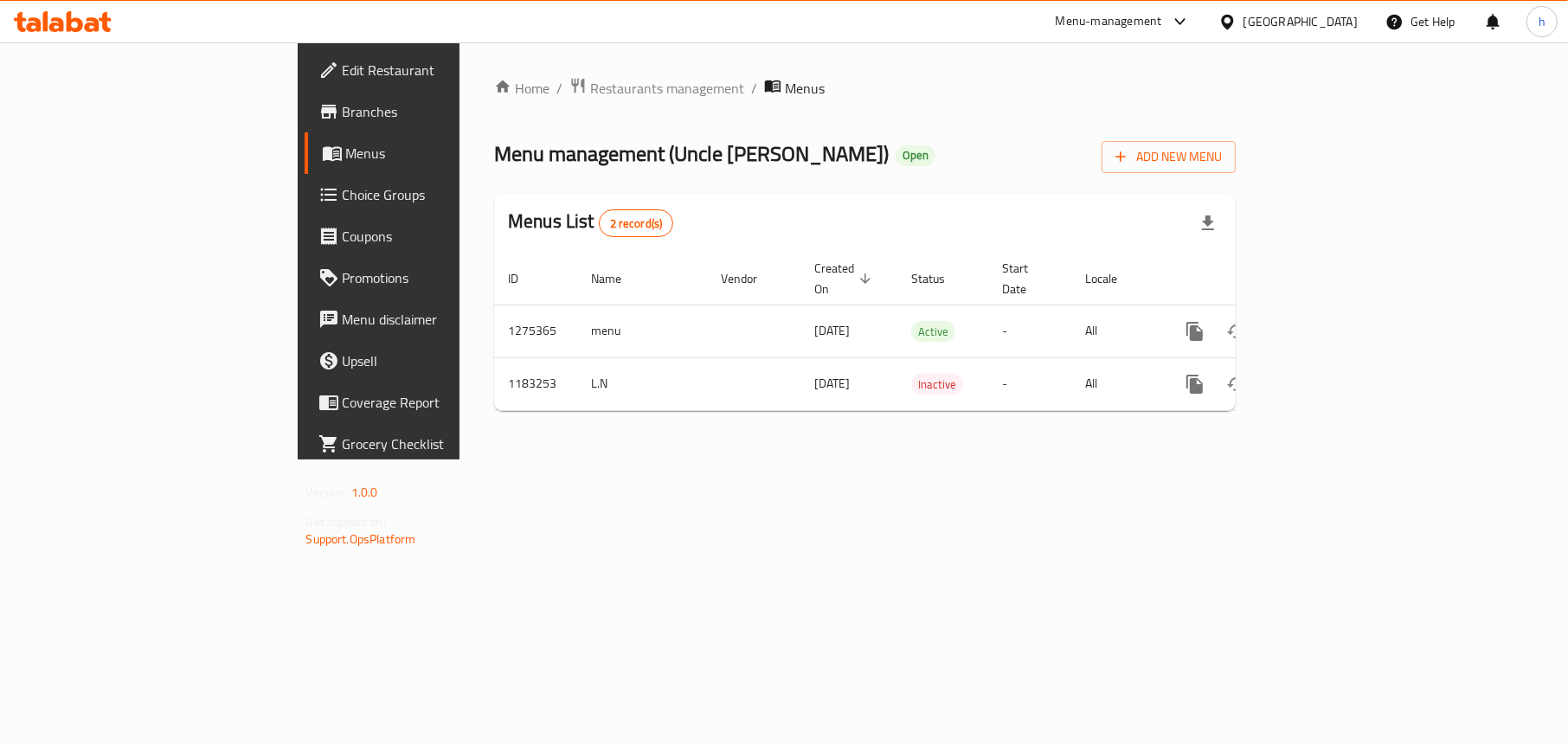
click at [285, 47] on ul "Edit Restaurant Branches Menus Choice Groups Coupons Promotions Menu disclaimer…" at bounding box center [423, 257] width 275 height 429
click at [343, 68] on span "Edit Restaurant" at bounding box center [444, 69] width 203 height 20
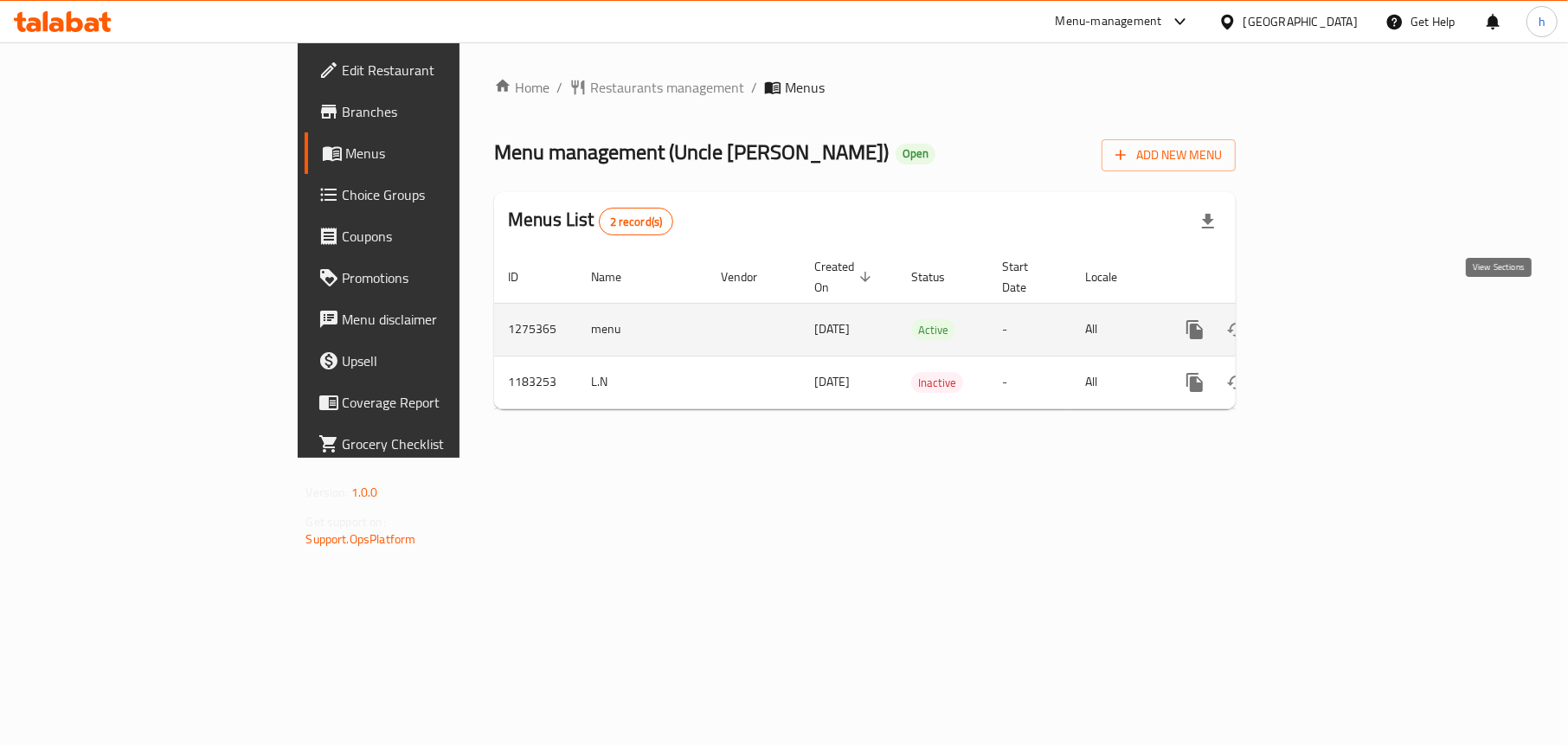
click at [1330, 320] on icon "enhanced table" at bounding box center [1319, 329] width 20 height 20
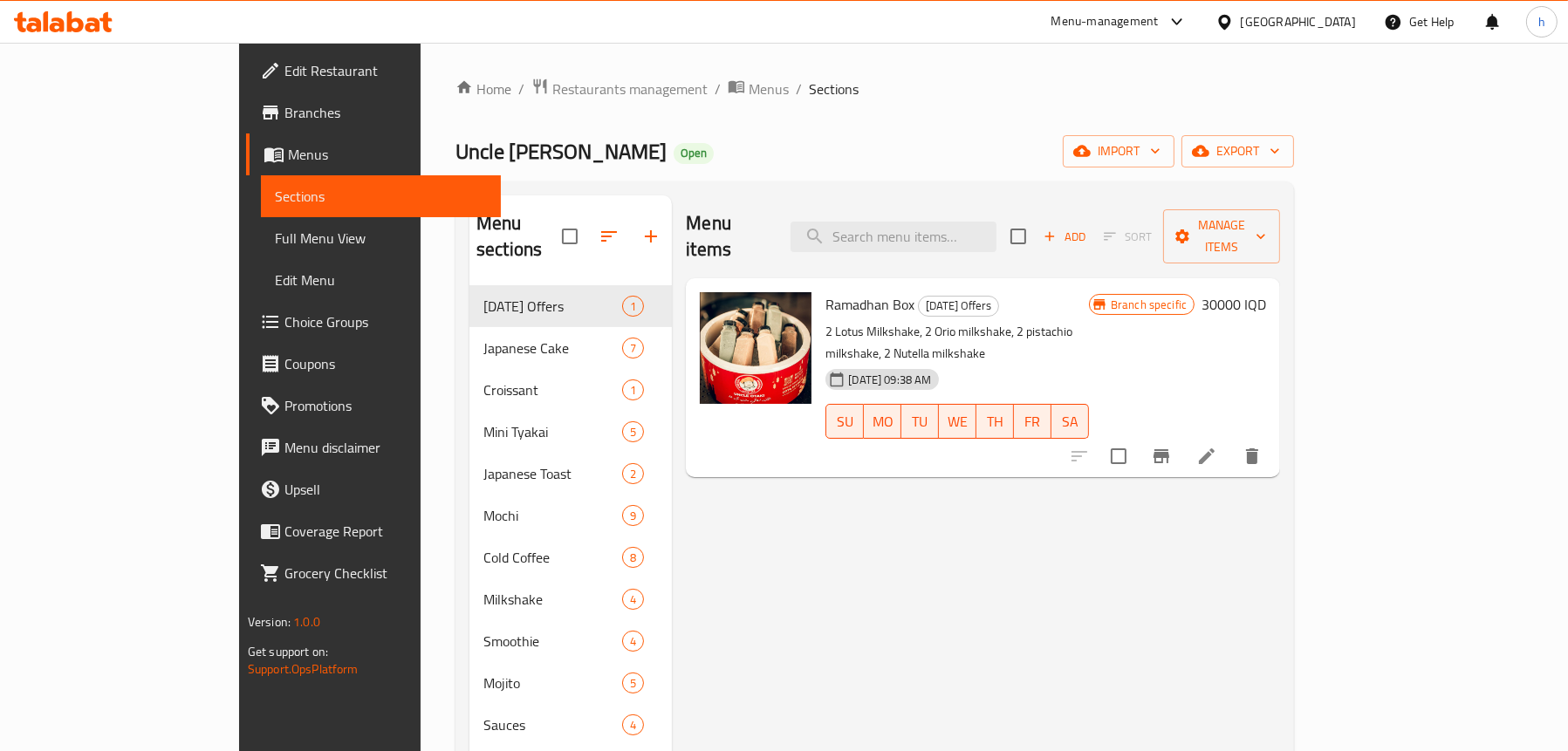
click at [275, 227] on span "Full Menu View" at bounding box center [381, 237] width 212 height 21
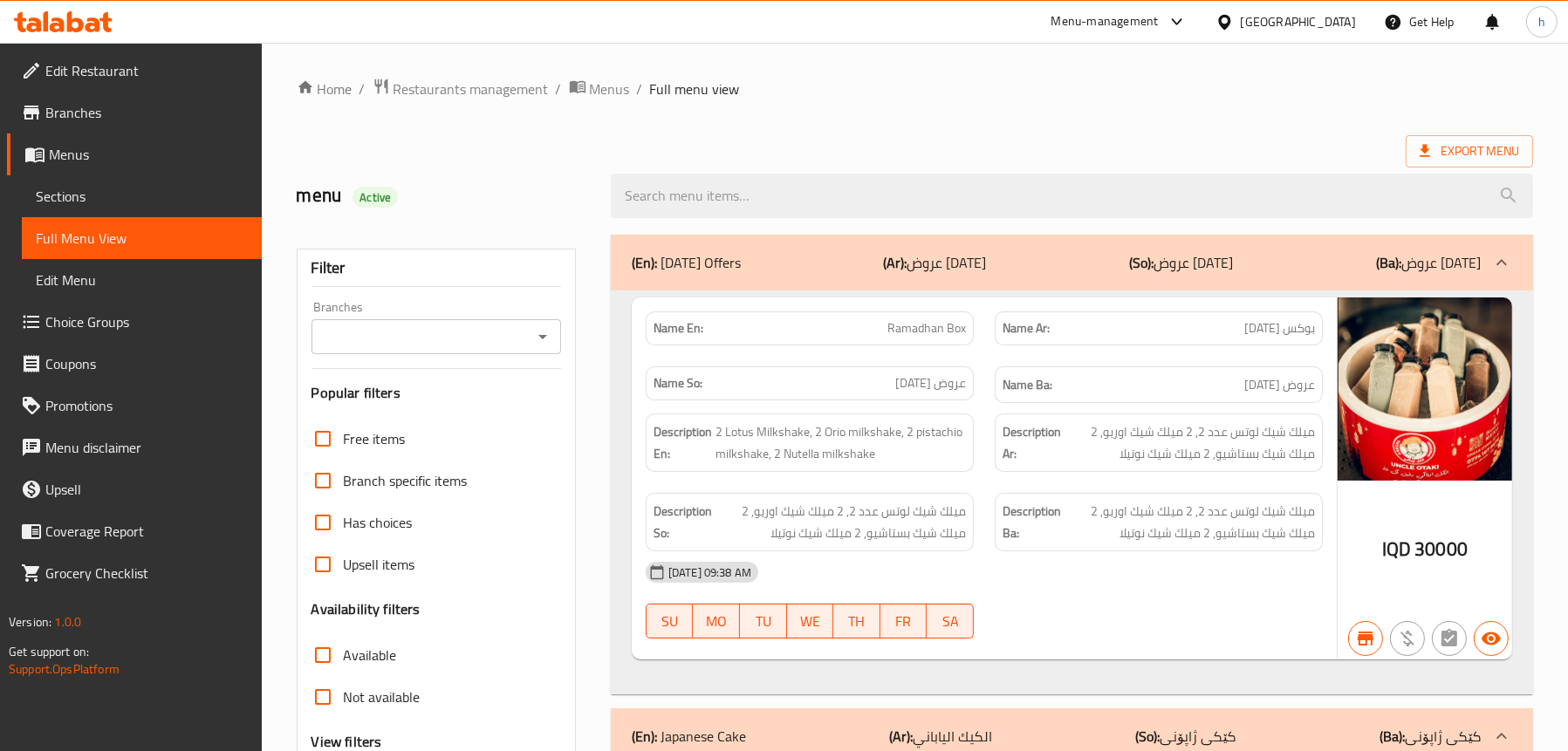
click at [52, 201] on span "Sections" at bounding box center [141, 196] width 212 height 21
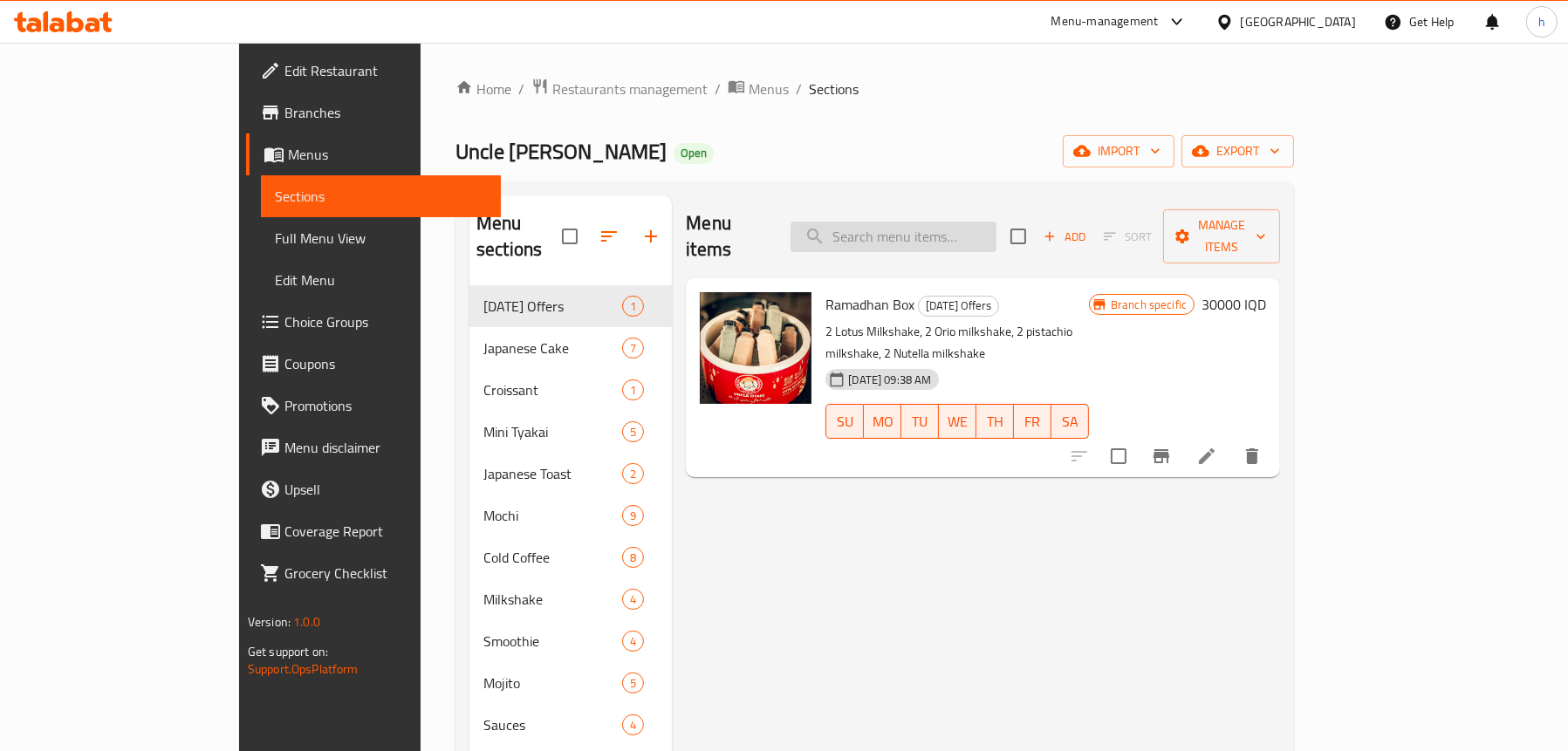
click at [967, 227] on input "search" at bounding box center [894, 237] width 206 height 30
click at [288, 144] on span "Menus" at bounding box center [388, 154] width 199 height 21
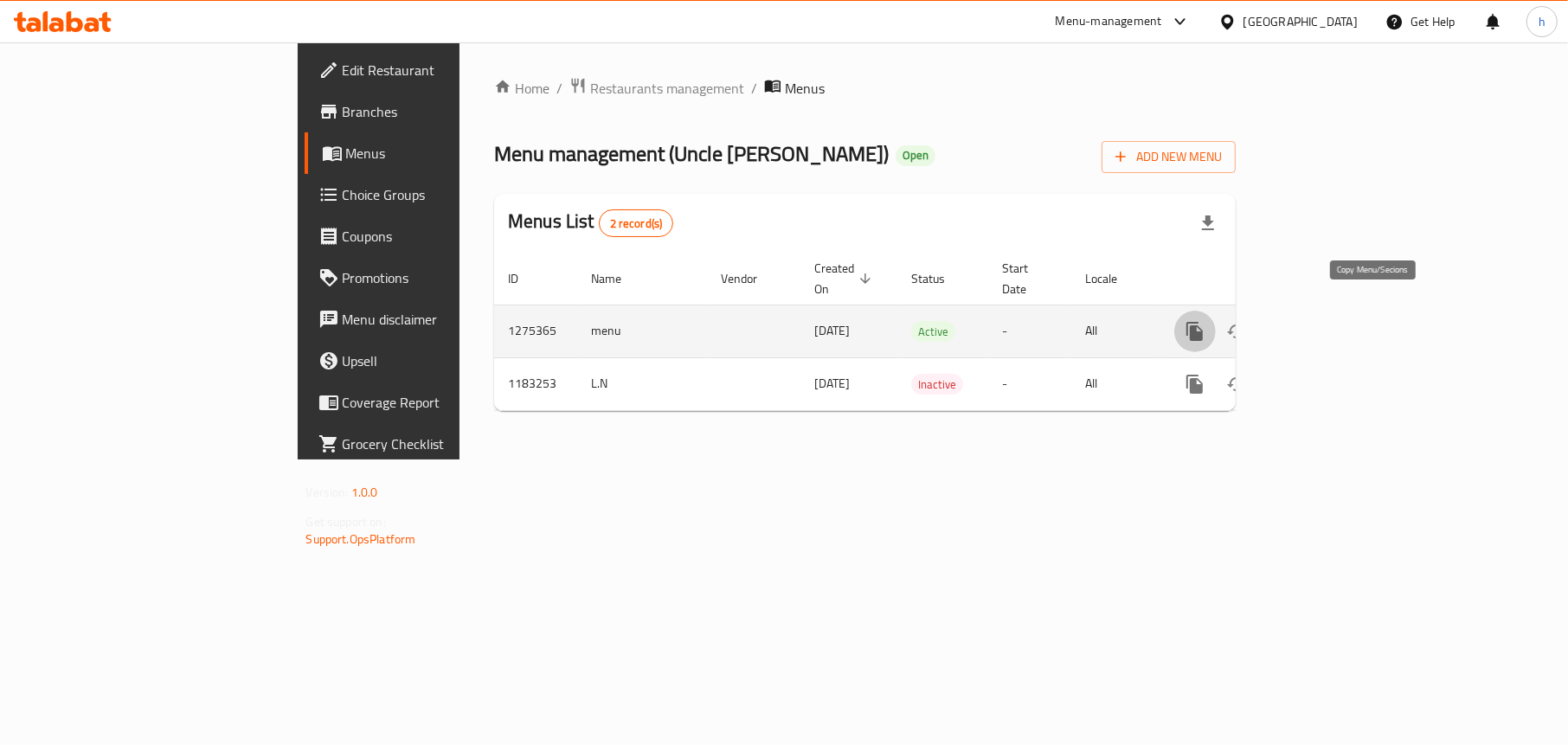
click at [1203, 322] on icon "more" at bounding box center [1194, 331] width 17 height 19
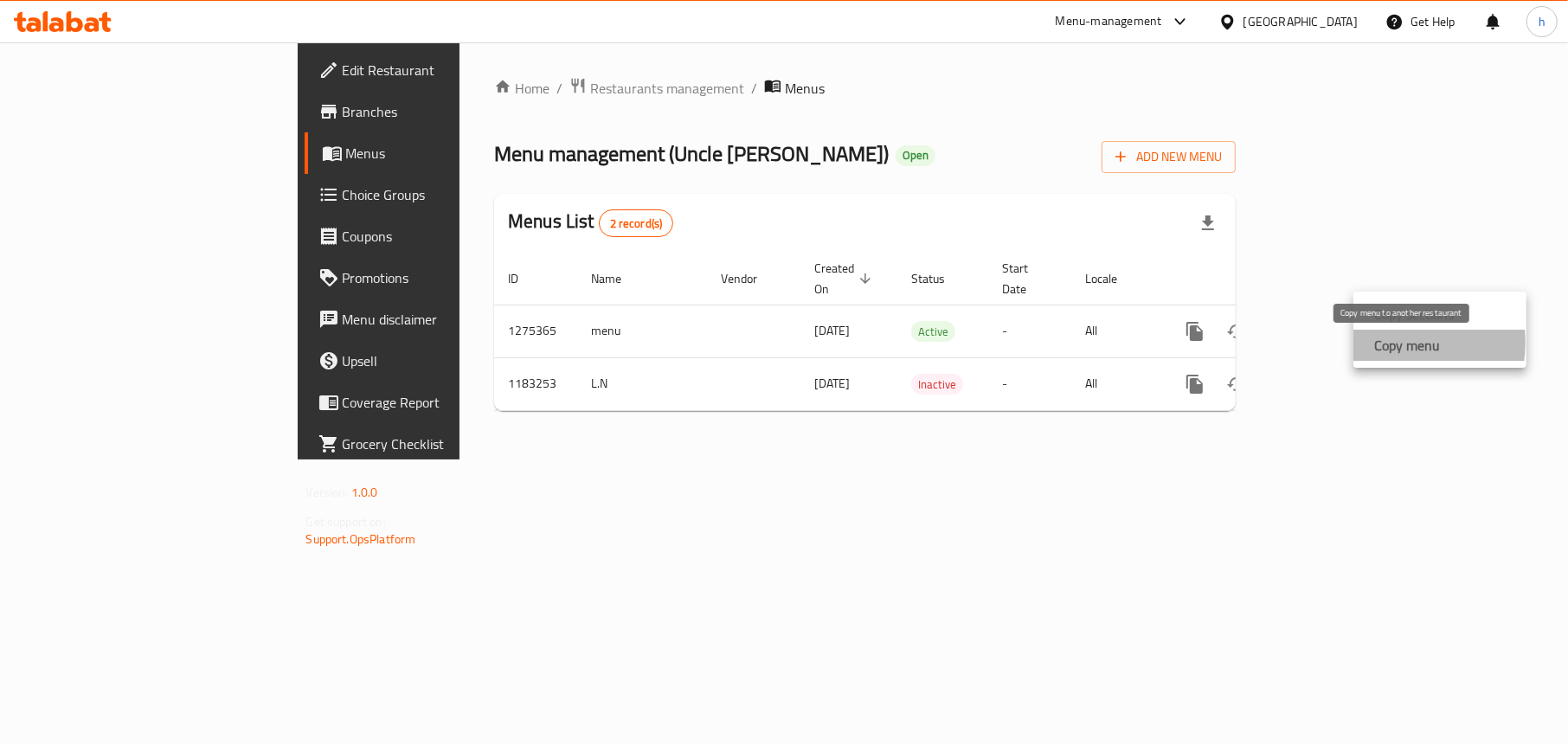
click at [1391, 343] on strong "Copy menu" at bounding box center [1407, 345] width 66 height 20
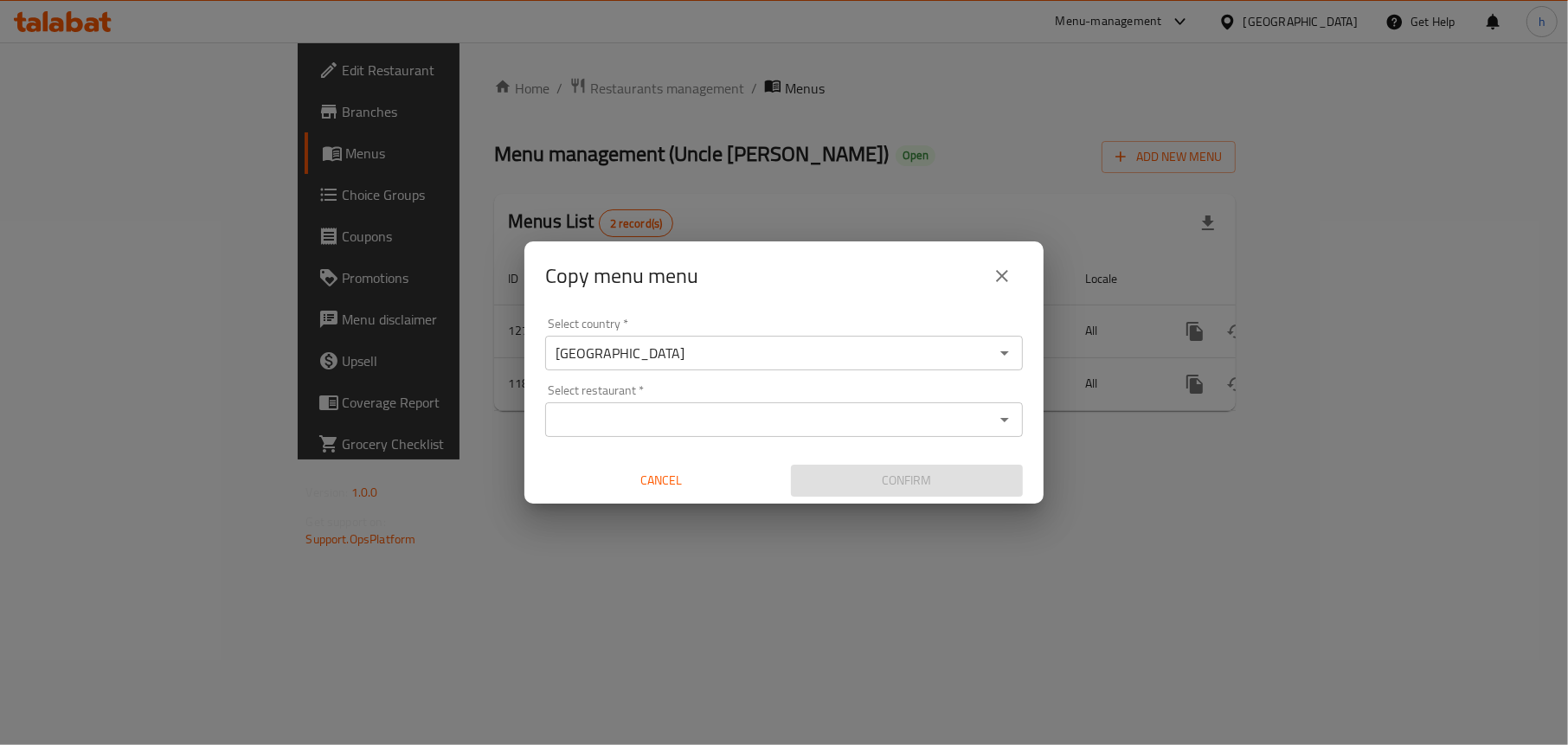
click at [1002, 432] on div "Select restaurant *" at bounding box center [784, 419] width 478 height 35
click at [661, 487] on span "Cancel" at bounding box center [661, 480] width 218 height 21
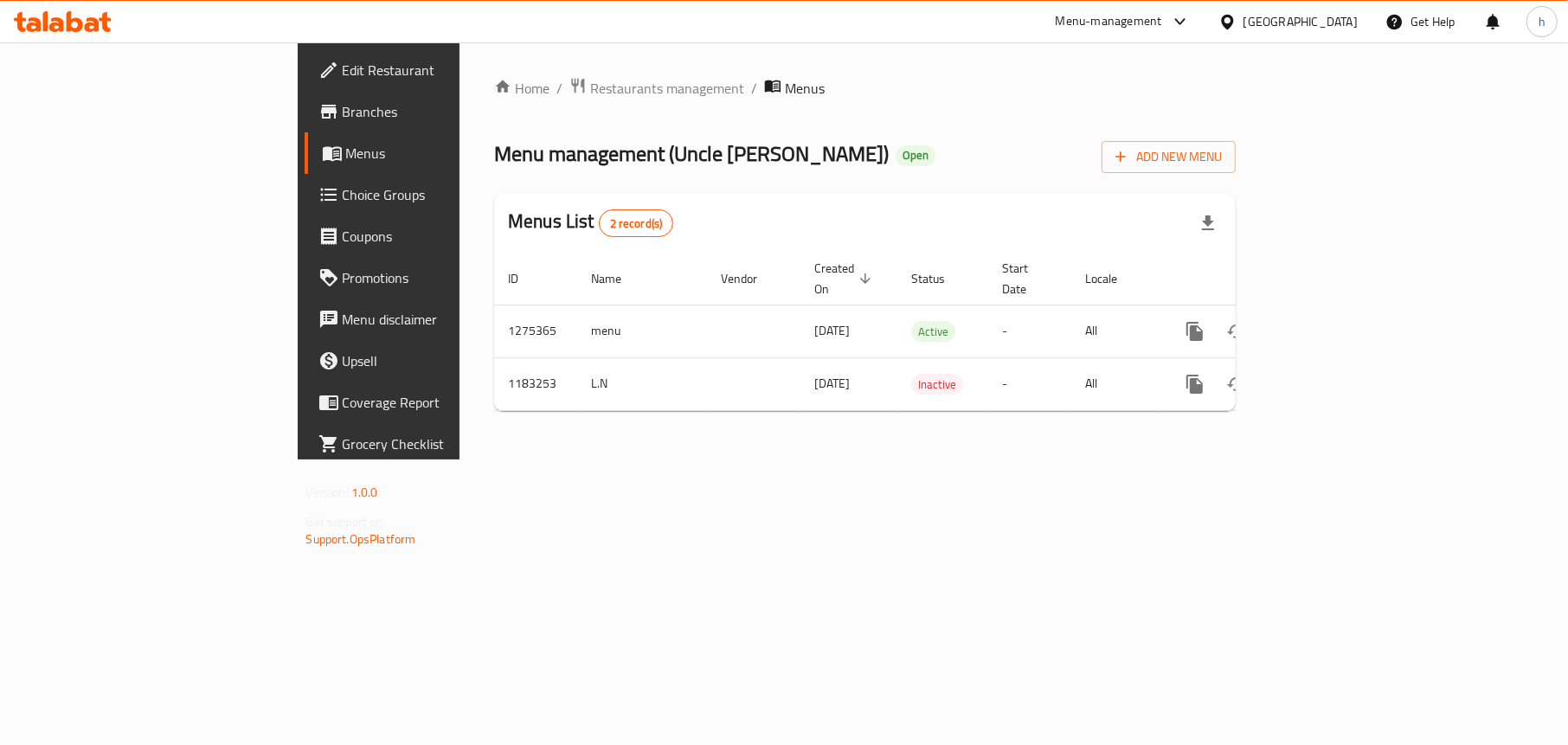
click at [51, 19] on icon at bounding box center [57, 24] width 15 height 15
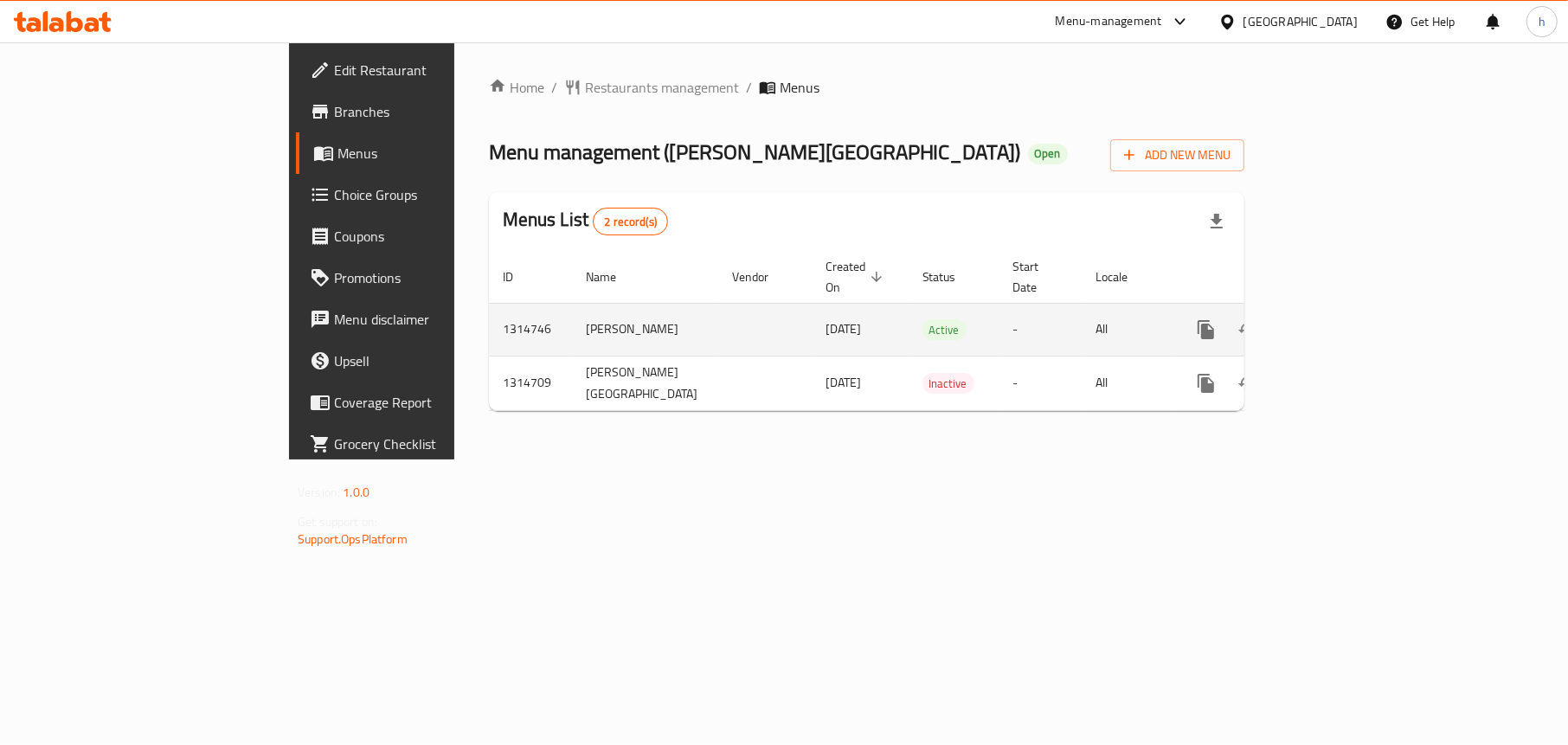
click at [1342, 320] on icon "enhanced table" at bounding box center [1330, 329] width 20 height 20
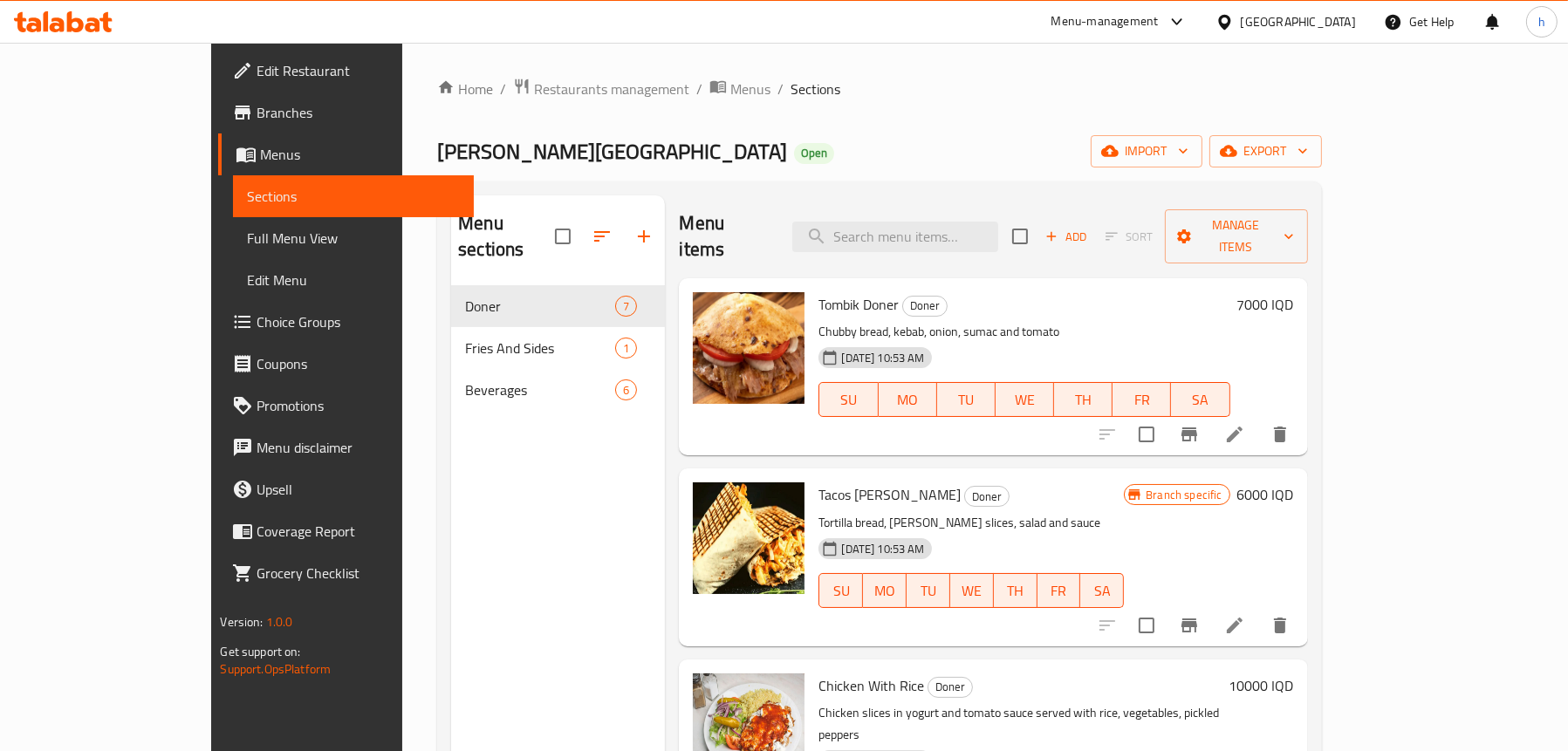
click at [247, 229] on span "Full Menu View" at bounding box center [353, 237] width 212 height 21
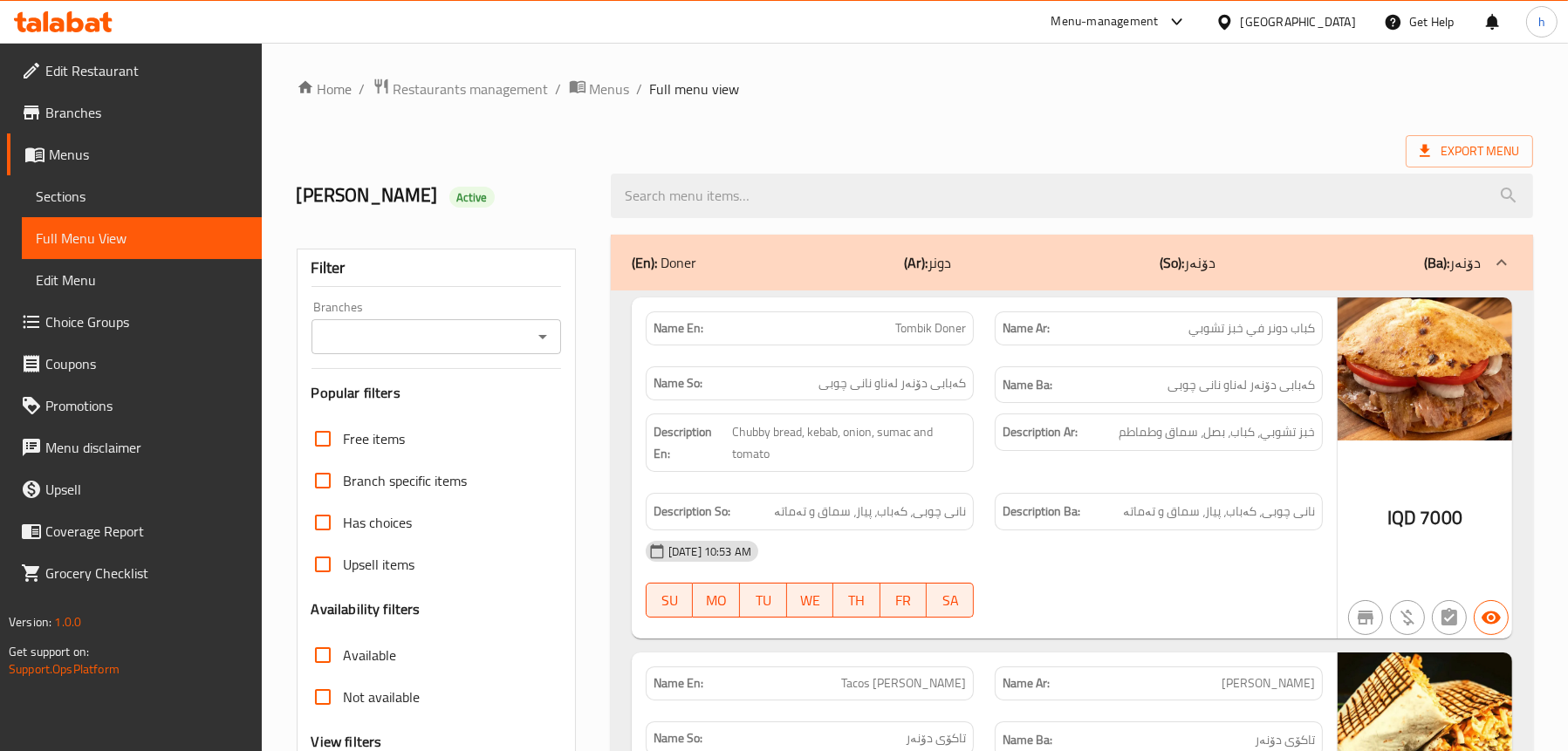
click at [533, 345] on icon "Open" at bounding box center [543, 337] width 21 height 21
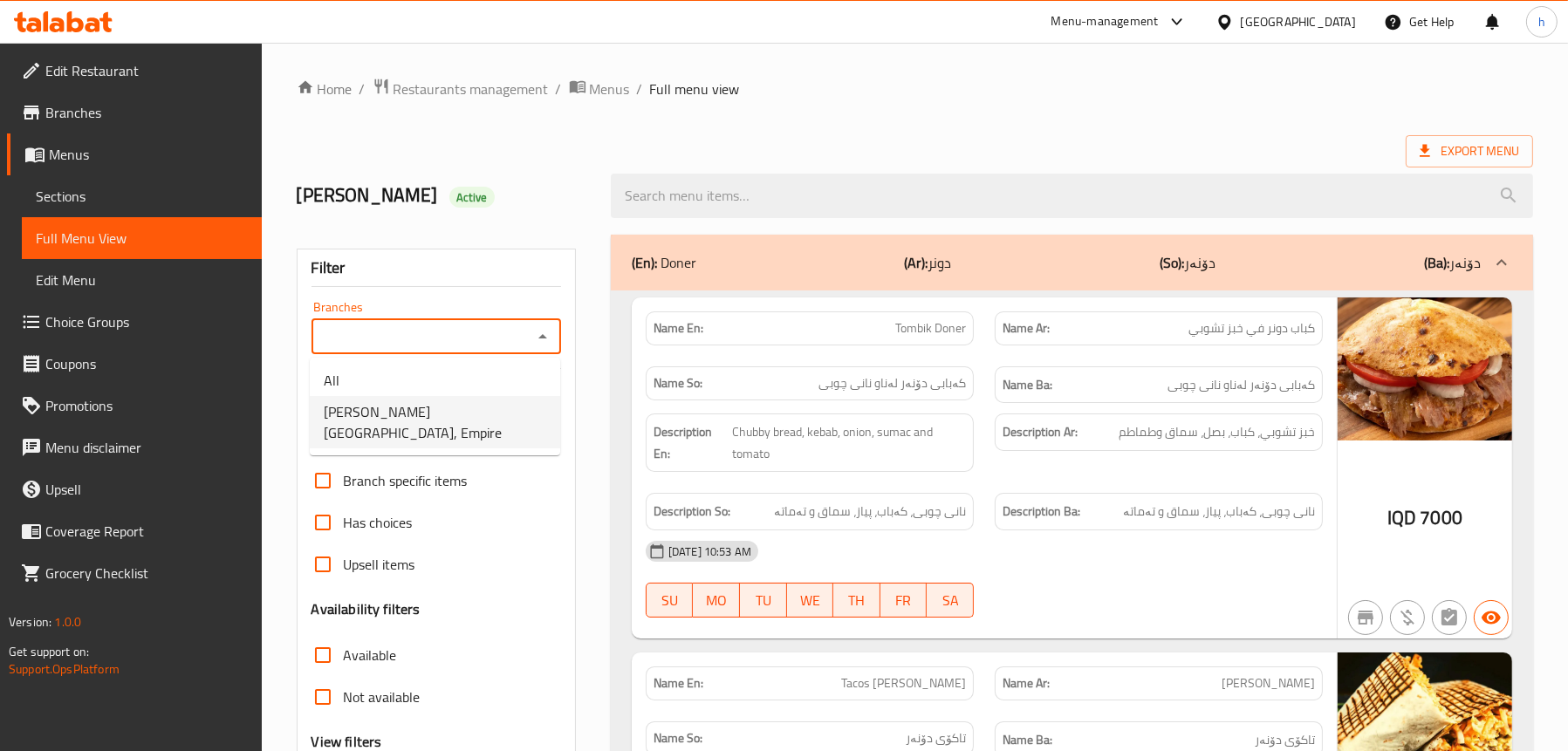
click at [451, 410] on li "[PERSON_NAME][GEOGRAPHIC_DATA], Empire" at bounding box center [435, 422] width 251 height 52
type input "[PERSON_NAME][GEOGRAPHIC_DATA], Empire"
click at [773, 190] on input "search" at bounding box center [1072, 196] width 922 height 45
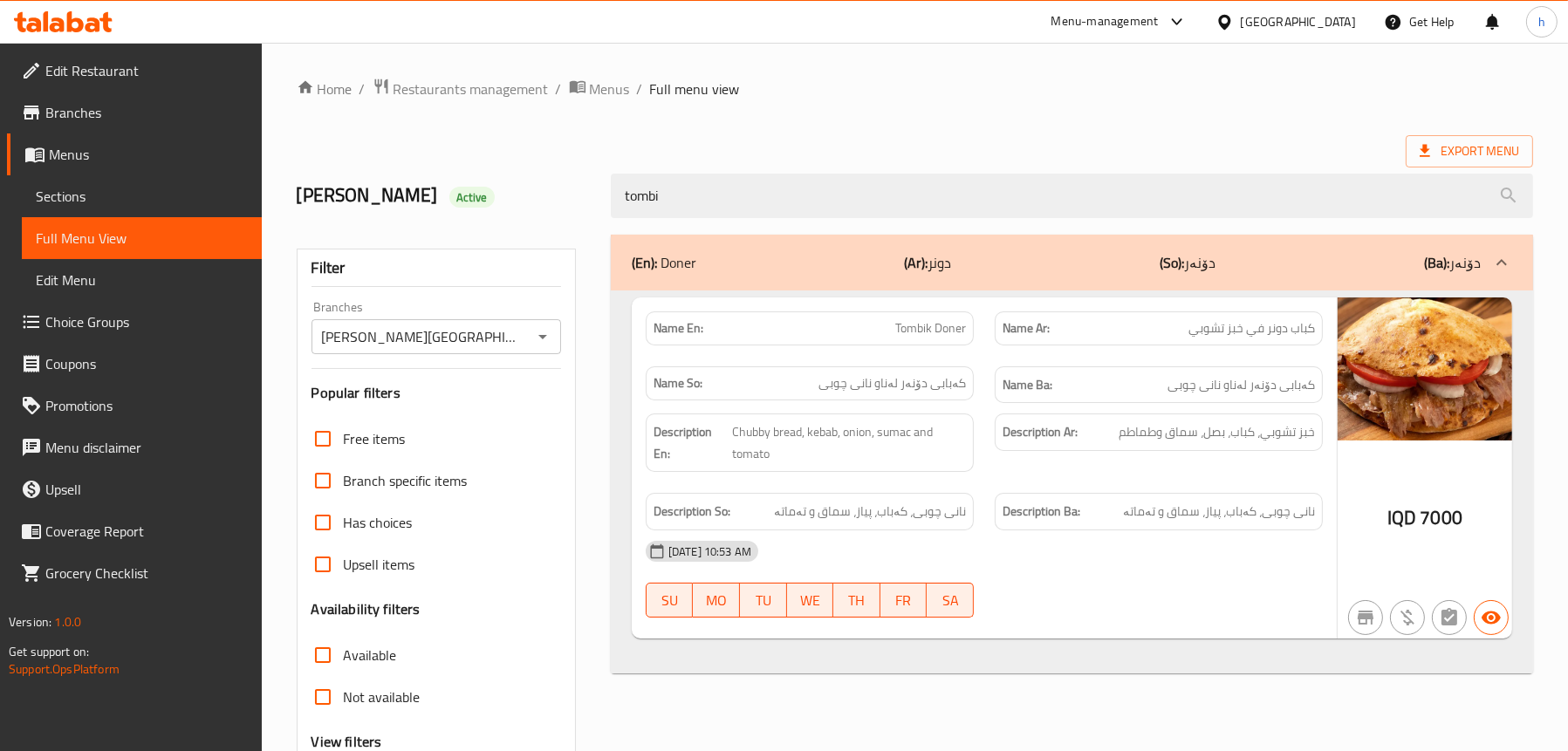
type input "tombi"
